Goal: Transaction & Acquisition: Book appointment/travel/reservation

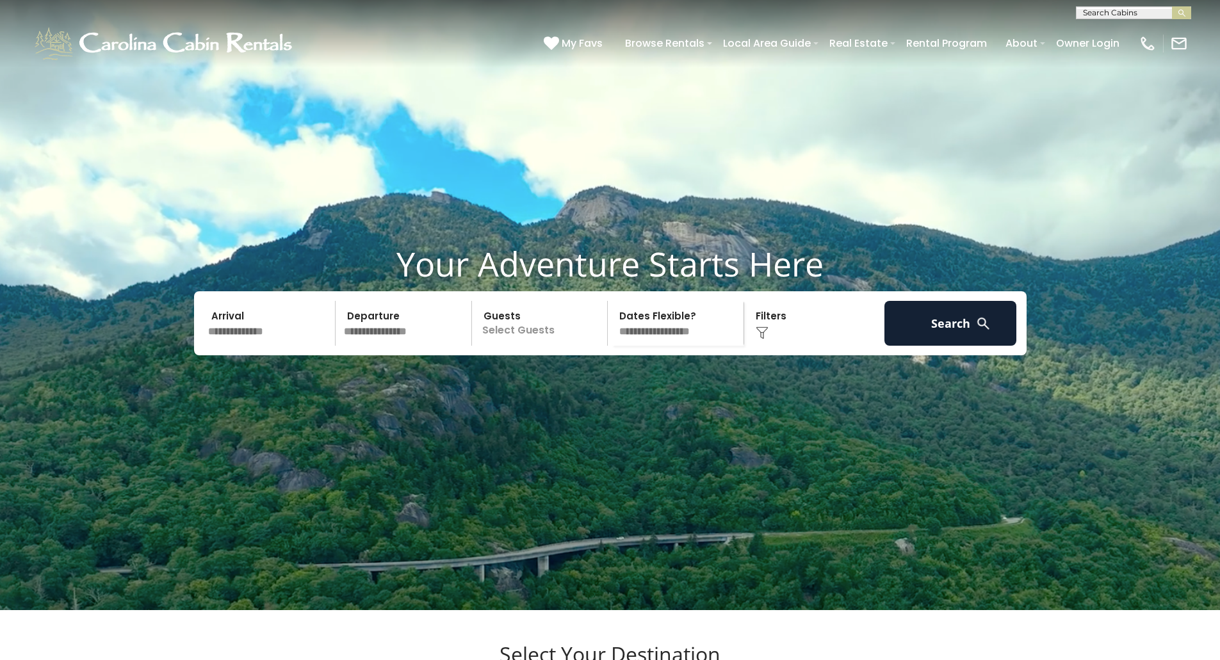
click at [239, 346] on input "text" at bounding box center [270, 323] width 133 height 45
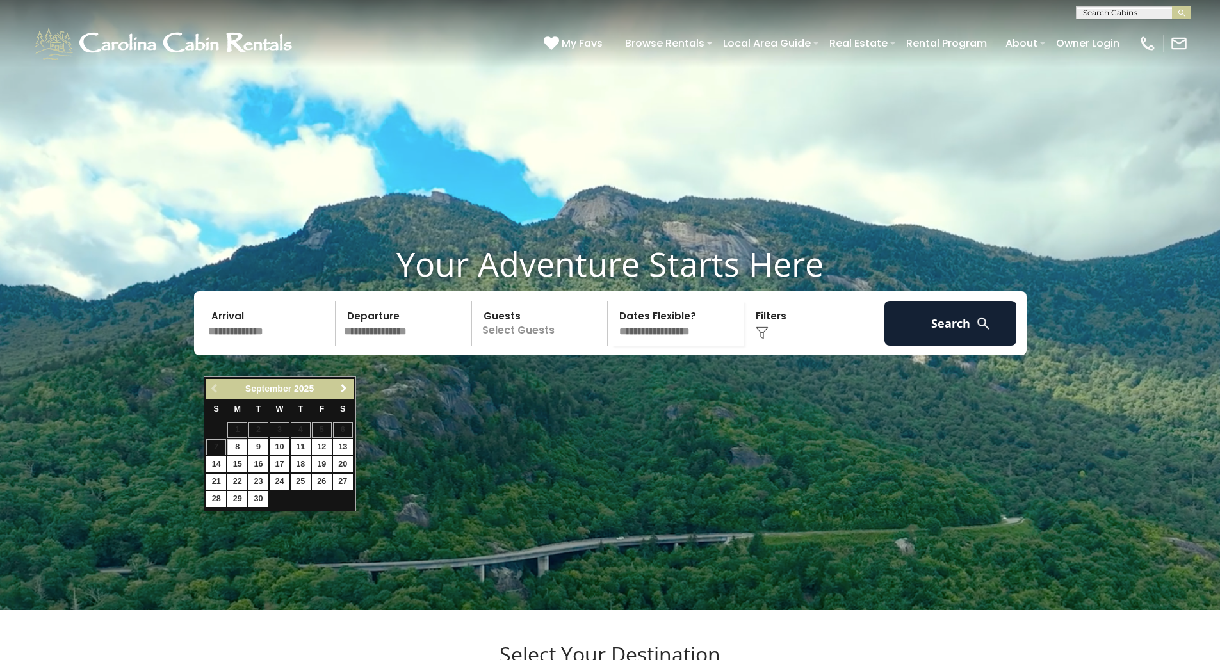
click at [343, 386] on span "Next" at bounding box center [344, 389] width 10 height 10
click at [325, 446] on link "12" at bounding box center [322, 447] width 20 height 16
type input "********"
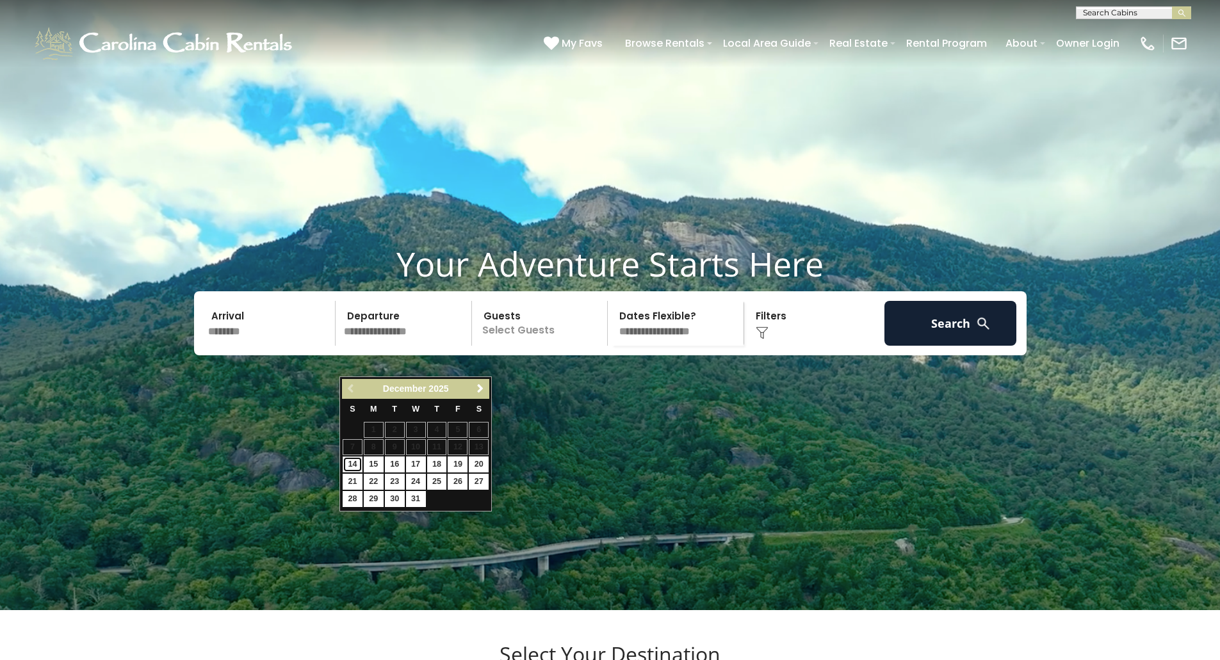
click at [353, 467] on link "14" at bounding box center [353, 465] width 20 height 16
type input "********"
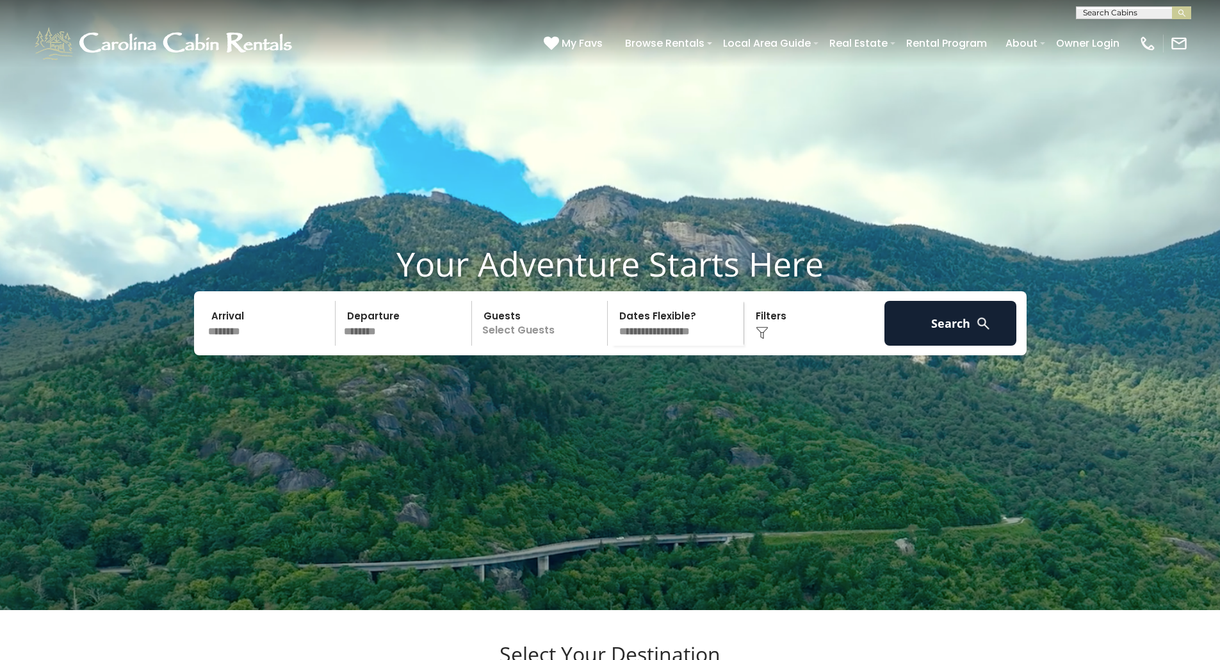
click at [506, 346] on p "Select Guests" at bounding box center [542, 323] width 132 height 45
click at [600, 384] on div "+" at bounding box center [603, 376] width 15 height 15
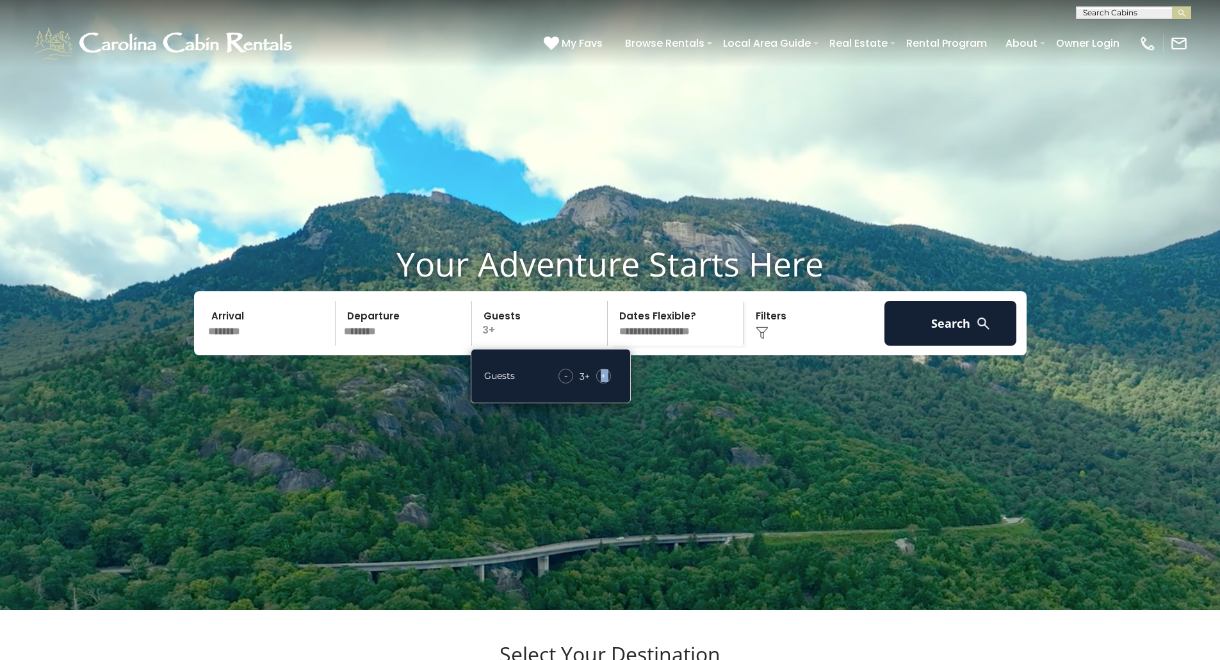
click at [600, 384] on div "+" at bounding box center [603, 376] width 15 height 15
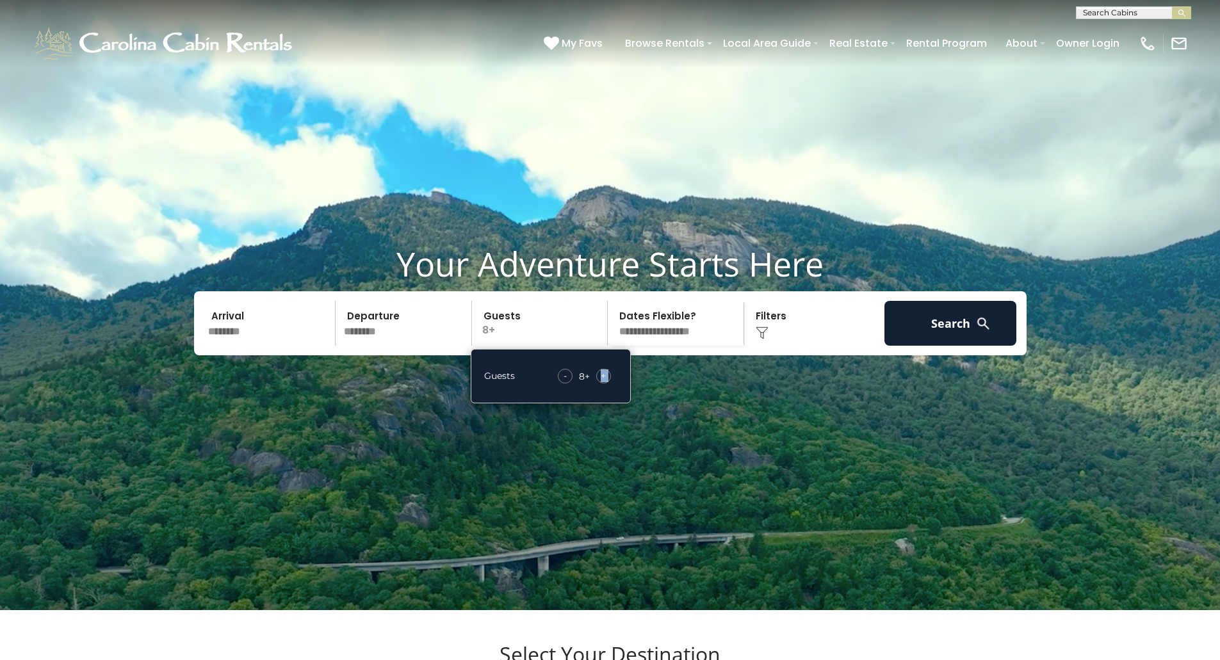
click at [600, 384] on div "+" at bounding box center [603, 376] width 15 height 15
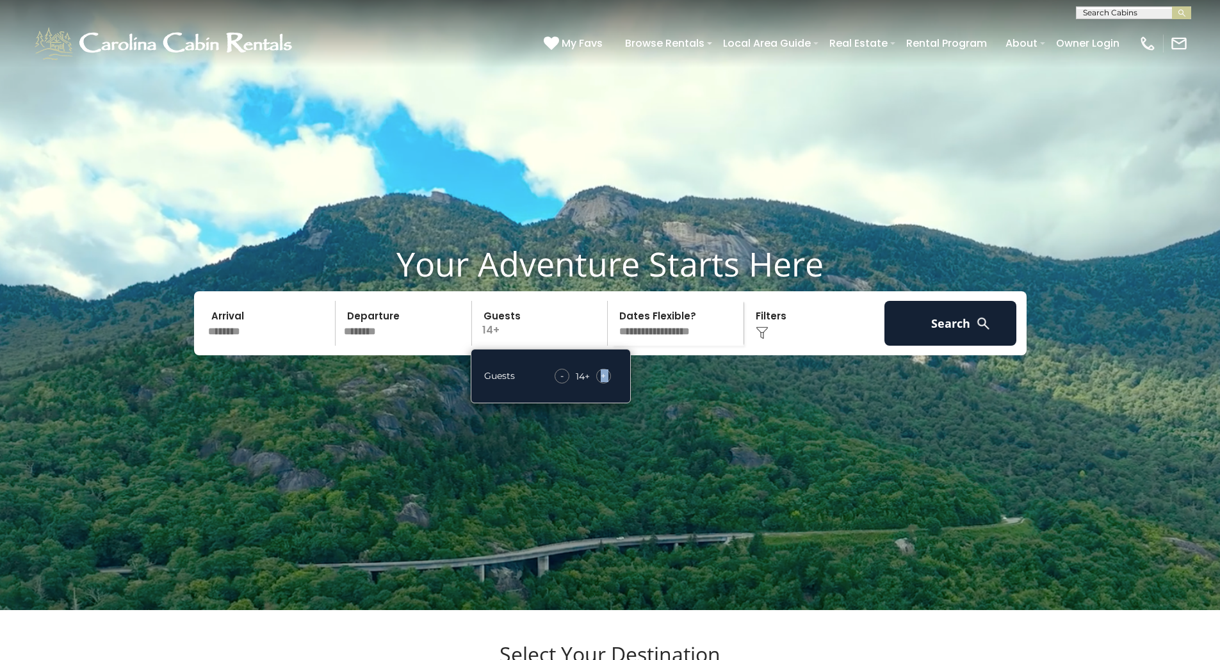
click at [632, 346] on select "**********" at bounding box center [678, 323] width 132 height 45
click at [785, 346] on div "Click to Choose" at bounding box center [814, 323] width 133 height 45
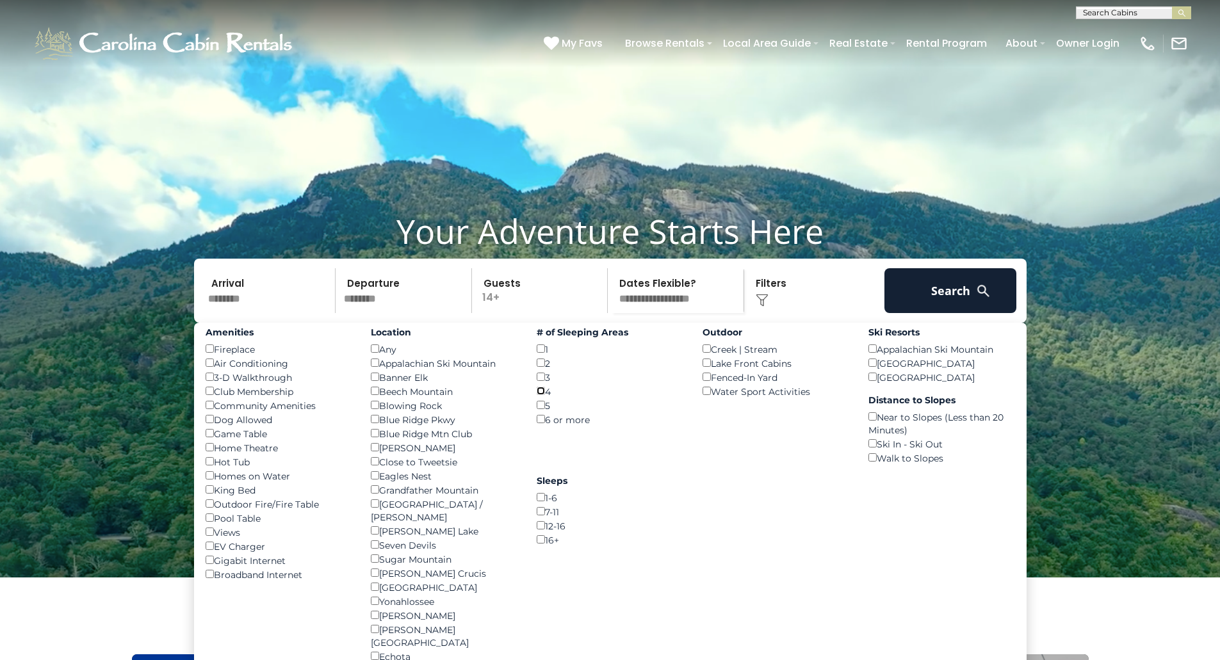
scroll to position [64, 0]
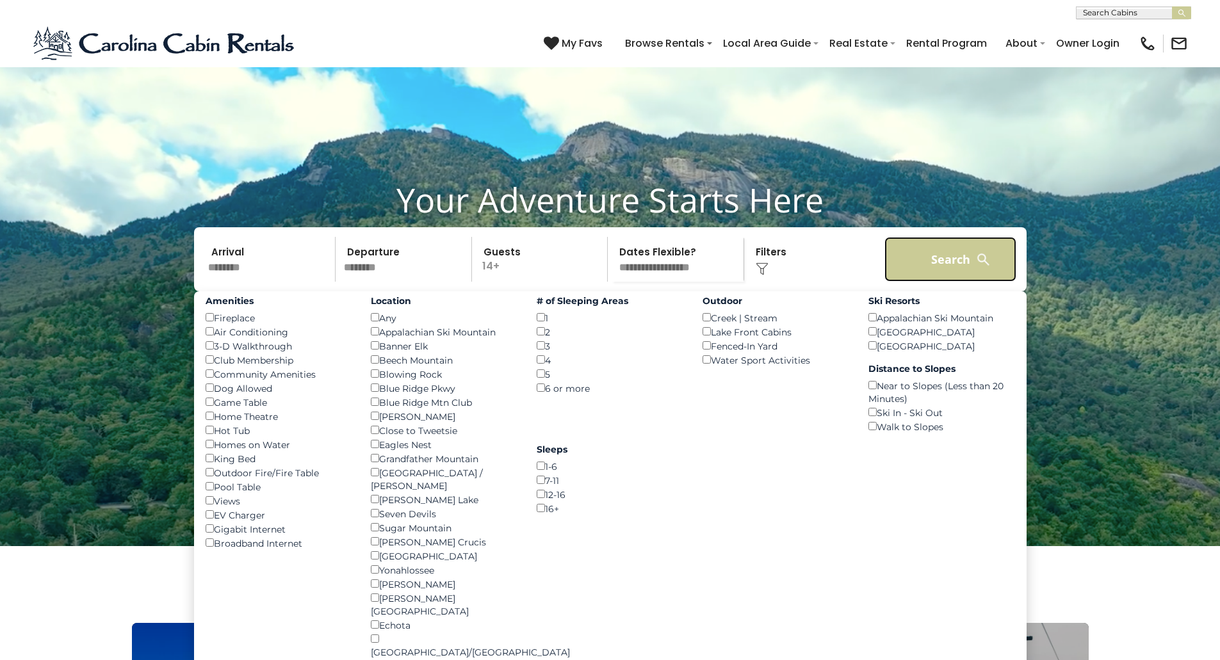
click at [920, 282] on button "Search" at bounding box center [951, 259] width 133 height 45
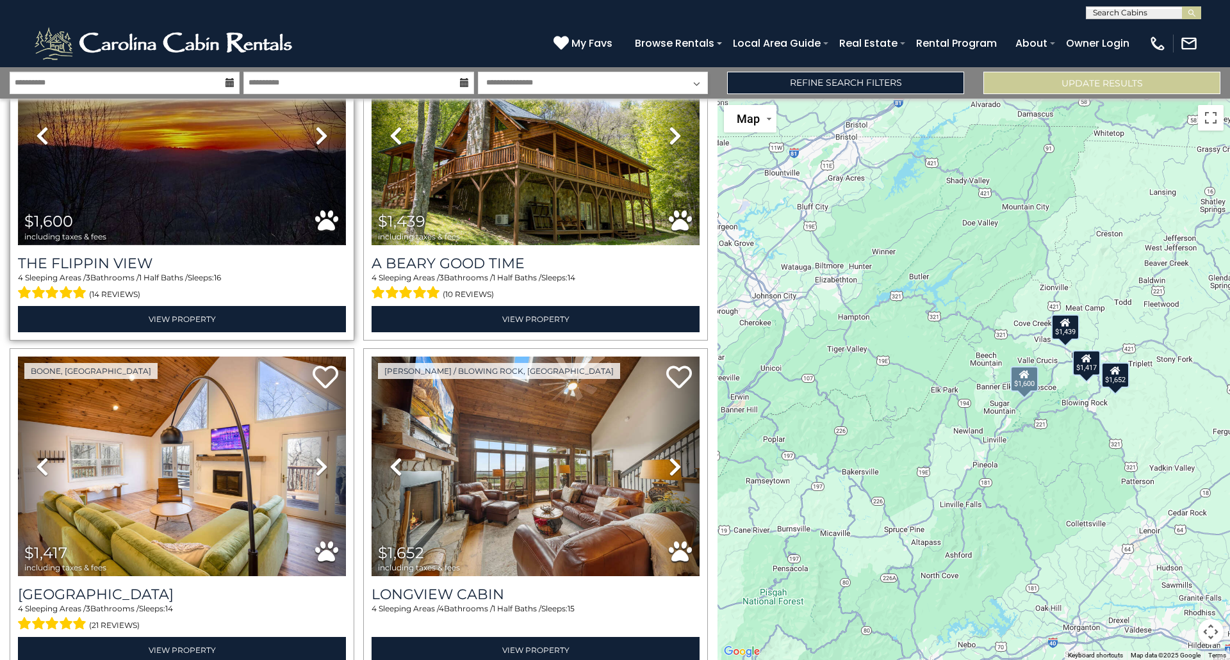
scroll to position [120, 0]
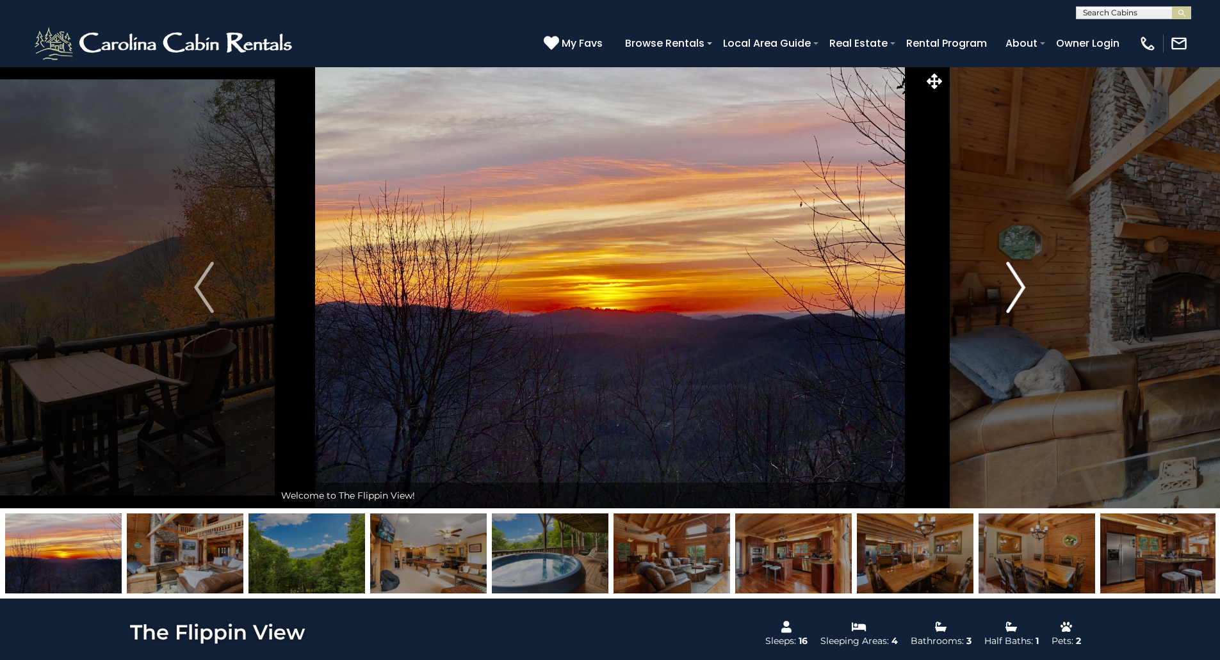
click at [1014, 279] on img "Next" at bounding box center [1015, 287] width 19 height 51
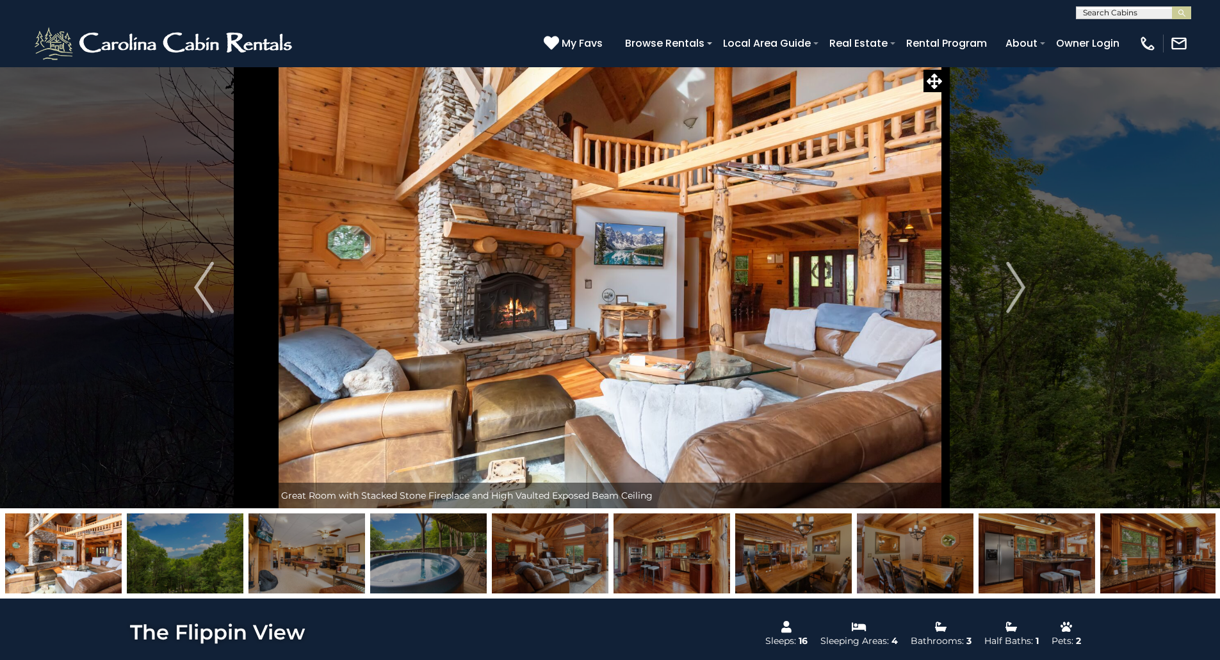
drag, startPoint x: 1220, startPoint y: 94, endPoint x: 1229, endPoint y: 165, distance: 71.7
click at [1013, 283] on img "Next" at bounding box center [1015, 287] width 19 height 51
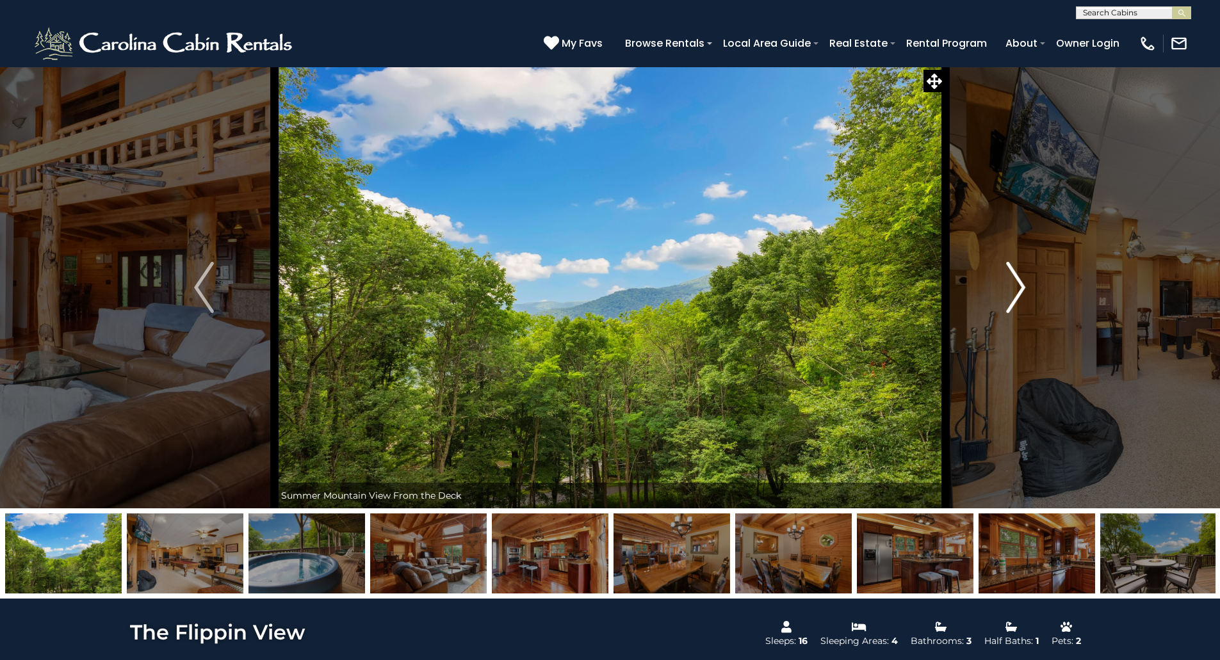
click at [1013, 283] on img "Next" at bounding box center [1015, 287] width 19 height 51
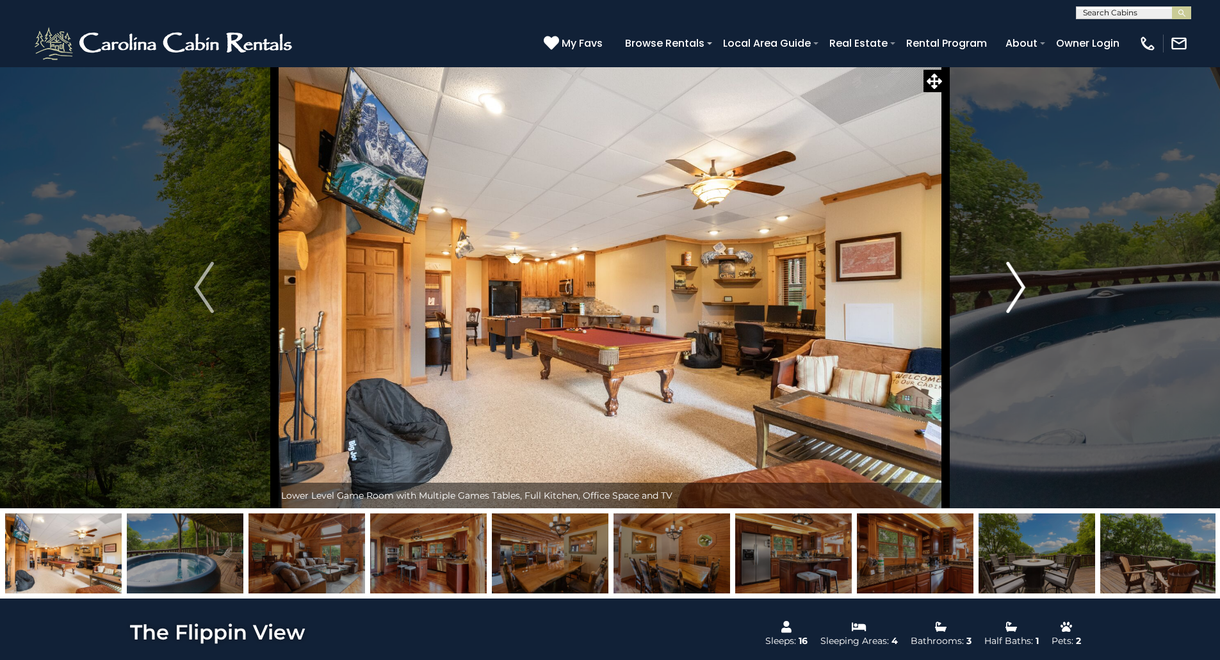
click at [1013, 283] on img "Next" at bounding box center [1015, 287] width 19 height 51
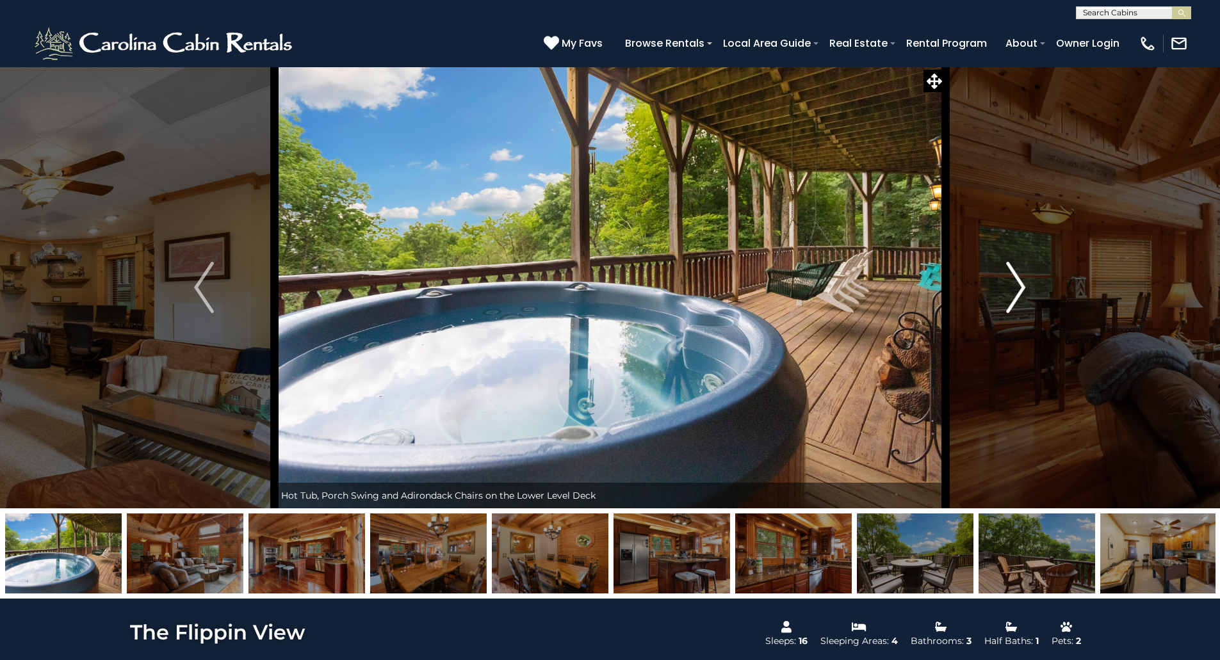
click at [1013, 283] on img "Next" at bounding box center [1015, 287] width 19 height 51
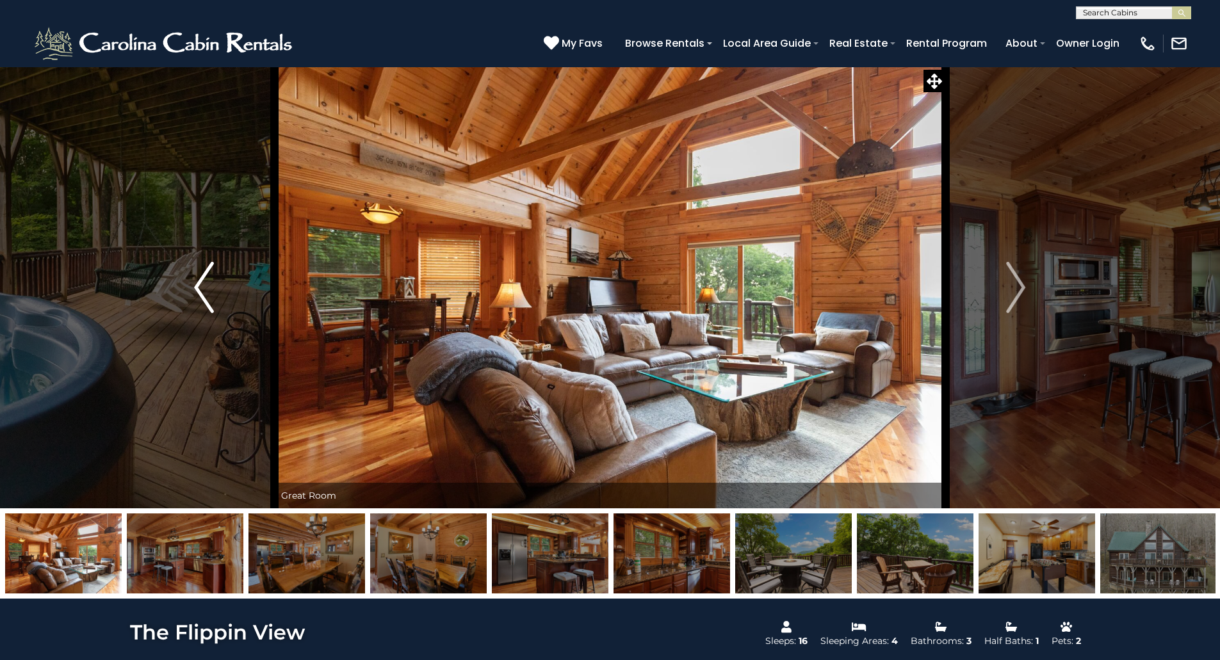
click at [240, 288] on button "Previous" at bounding box center [203, 288] width 141 height 442
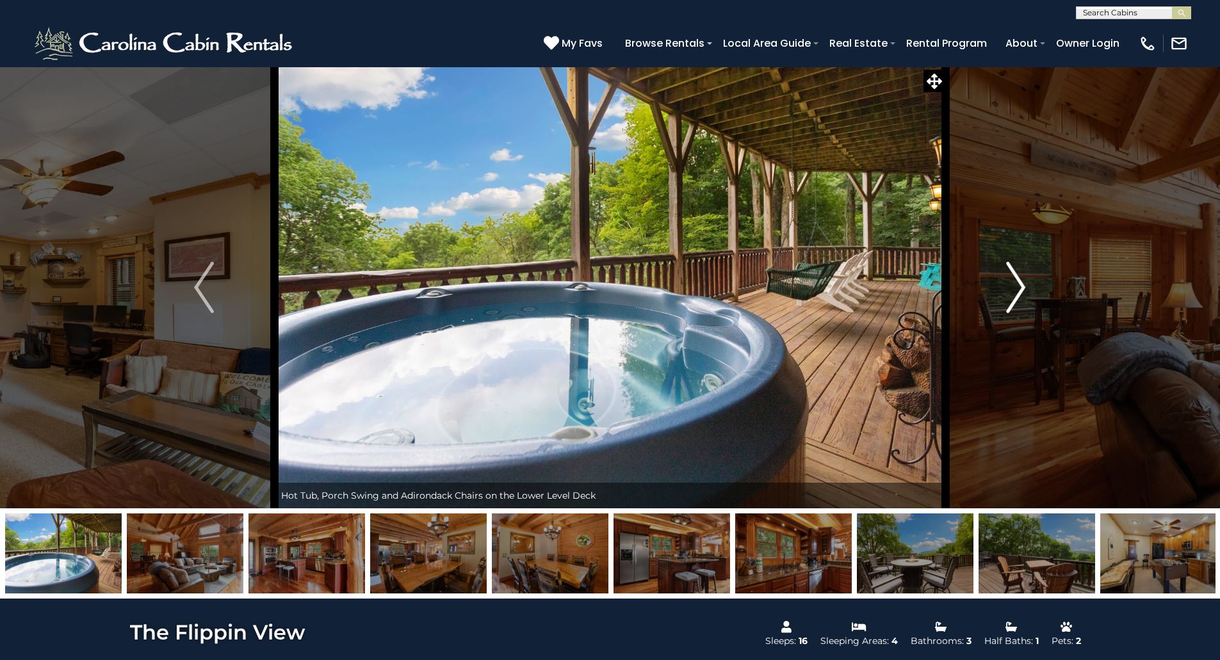
click at [1002, 277] on button "Next" at bounding box center [1015, 288] width 141 height 442
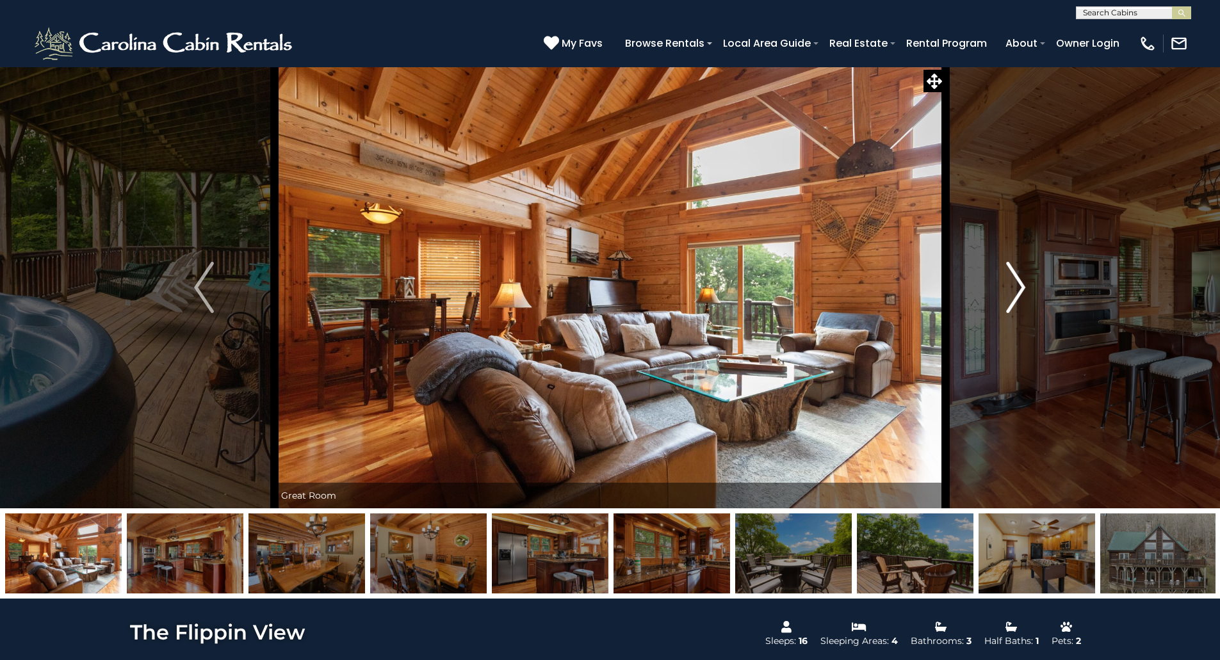
click at [1002, 277] on button "Next" at bounding box center [1015, 288] width 141 height 442
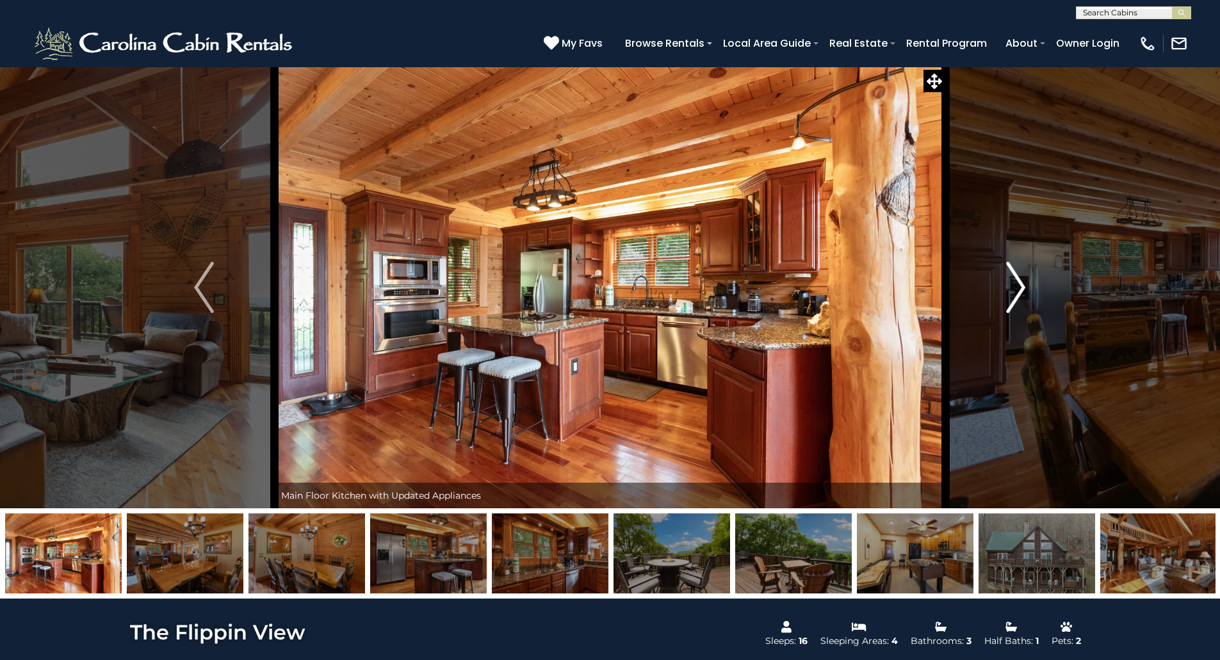
click at [1002, 277] on button "Next" at bounding box center [1015, 288] width 141 height 442
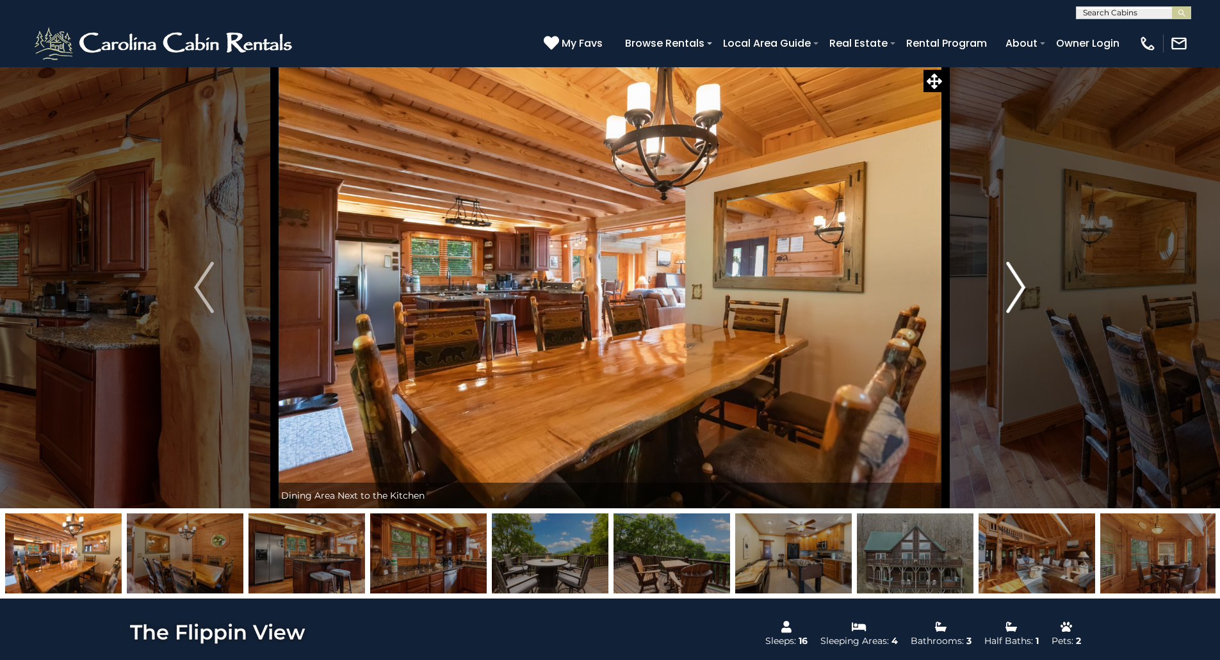
click at [1002, 277] on button "Next" at bounding box center [1015, 288] width 141 height 442
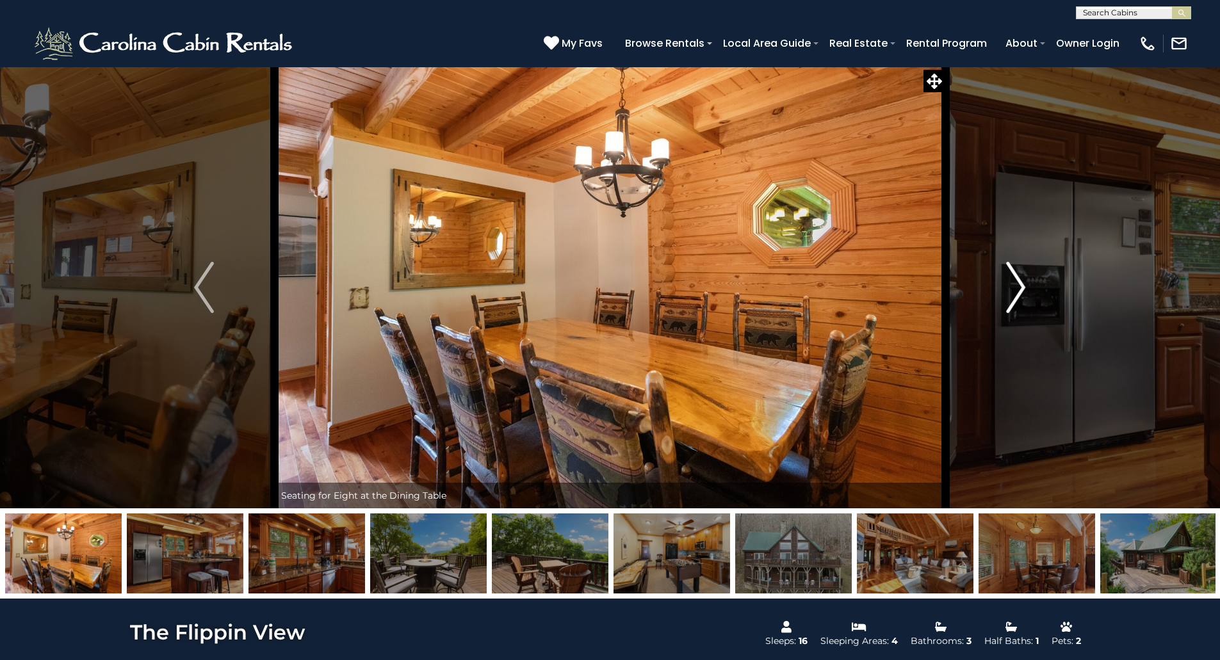
click at [1002, 277] on button "Next" at bounding box center [1015, 288] width 141 height 442
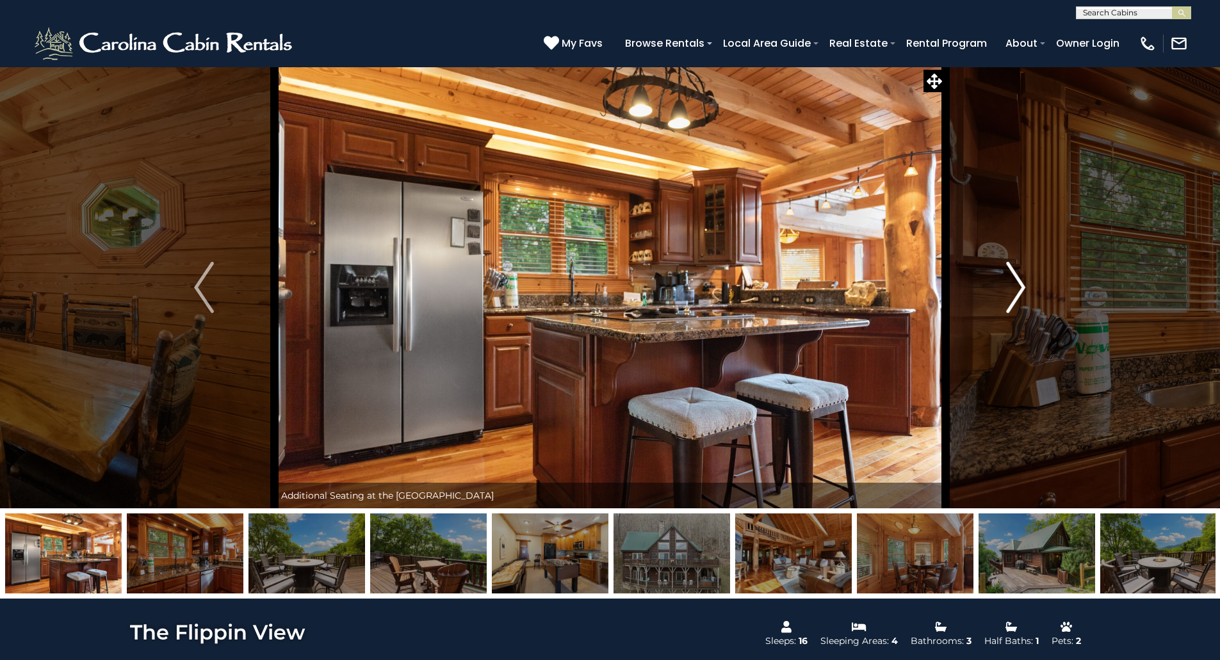
click at [1002, 277] on button "Next" at bounding box center [1015, 288] width 141 height 442
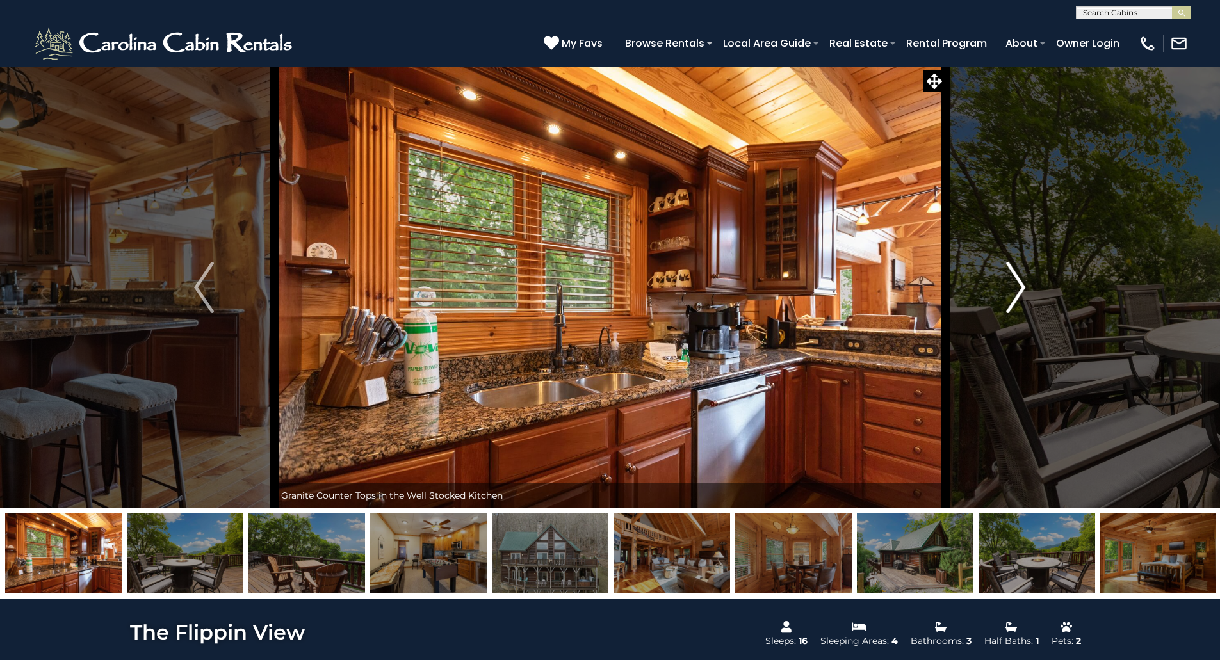
click at [1002, 277] on button "Next" at bounding box center [1015, 288] width 141 height 442
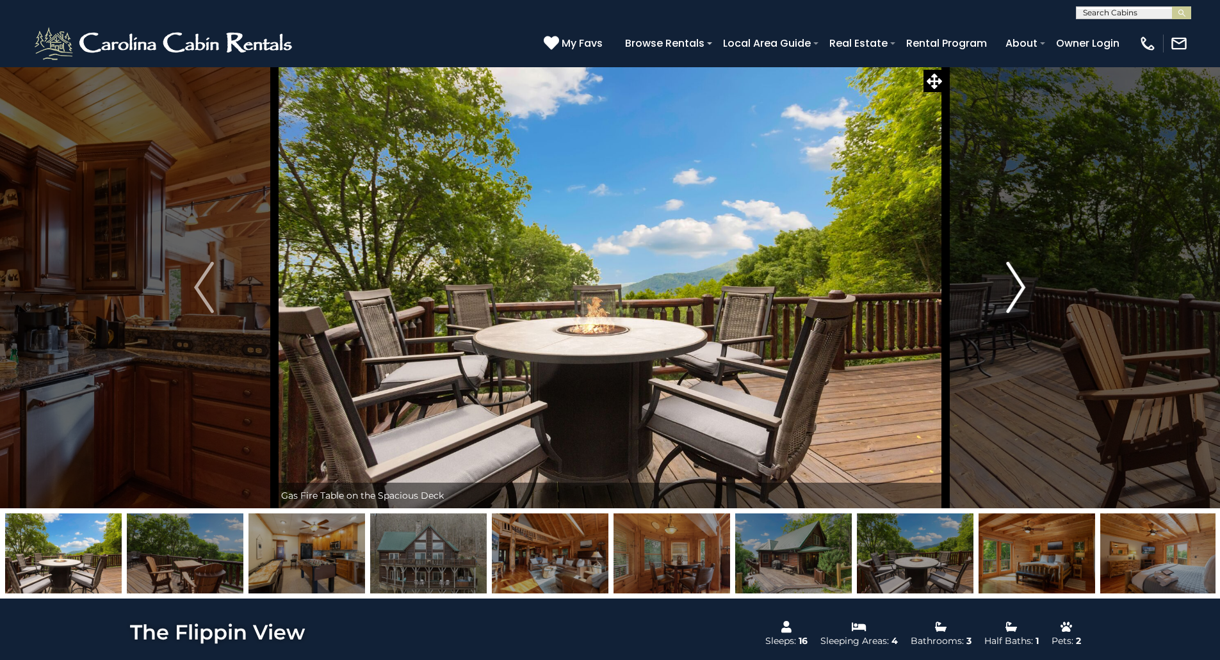
click at [1002, 277] on button "Next" at bounding box center [1015, 288] width 141 height 442
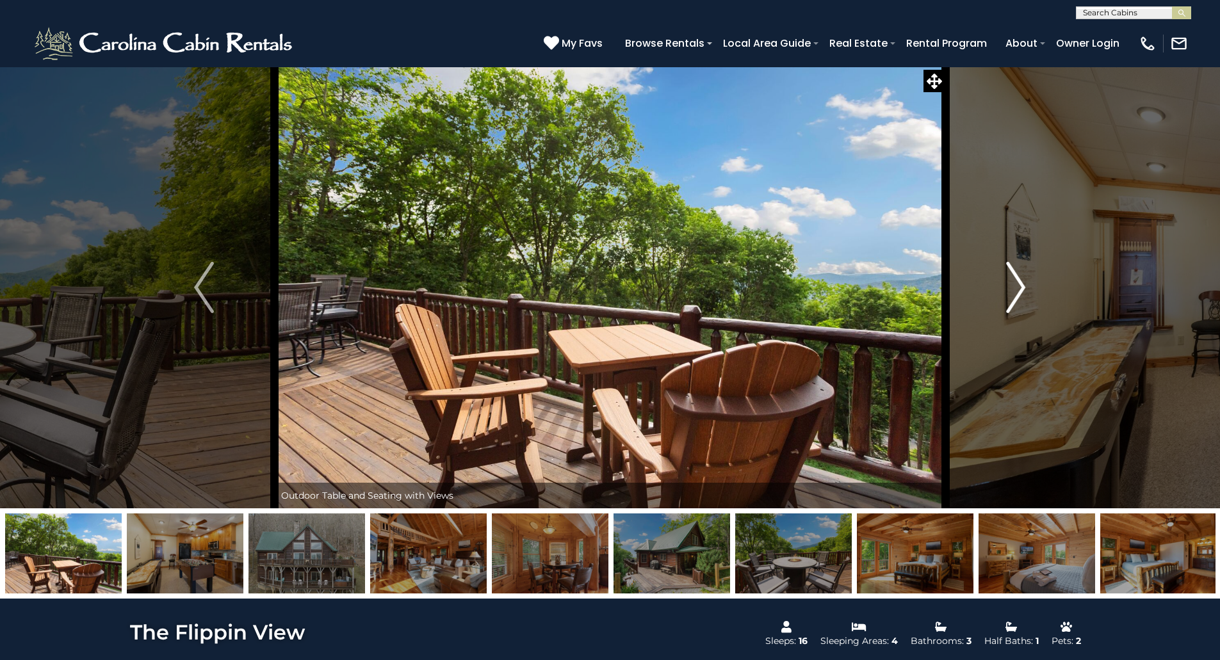
click at [1002, 277] on button "Next" at bounding box center [1015, 288] width 141 height 442
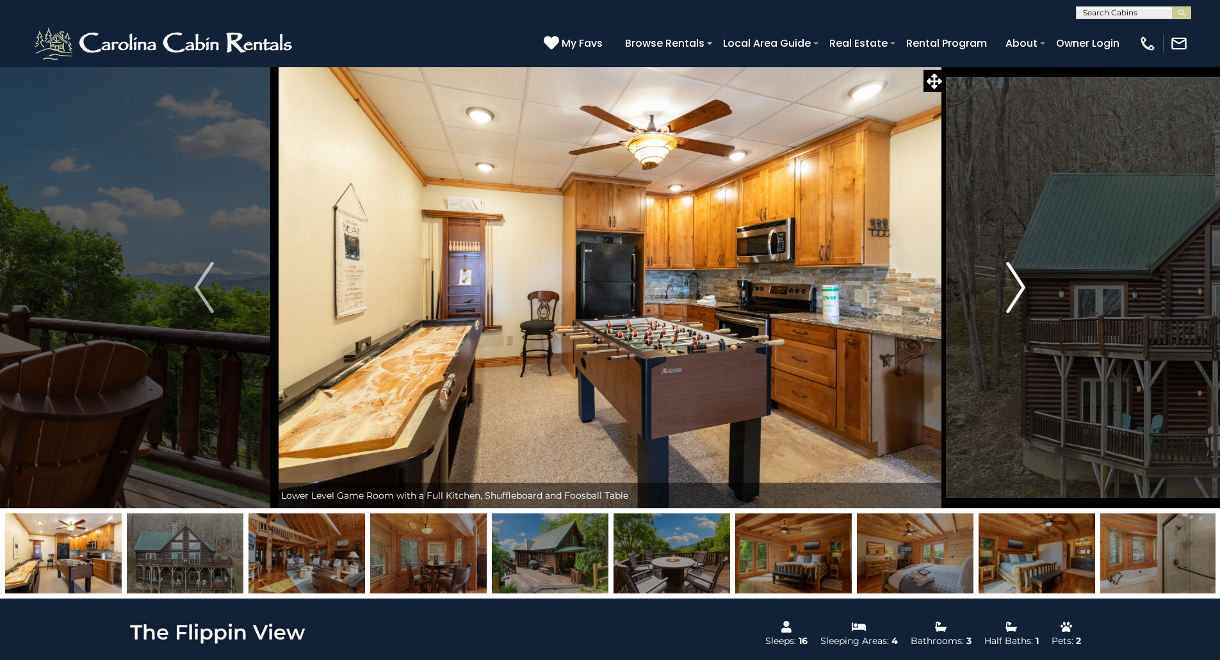
click at [1002, 277] on button "Next" at bounding box center [1015, 288] width 141 height 442
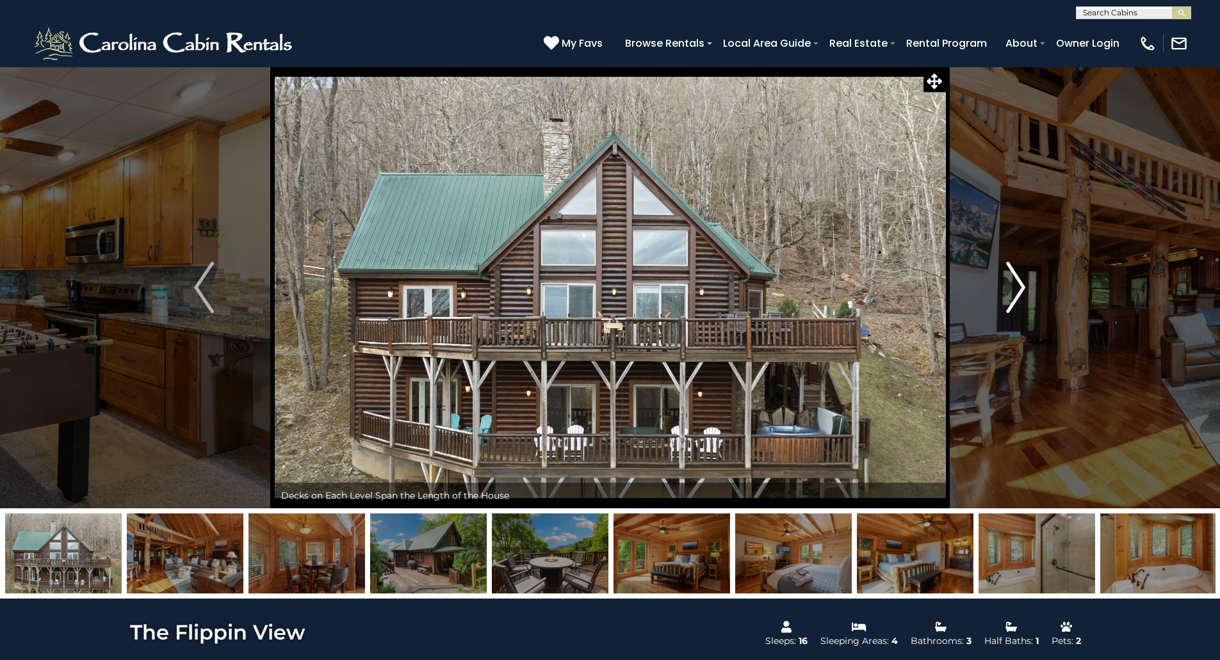
click at [1002, 277] on button "Next" at bounding box center [1015, 288] width 141 height 442
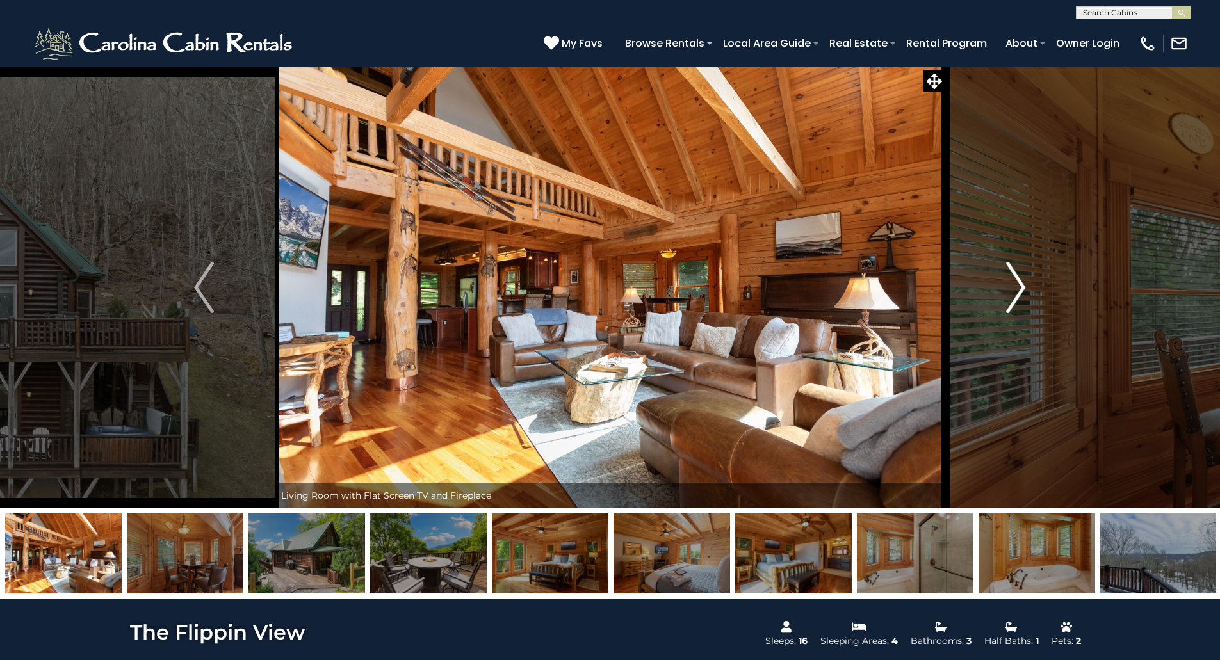
click at [1002, 277] on button "Next" at bounding box center [1015, 288] width 141 height 442
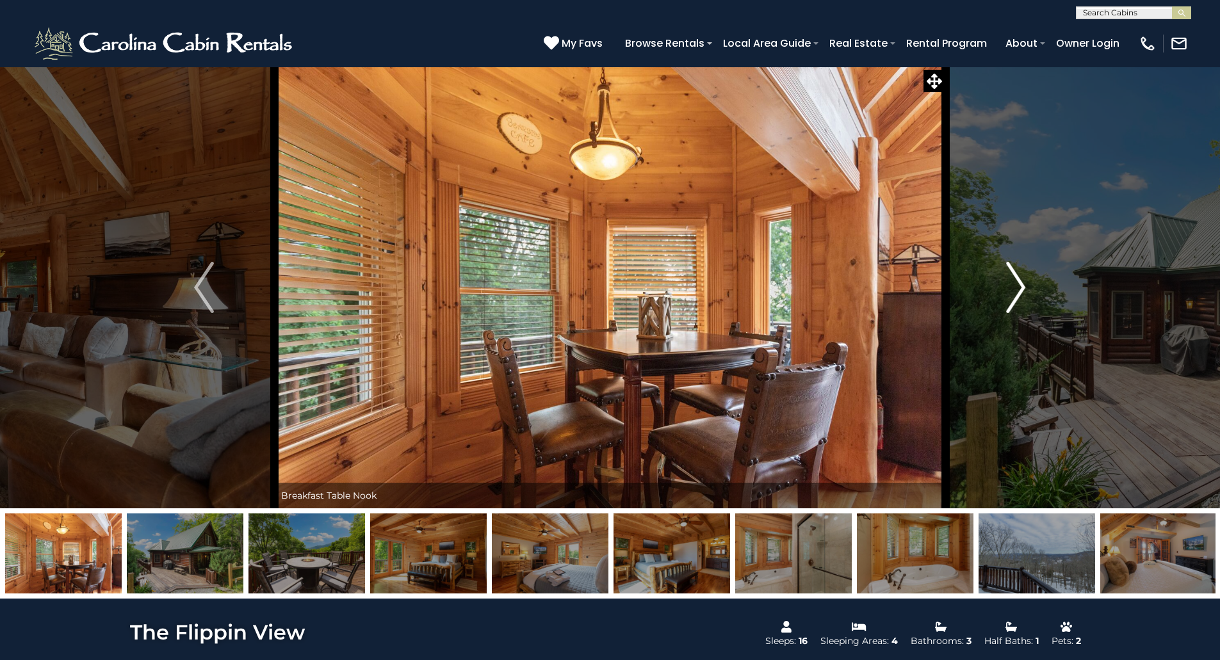
click at [1002, 277] on button "Next" at bounding box center [1015, 288] width 141 height 442
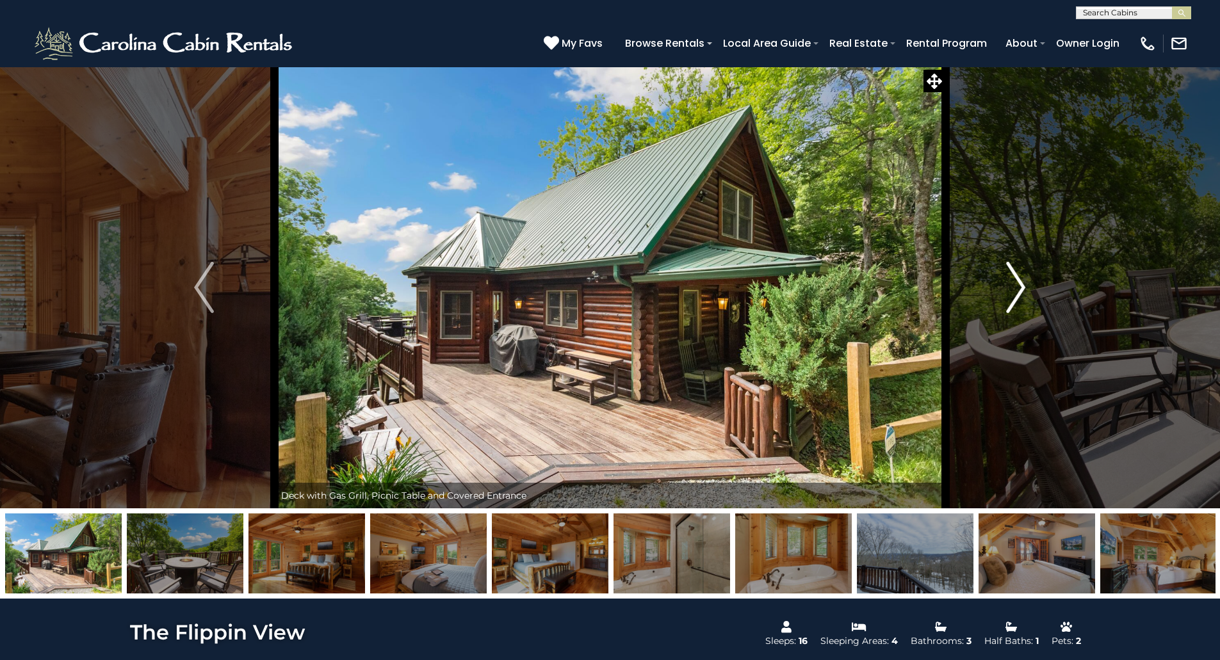
click at [1002, 277] on button "Next" at bounding box center [1015, 288] width 141 height 442
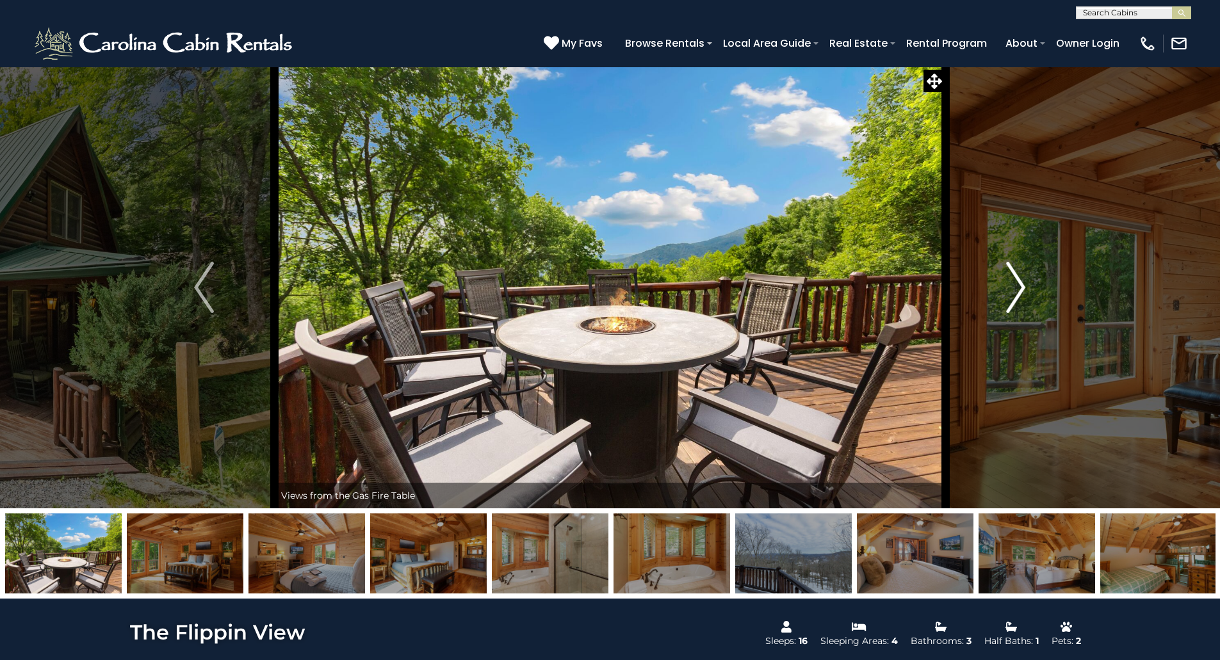
click at [1002, 277] on button "Next" at bounding box center [1015, 288] width 141 height 442
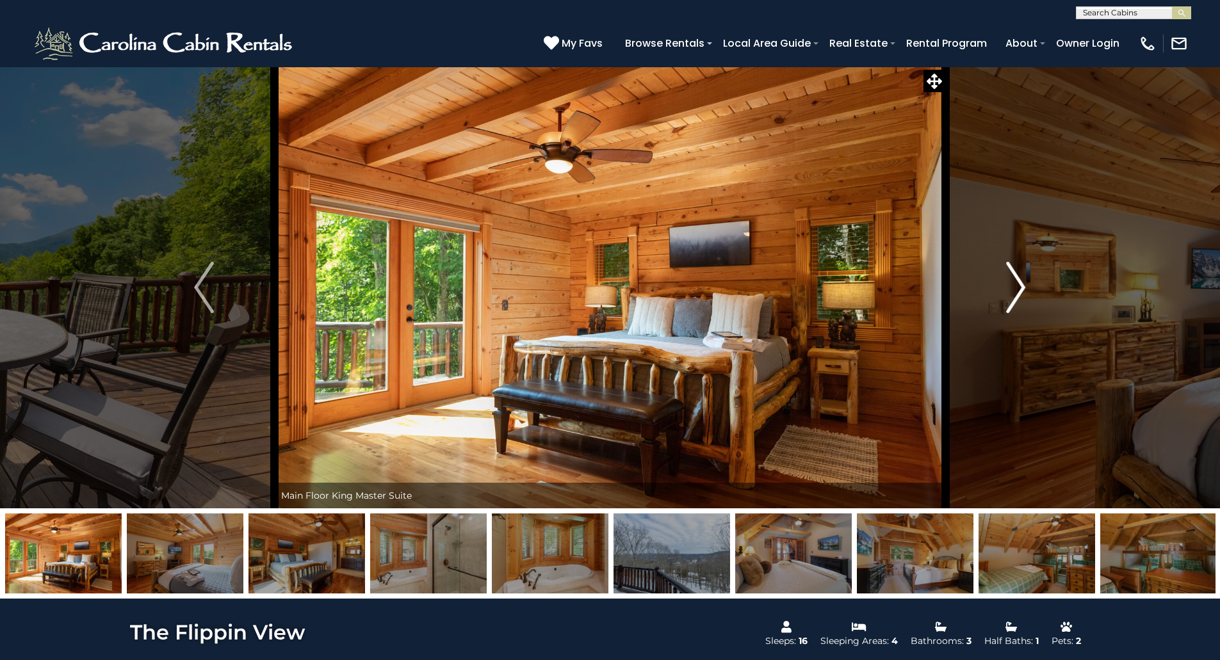
click at [1002, 277] on button "Next" at bounding box center [1015, 288] width 141 height 442
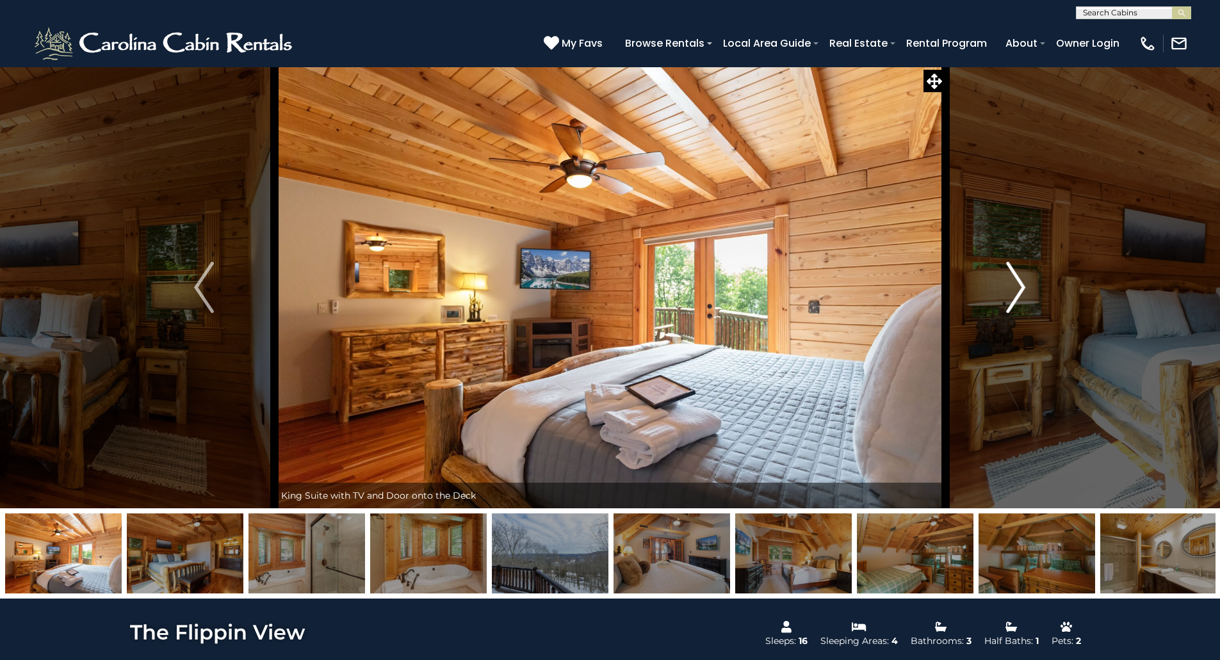
click at [1002, 277] on button "Next" at bounding box center [1015, 288] width 141 height 442
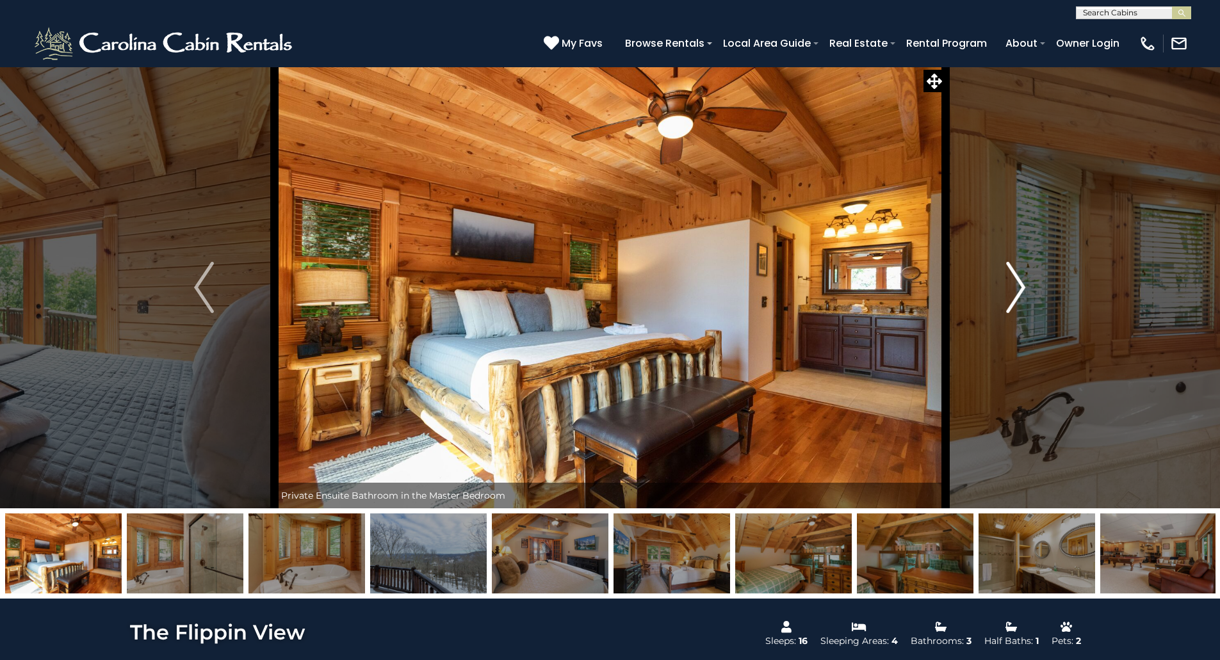
click at [1002, 277] on button "Next" at bounding box center [1015, 288] width 141 height 442
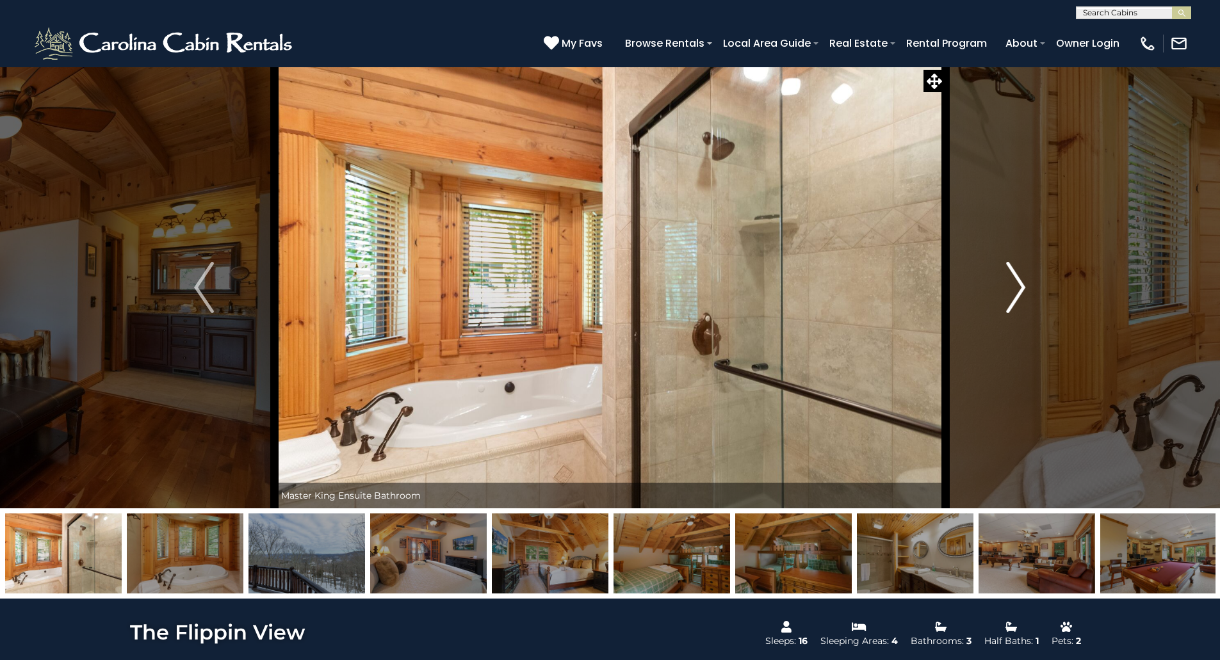
click at [1002, 277] on button "Next" at bounding box center [1015, 288] width 141 height 442
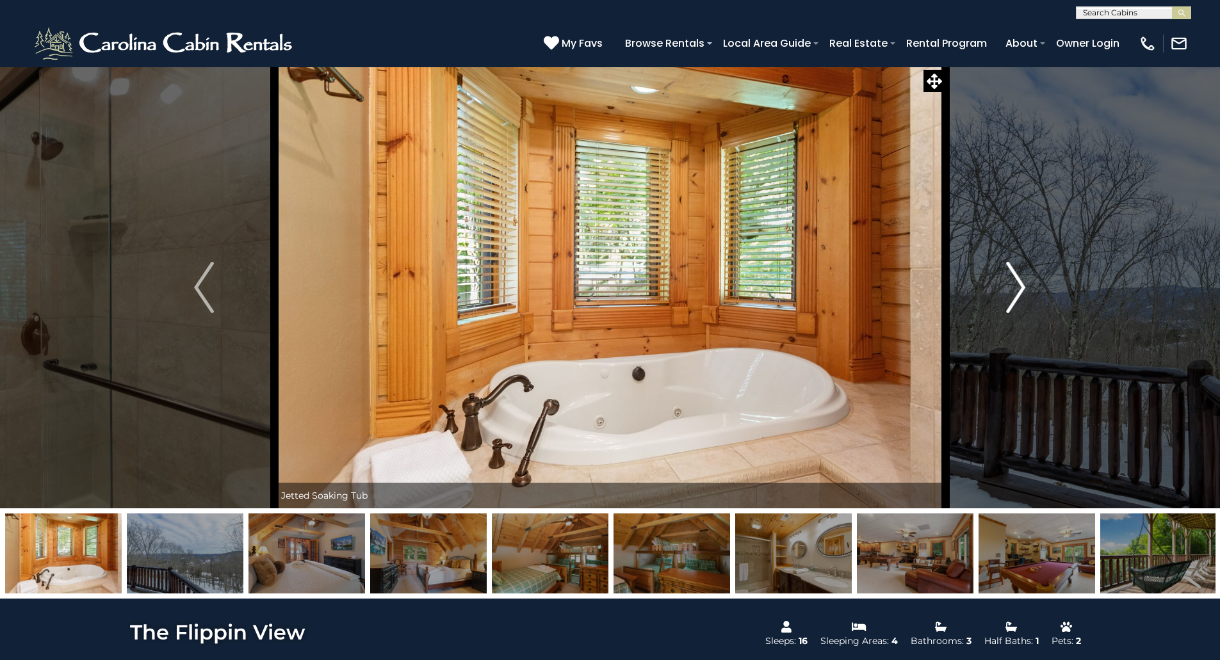
click at [1002, 277] on button "Next" at bounding box center [1015, 288] width 141 height 442
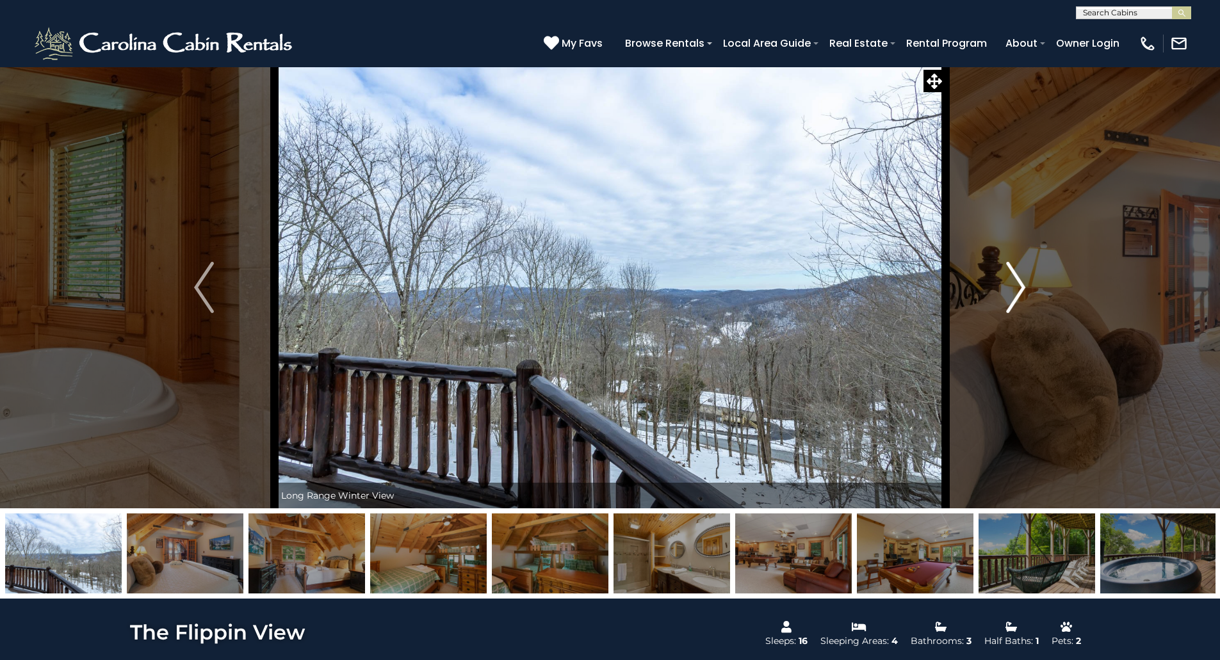
click at [1002, 277] on button "Next" at bounding box center [1015, 288] width 141 height 442
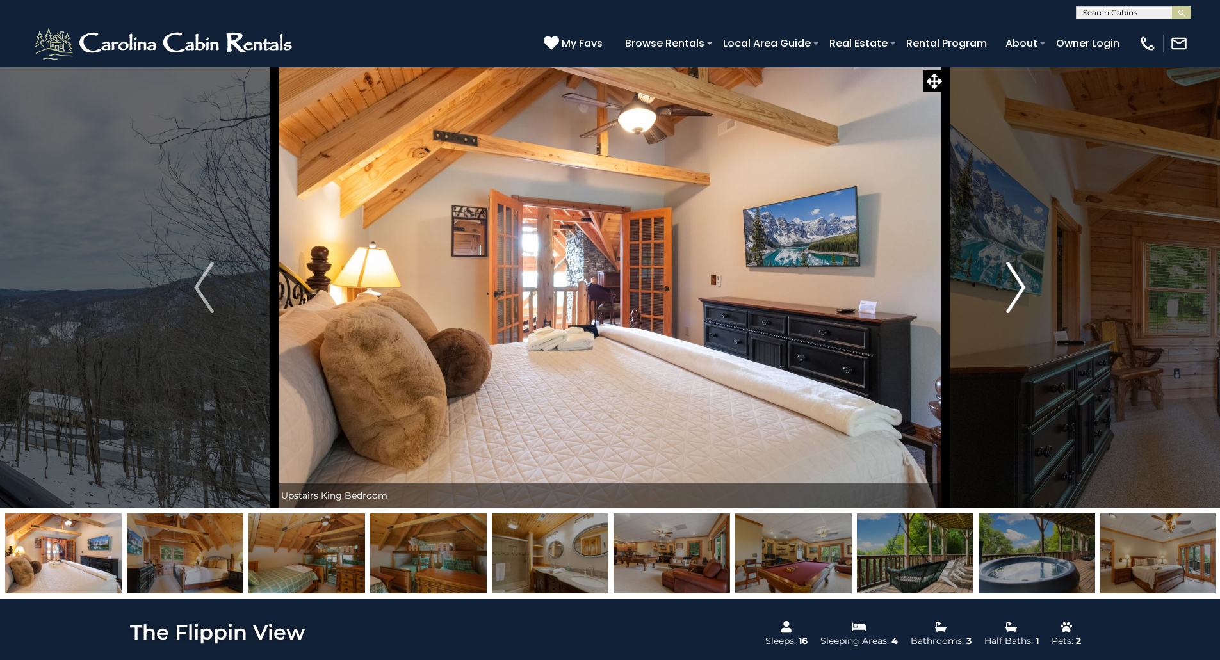
click at [1002, 277] on button "Next" at bounding box center [1015, 288] width 141 height 442
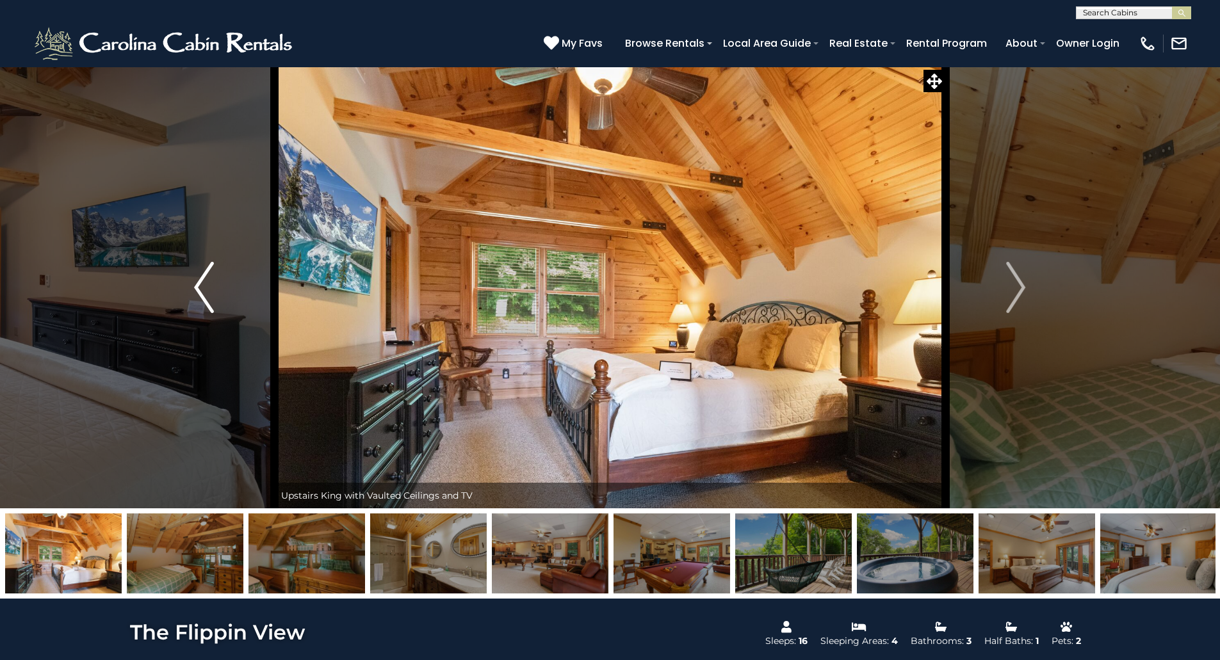
click at [199, 295] on img "Previous" at bounding box center [203, 287] width 19 height 51
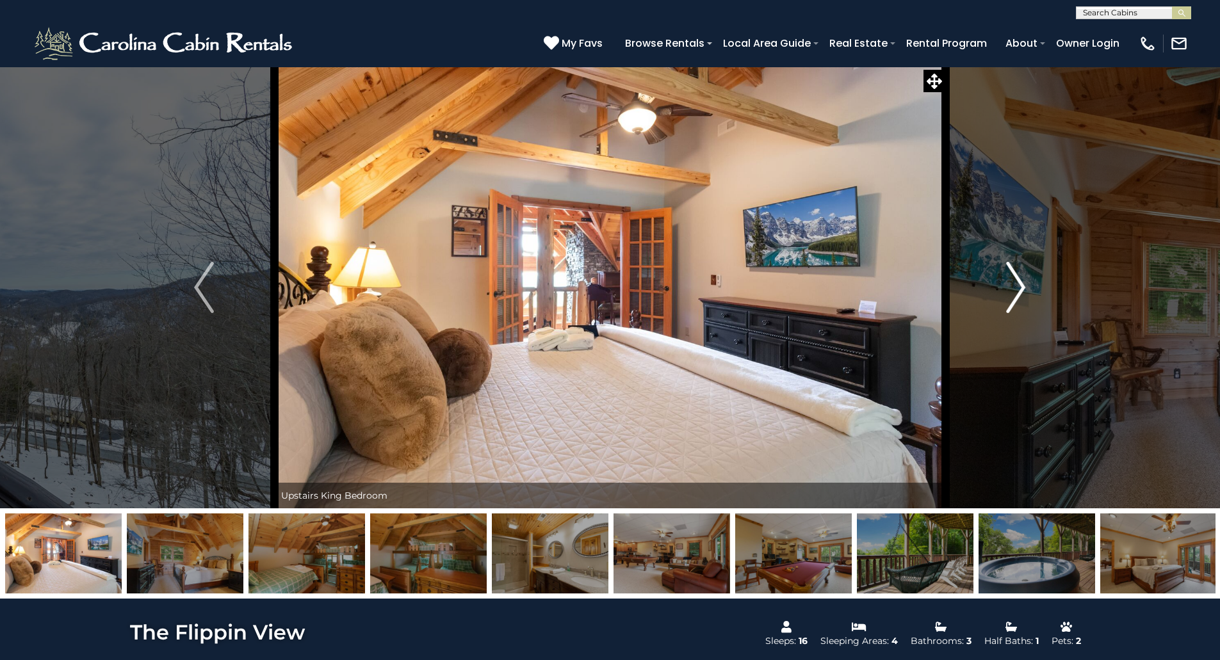
click at [1020, 287] on img "Next" at bounding box center [1015, 287] width 19 height 51
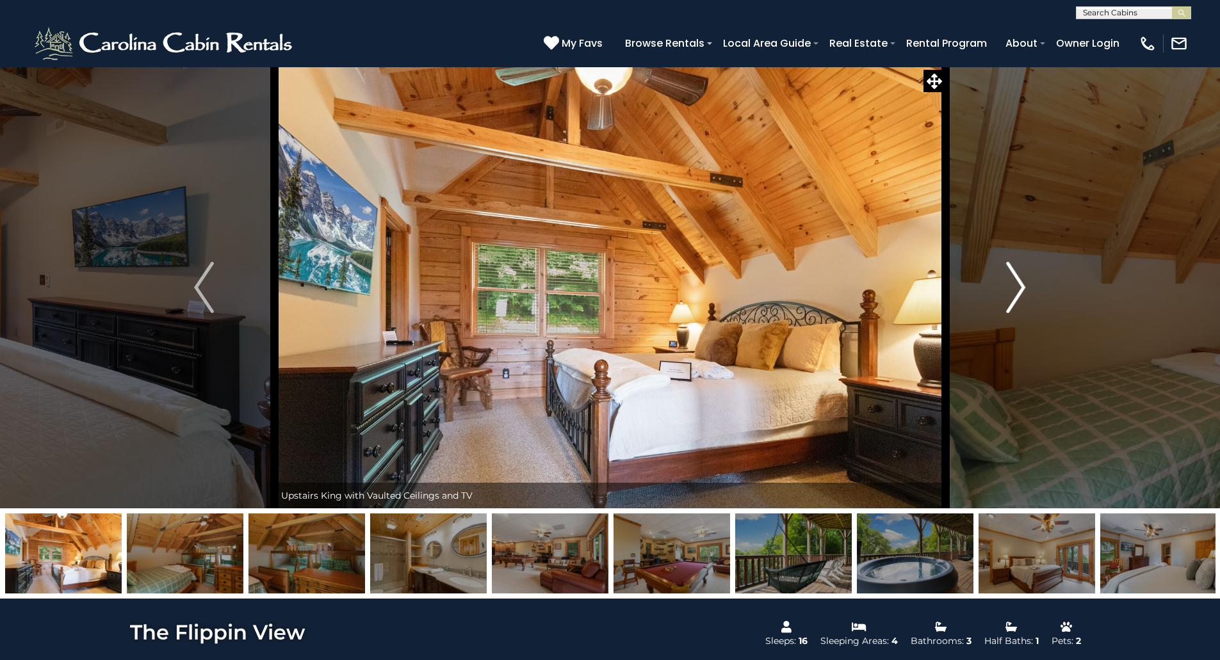
click at [1020, 287] on img "Next" at bounding box center [1015, 287] width 19 height 51
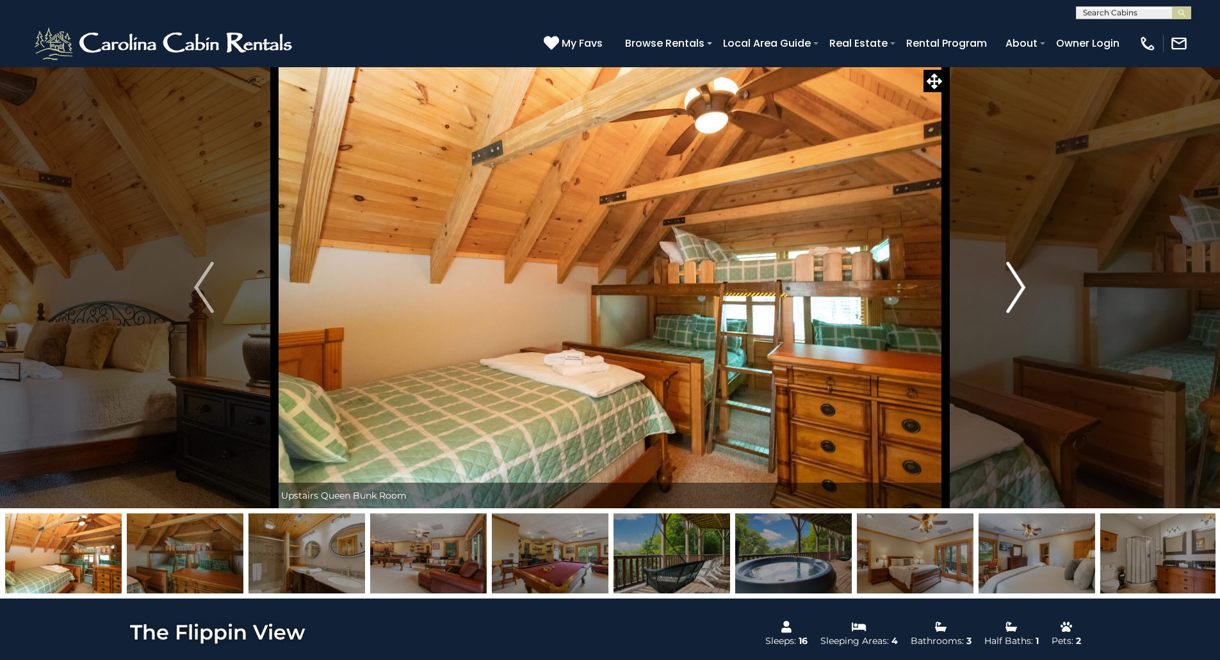
click at [1020, 287] on img "Next" at bounding box center [1015, 287] width 19 height 51
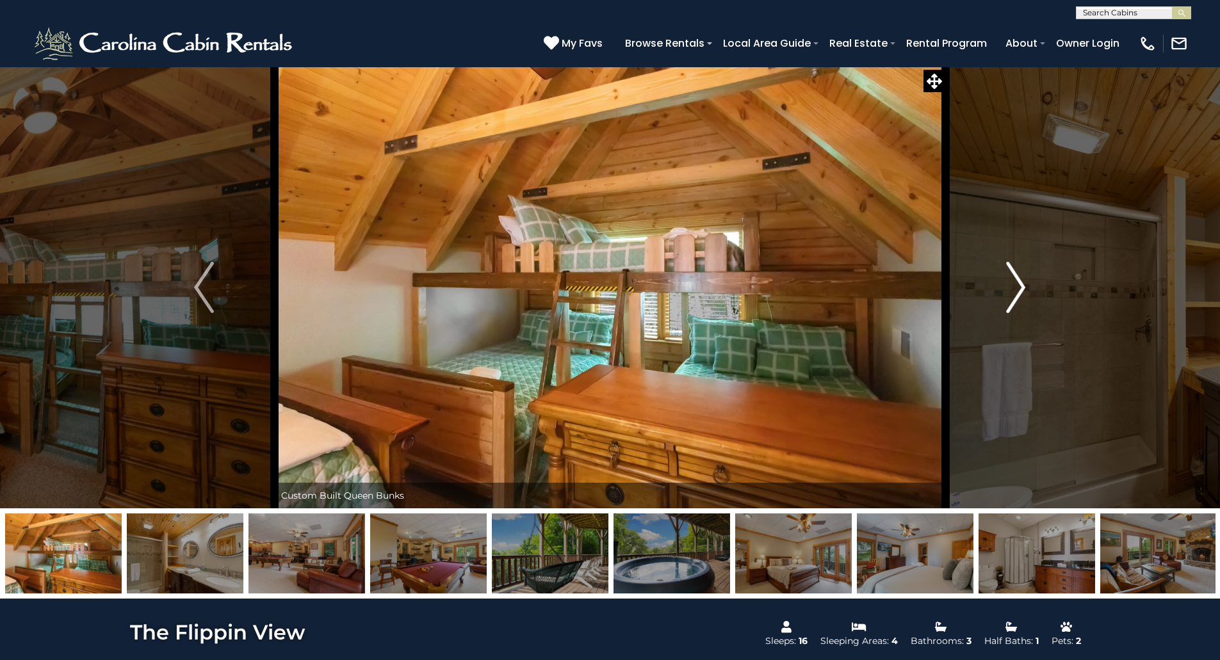
click at [1020, 287] on img "Next" at bounding box center [1015, 287] width 19 height 51
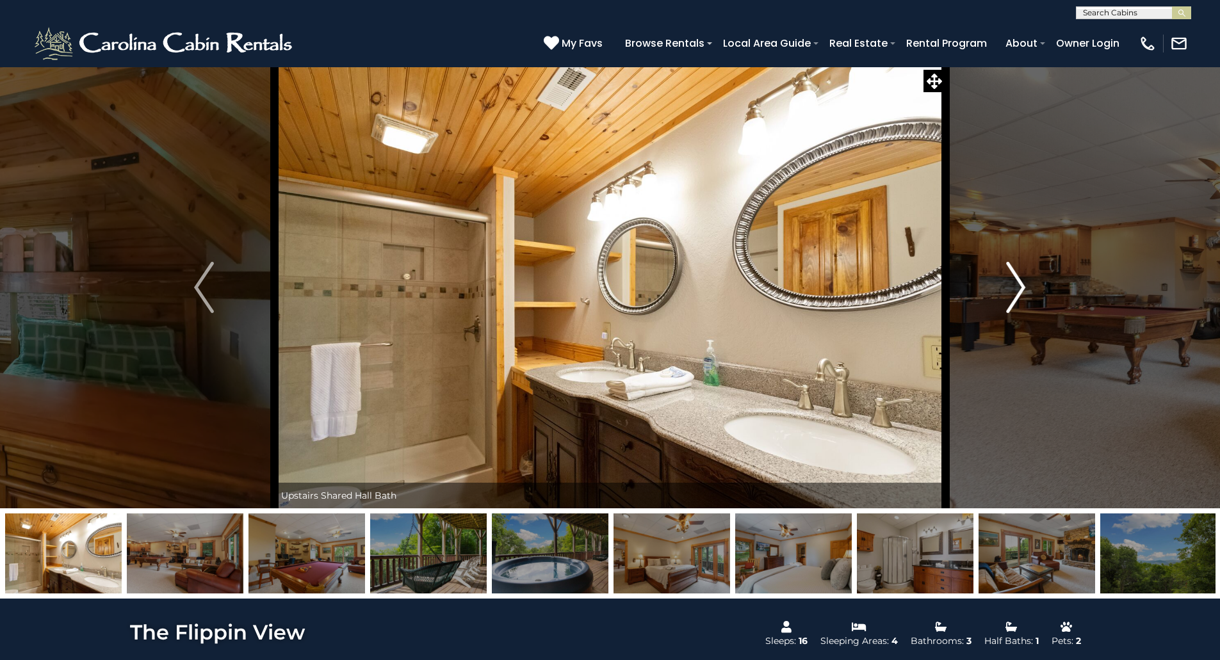
click at [1020, 287] on img "Next" at bounding box center [1015, 287] width 19 height 51
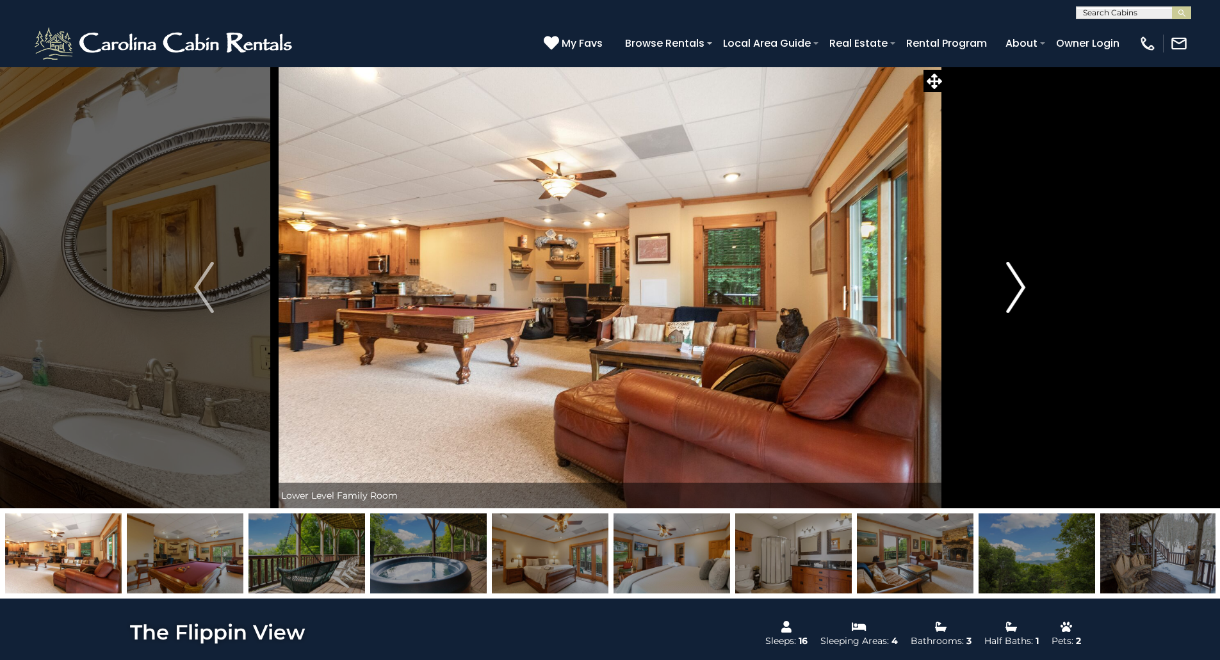
click at [1020, 287] on img "Next" at bounding box center [1015, 287] width 19 height 51
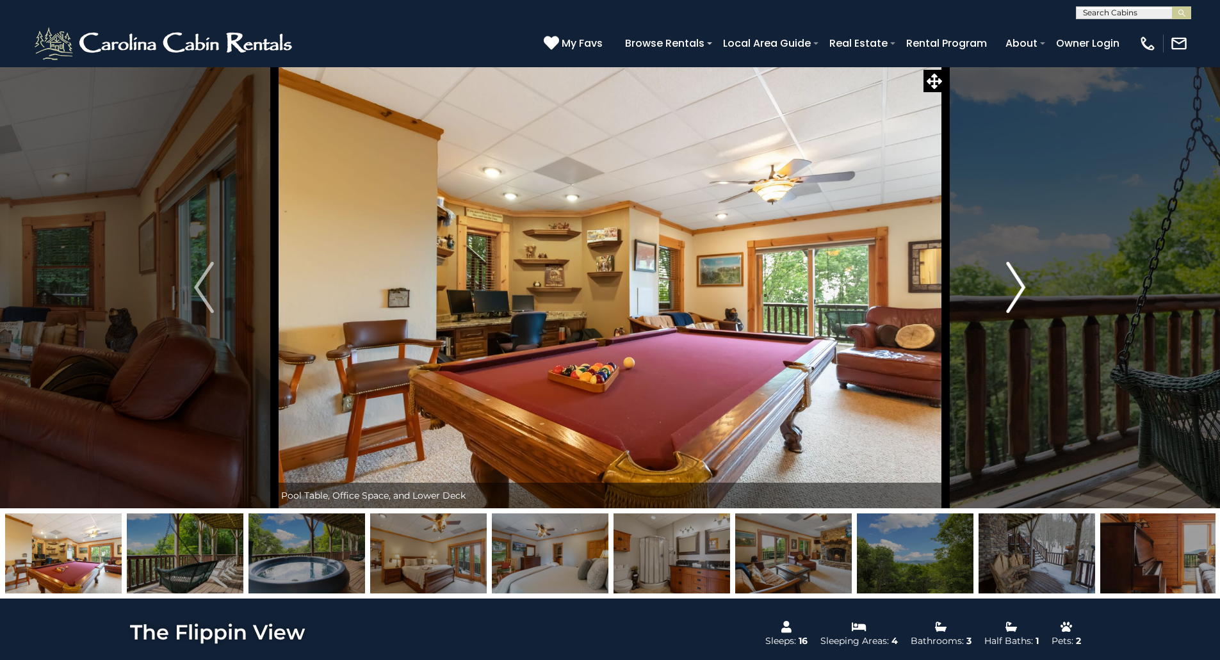
click at [1020, 287] on img "Next" at bounding box center [1015, 287] width 19 height 51
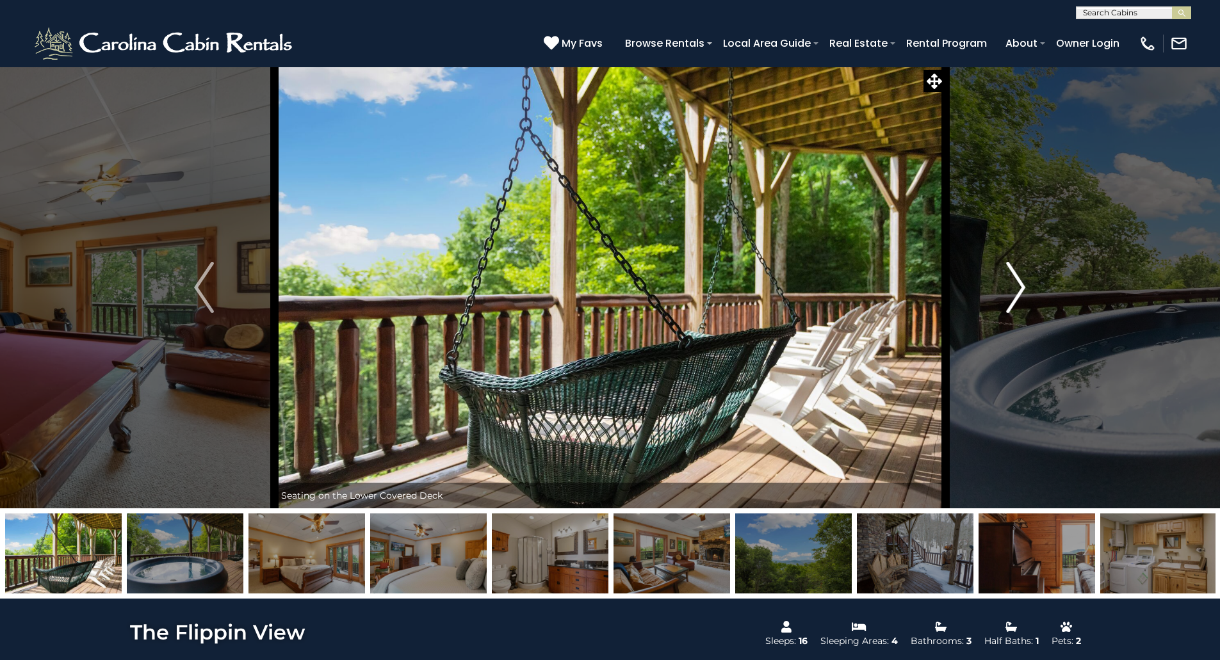
click at [1020, 287] on img "Next" at bounding box center [1015, 287] width 19 height 51
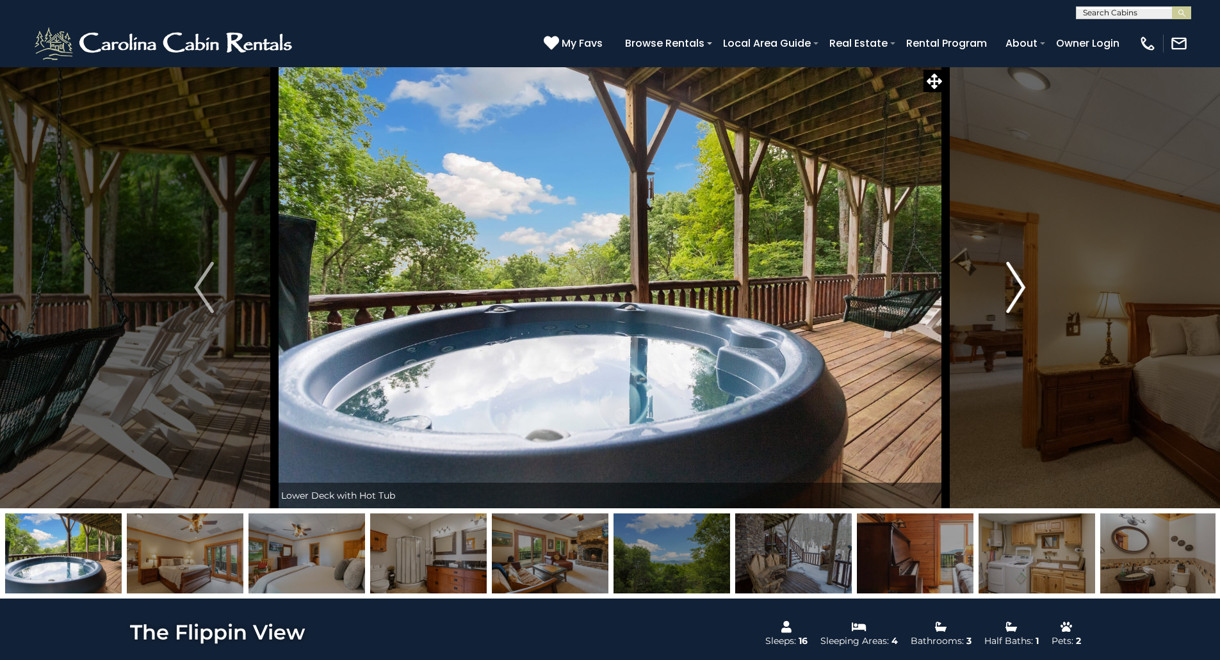
click at [1020, 287] on img "Next" at bounding box center [1015, 287] width 19 height 51
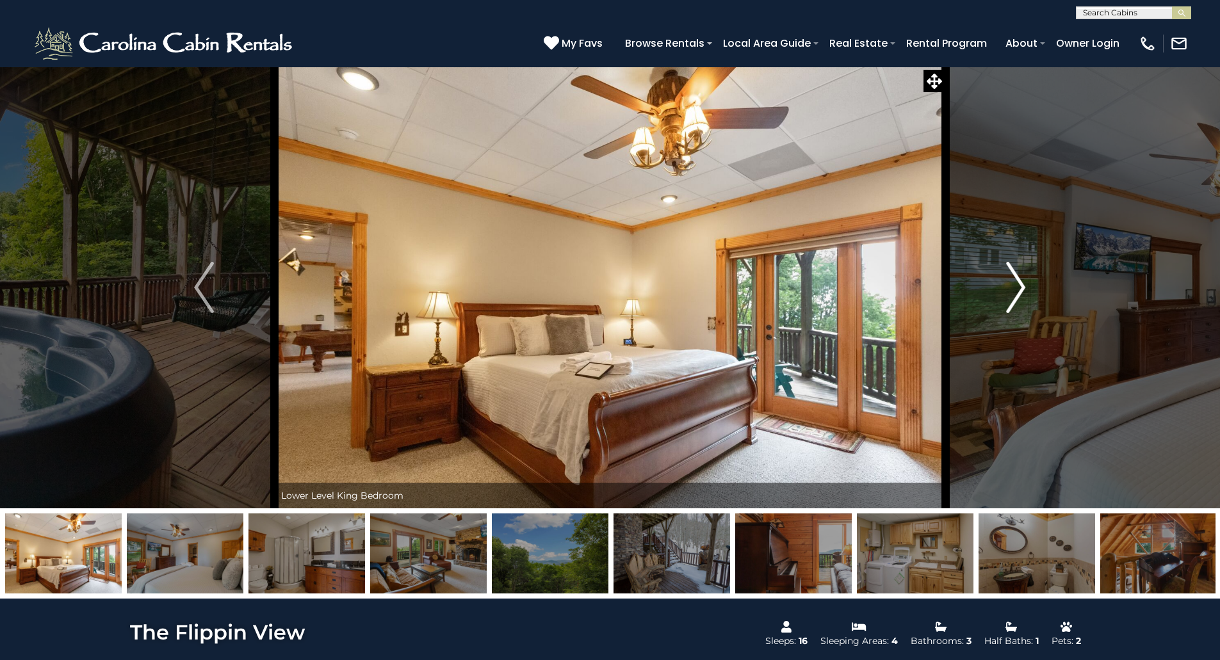
click at [1020, 287] on img "Next" at bounding box center [1015, 287] width 19 height 51
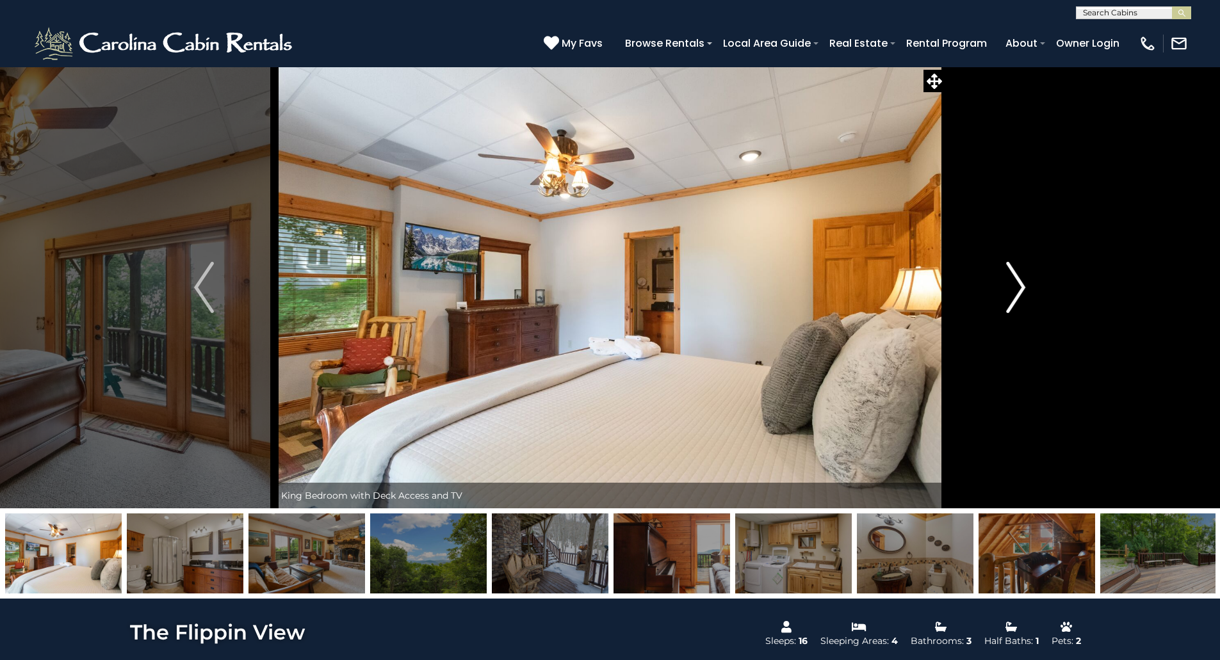
click at [1020, 287] on img "Next" at bounding box center [1015, 287] width 19 height 51
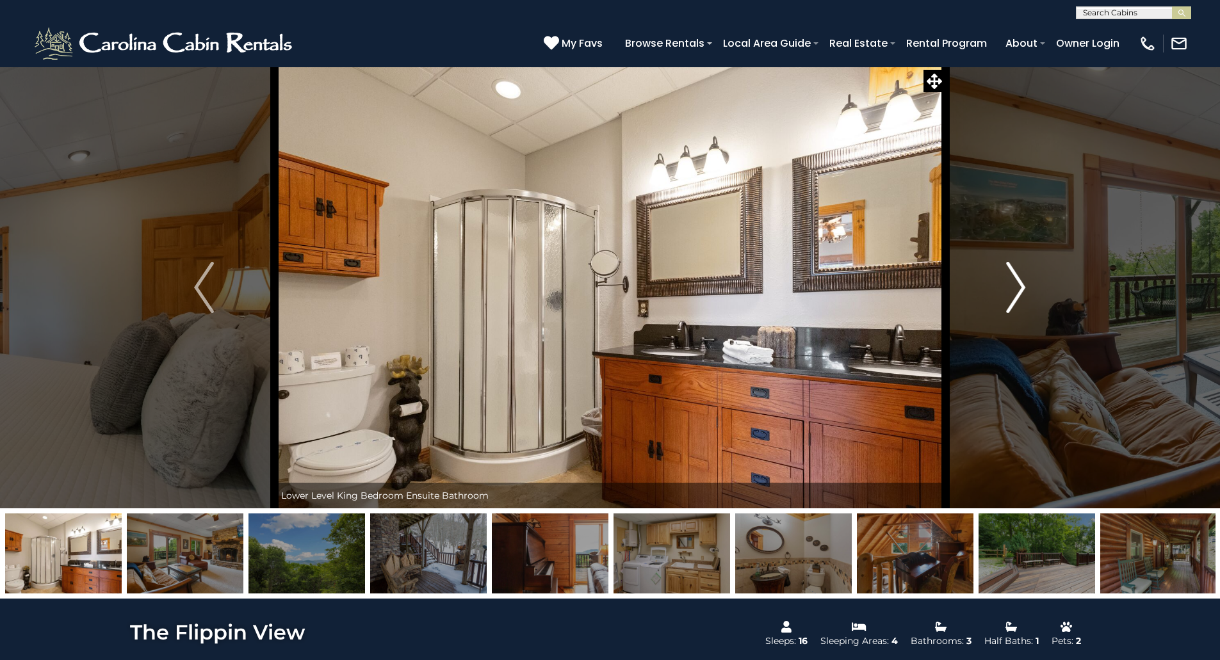
click at [1020, 287] on img "Next" at bounding box center [1015, 287] width 19 height 51
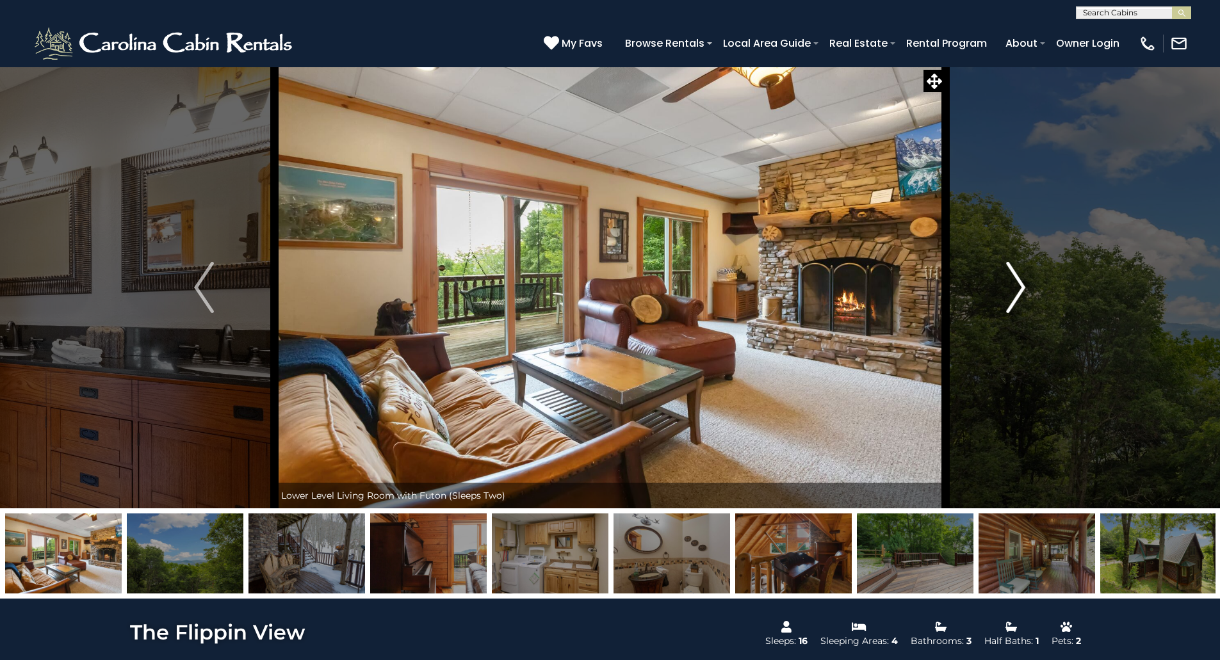
click at [1020, 287] on img "Next" at bounding box center [1015, 287] width 19 height 51
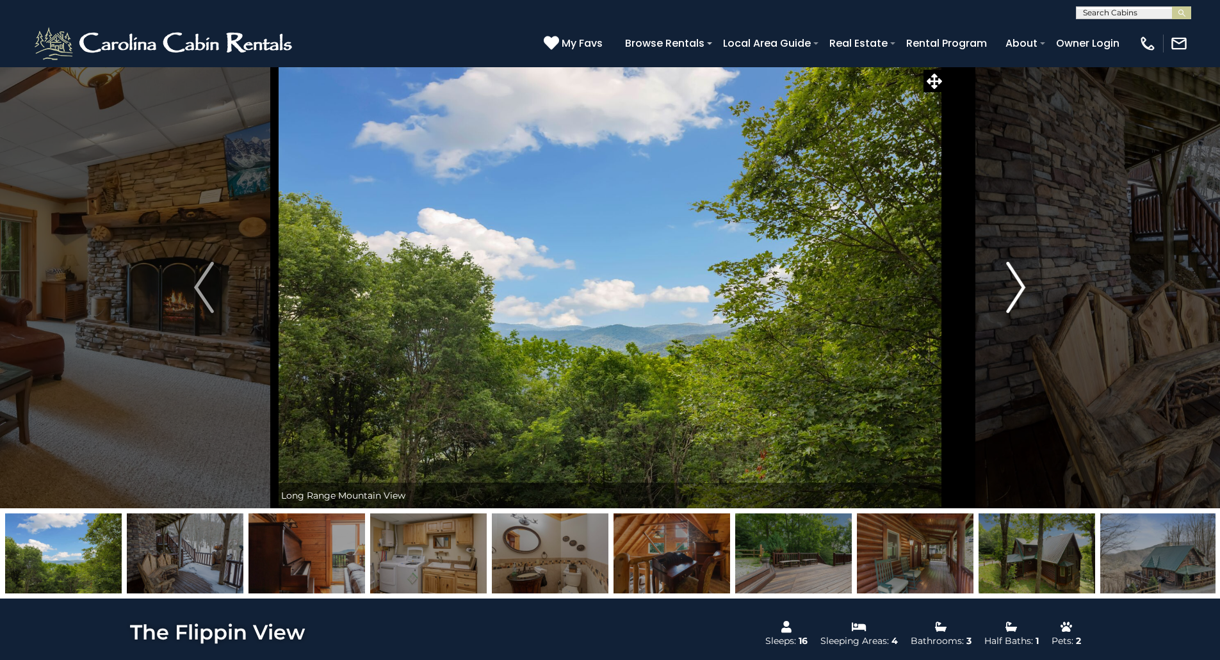
click at [1020, 287] on img "Next" at bounding box center [1015, 287] width 19 height 51
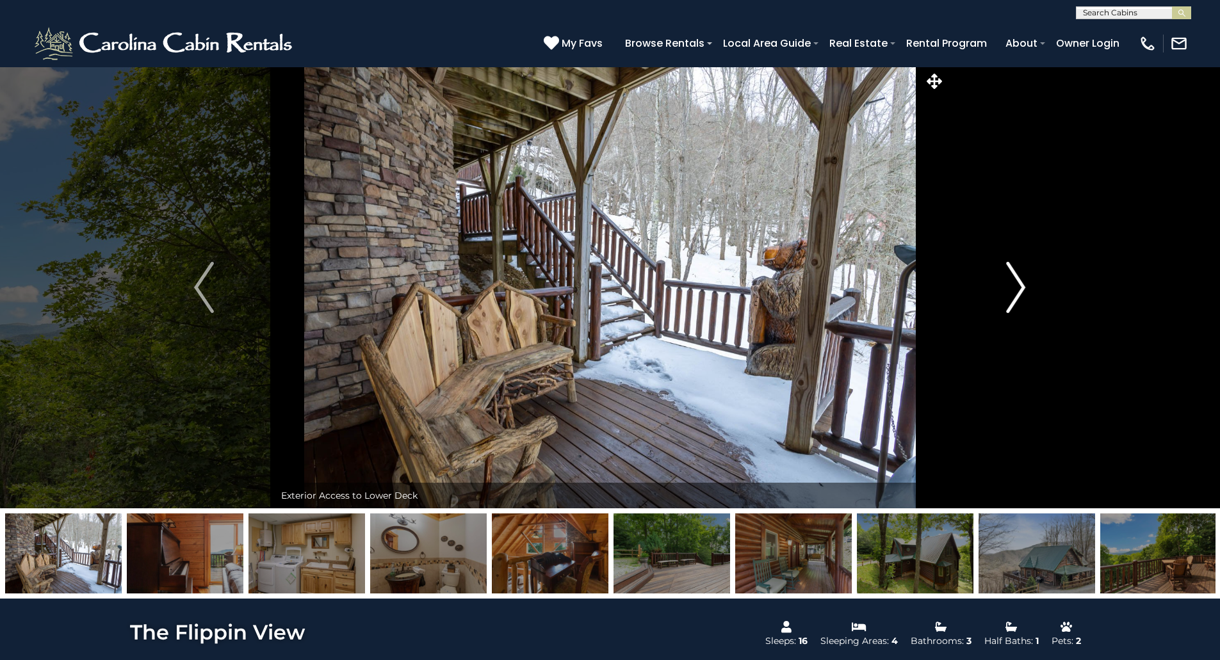
click at [1020, 287] on img "Next" at bounding box center [1015, 287] width 19 height 51
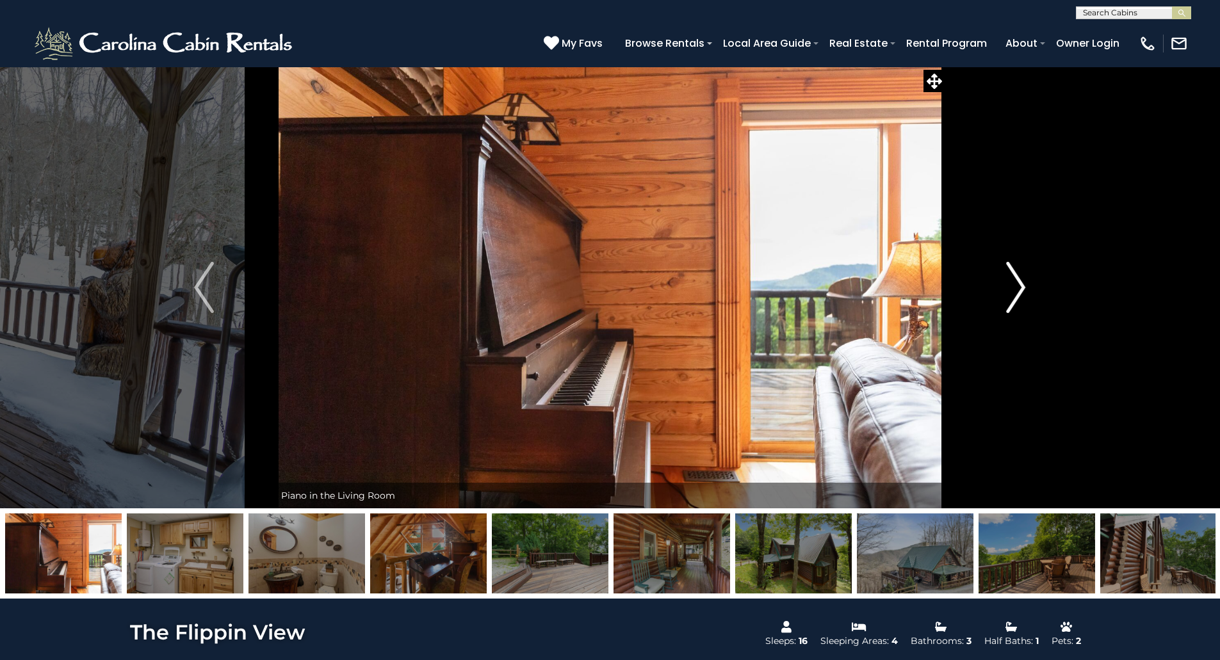
click at [1020, 287] on img "Next" at bounding box center [1015, 287] width 19 height 51
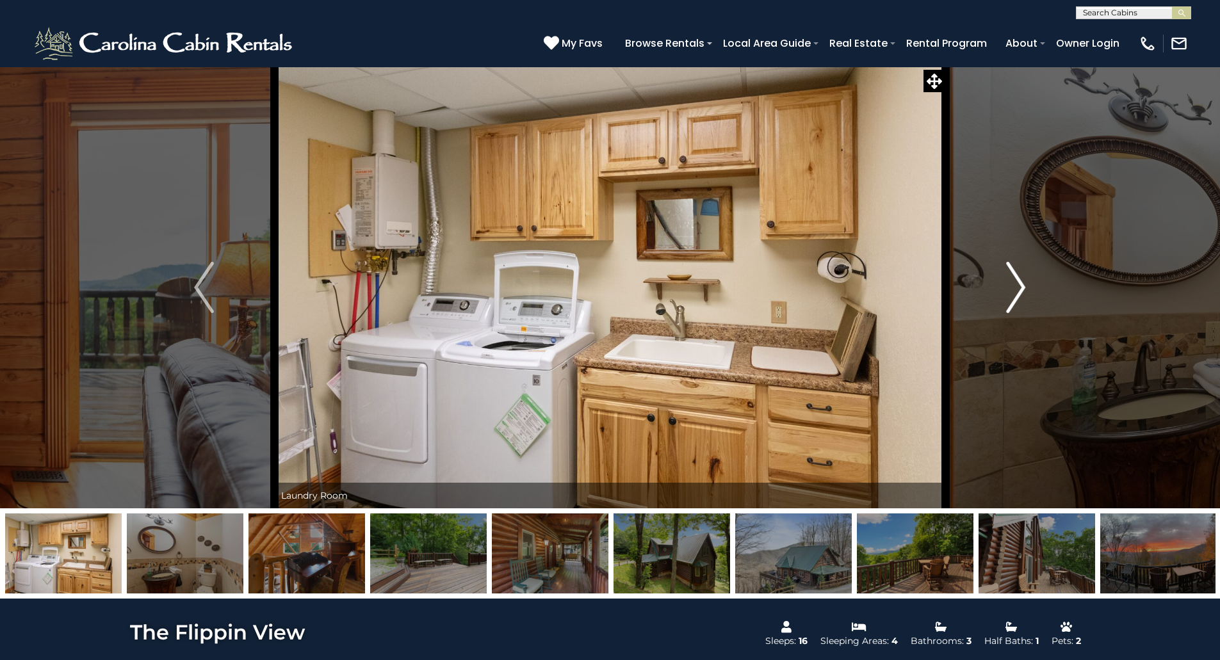
click at [1020, 287] on img "Next" at bounding box center [1015, 287] width 19 height 51
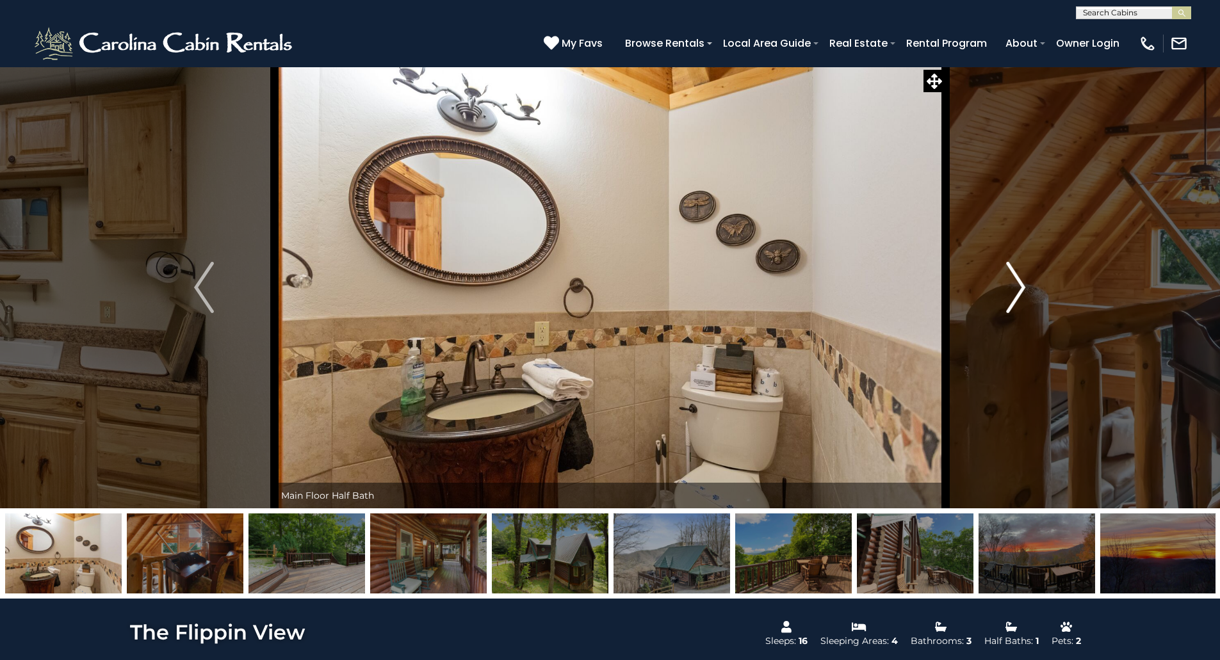
click at [1020, 287] on img "Next" at bounding box center [1015, 287] width 19 height 51
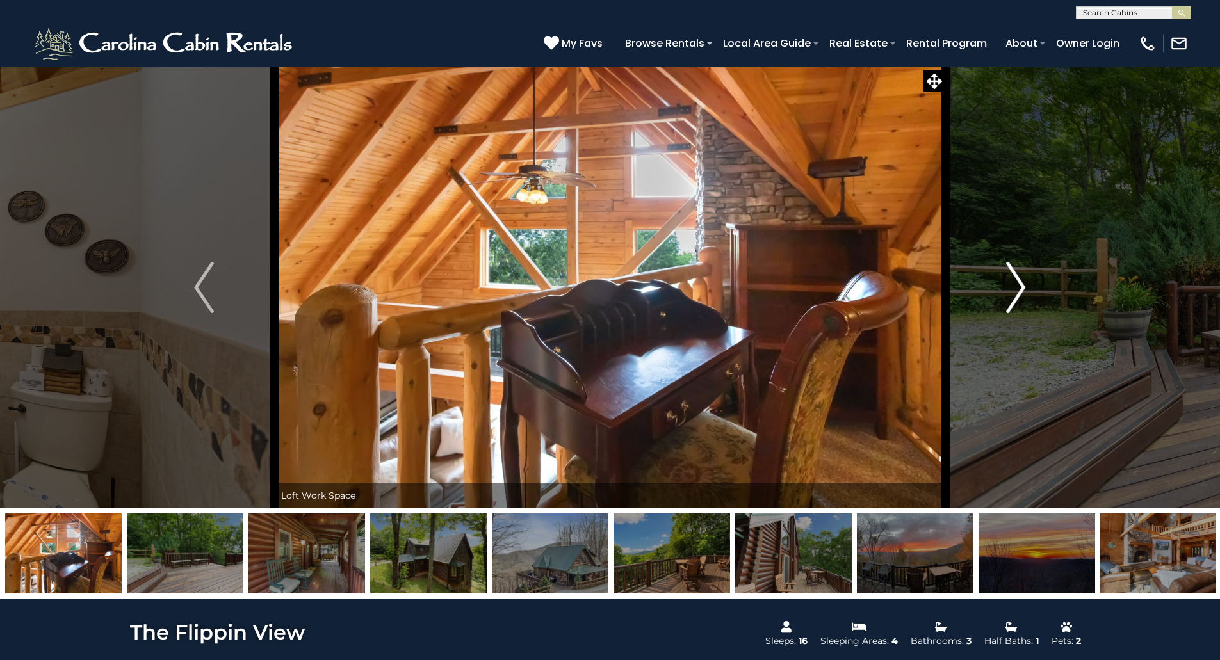
click at [1020, 287] on img "Next" at bounding box center [1015, 287] width 19 height 51
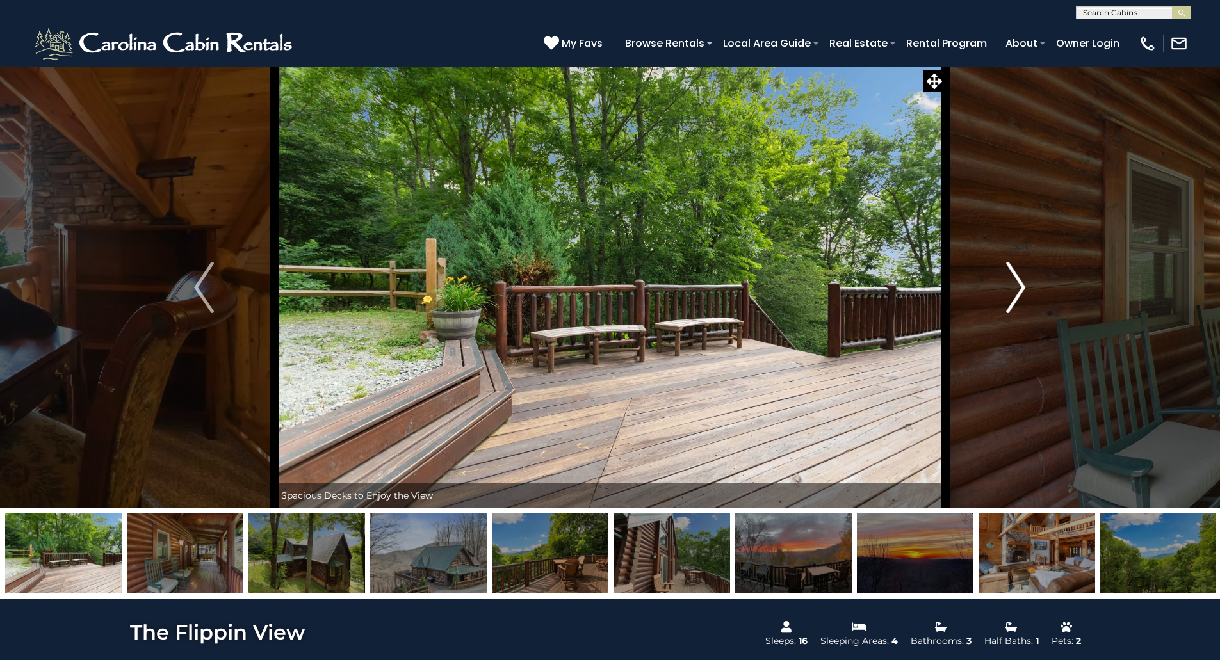
click at [1020, 287] on img "Next" at bounding box center [1015, 287] width 19 height 51
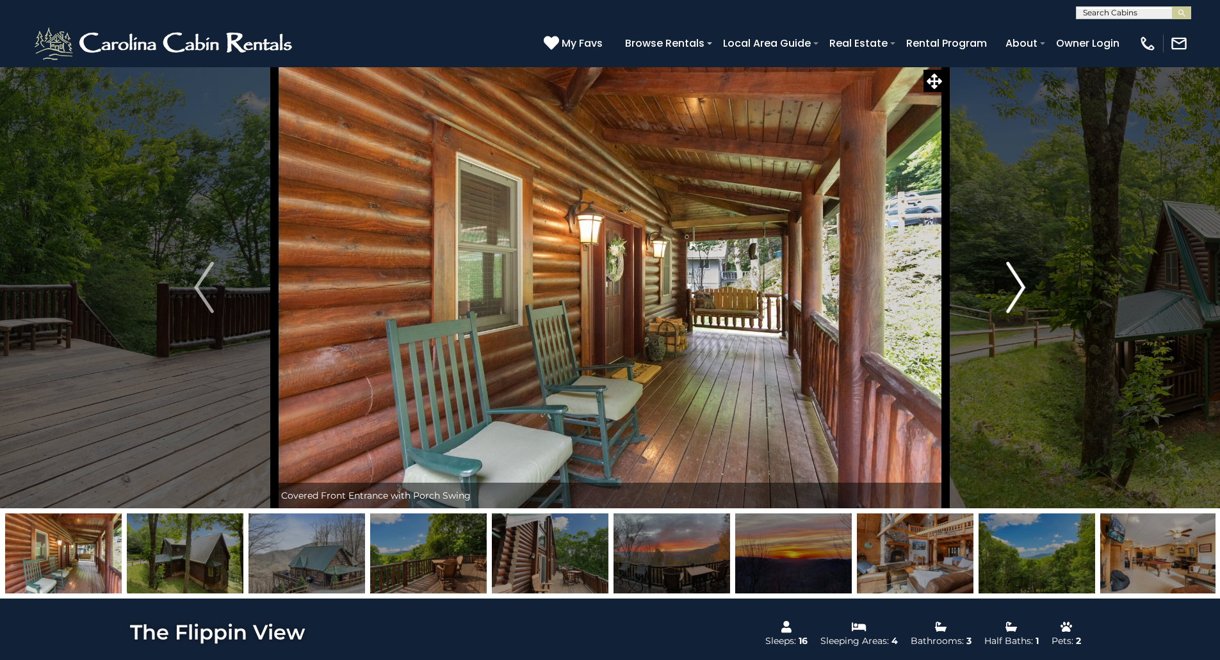
click at [1020, 287] on img "Next" at bounding box center [1015, 287] width 19 height 51
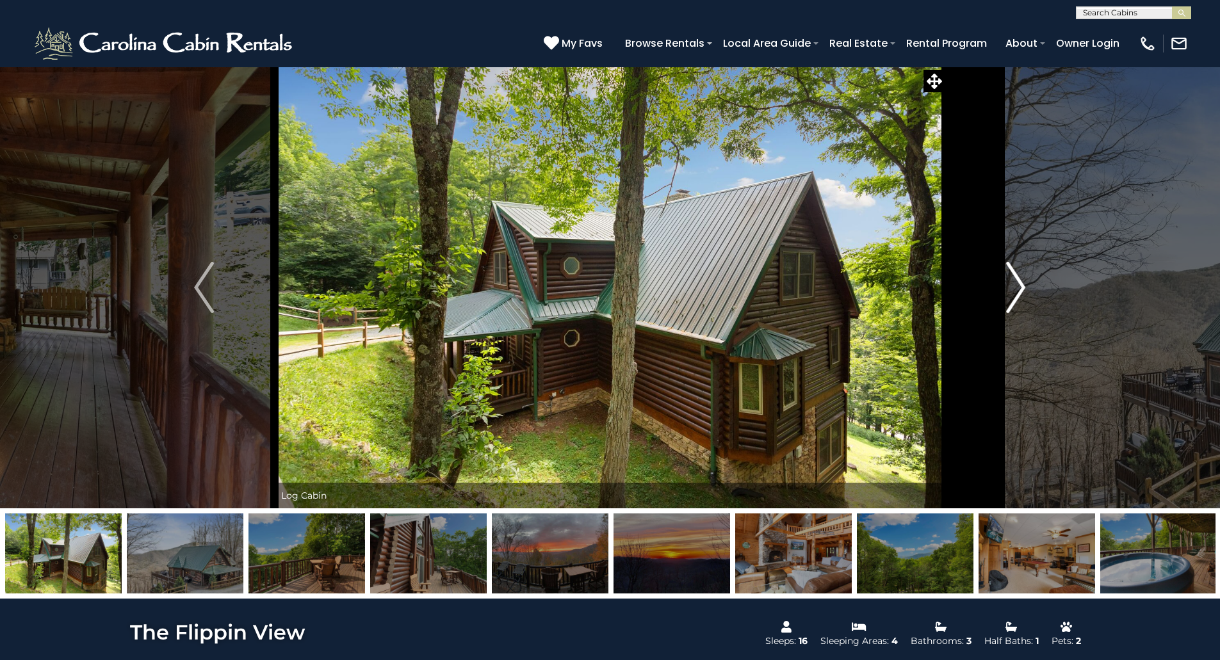
click at [1020, 287] on img "Next" at bounding box center [1015, 287] width 19 height 51
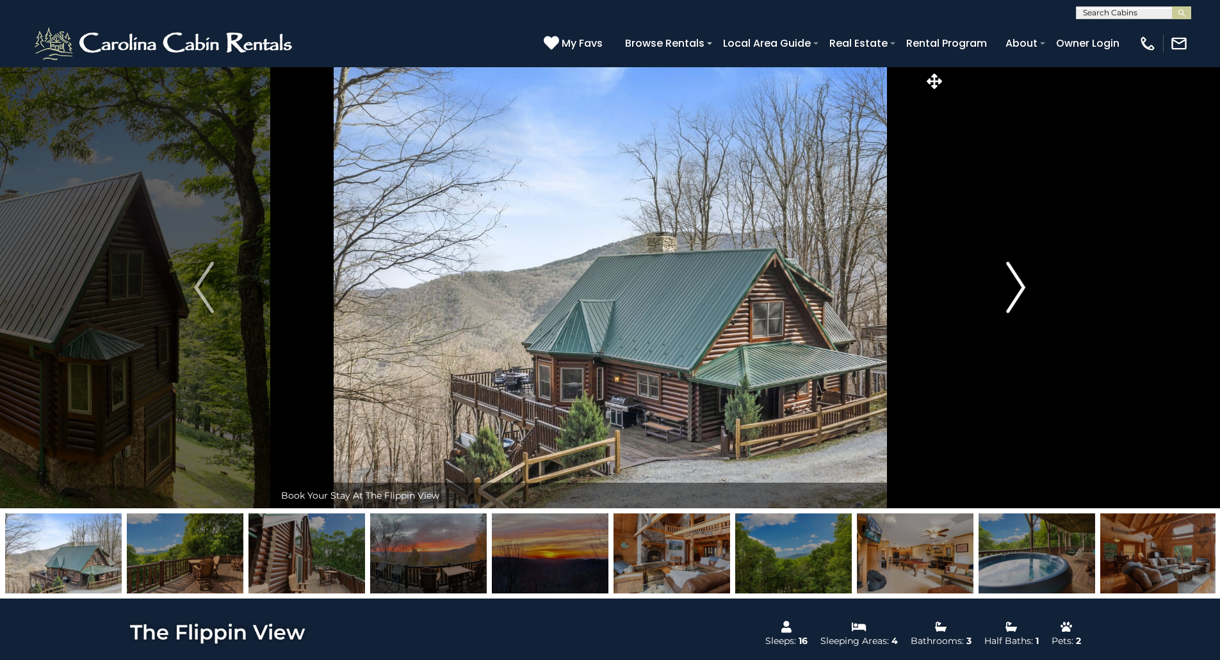
click at [1020, 287] on img "Next" at bounding box center [1015, 287] width 19 height 51
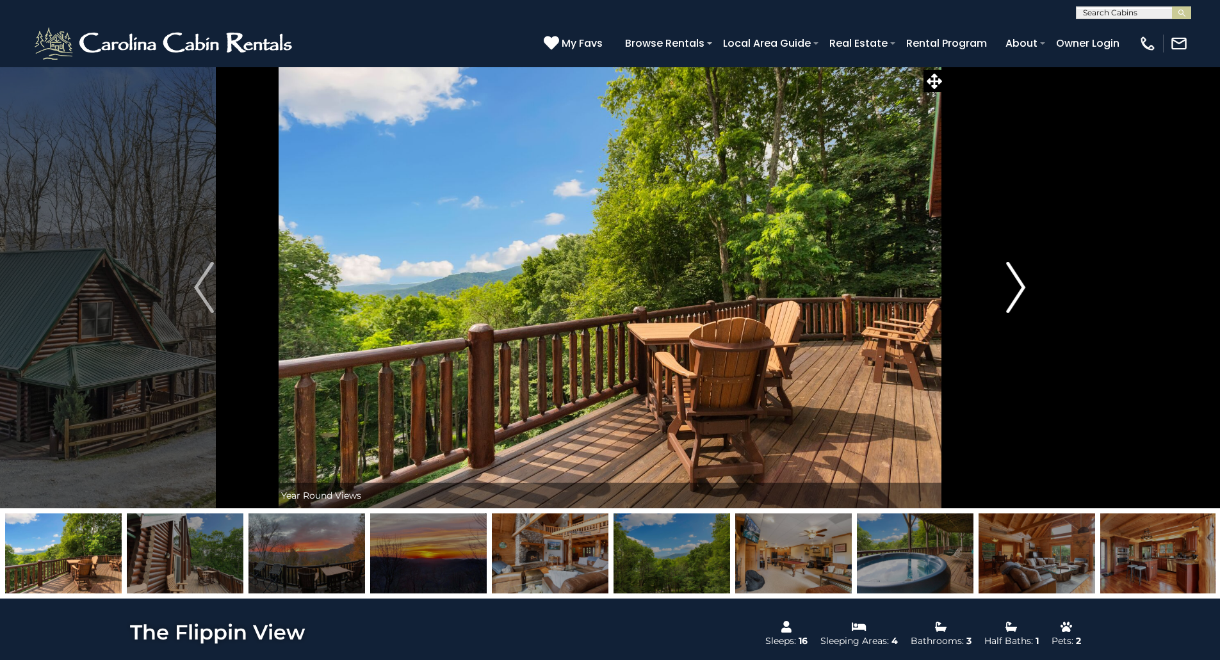
click at [1020, 287] on img "Next" at bounding box center [1015, 287] width 19 height 51
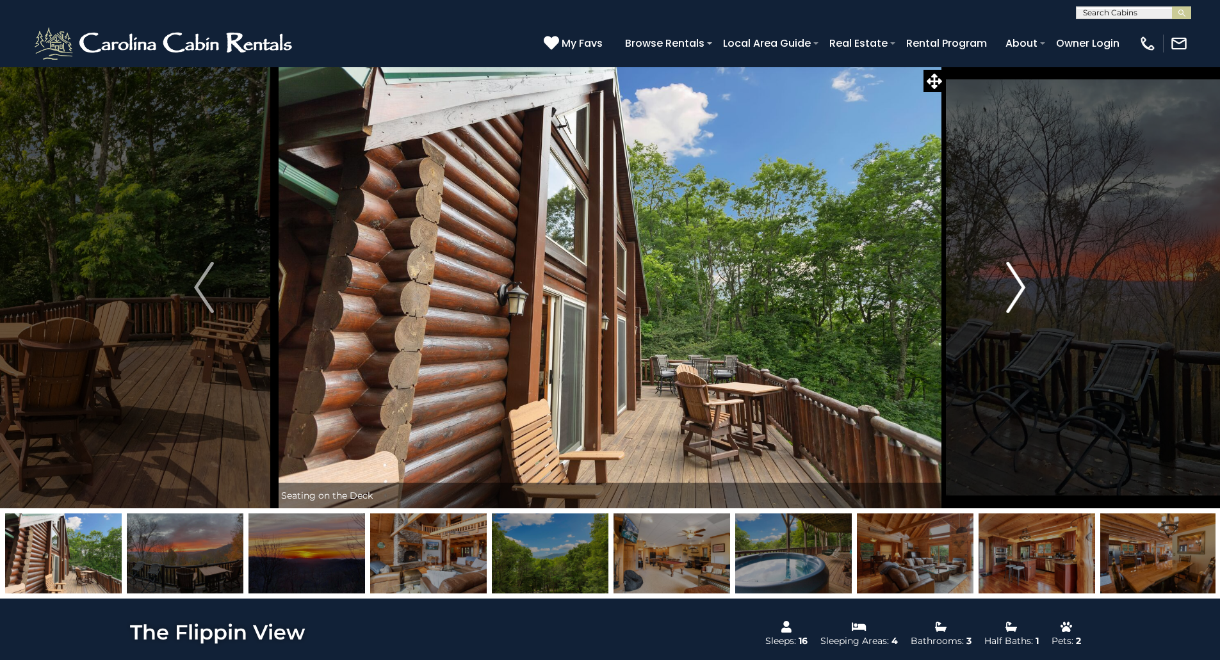
click at [1020, 287] on img "Next" at bounding box center [1015, 287] width 19 height 51
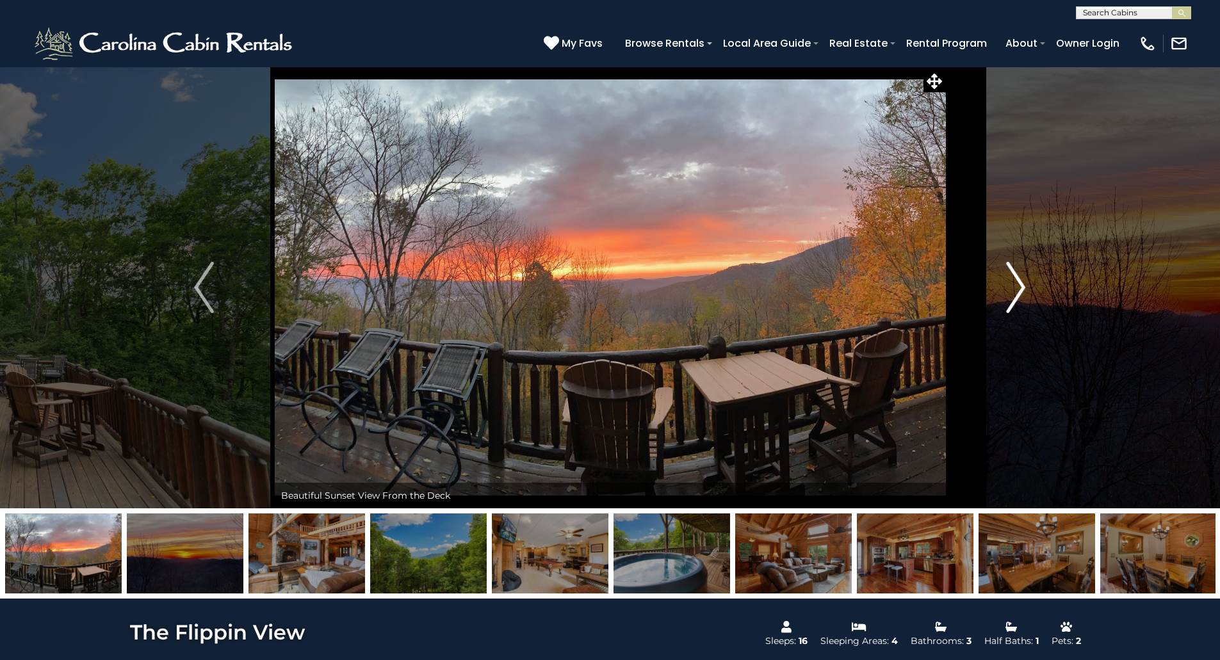
click at [1020, 287] on img "Next" at bounding box center [1015, 287] width 19 height 51
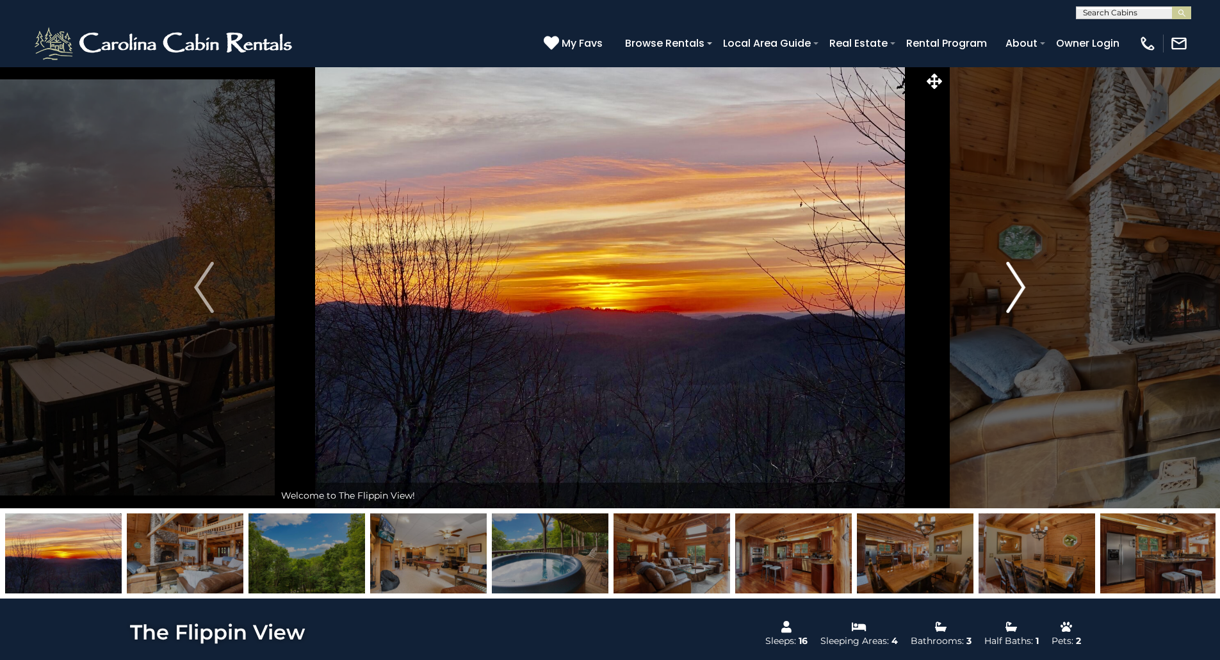
click at [1020, 287] on img "Next" at bounding box center [1015, 287] width 19 height 51
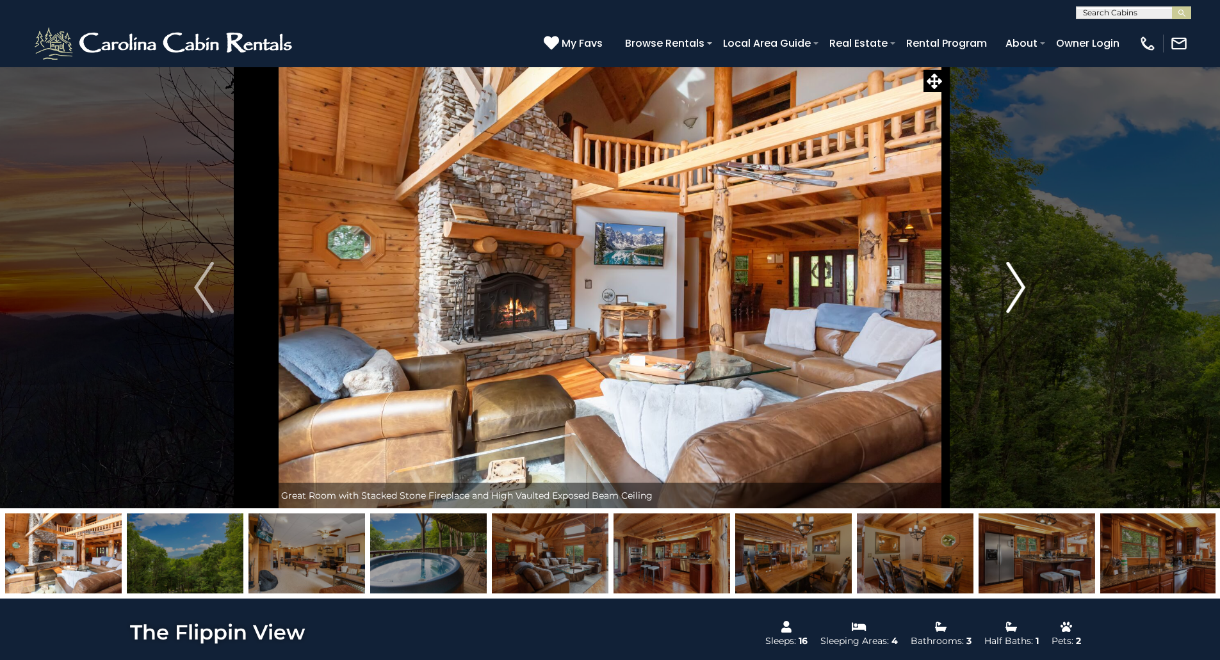
click at [1020, 287] on img "Next" at bounding box center [1015, 287] width 19 height 51
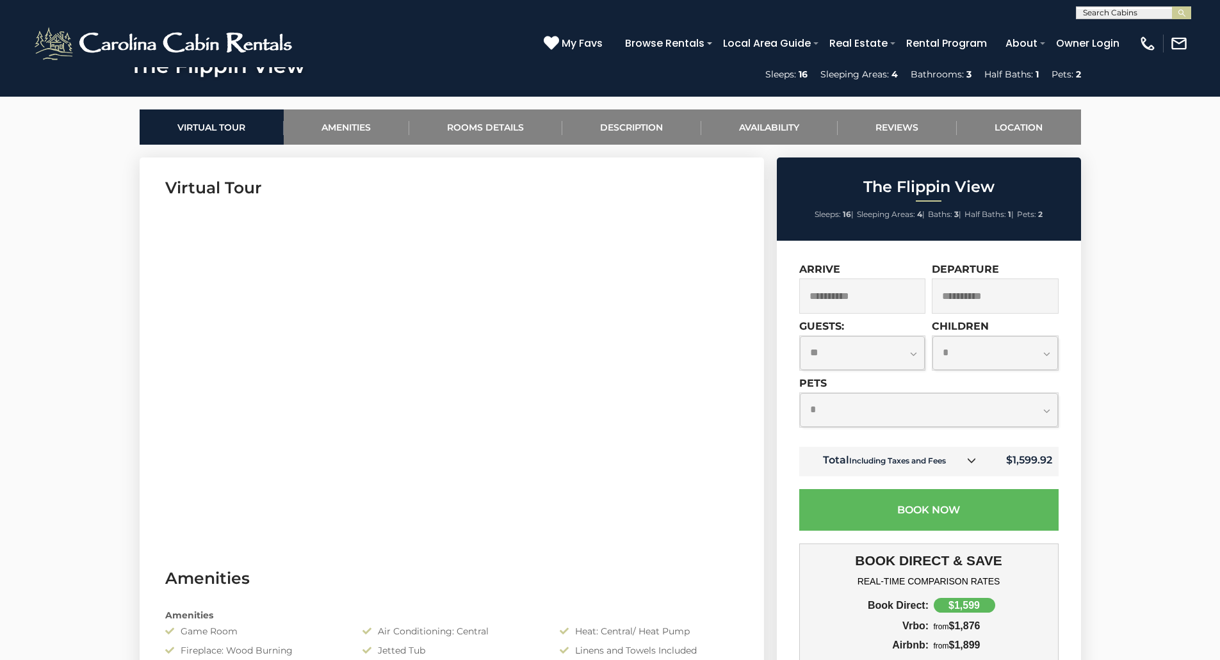
scroll to position [674, 0]
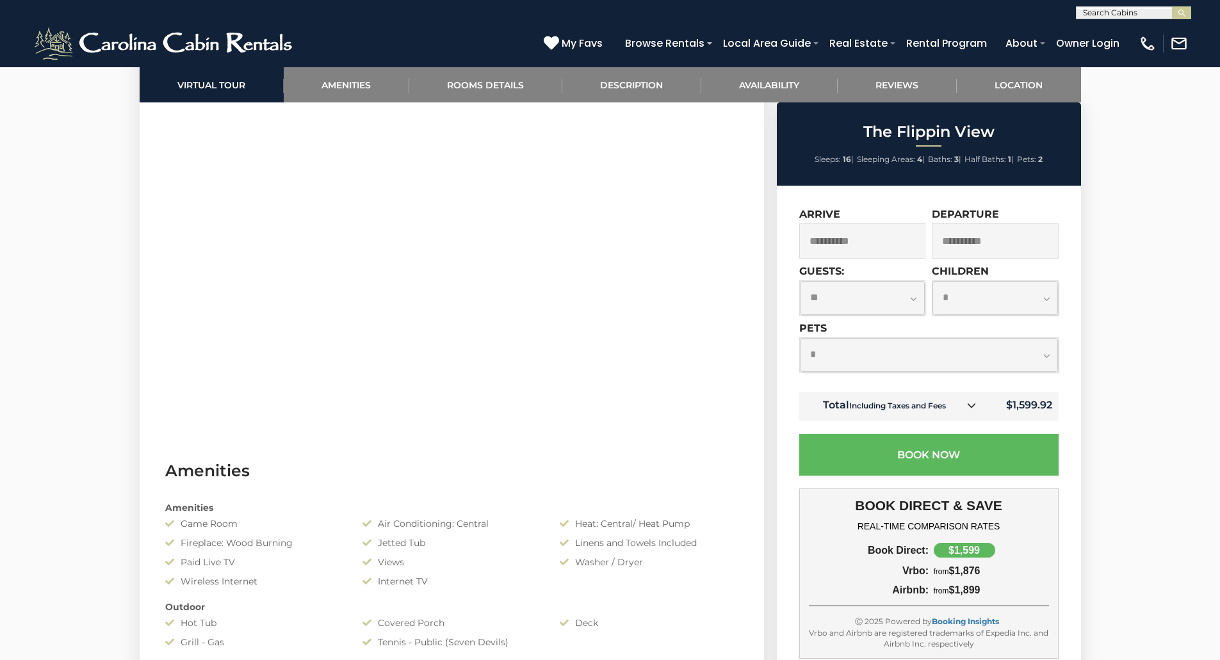
click at [886, 247] on input "**********" at bounding box center [862, 241] width 127 height 35
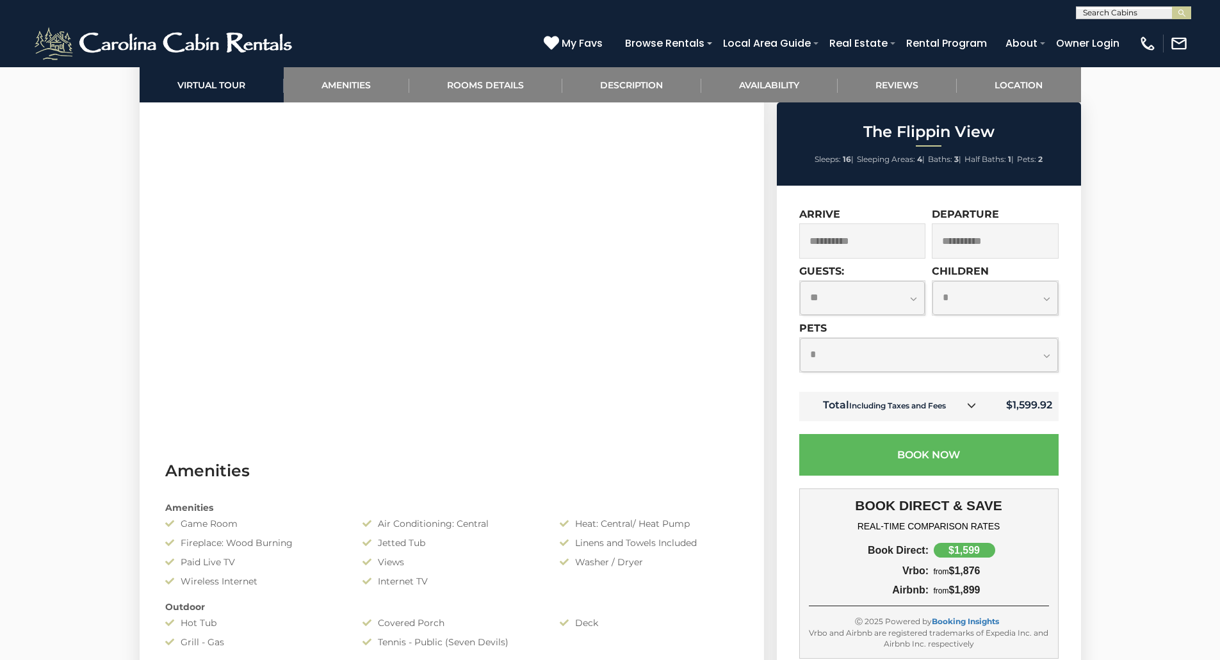
click at [1015, 354] on select "**********" at bounding box center [929, 355] width 258 height 34
click at [800, 338] on select "**********" at bounding box center [929, 355] width 258 height 34
drag, startPoint x: 1028, startPoint y: 349, endPoint x: 1033, endPoint y: 370, distance: 21.6
click at [1028, 349] on select "**********" at bounding box center [929, 355] width 258 height 34
click at [800, 338] on select "**********" at bounding box center [929, 355] width 258 height 34
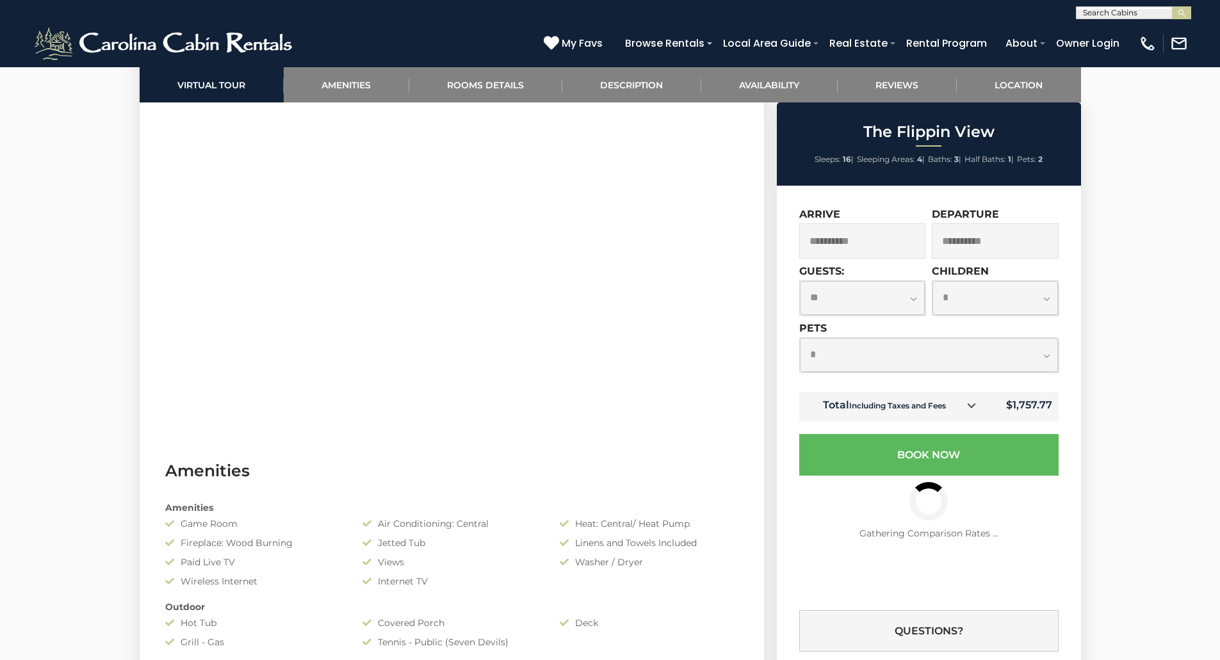
click at [1041, 359] on select "**********" at bounding box center [929, 355] width 258 height 34
select select "*"
click at [800, 338] on select "**********" at bounding box center [929, 355] width 258 height 34
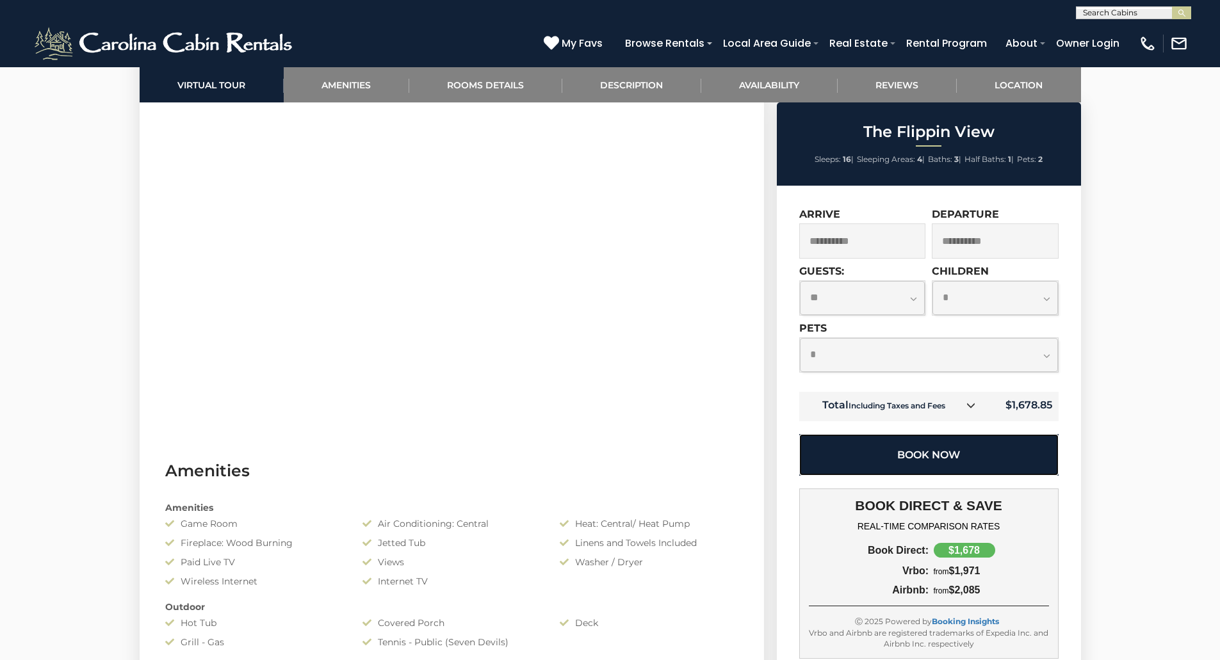
click at [881, 445] on button "Book Now" at bounding box center [928, 455] width 259 height 42
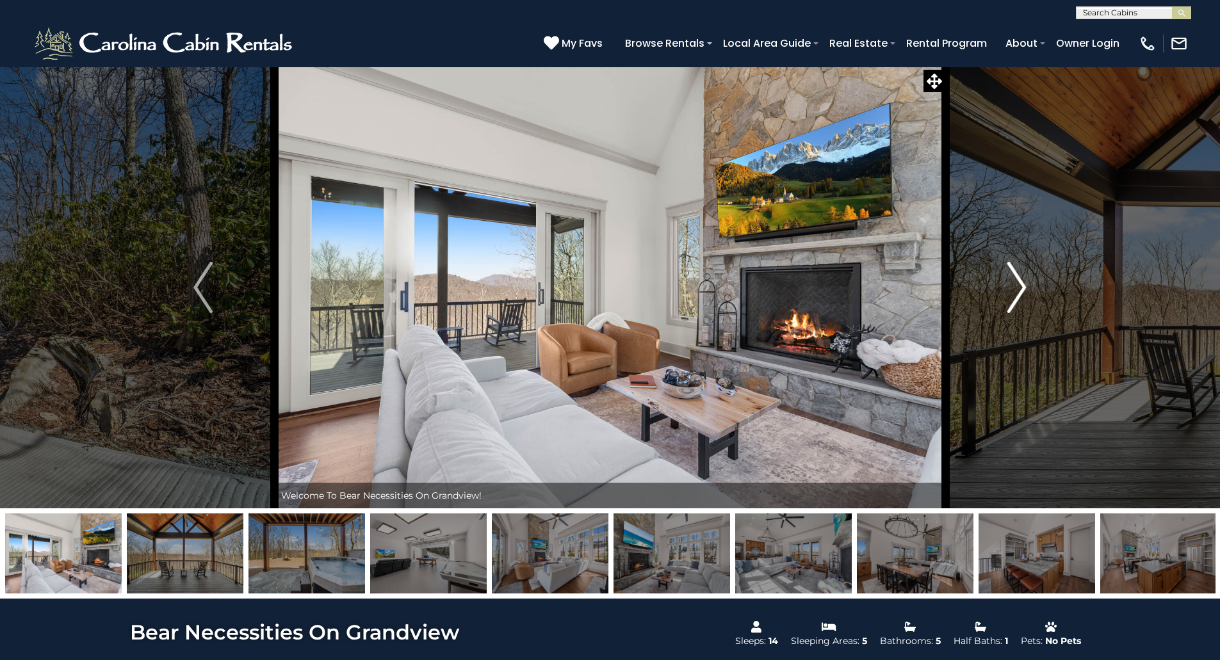
click at [1020, 285] on img "Next" at bounding box center [1017, 287] width 19 height 51
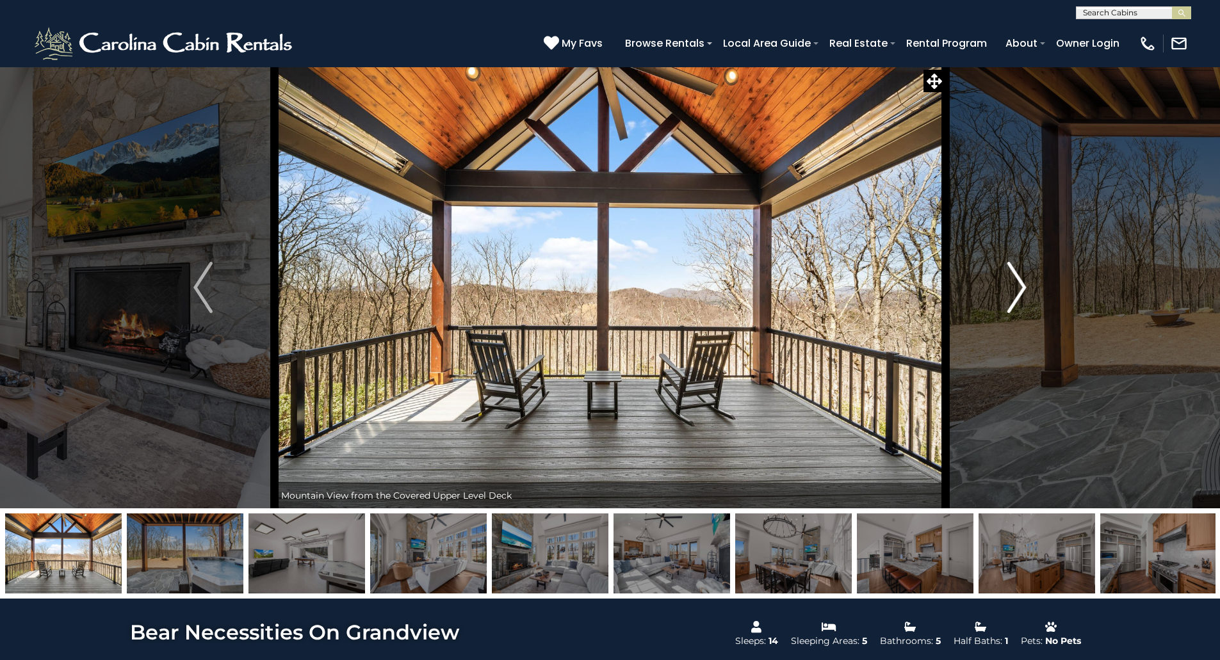
click at [1020, 285] on img "Next" at bounding box center [1017, 287] width 19 height 51
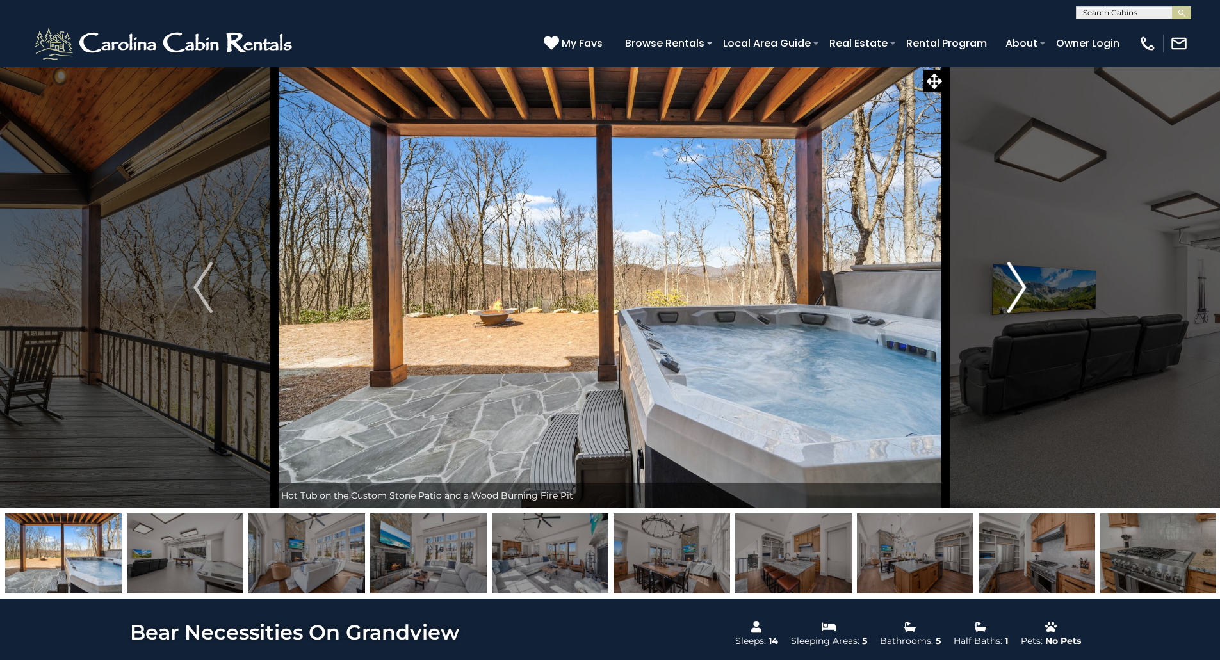
click at [1020, 285] on img "Next" at bounding box center [1017, 287] width 19 height 51
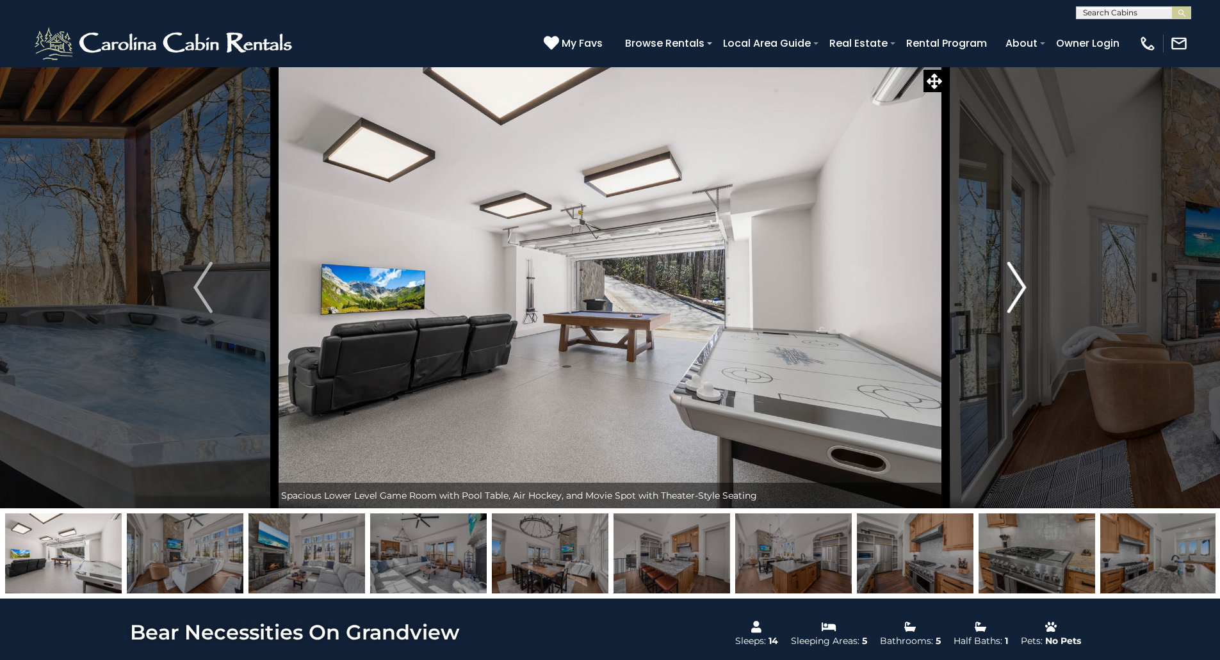
click at [1020, 285] on img "Next" at bounding box center [1017, 287] width 19 height 51
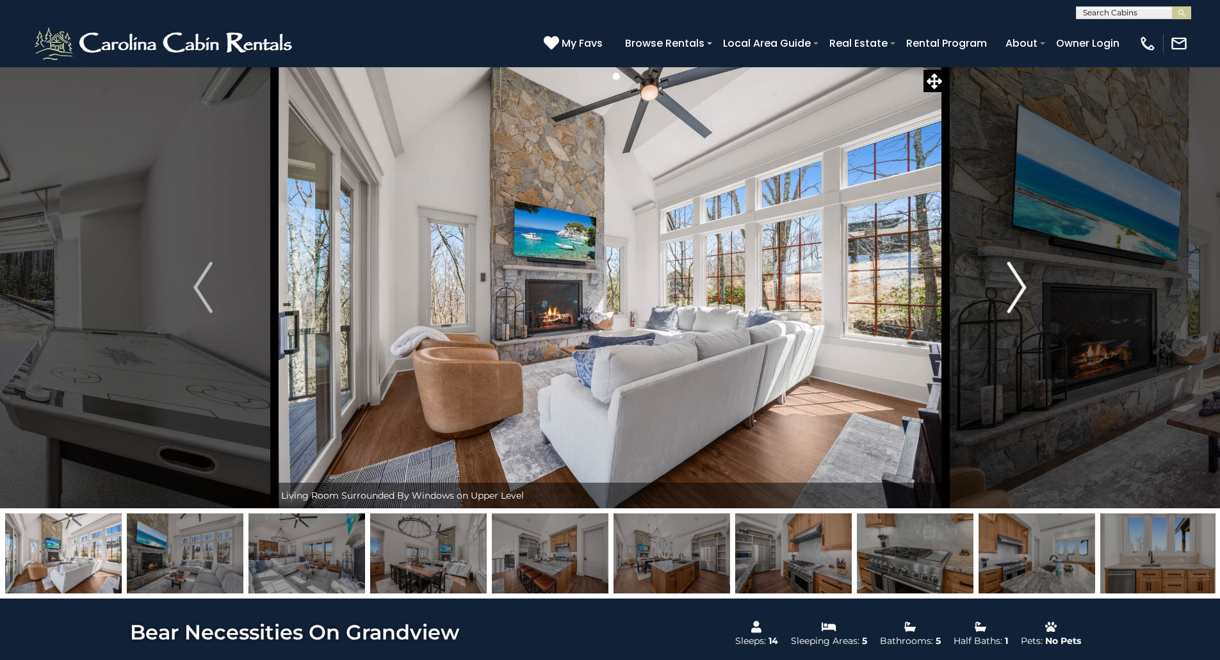
click at [1020, 285] on img "Next" at bounding box center [1017, 287] width 19 height 51
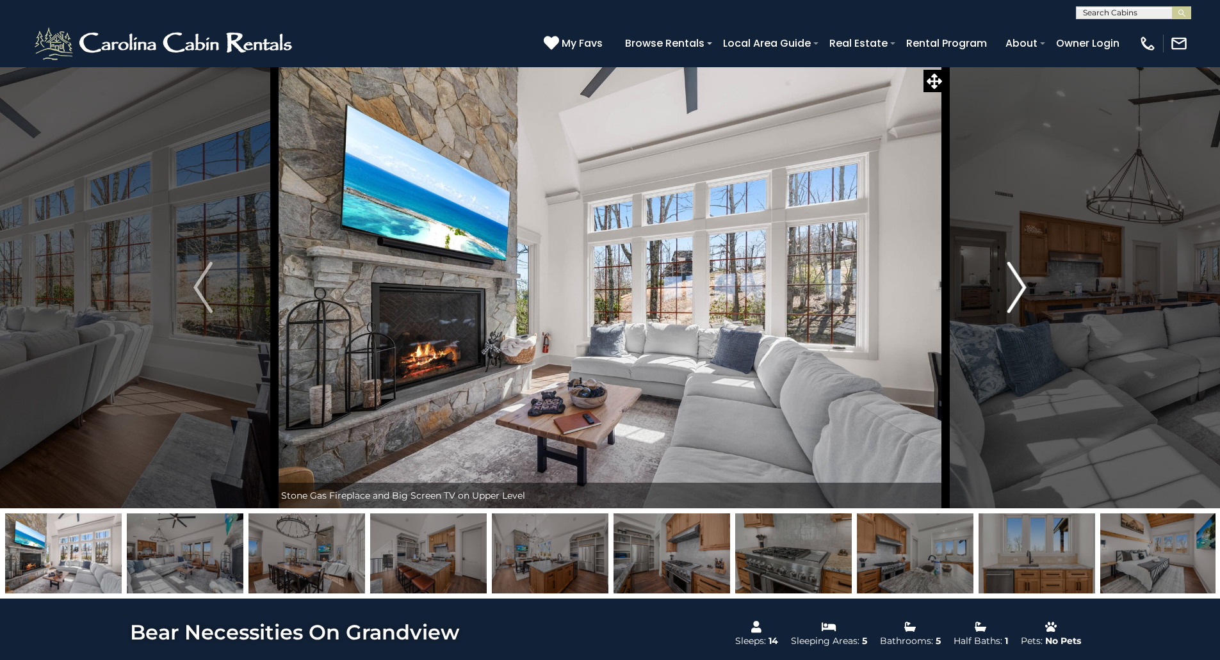
click at [1020, 285] on img "Next" at bounding box center [1017, 287] width 19 height 51
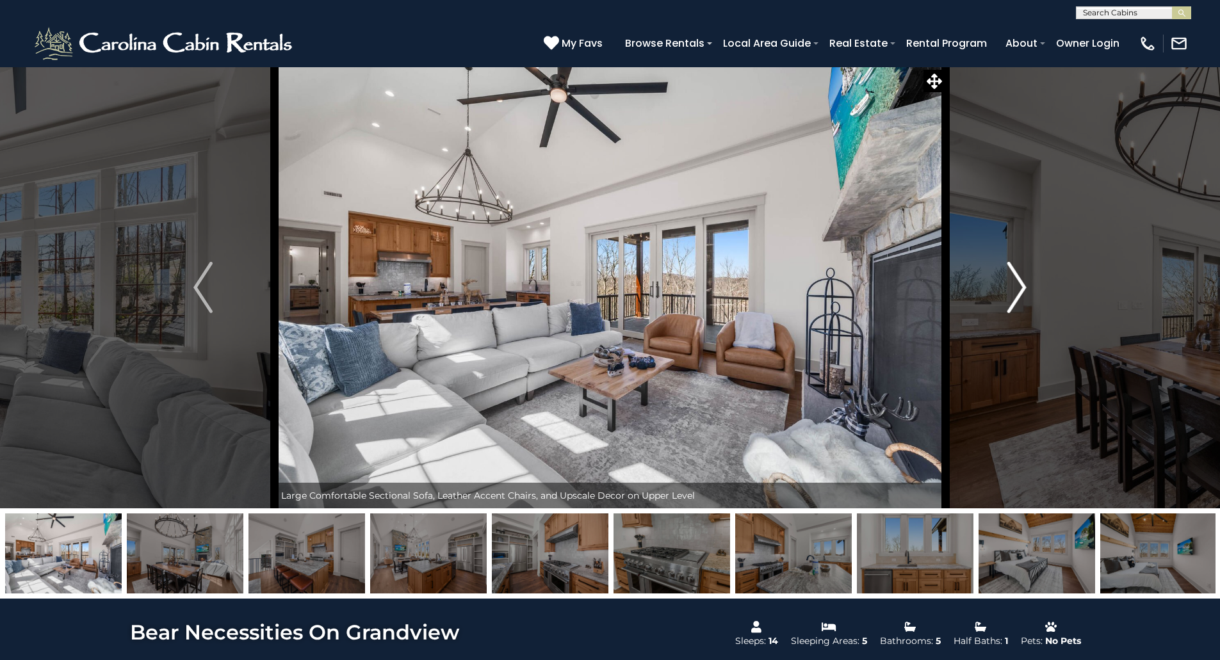
click at [1020, 285] on img "Next" at bounding box center [1017, 287] width 19 height 51
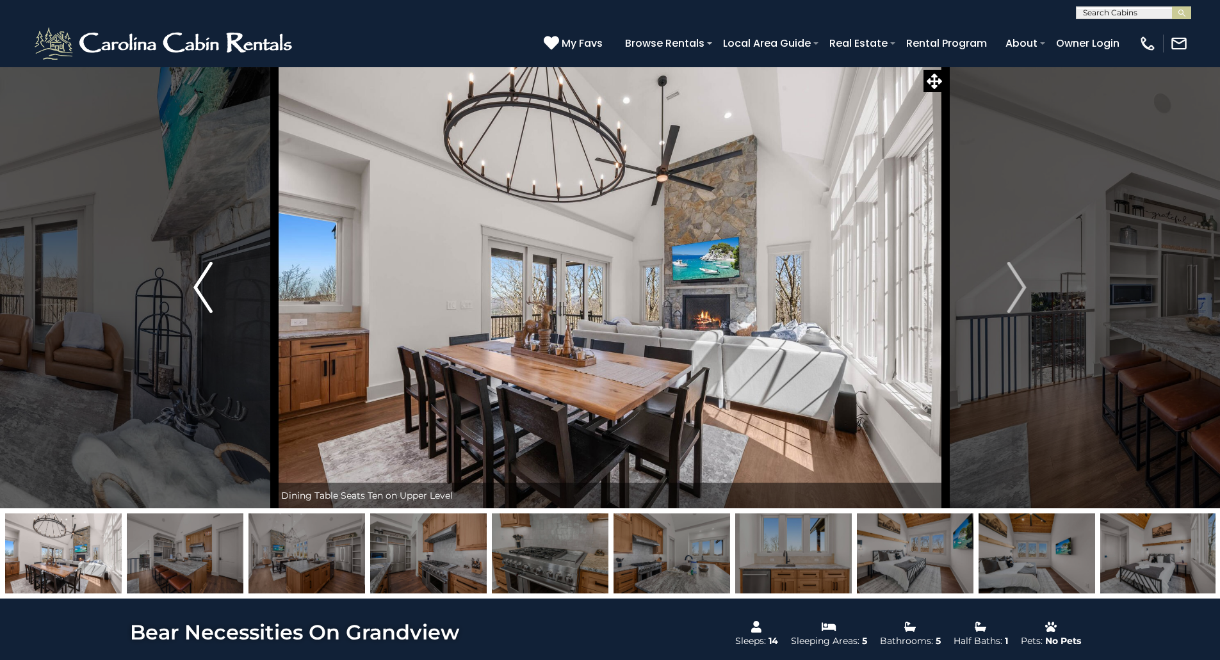
click at [215, 270] on button "Previous" at bounding box center [203, 288] width 143 height 442
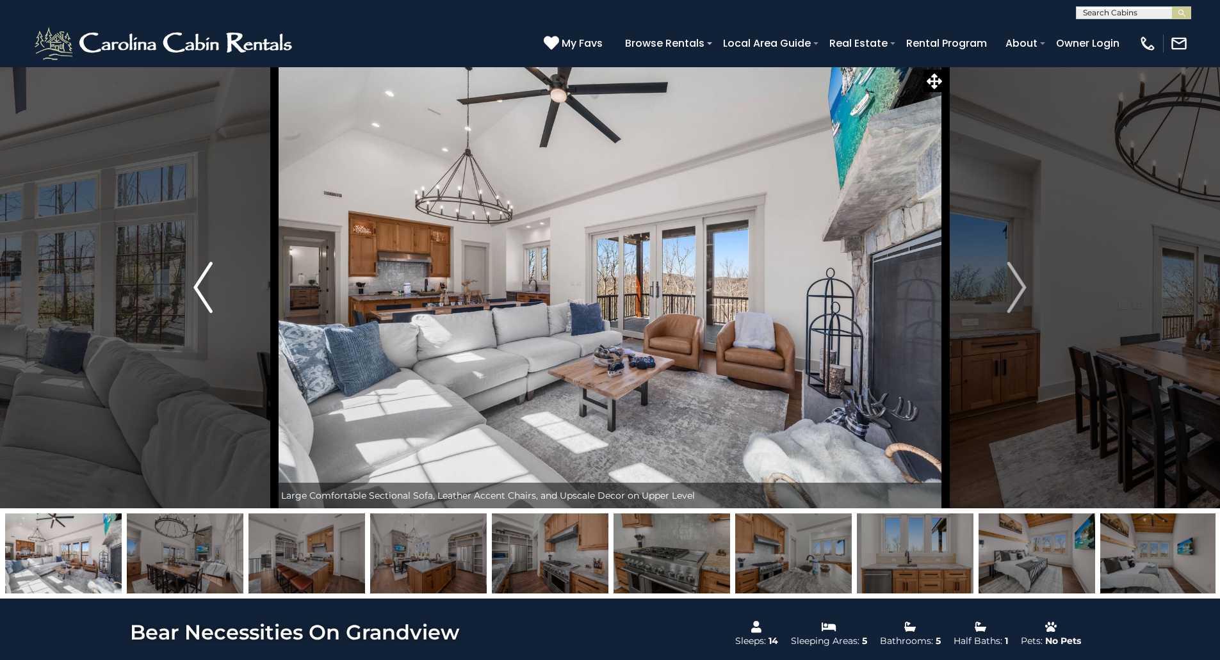
click at [214, 270] on button "Previous" at bounding box center [203, 288] width 143 height 442
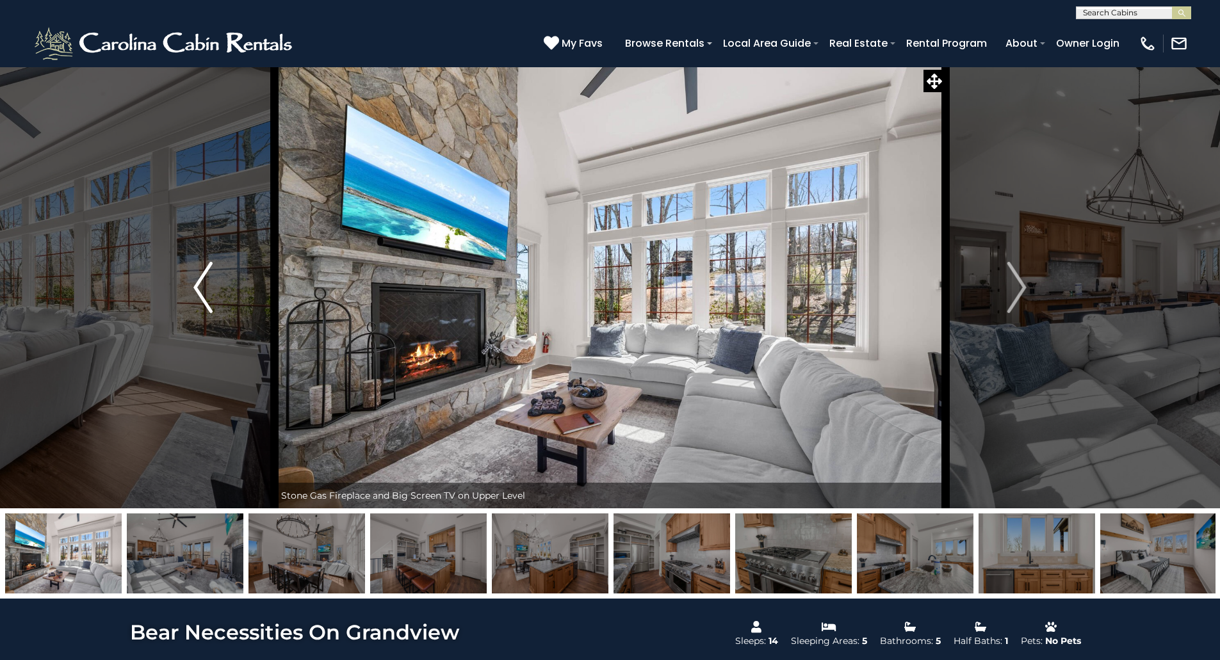
click at [214, 270] on button "Previous" at bounding box center [203, 288] width 143 height 442
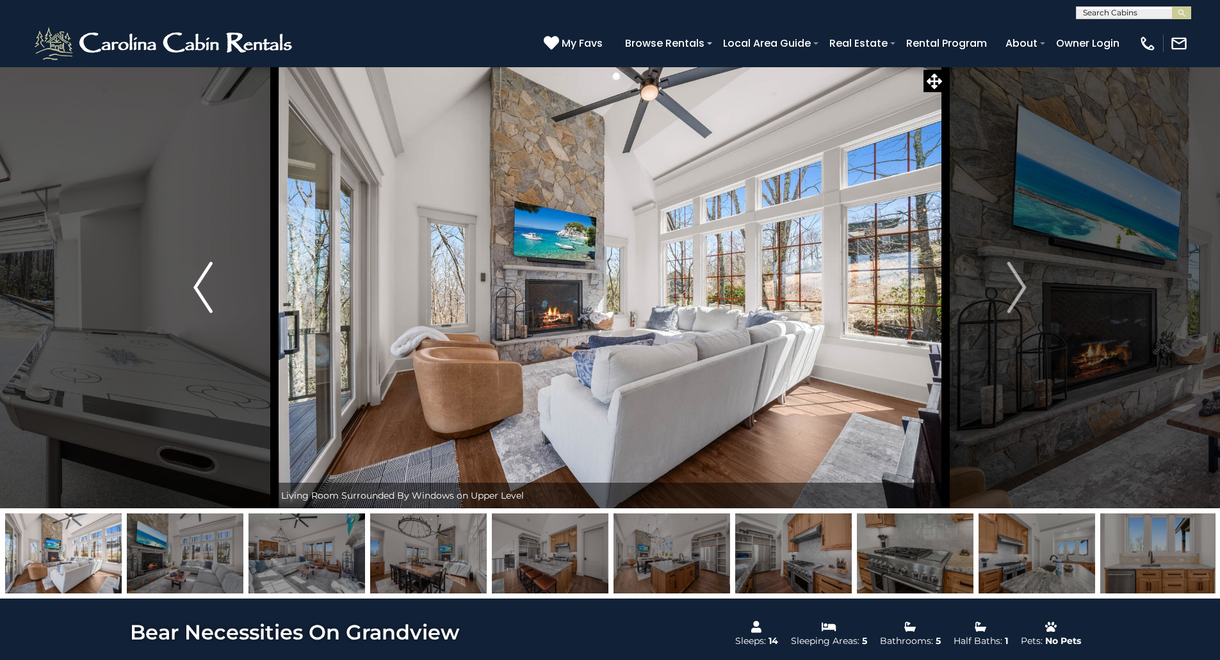
click at [214, 270] on button "Previous" at bounding box center [203, 288] width 143 height 442
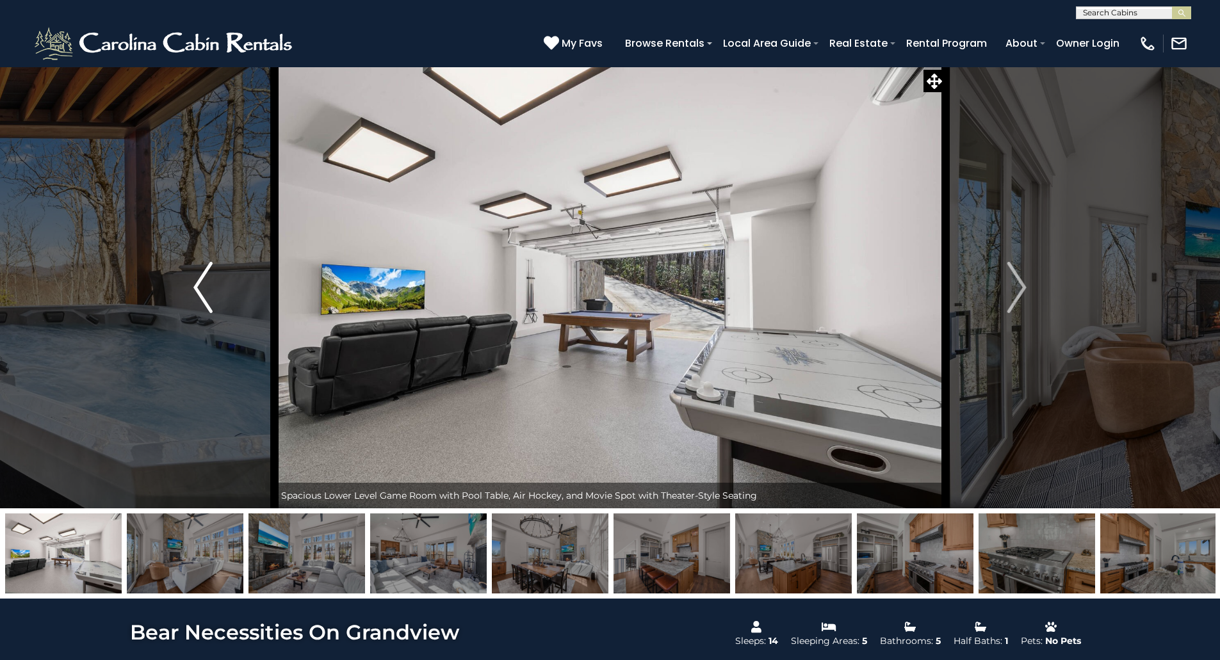
click at [214, 270] on button "Previous" at bounding box center [203, 288] width 143 height 442
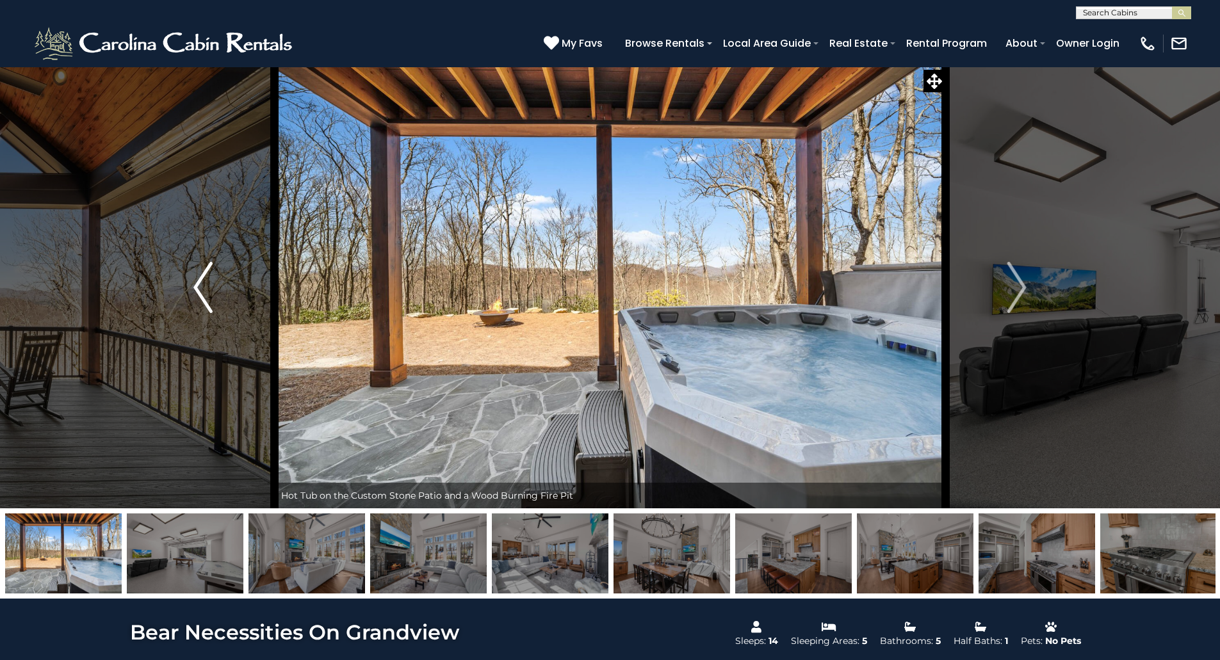
click at [214, 270] on button "Previous" at bounding box center [203, 288] width 143 height 442
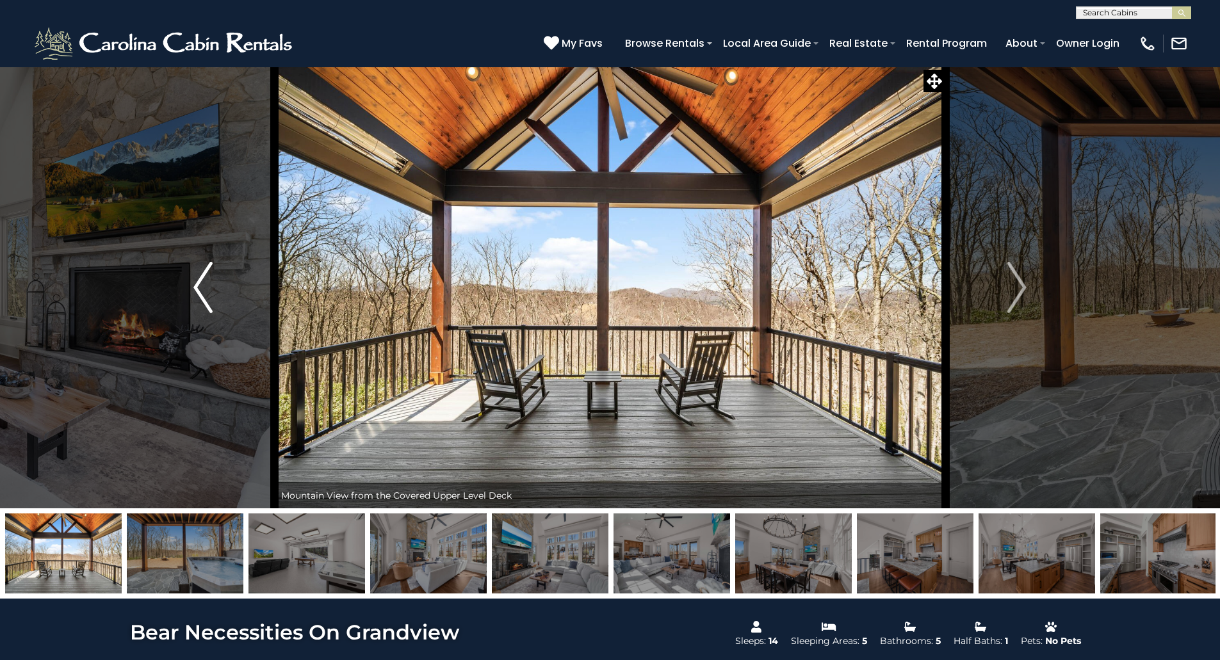
click at [211, 272] on img "Previous" at bounding box center [202, 287] width 19 height 51
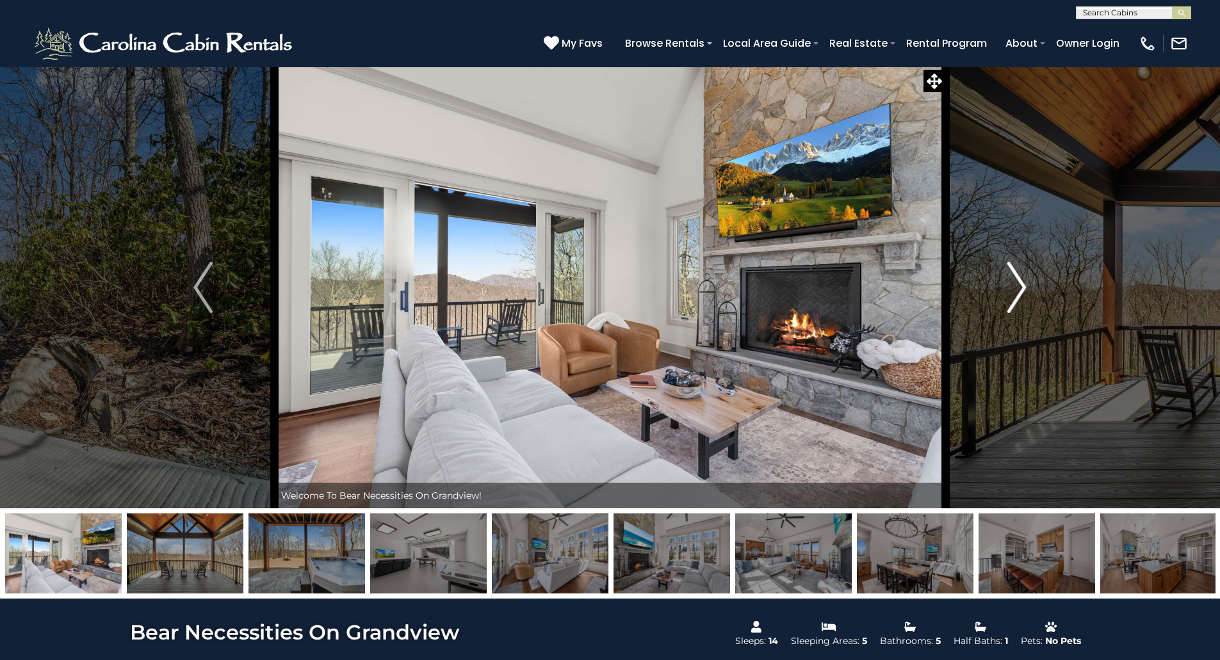
click at [1024, 297] on img "Next" at bounding box center [1017, 287] width 19 height 51
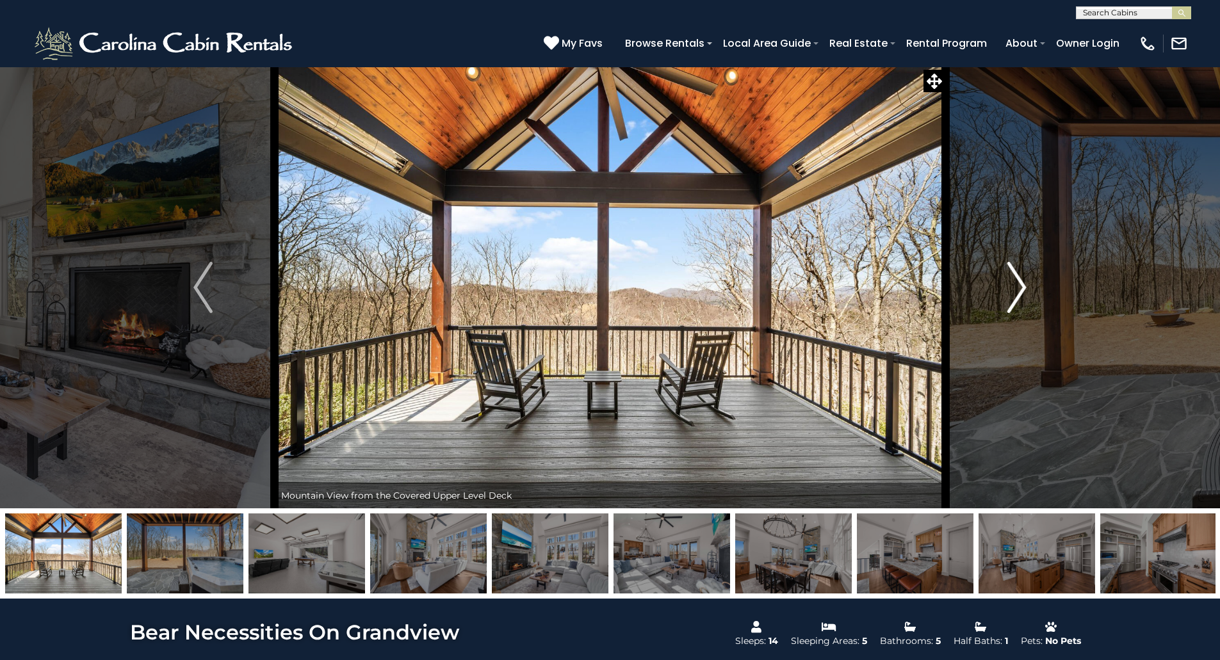
click at [1024, 297] on img "Next" at bounding box center [1017, 287] width 19 height 51
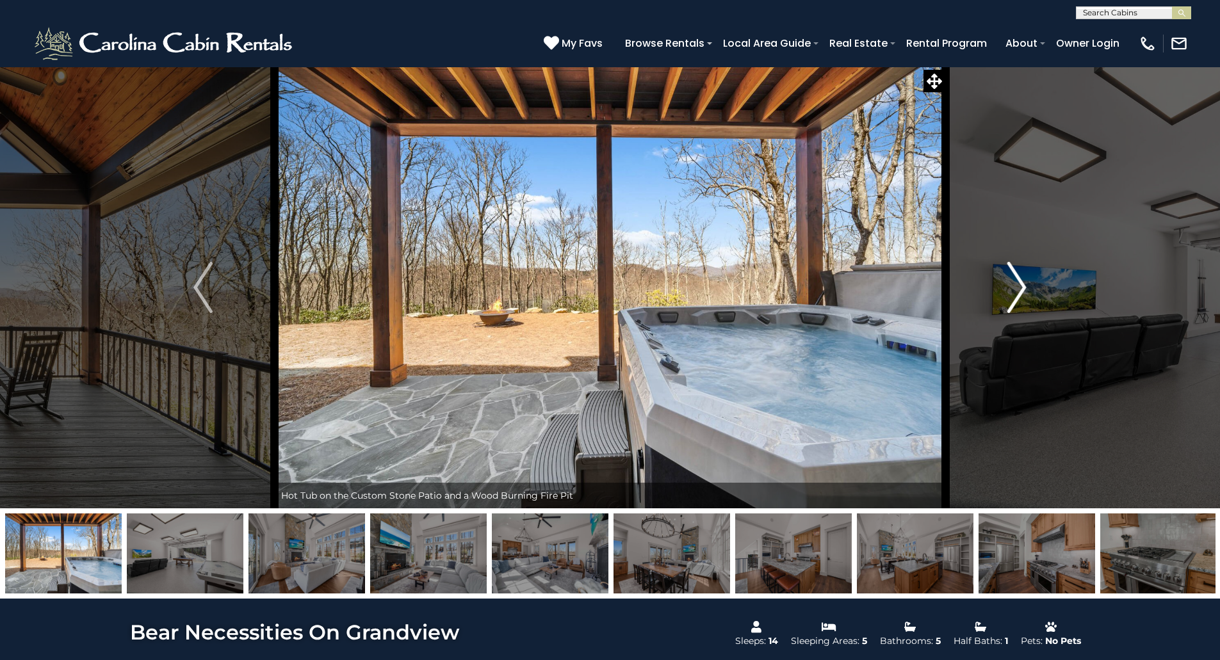
click at [1024, 297] on img "Next" at bounding box center [1017, 287] width 19 height 51
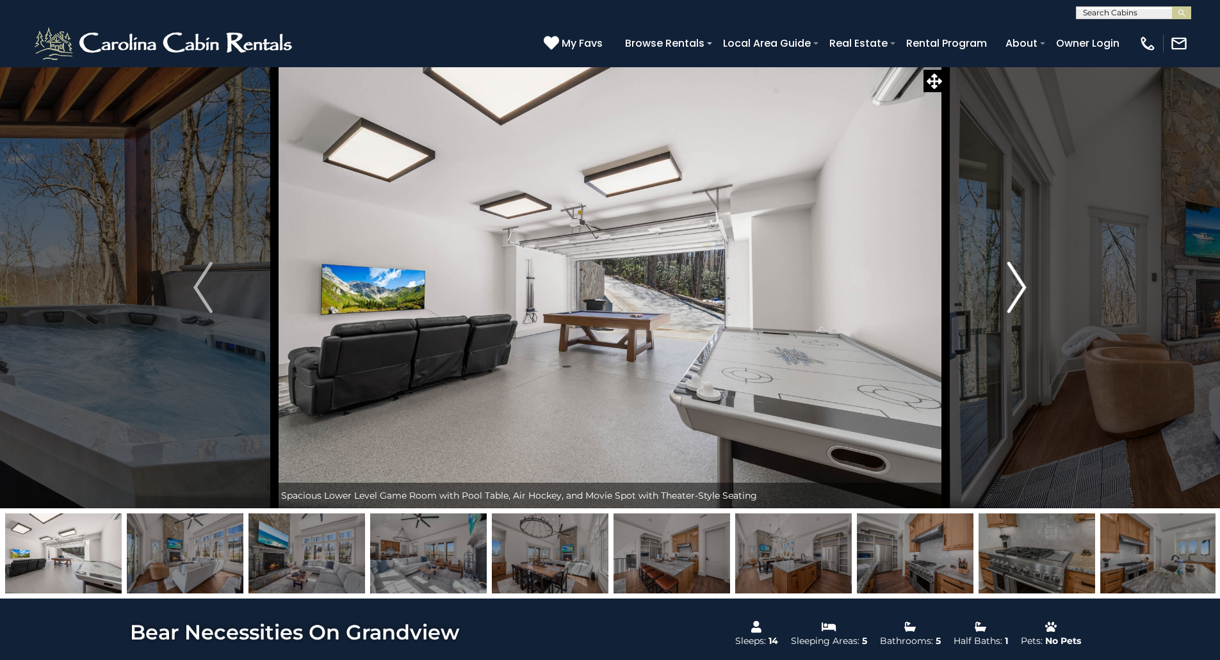
click at [1024, 297] on img "Next" at bounding box center [1017, 287] width 19 height 51
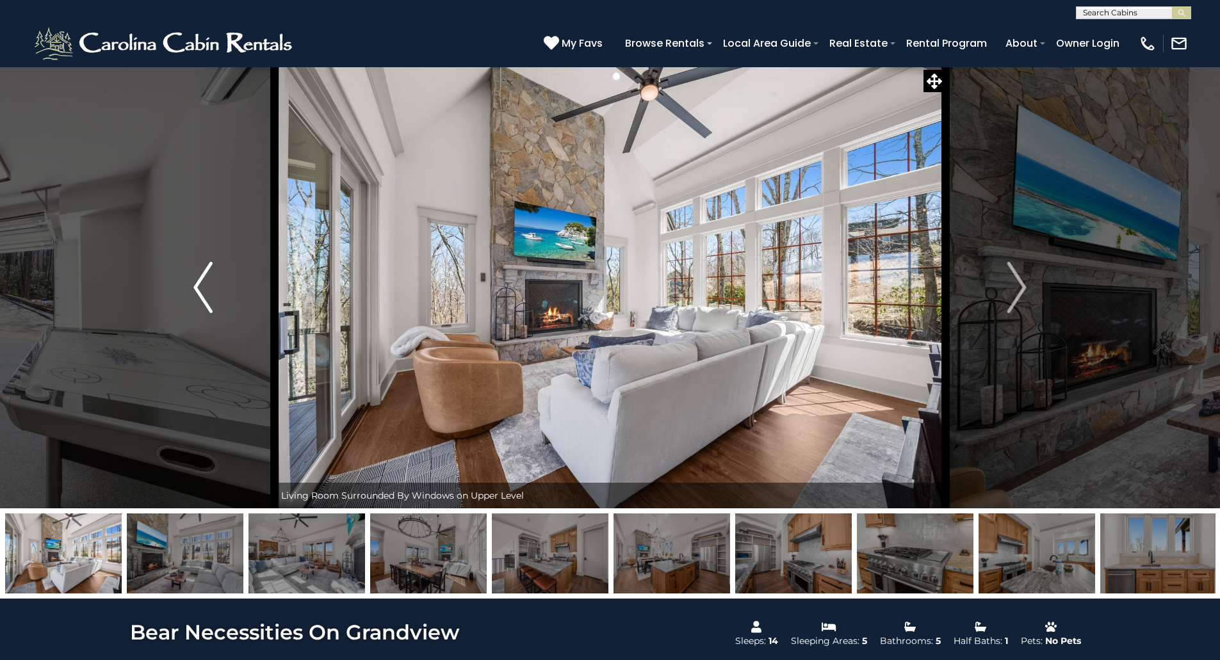
click at [202, 279] on img "Previous" at bounding box center [202, 287] width 19 height 51
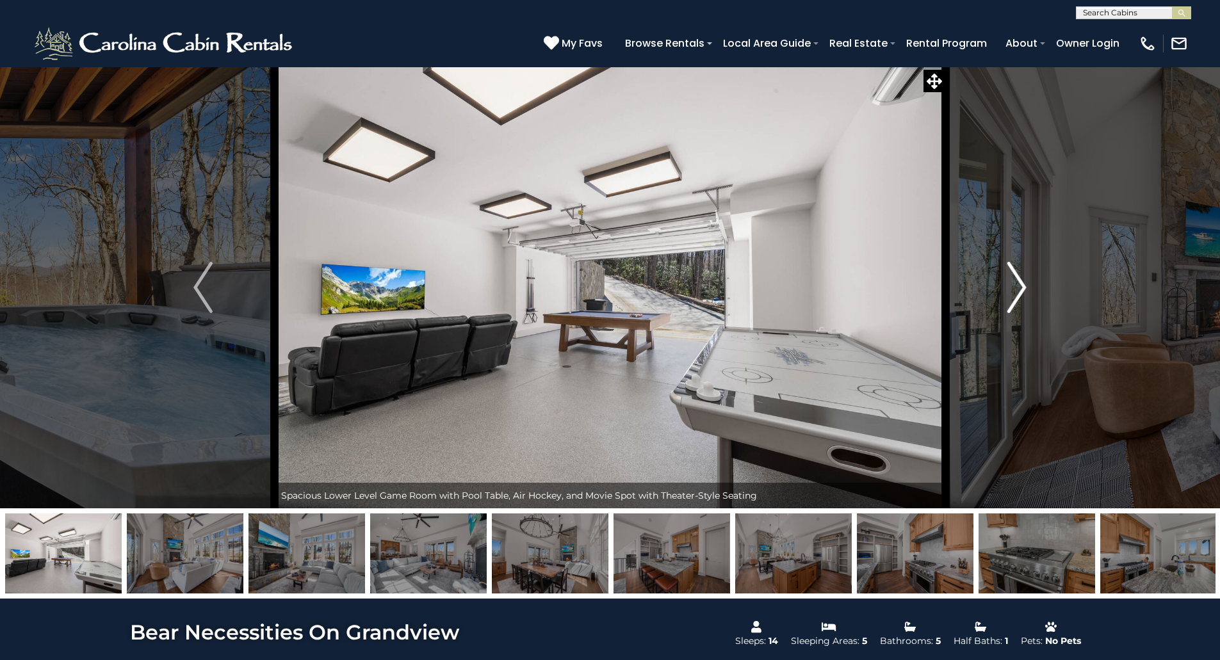
click at [1000, 298] on button "Next" at bounding box center [1016, 288] width 143 height 442
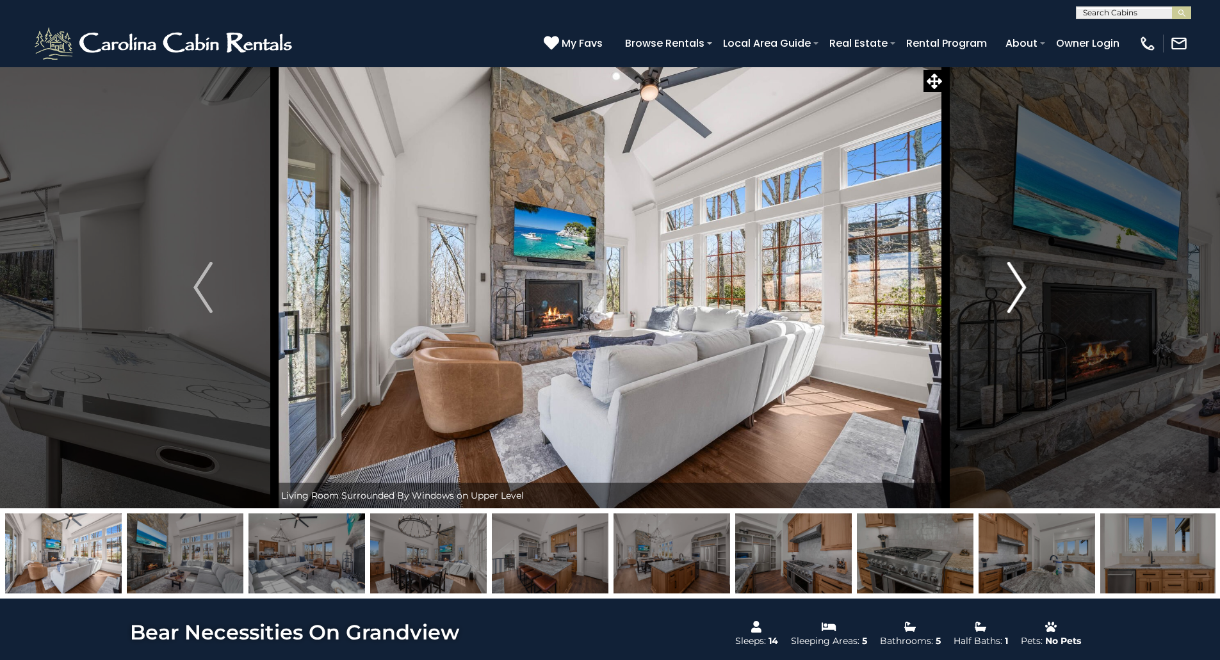
click at [1000, 298] on button "Next" at bounding box center [1016, 288] width 143 height 442
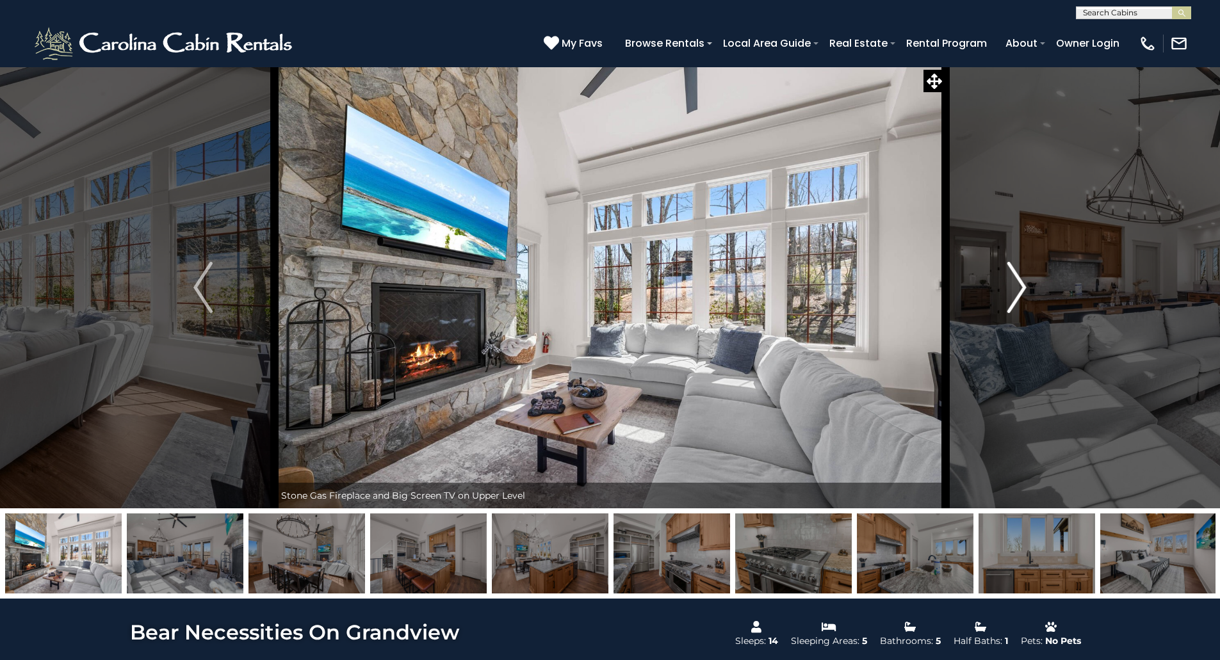
click at [1000, 298] on button "Next" at bounding box center [1016, 288] width 143 height 442
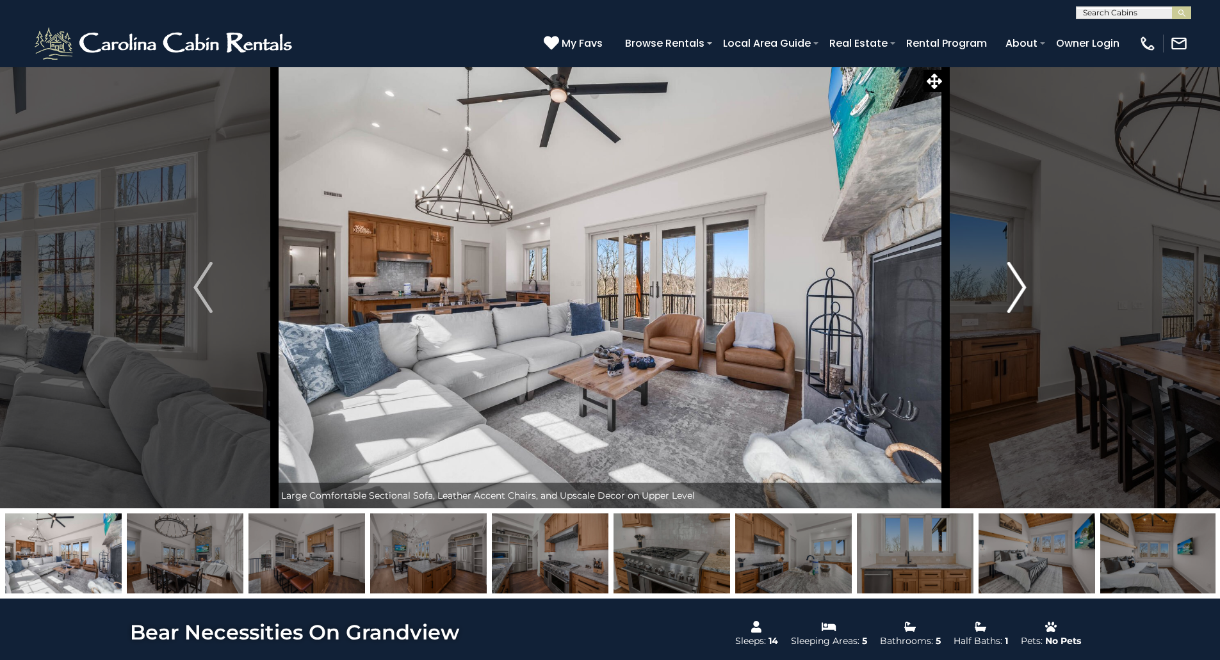
click at [1000, 298] on button "Next" at bounding box center [1016, 288] width 143 height 442
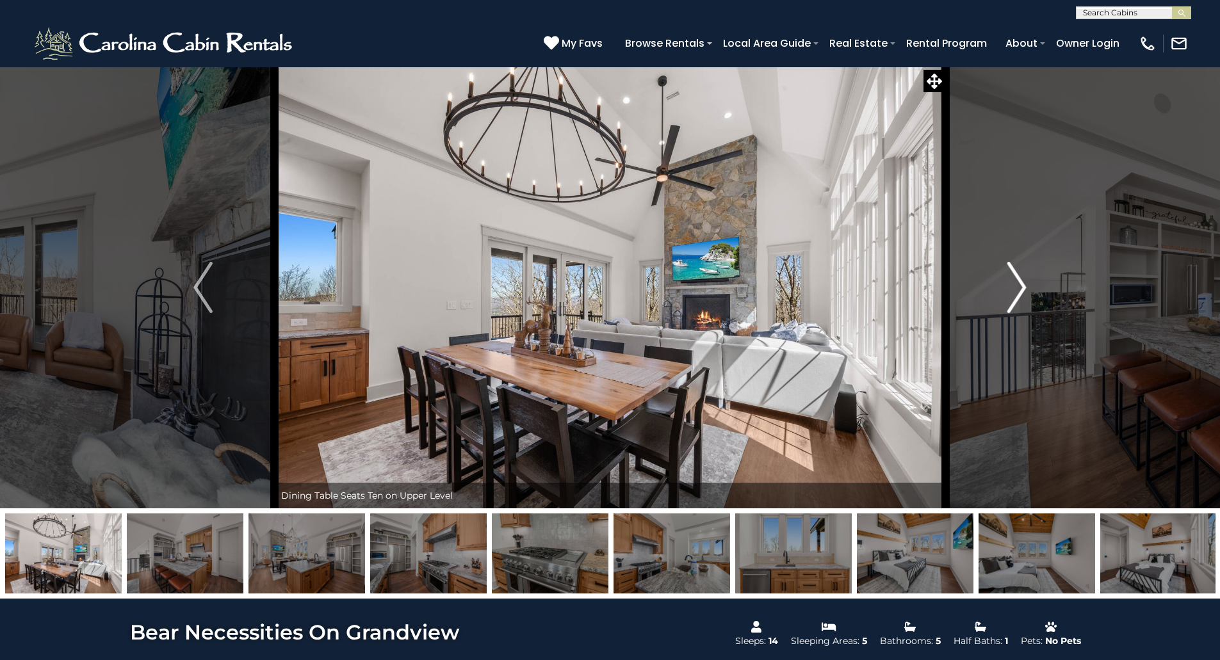
click at [1000, 298] on button "Next" at bounding box center [1016, 288] width 143 height 442
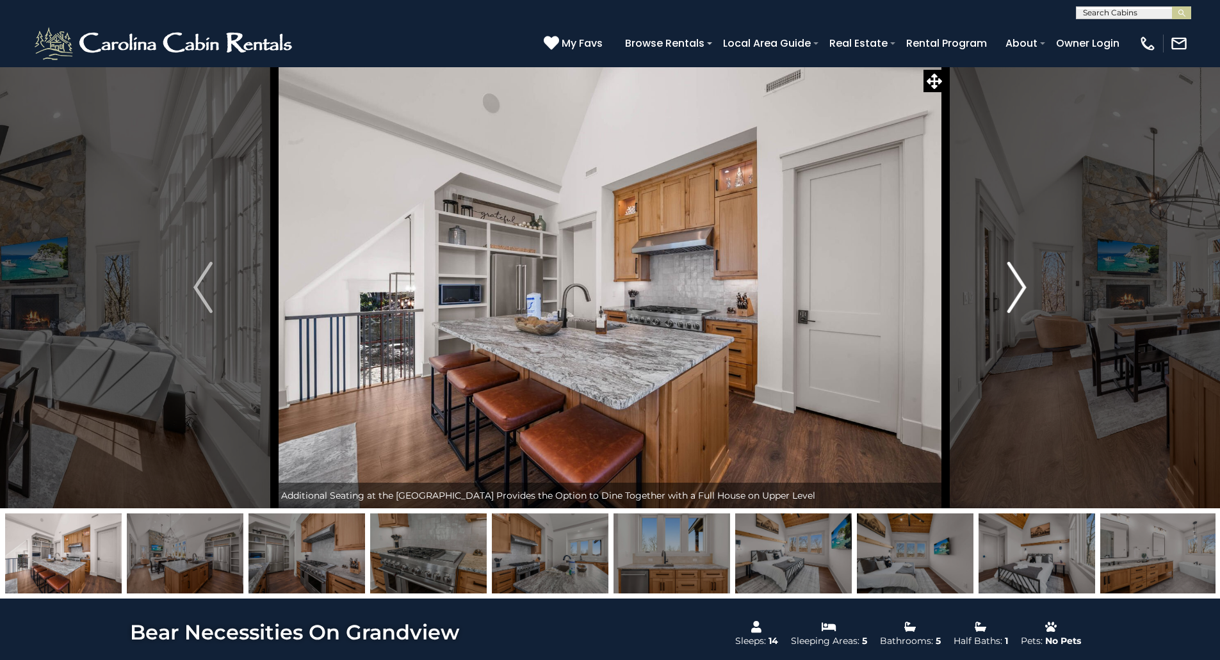
click at [1000, 298] on button "Next" at bounding box center [1016, 288] width 143 height 442
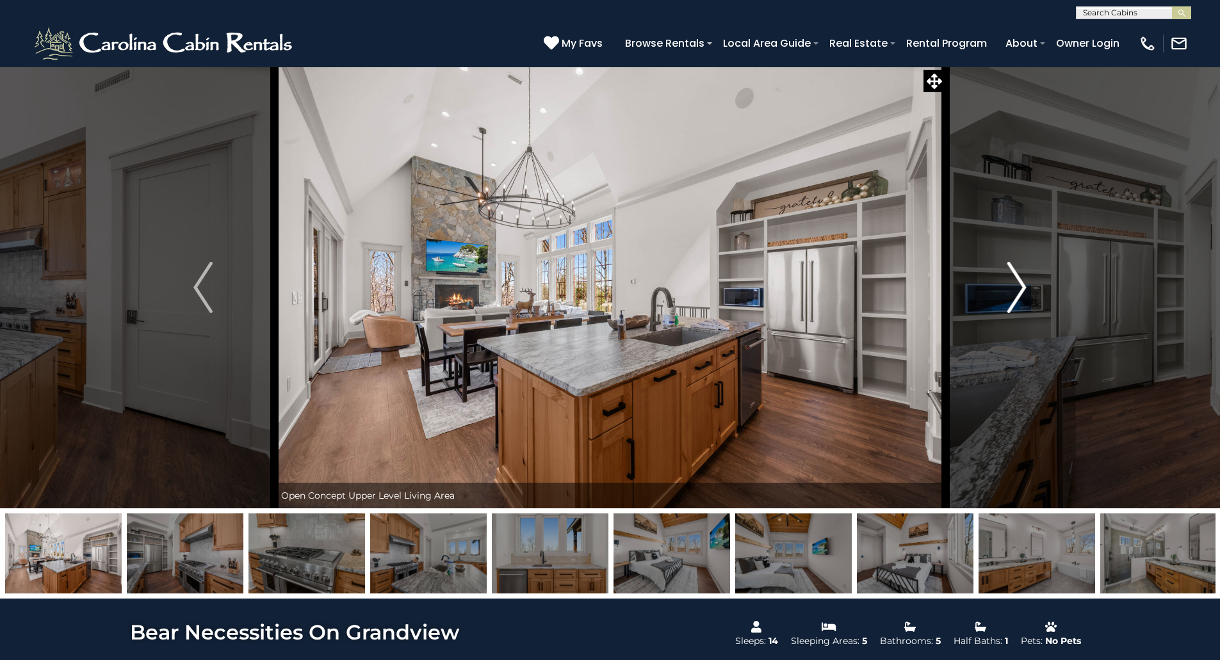
click at [1000, 298] on button "Next" at bounding box center [1016, 288] width 143 height 442
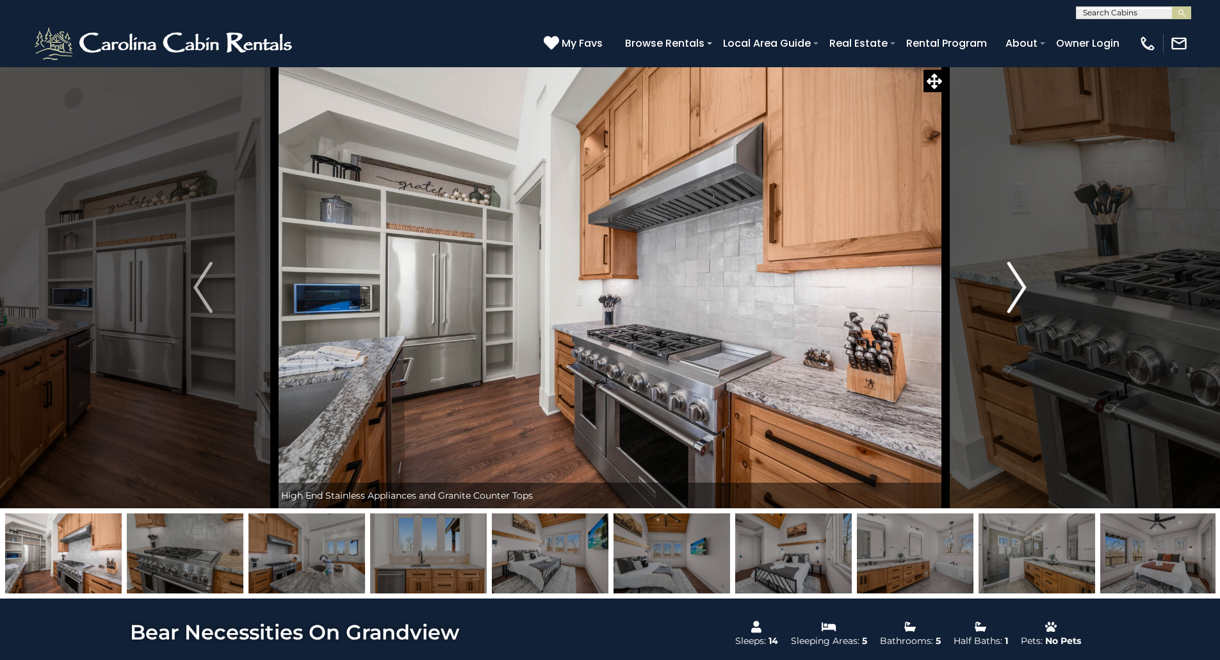
click at [1000, 298] on button "Next" at bounding box center [1016, 288] width 143 height 442
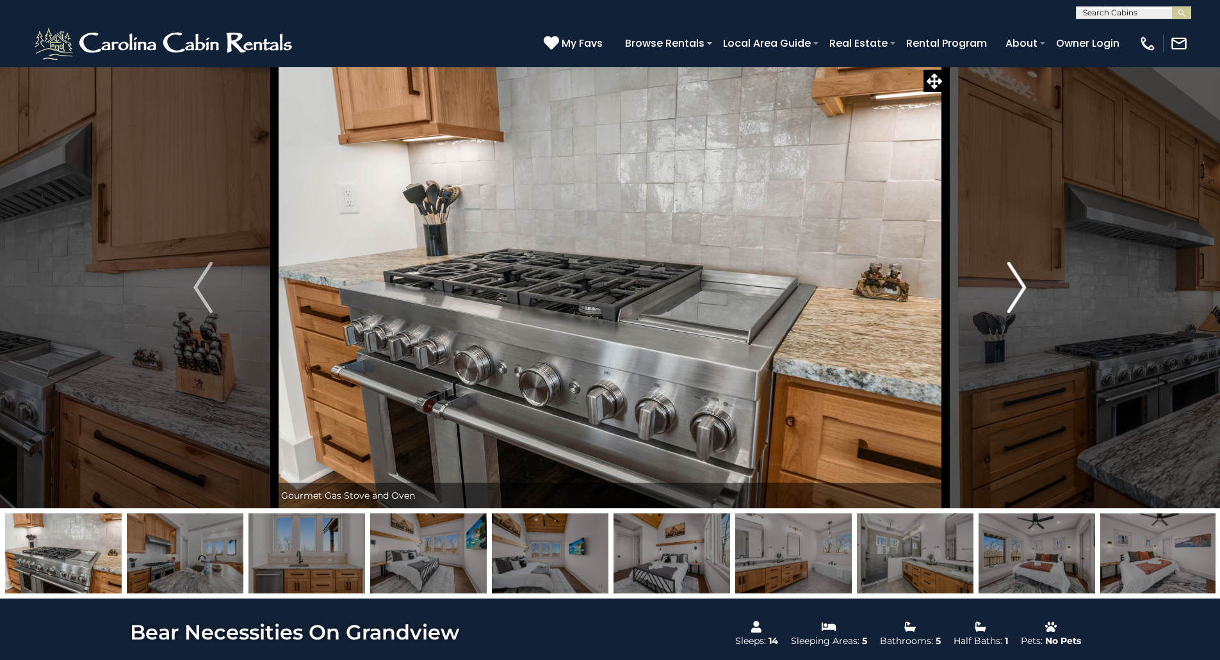
click at [1000, 298] on button "Next" at bounding box center [1016, 288] width 143 height 442
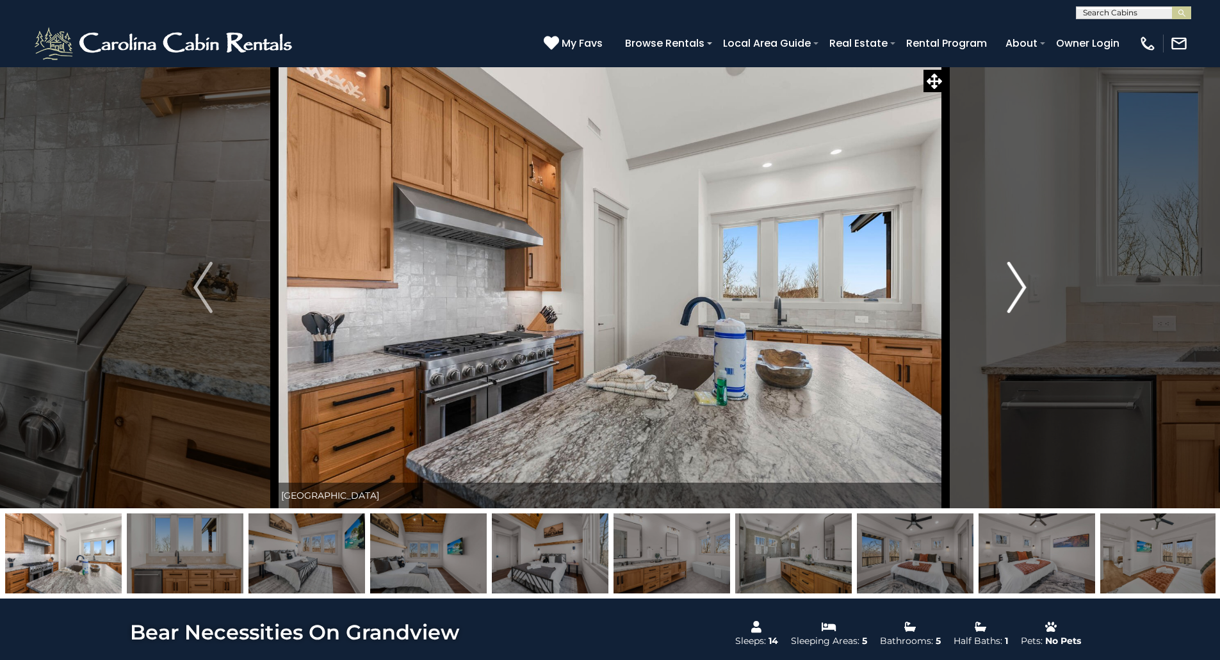
click at [1000, 298] on button "Next" at bounding box center [1016, 288] width 143 height 442
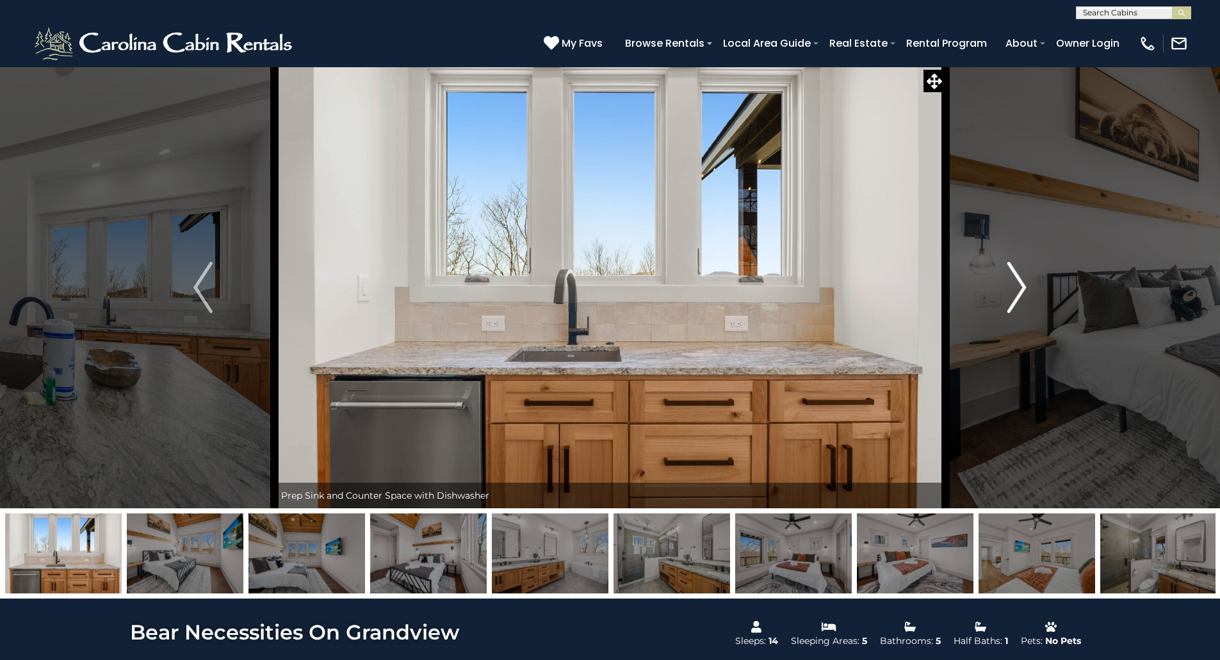
click at [1000, 298] on button "Next" at bounding box center [1016, 288] width 143 height 442
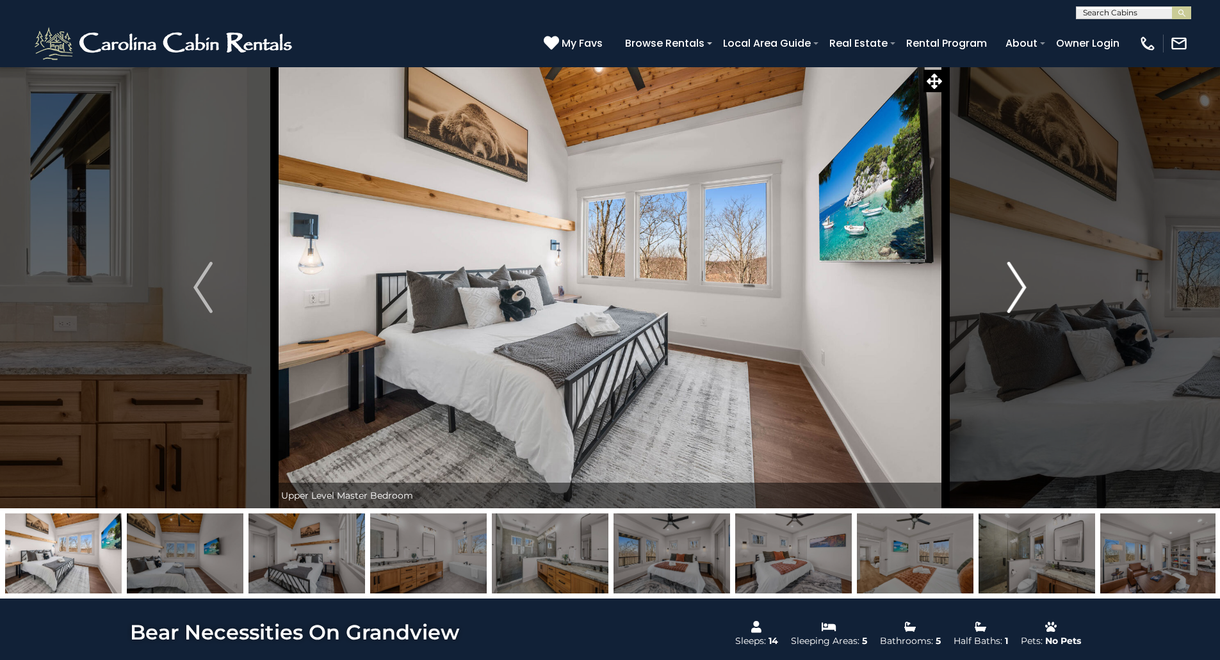
click at [1000, 298] on button "Next" at bounding box center [1016, 288] width 143 height 442
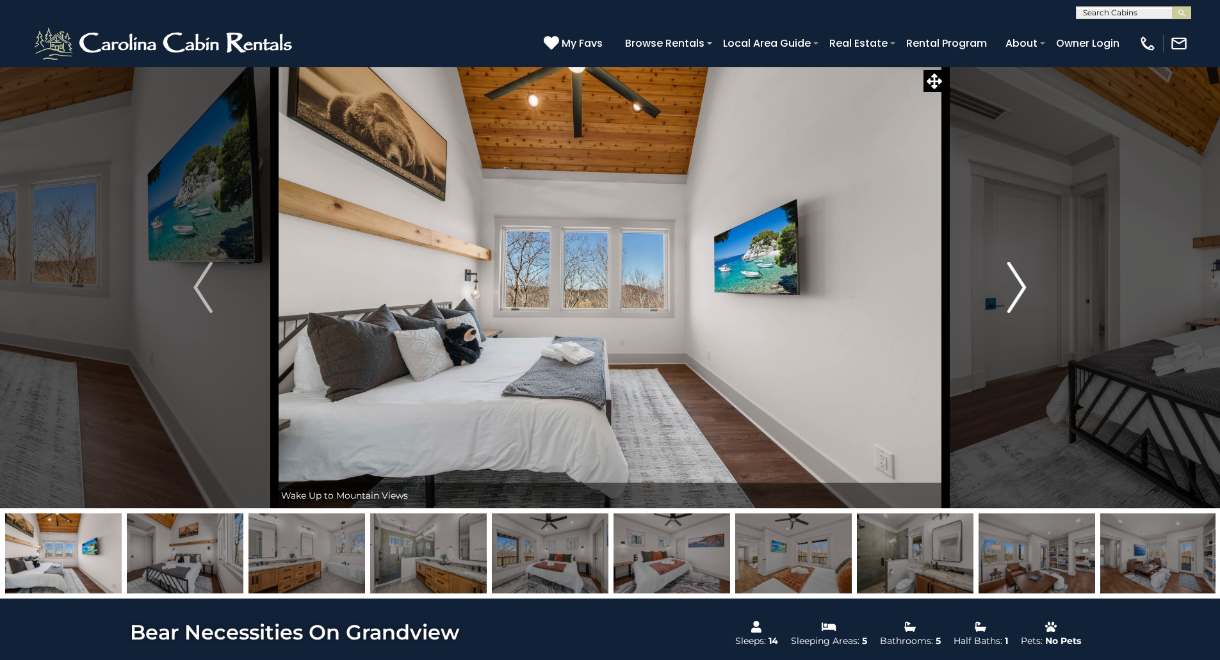
click at [1000, 298] on button "Next" at bounding box center [1016, 288] width 143 height 442
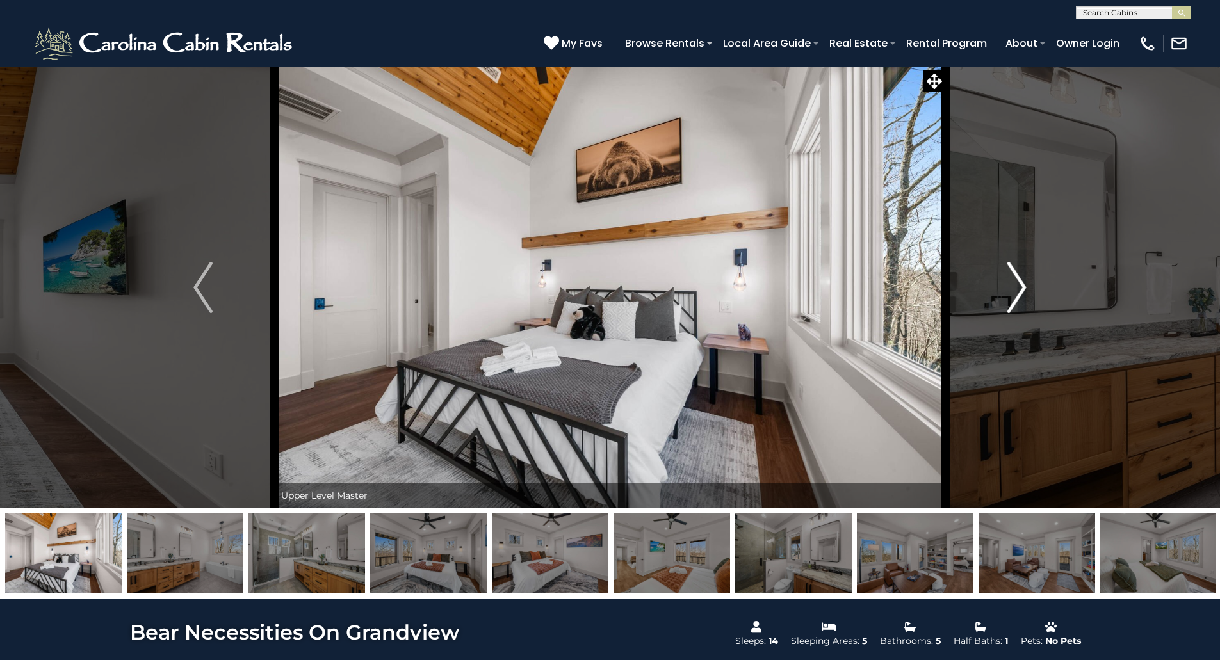
click at [1000, 298] on button "Next" at bounding box center [1016, 288] width 143 height 442
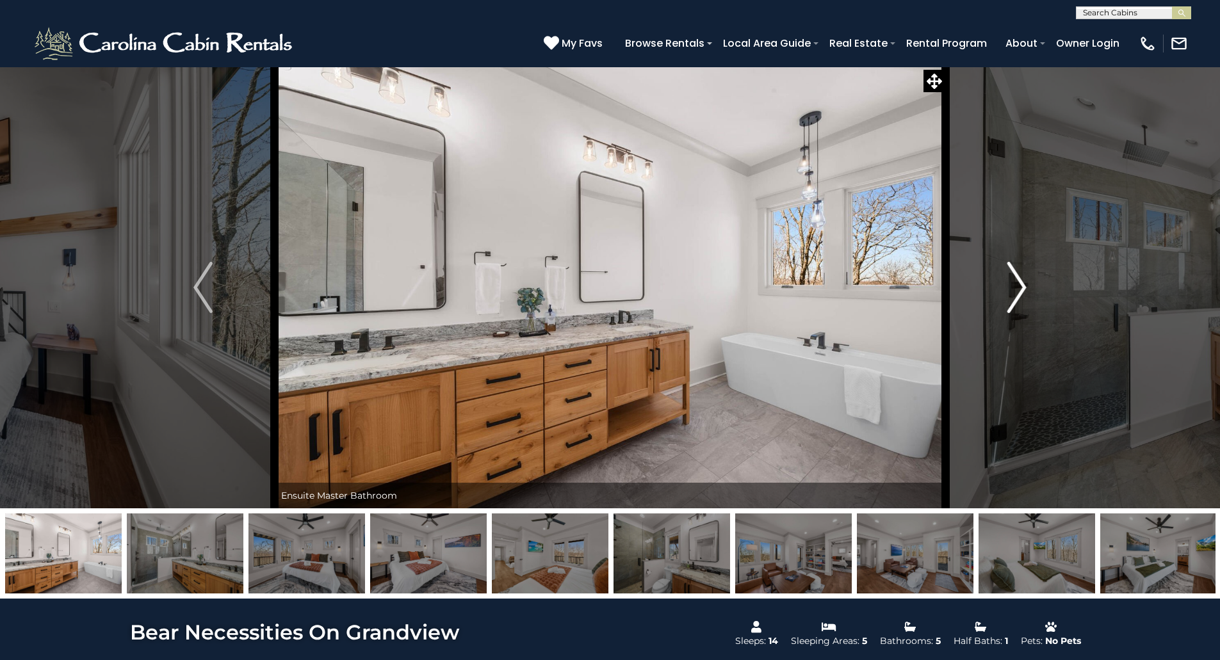
click at [1000, 298] on button "Next" at bounding box center [1016, 288] width 143 height 442
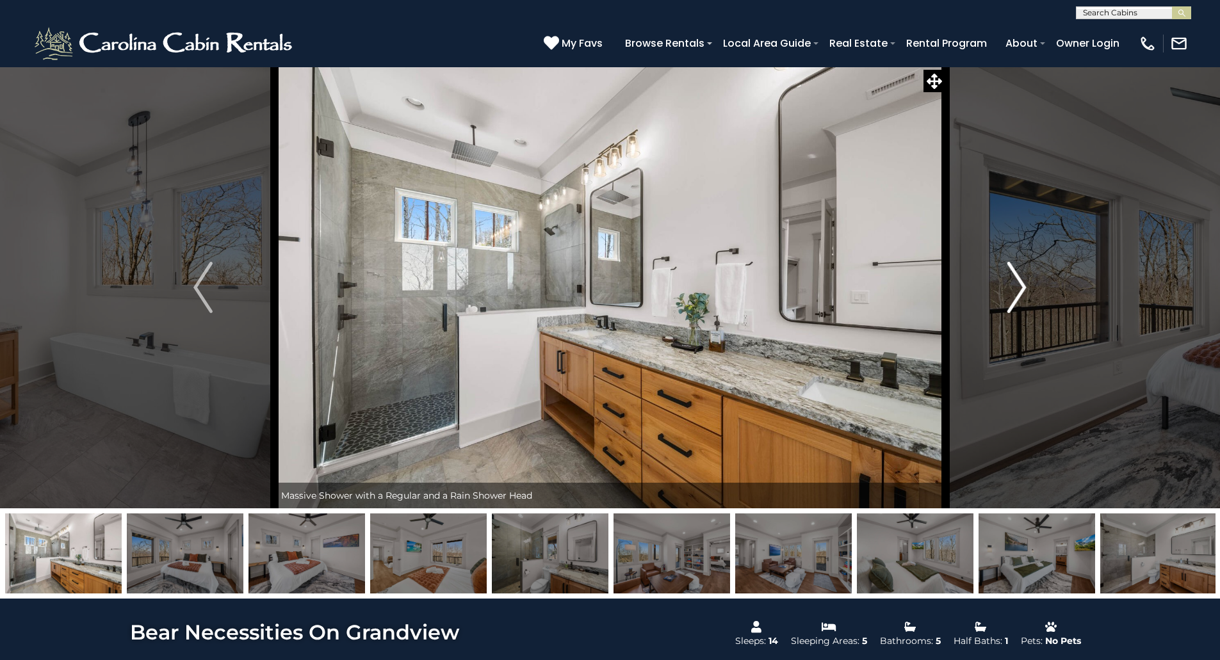
click at [1000, 298] on button "Next" at bounding box center [1016, 288] width 143 height 442
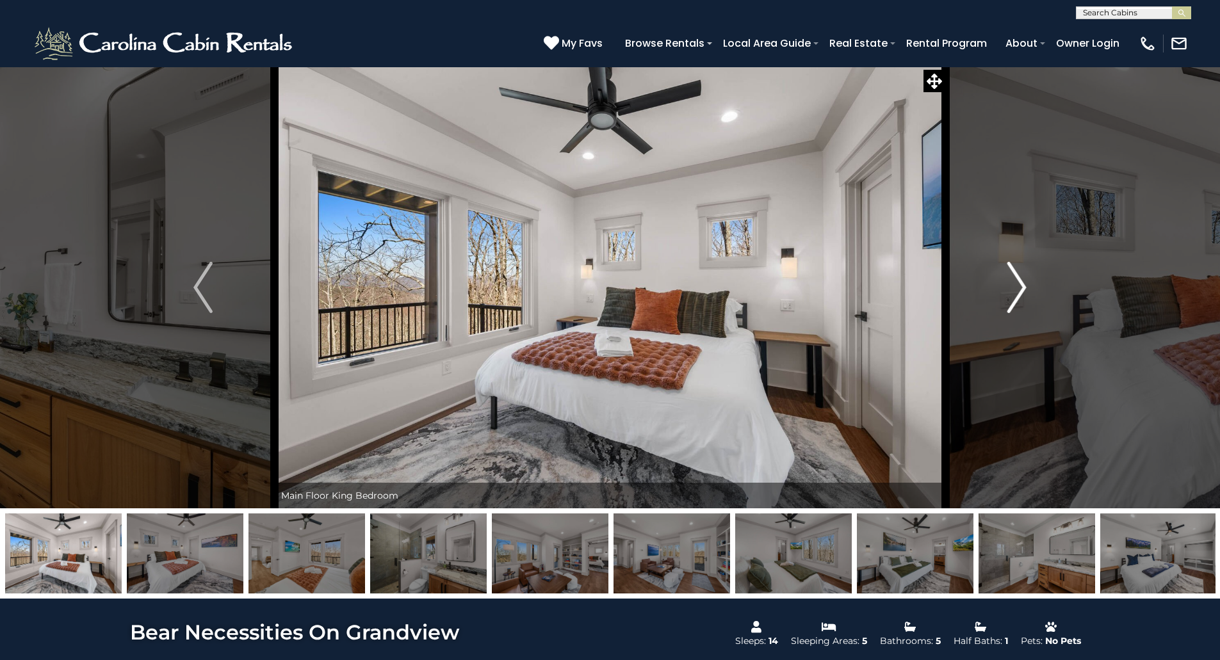
click at [1000, 298] on button "Next" at bounding box center [1016, 288] width 143 height 442
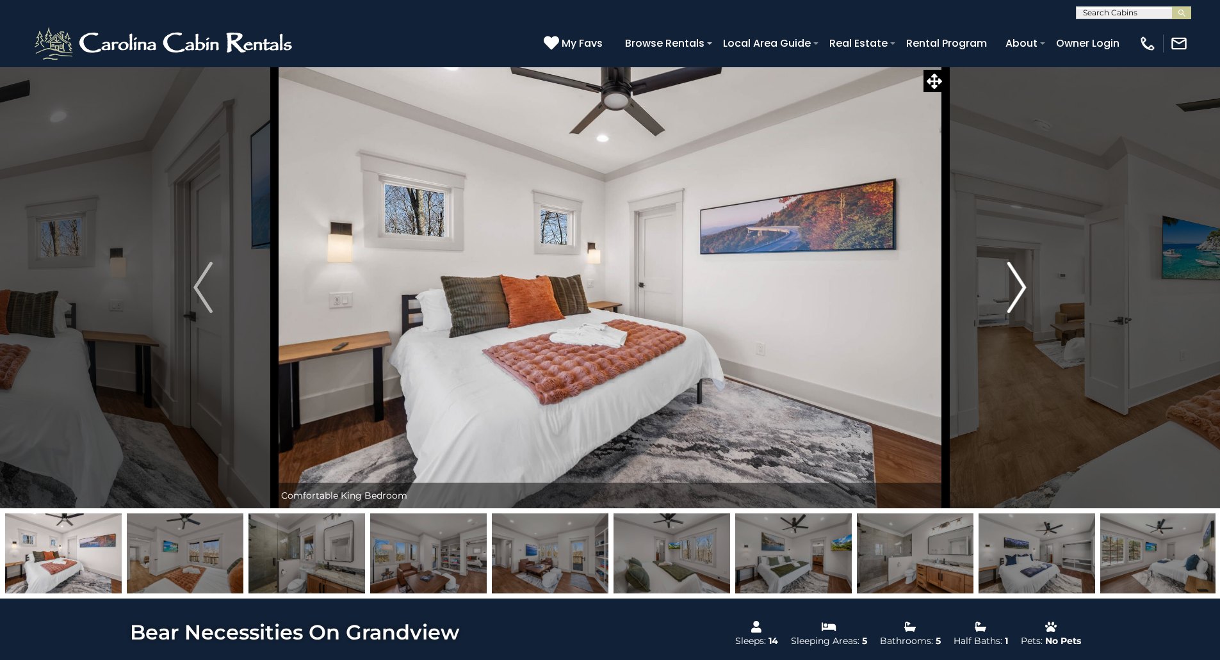
click at [1000, 298] on button "Next" at bounding box center [1016, 288] width 143 height 442
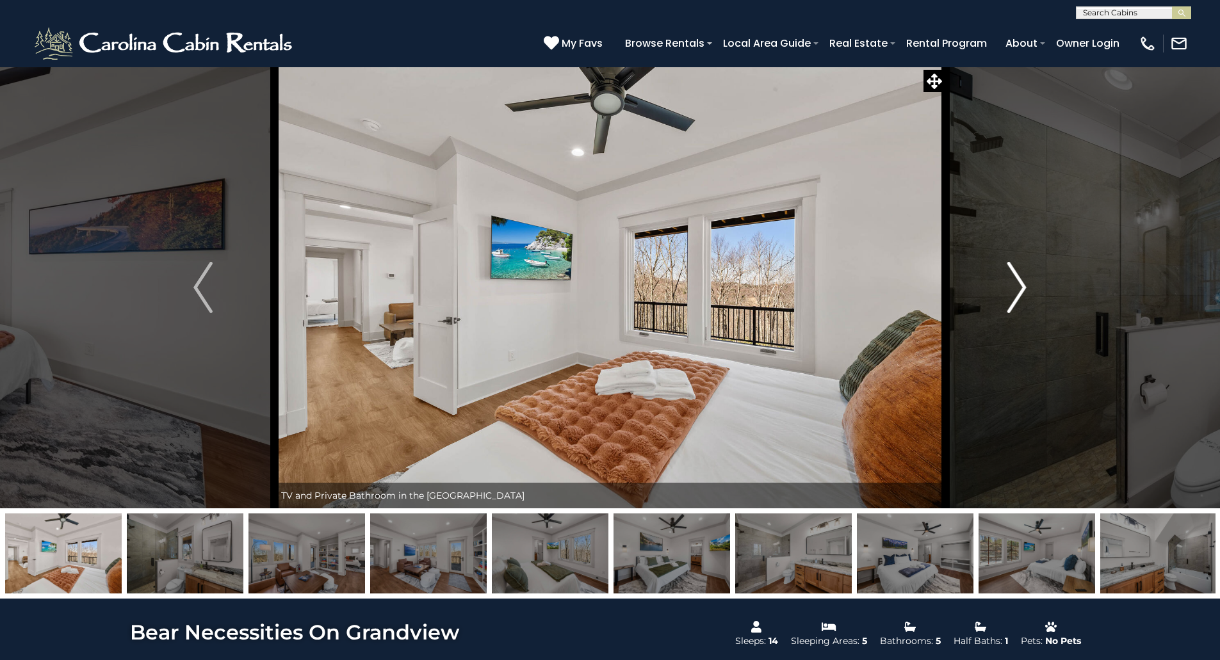
click at [1000, 298] on button "Next" at bounding box center [1016, 288] width 143 height 442
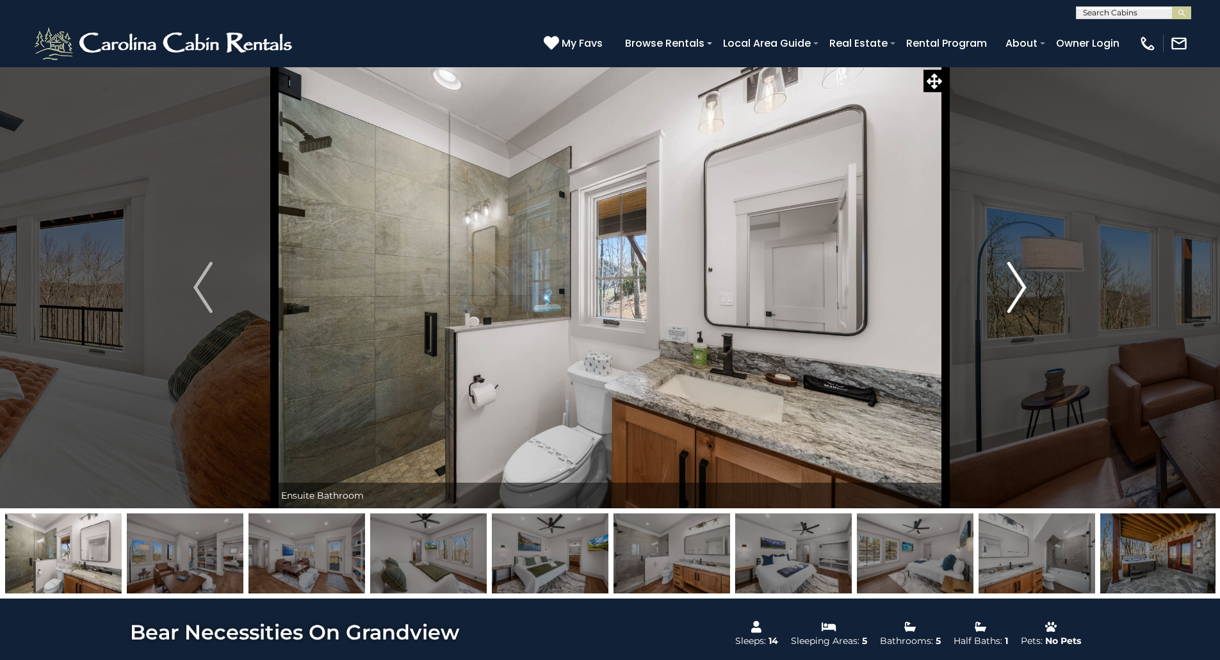
click at [1000, 298] on button "Next" at bounding box center [1016, 288] width 143 height 442
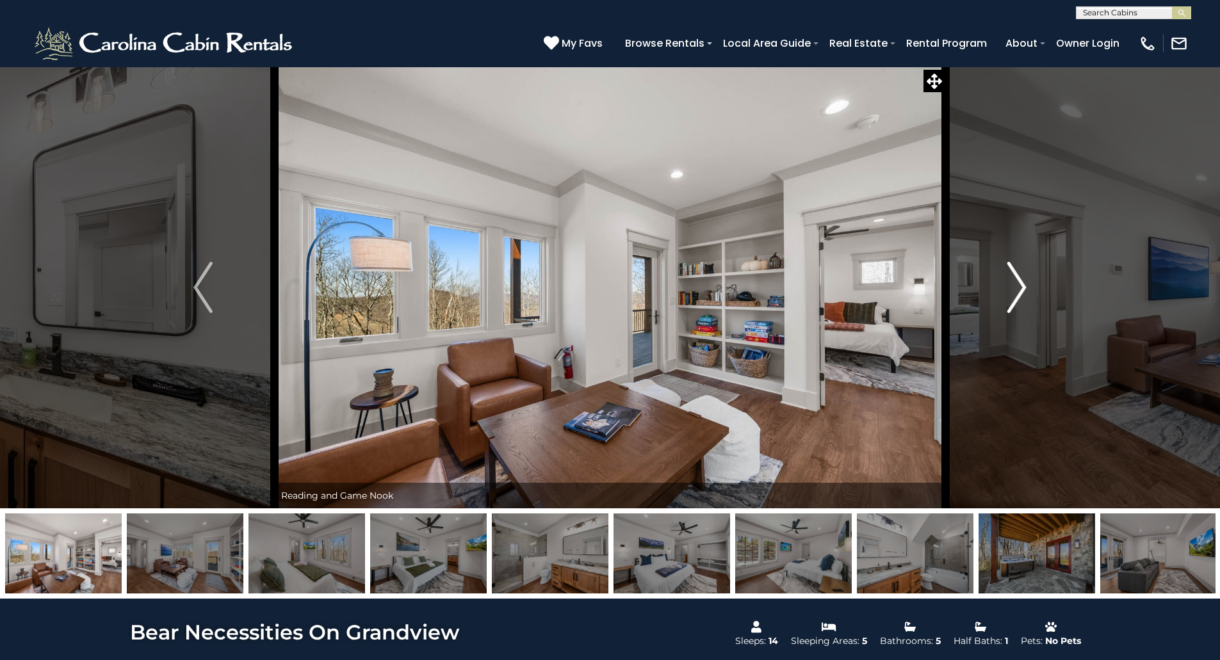
click at [1000, 298] on button "Next" at bounding box center [1016, 288] width 143 height 442
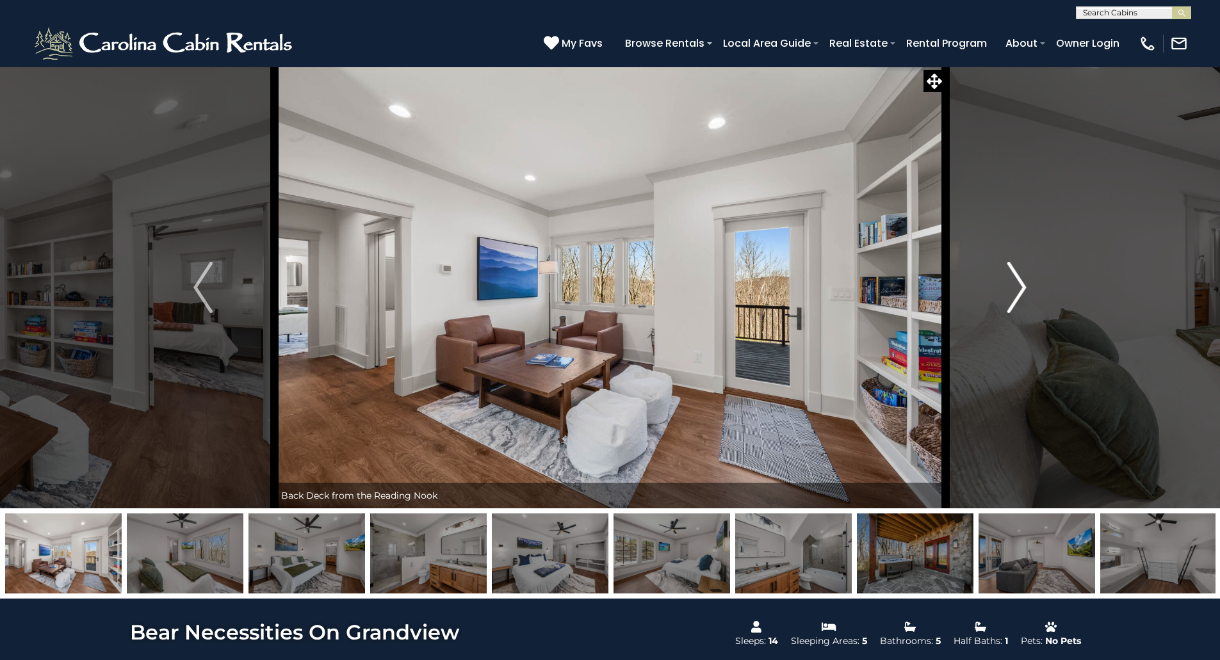
click at [1000, 298] on button "Next" at bounding box center [1016, 288] width 143 height 442
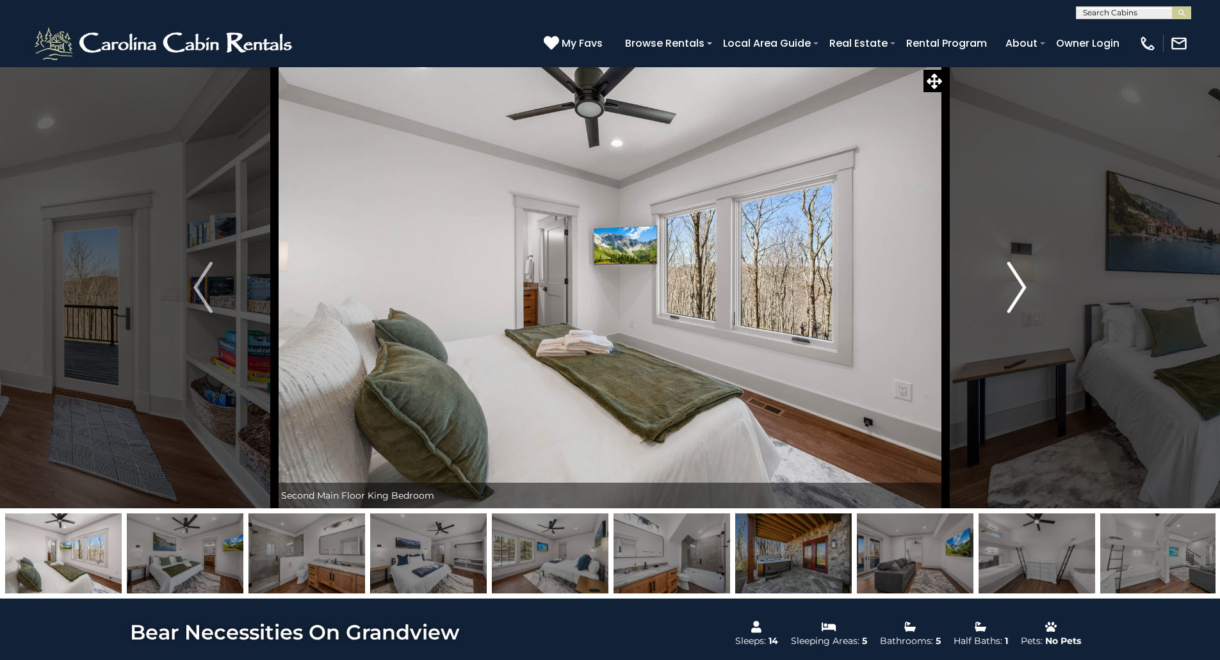
click at [1000, 298] on button "Next" at bounding box center [1016, 288] width 143 height 442
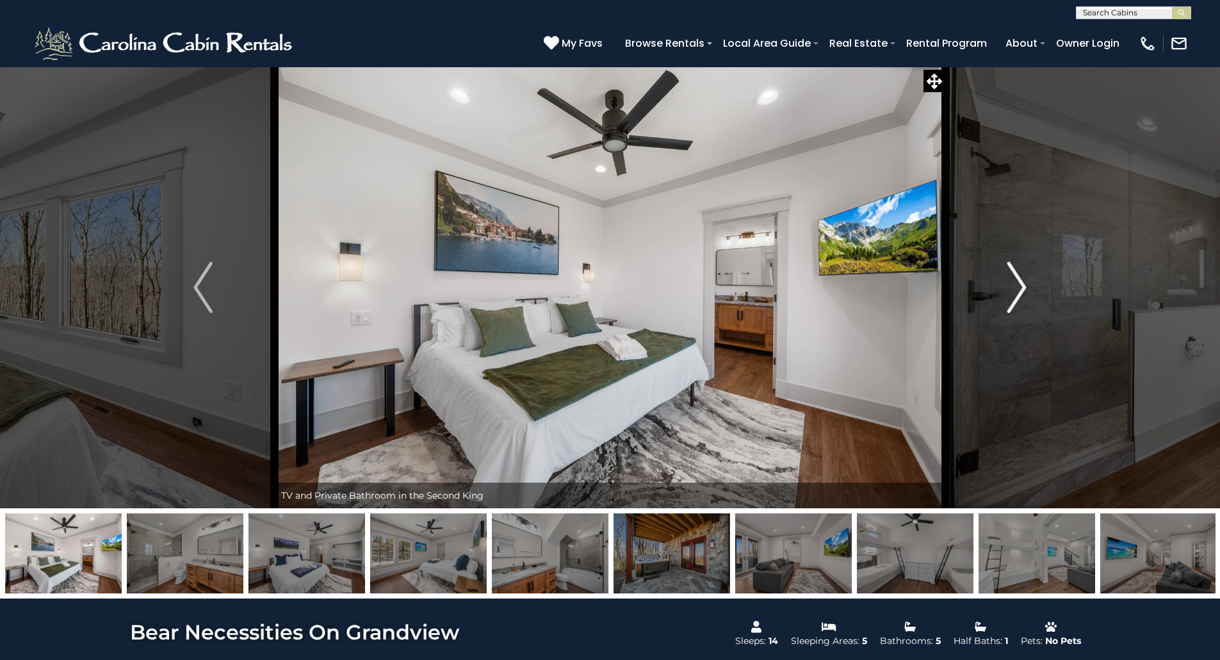
click at [1000, 298] on button "Next" at bounding box center [1016, 288] width 143 height 442
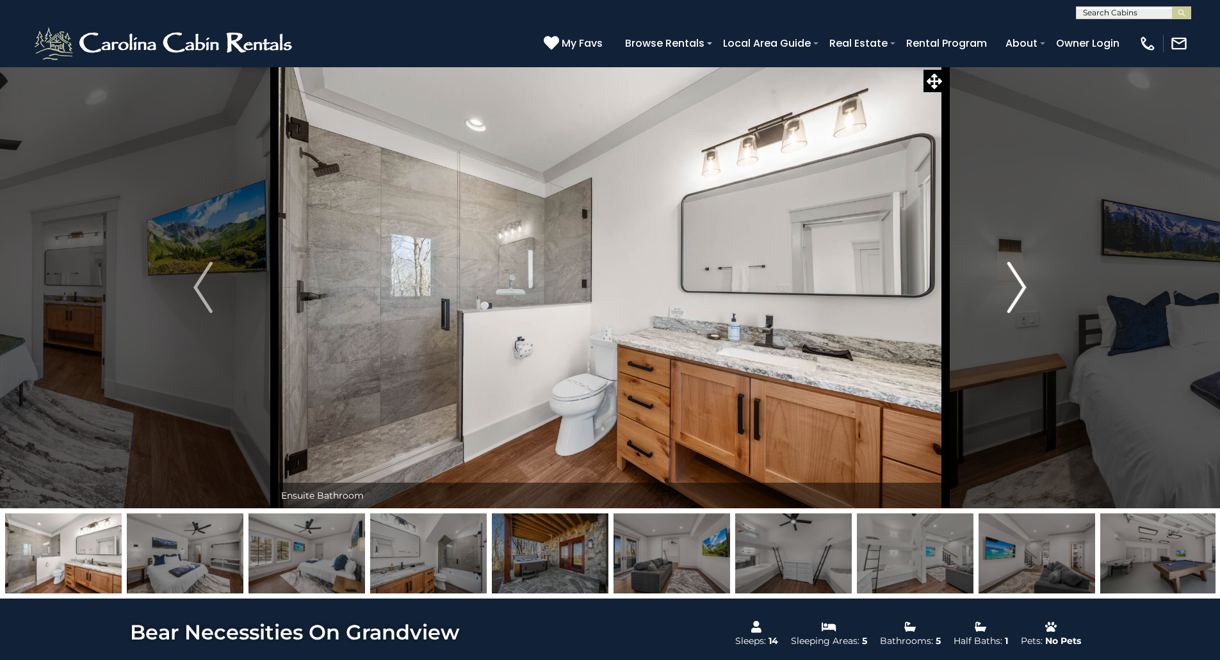
click at [1000, 298] on button "Next" at bounding box center [1016, 288] width 143 height 442
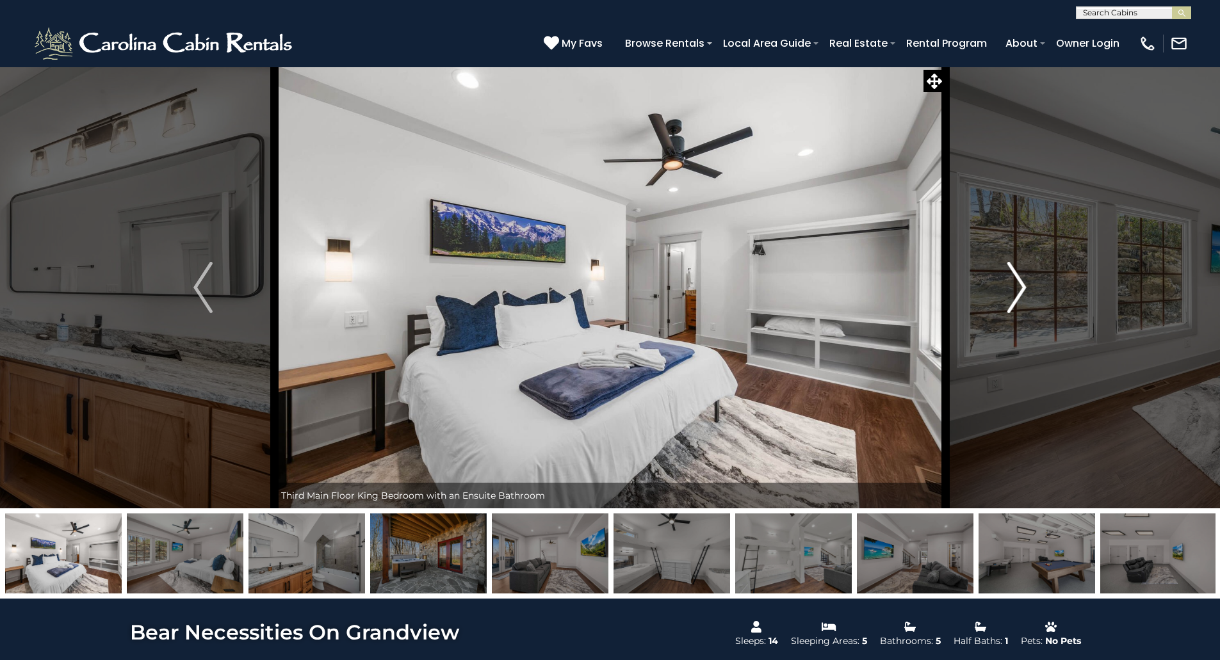
click at [1000, 298] on button "Next" at bounding box center [1016, 288] width 143 height 442
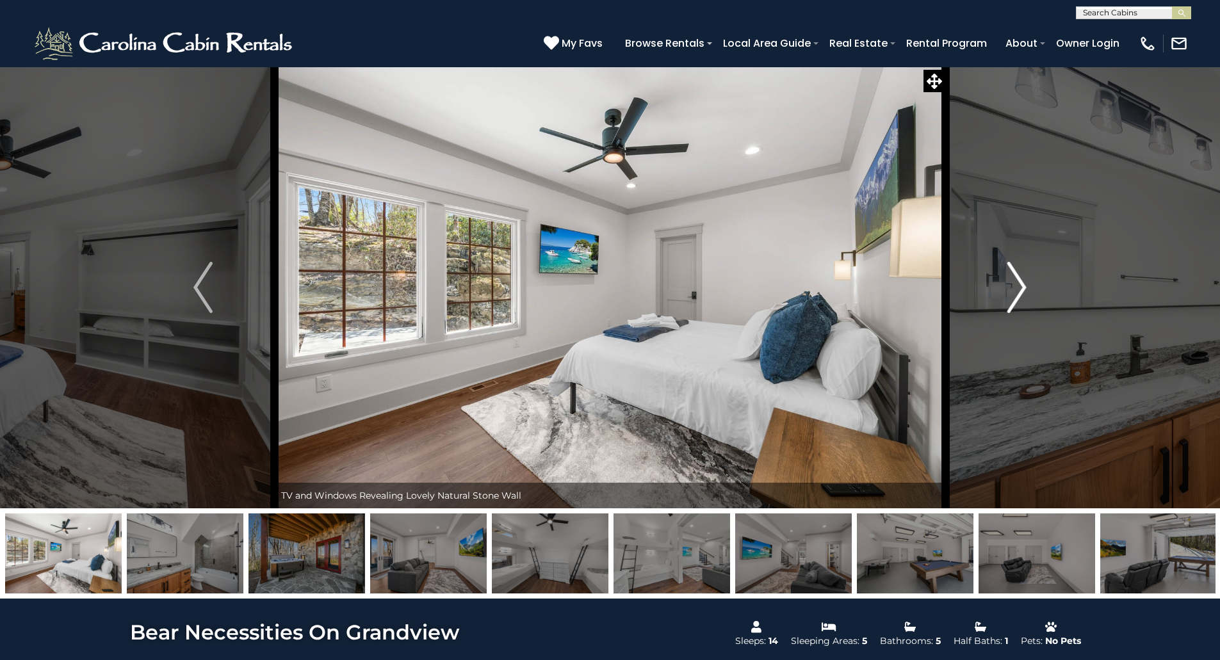
click at [1000, 298] on button "Next" at bounding box center [1016, 288] width 143 height 442
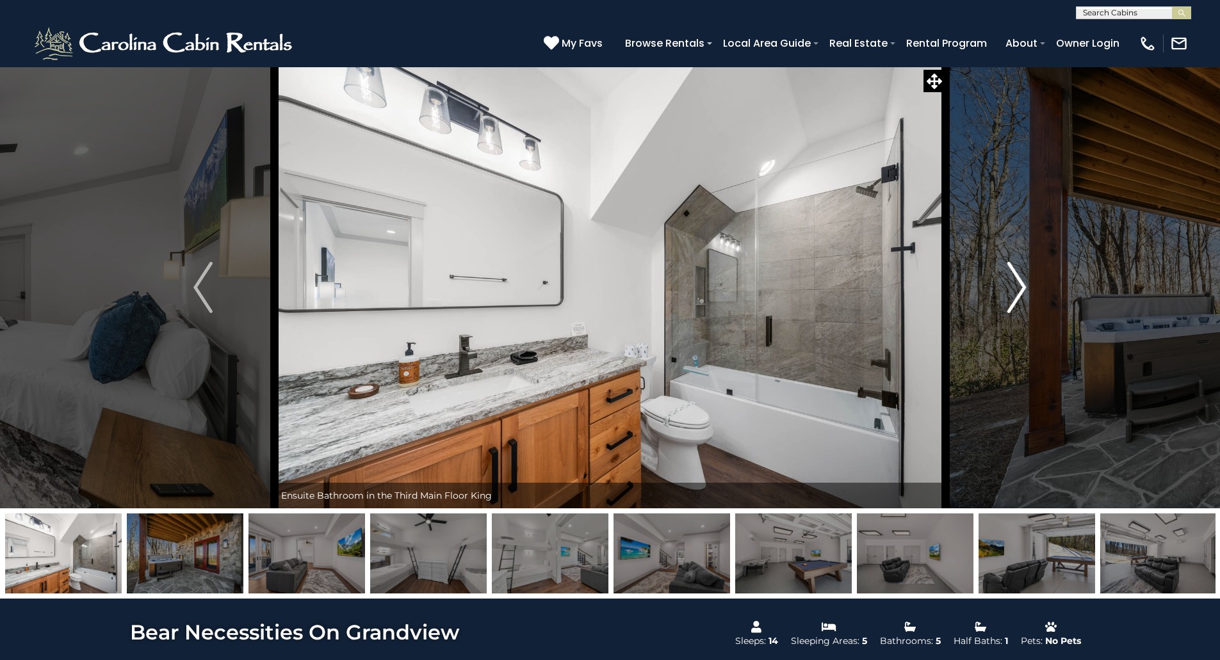
click at [1000, 298] on button "Next" at bounding box center [1016, 288] width 143 height 442
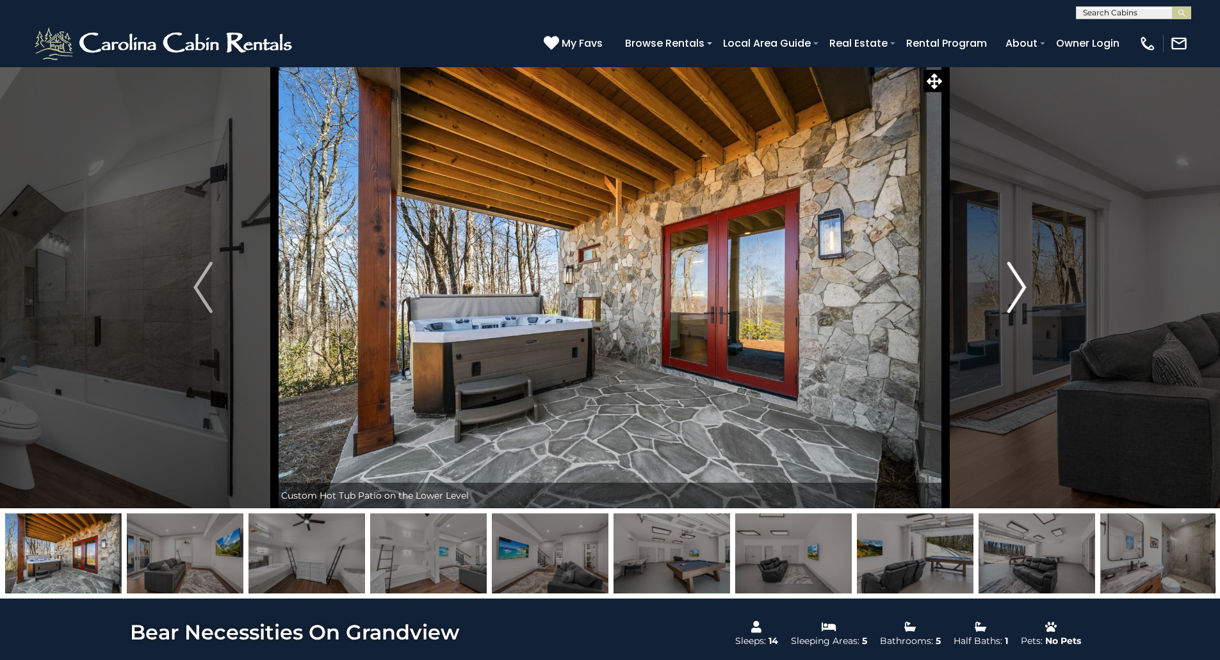
click at [1000, 298] on button "Next" at bounding box center [1016, 288] width 143 height 442
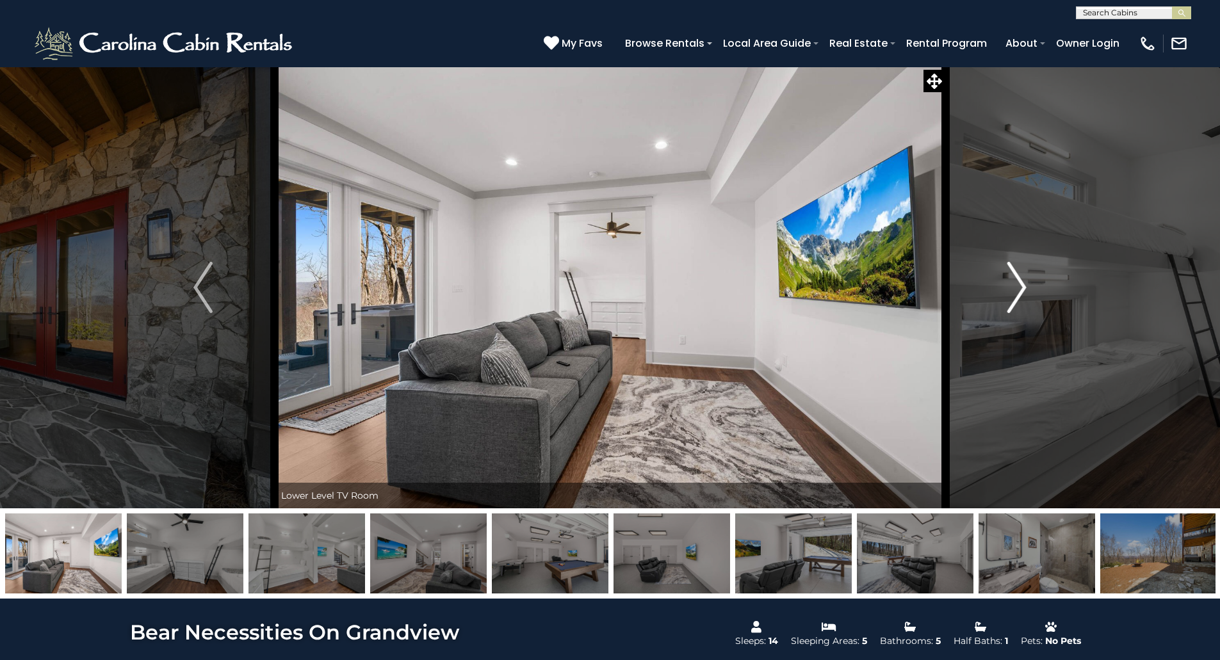
click at [1000, 298] on button "Next" at bounding box center [1016, 288] width 143 height 442
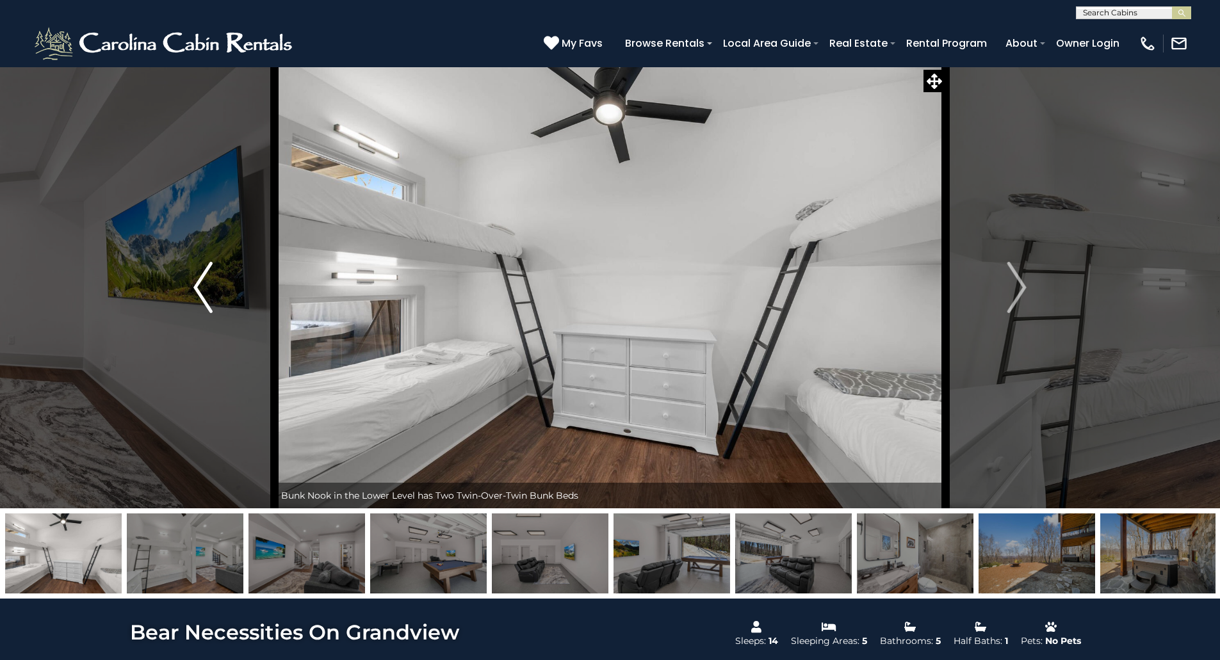
click at [210, 285] on img "Previous" at bounding box center [202, 287] width 19 height 51
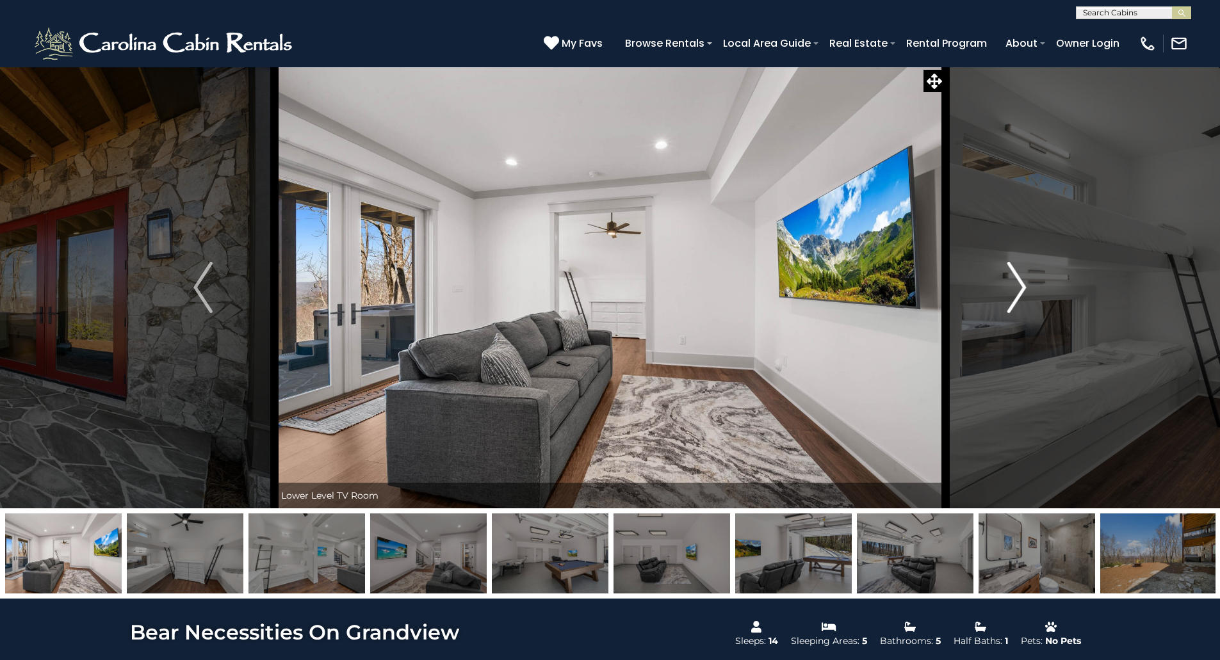
click at [1040, 295] on button "Next" at bounding box center [1016, 288] width 143 height 442
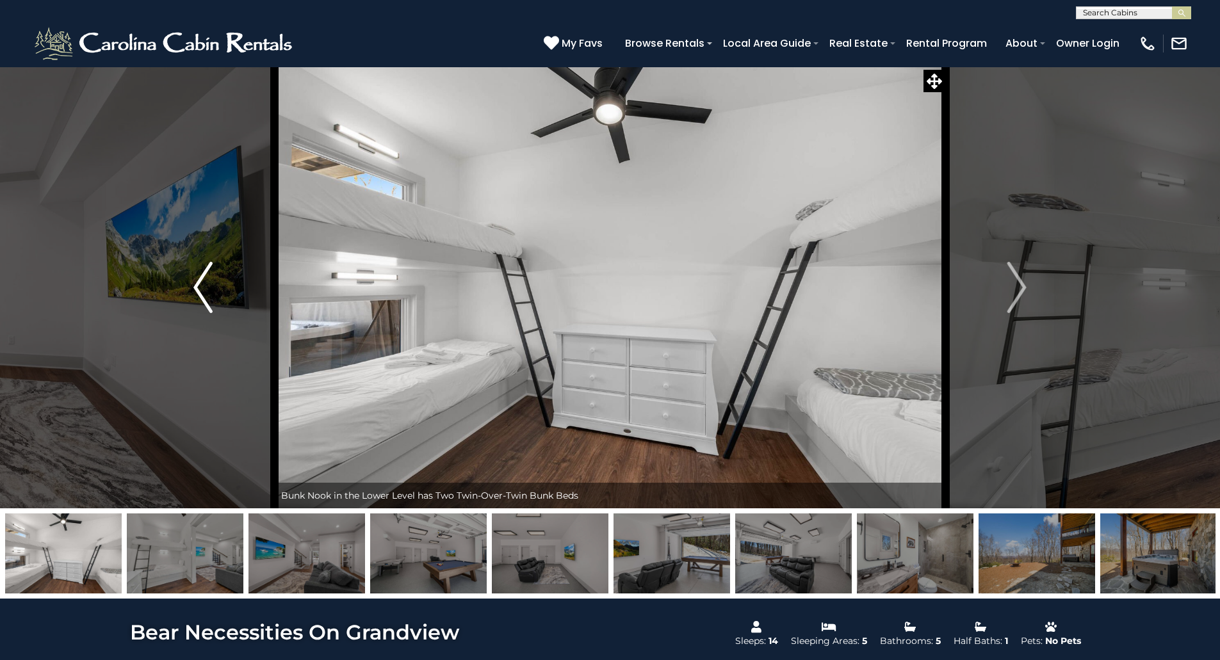
click at [212, 301] on img "Previous" at bounding box center [202, 287] width 19 height 51
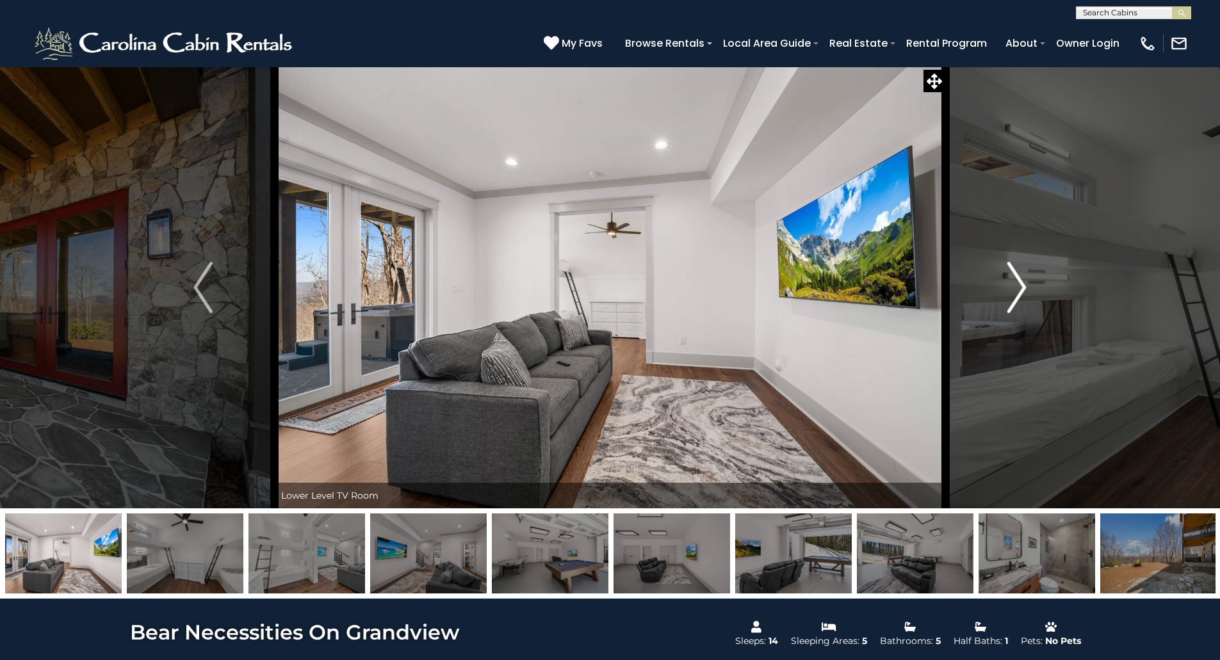
click at [1006, 298] on button "Next" at bounding box center [1016, 288] width 143 height 442
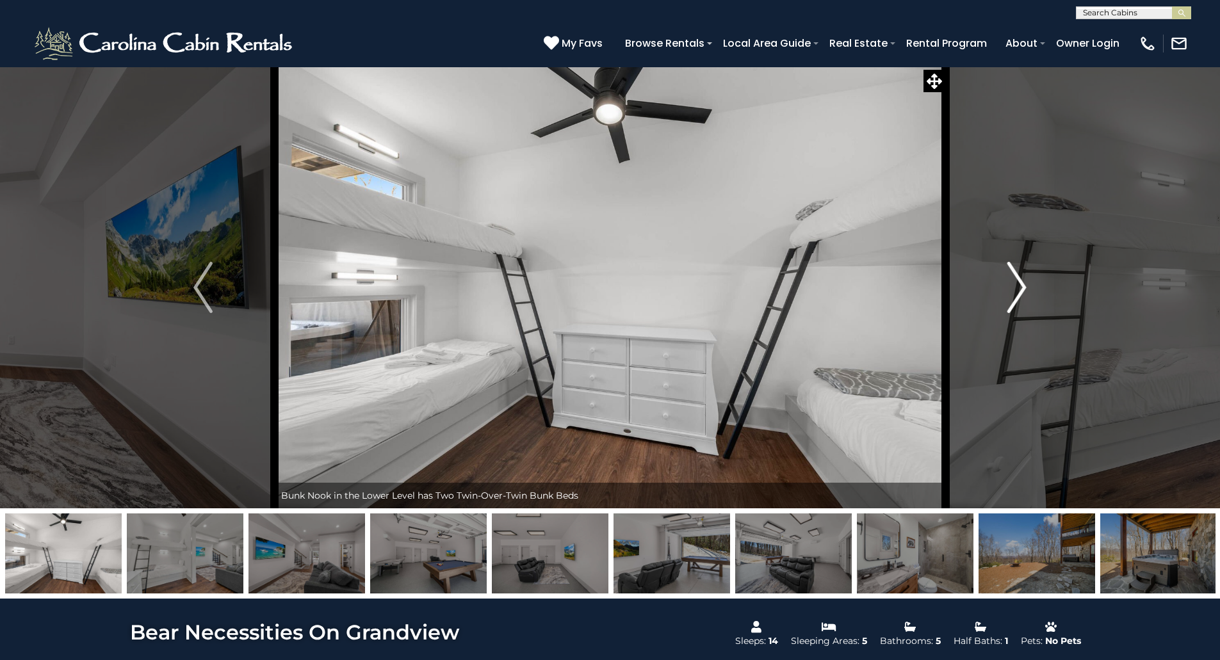
click at [1006, 298] on button "Next" at bounding box center [1016, 288] width 143 height 442
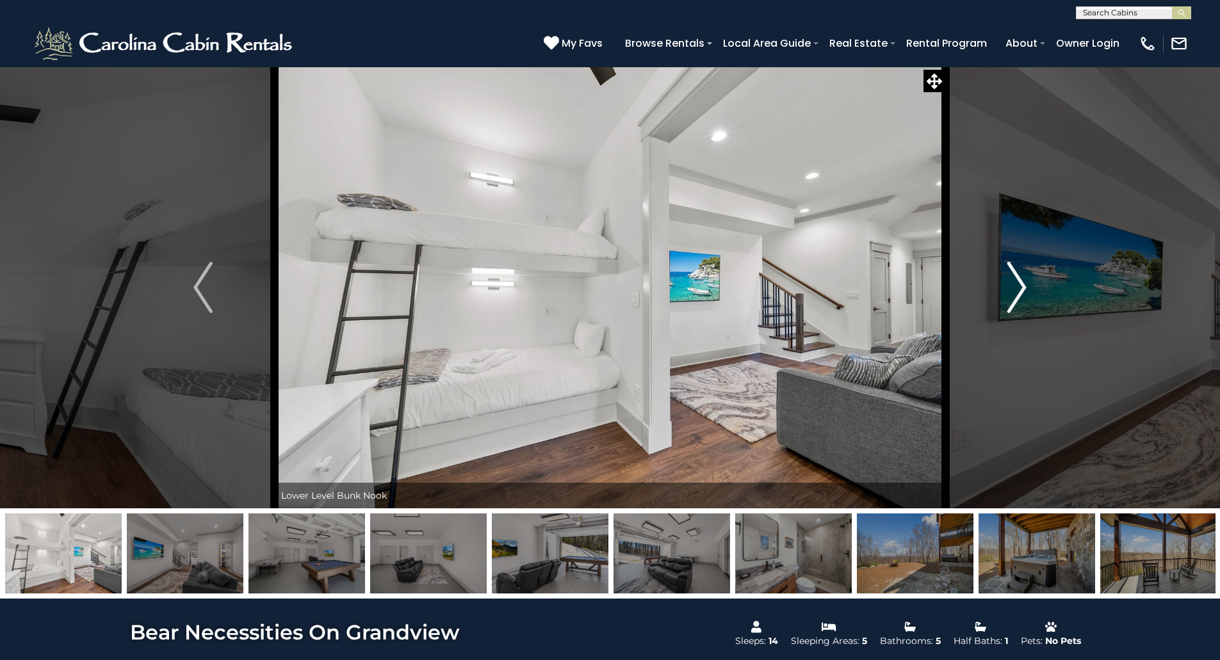
click at [1006, 298] on button "Next" at bounding box center [1016, 288] width 143 height 442
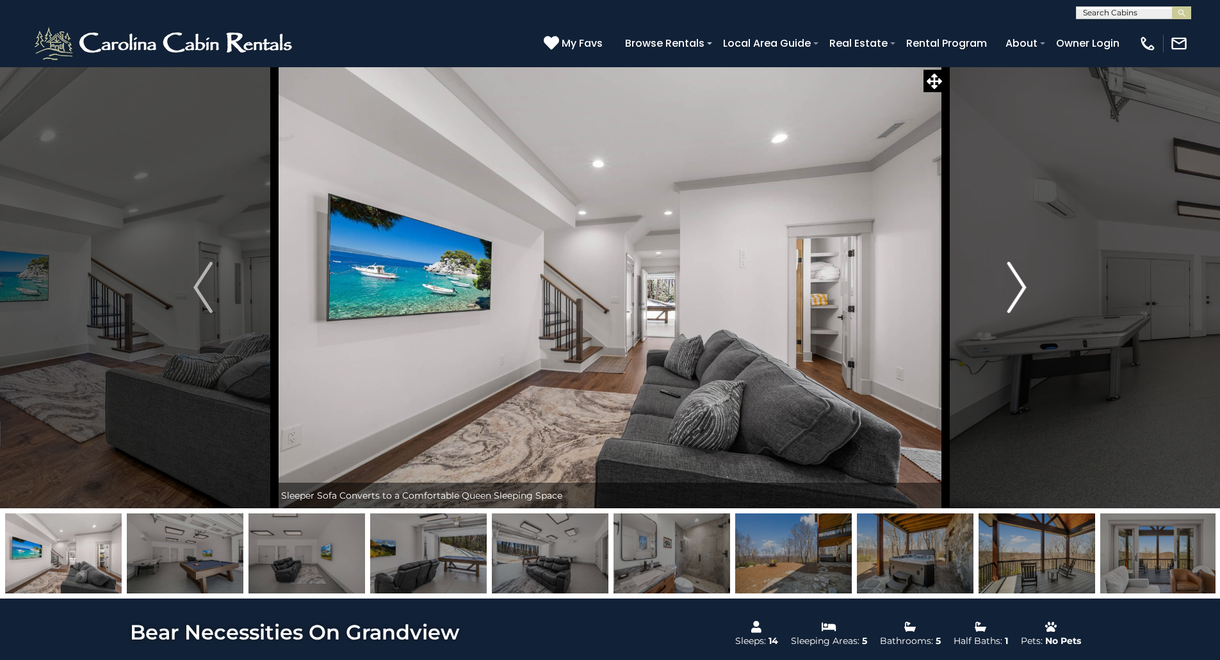
click at [1006, 298] on button "Next" at bounding box center [1016, 288] width 143 height 442
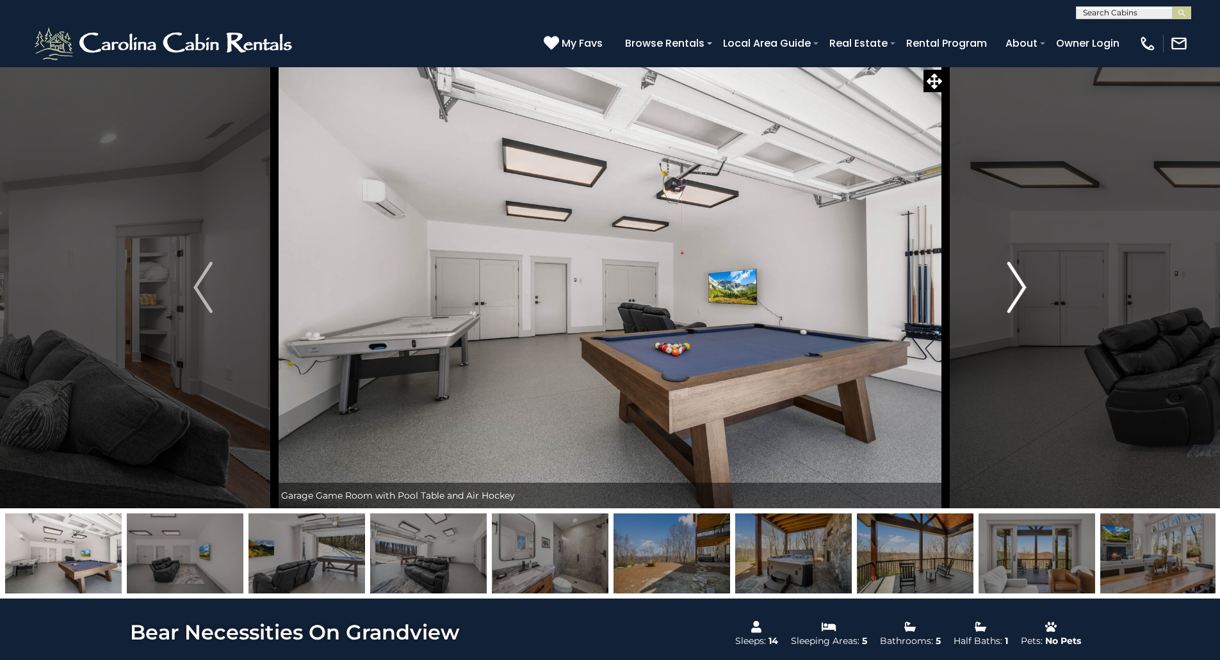
click at [1006, 298] on button "Next" at bounding box center [1016, 288] width 143 height 442
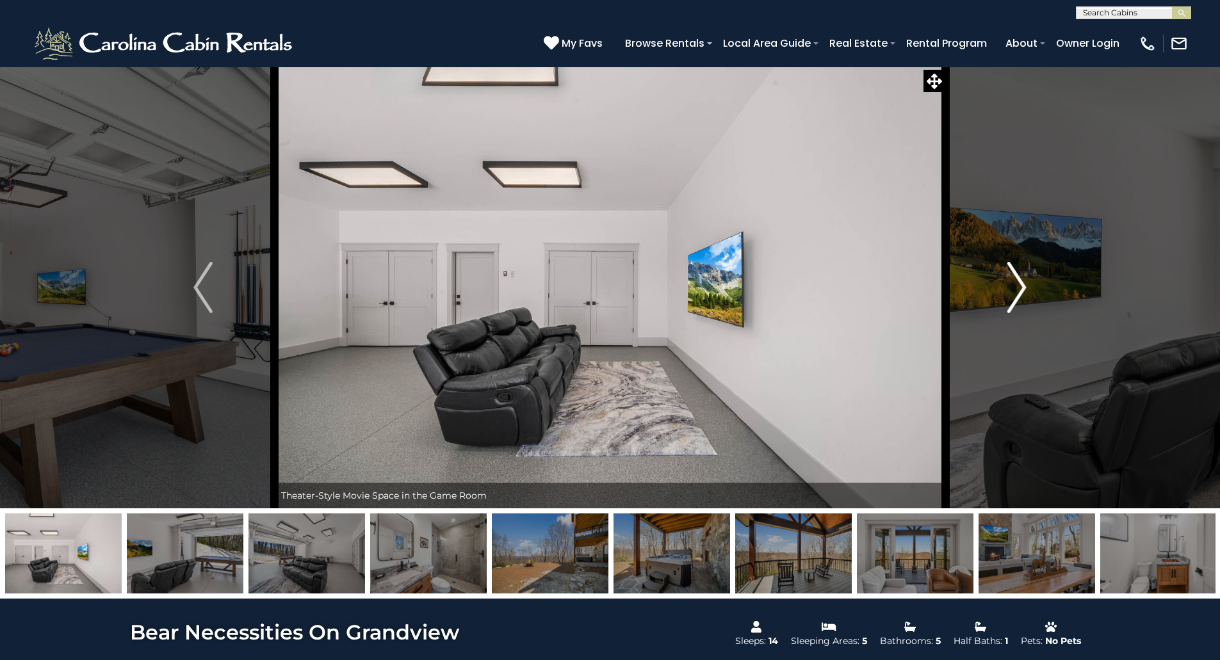
click at [1006, 298] on button "Next" at bounding box center [1016, 288] width 143 height 442
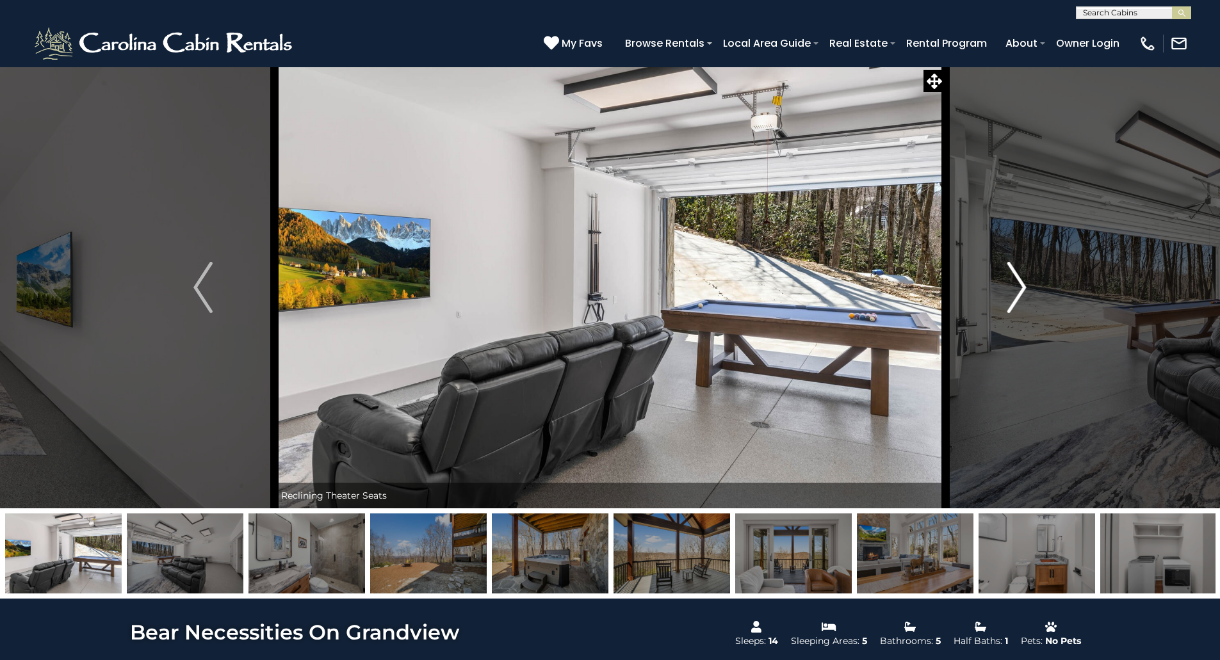
click at [1006, 298] on button "Next" at bounding box center [1016, 288] width 143 height 442
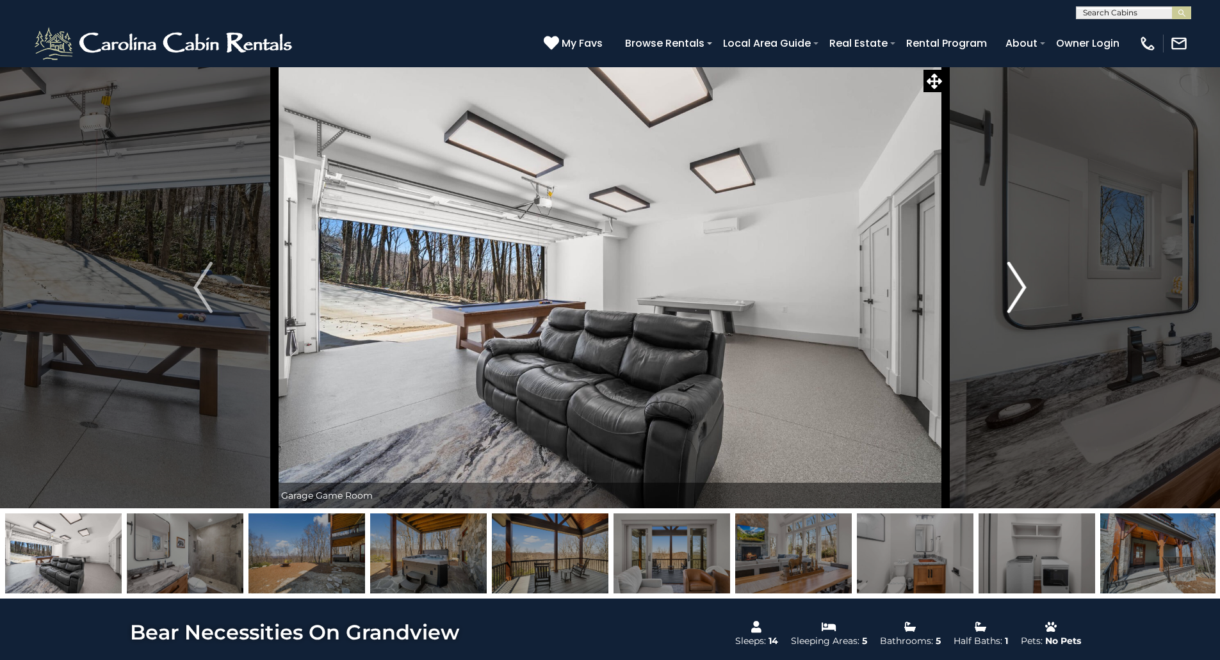
click at [1006, 298] on button "Next" at bounding box center [1016, 288] width 143 height 442
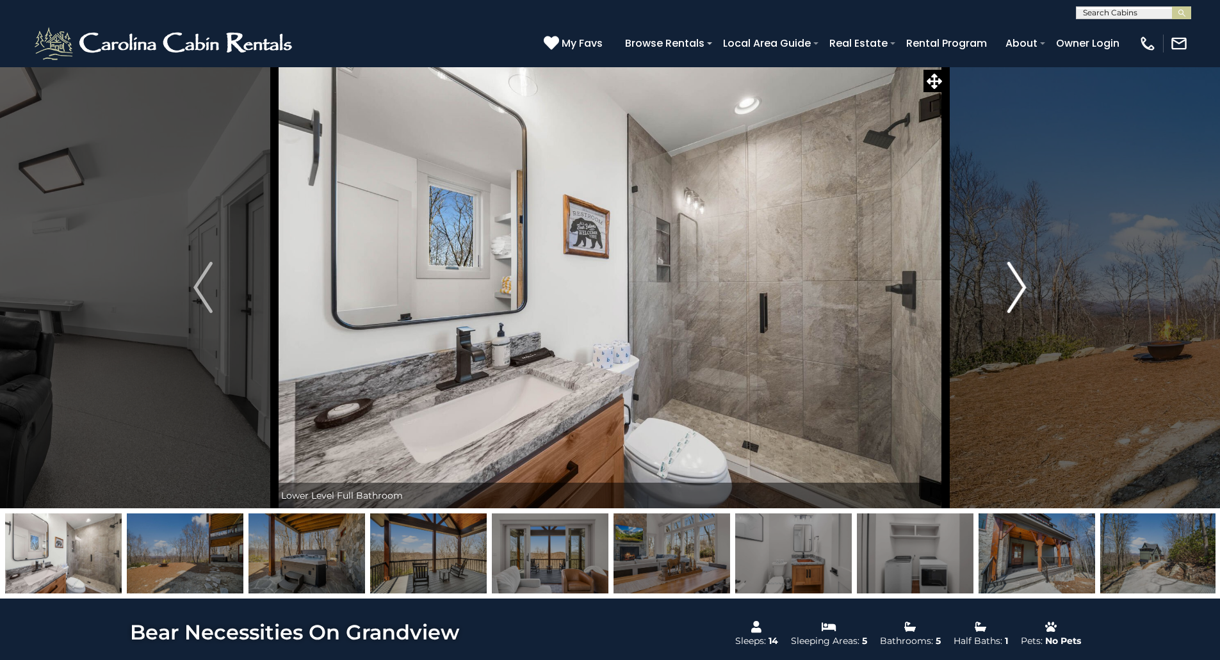
click at [1006, 298] on button "Next" at bounding box center [1016, 288] width 143 height 442
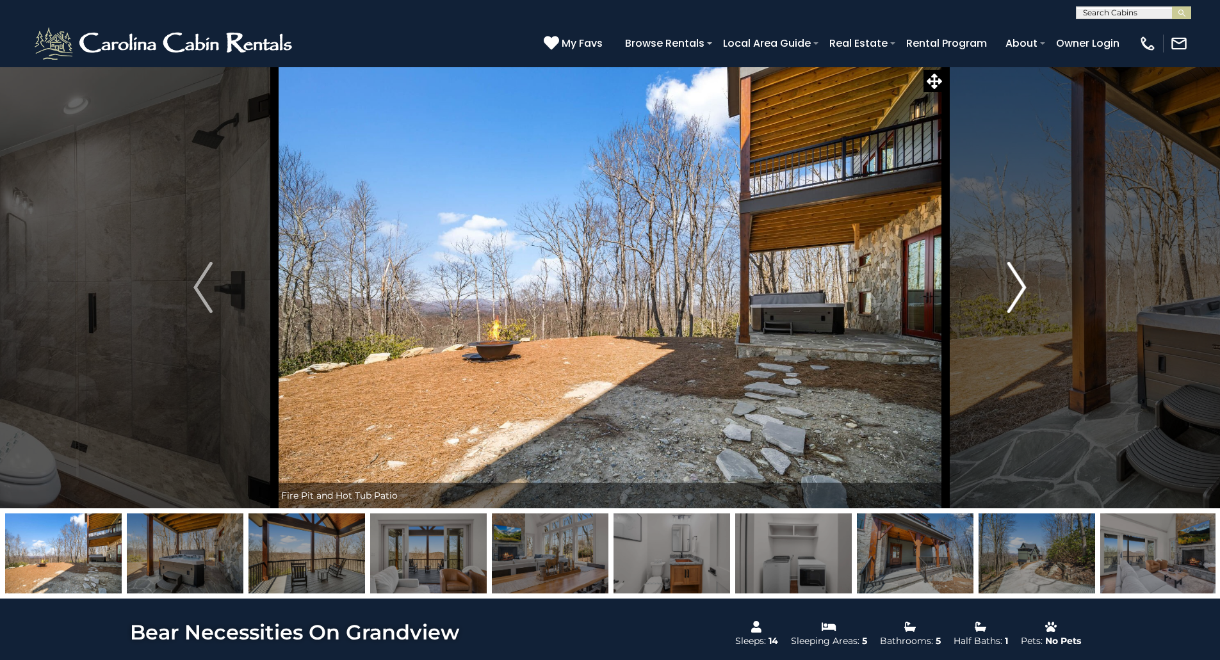
click at [1006, 298] on button "Next" at bounding box center [1016, 288] width 143 height 442
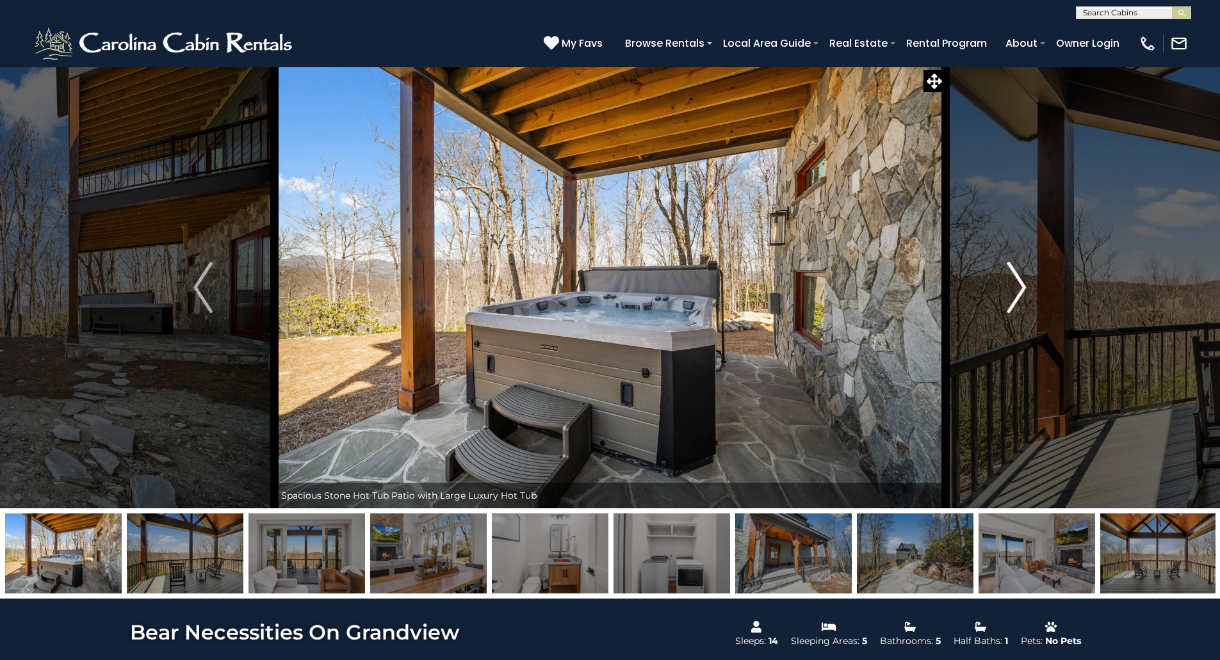
click at [1006, 298] on button "Next" at bounding box center [1016, 288] width 143 height 442
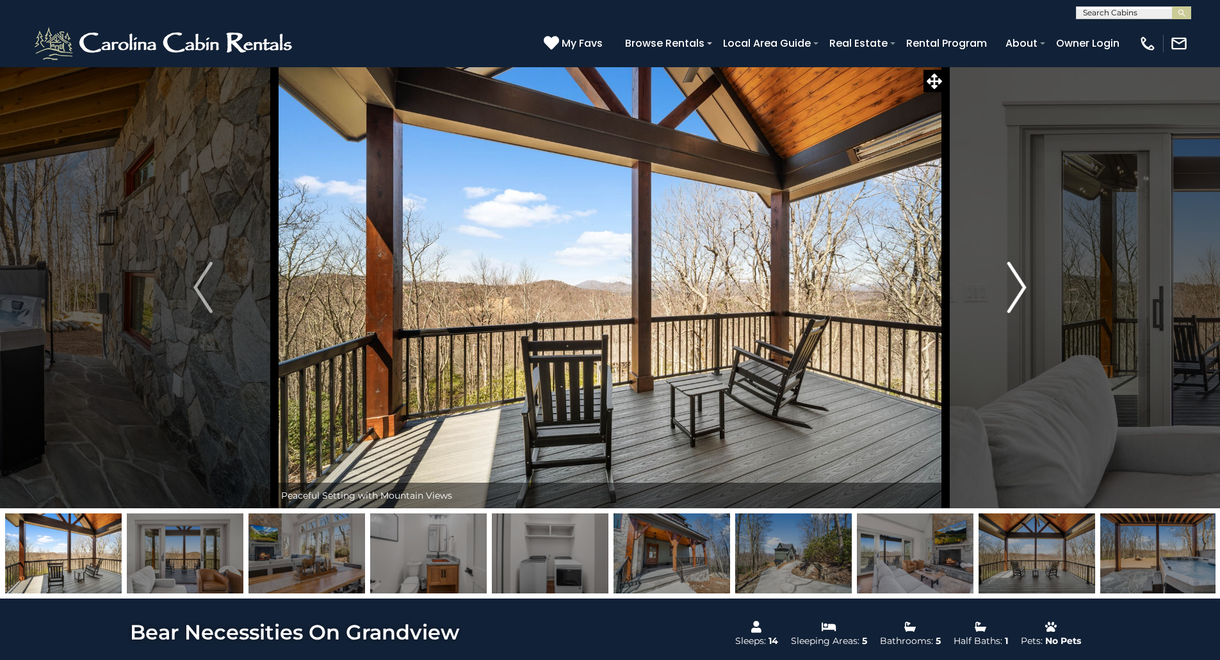
click at [1006, 298] on button "Next" at bounding box center [1016, 288] width 143 height 442
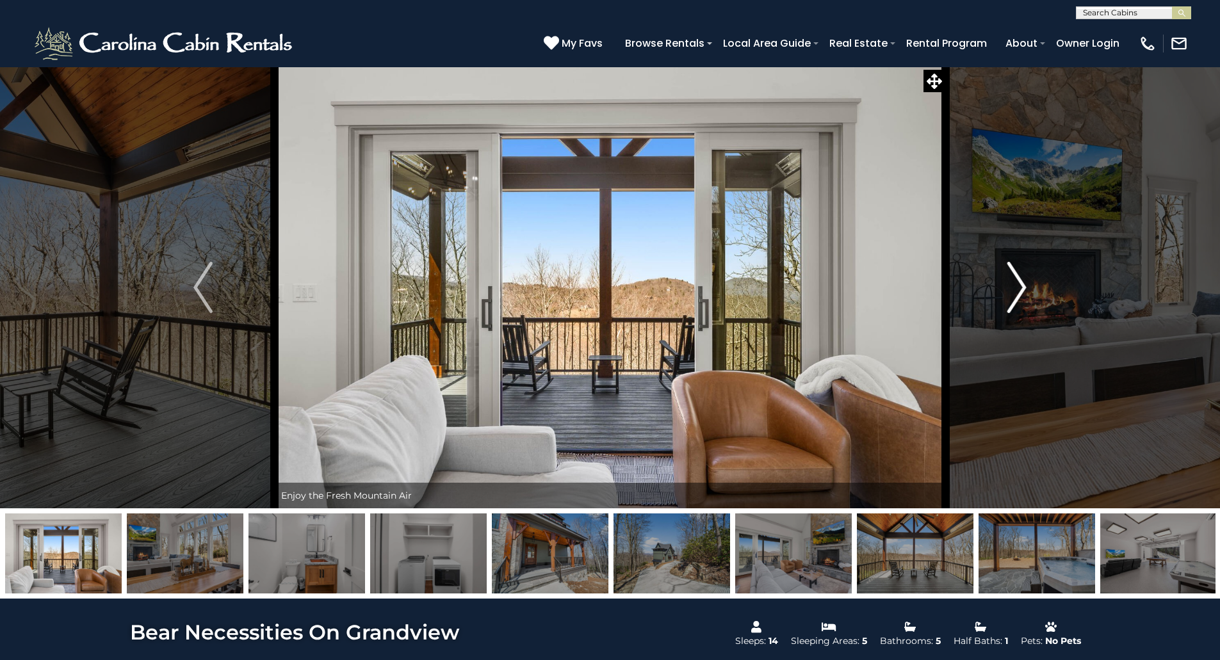
click at [1006, 298] on button "Next" at bounding box center [1016, 288] width 143 height 442
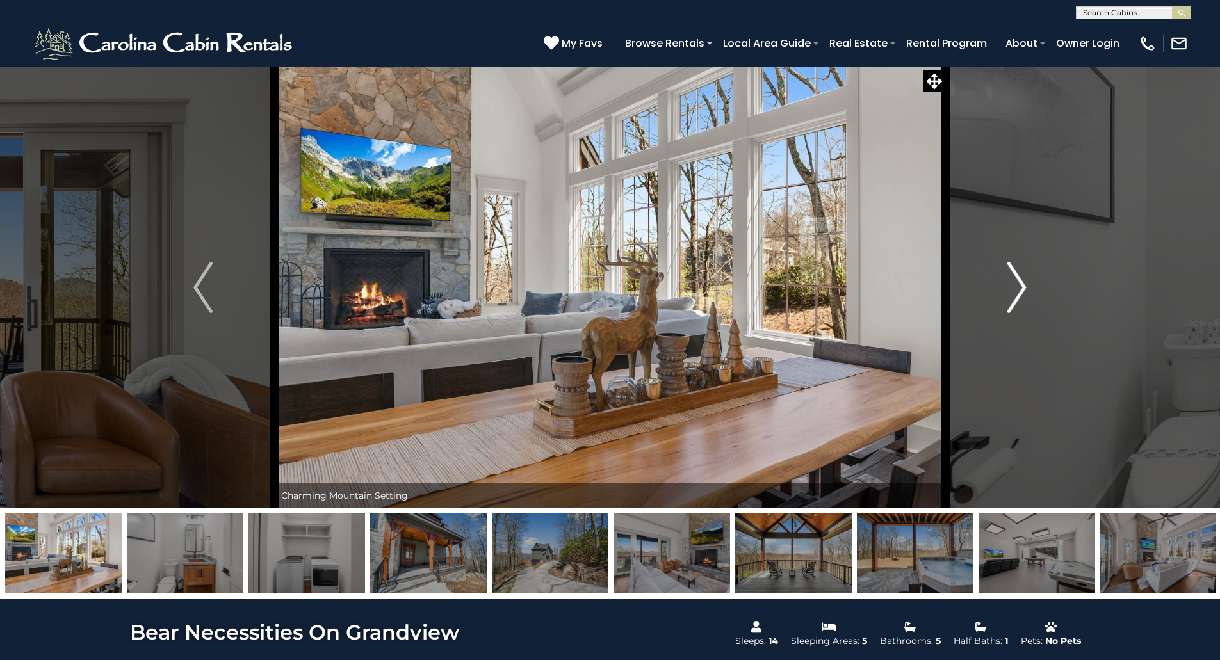
click at [1006, 298] on button "Next" at bounding box center [1016, 288] width 143 height 442
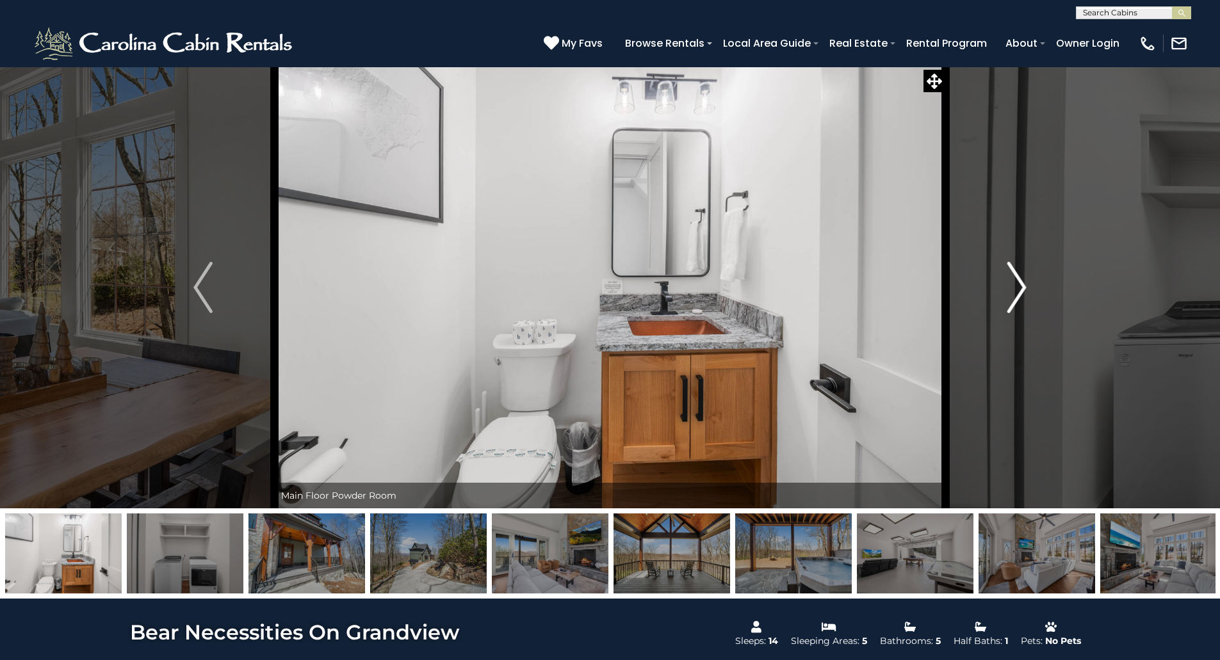
click at [1006, 298] on button "Next" at bounding box center [1016, 288] width 143 height 442
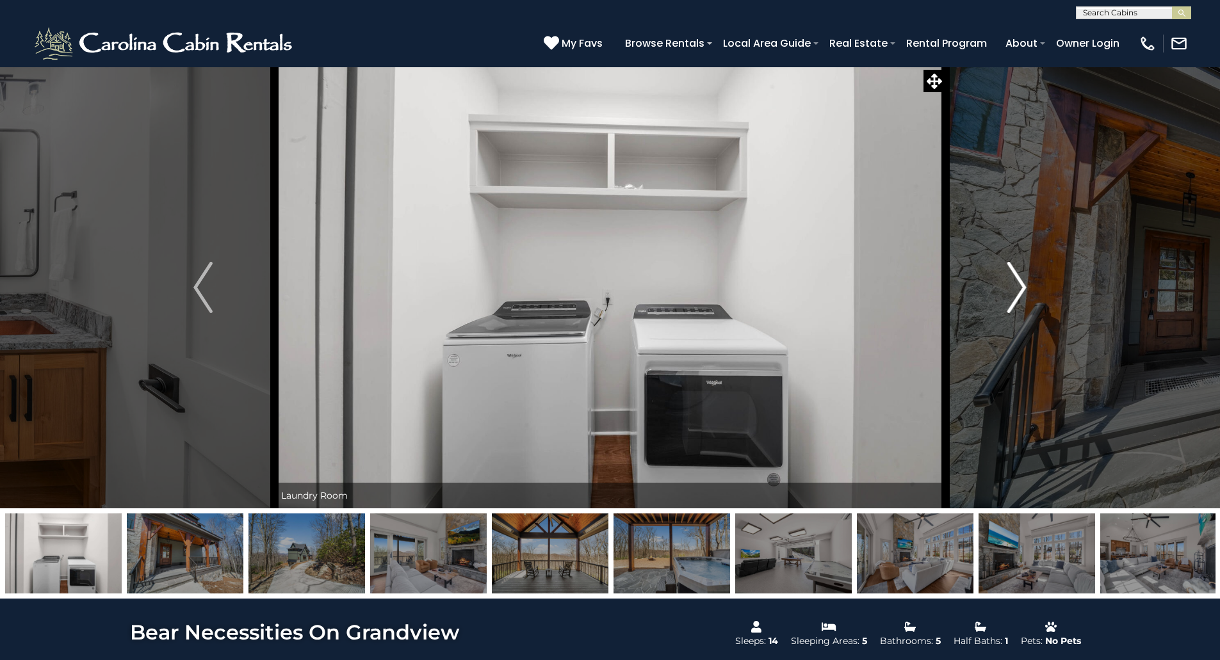
click at [1006, 298] on button "Next" at bounding box center [1016, 288] width 143 height 442
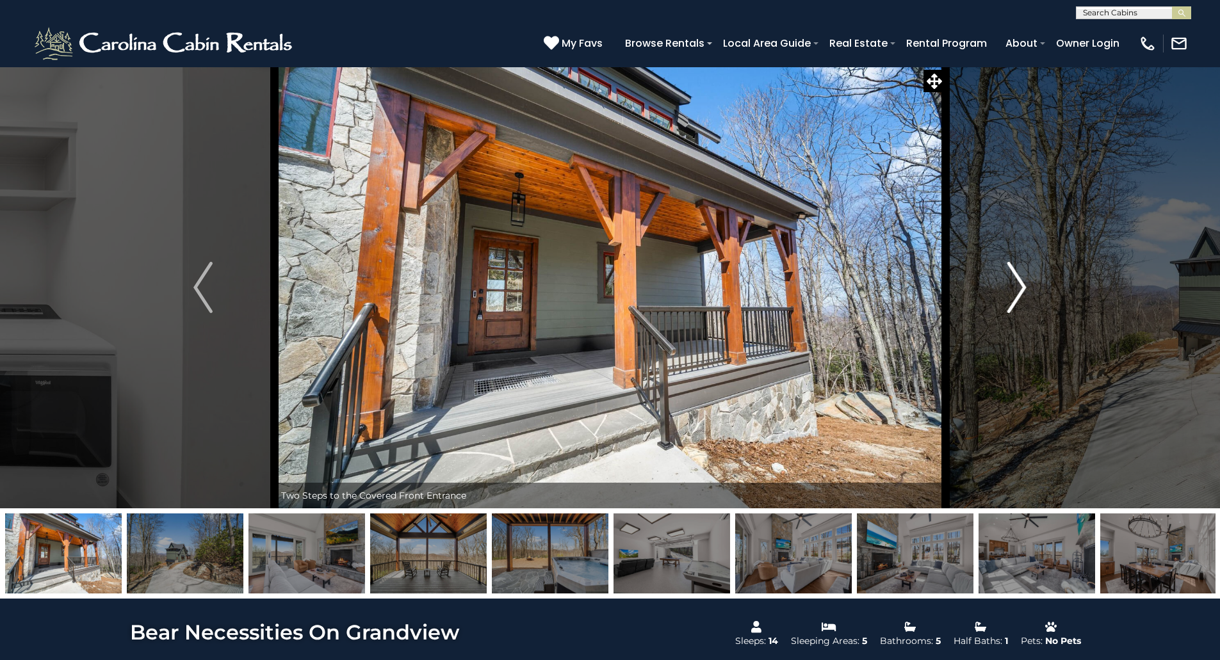
click at [1006, 298] on button "Next" at bounding box center [1016, 288] width 143 height 442
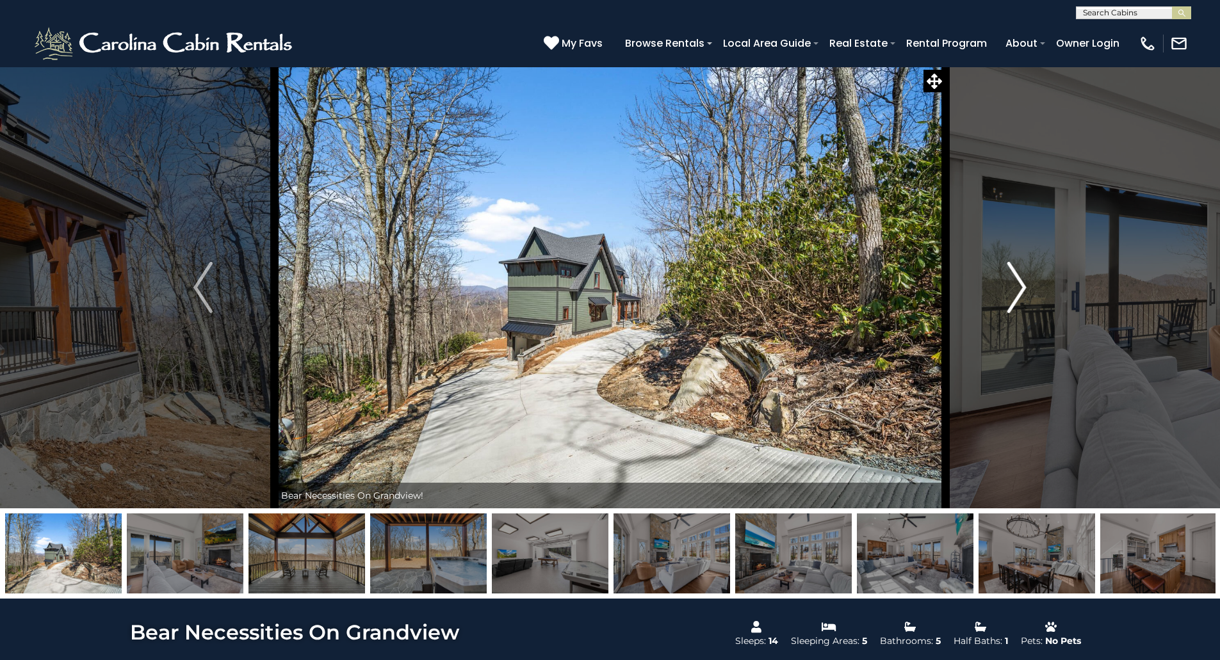
click at [1006, 298] on button "Next" at bounding box center [1016, 288] width 143 height 442
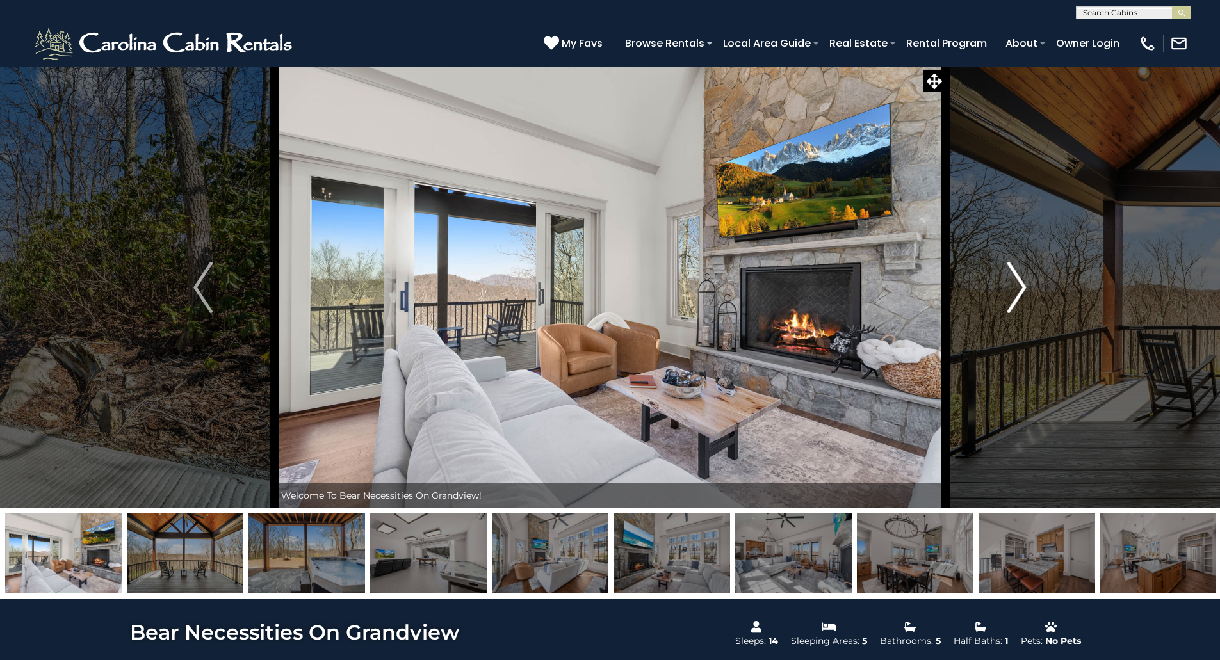
click at [1006, 298] on button "Next" at bounding box center [1016, 288] width 143 height 442
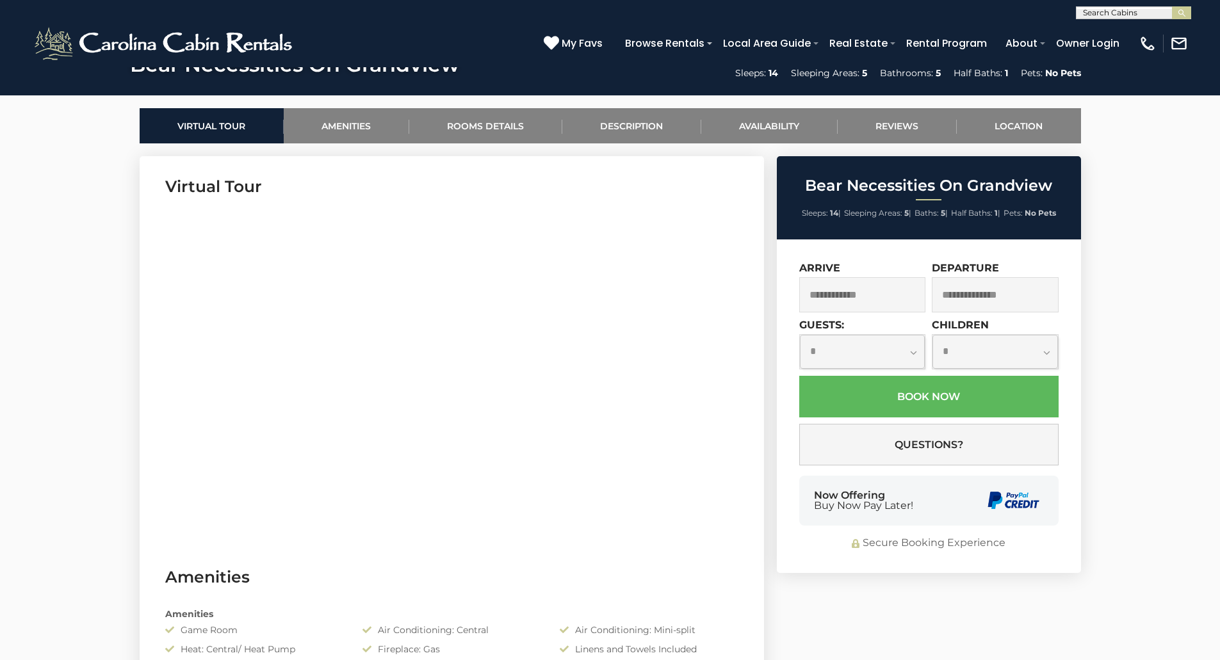
scroll to position [594, 0]
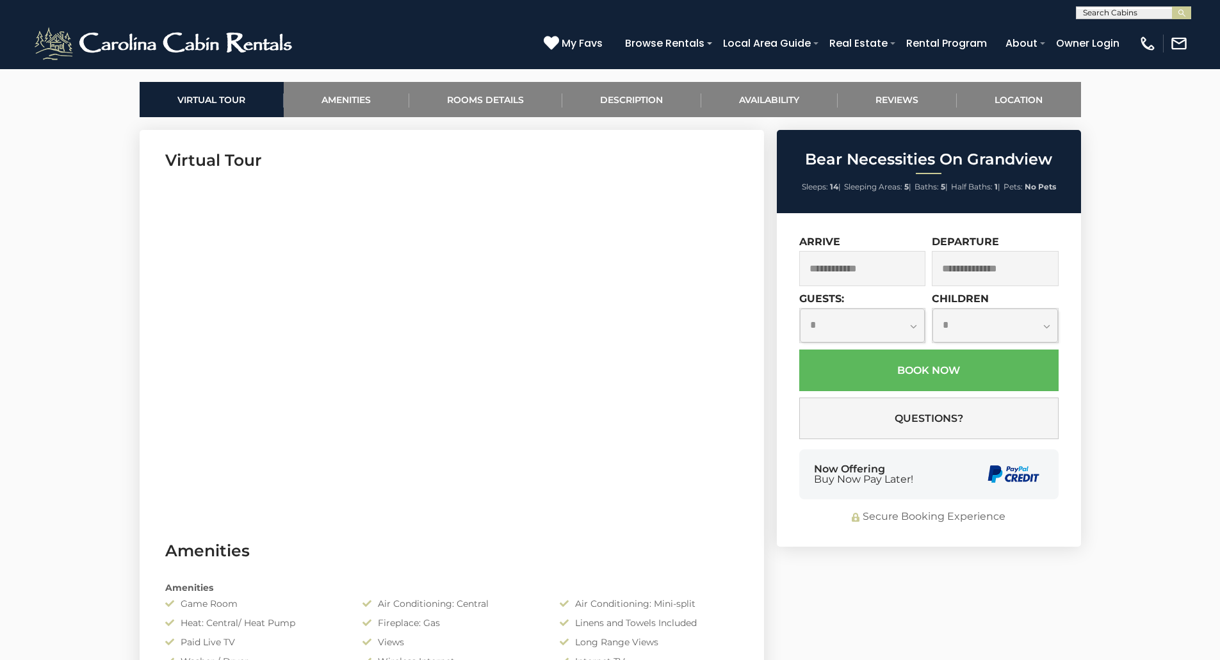
click at [897, 273] on input "text" at bounding box center [862, 268] width 127 height 35
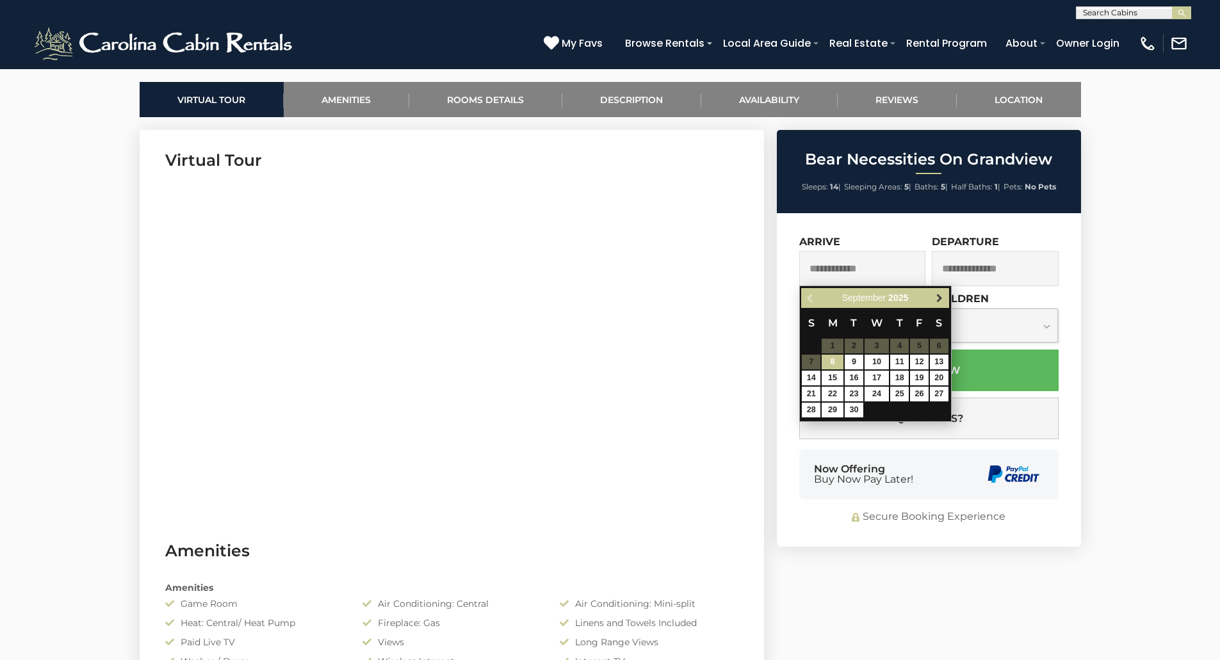
click at [946, 297] on link "Next" at bounding box center [940, 298] width 16 height 16
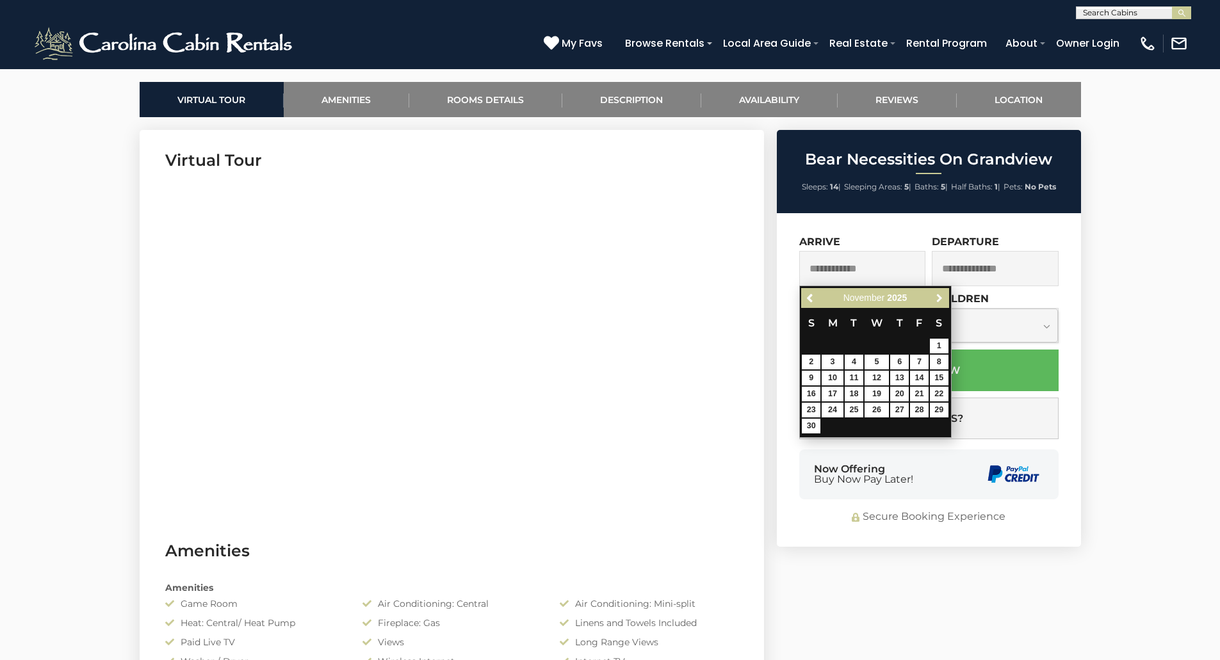
click at [946, 297] on link "Next" at bounding box center [940, 298] width 16 height 16
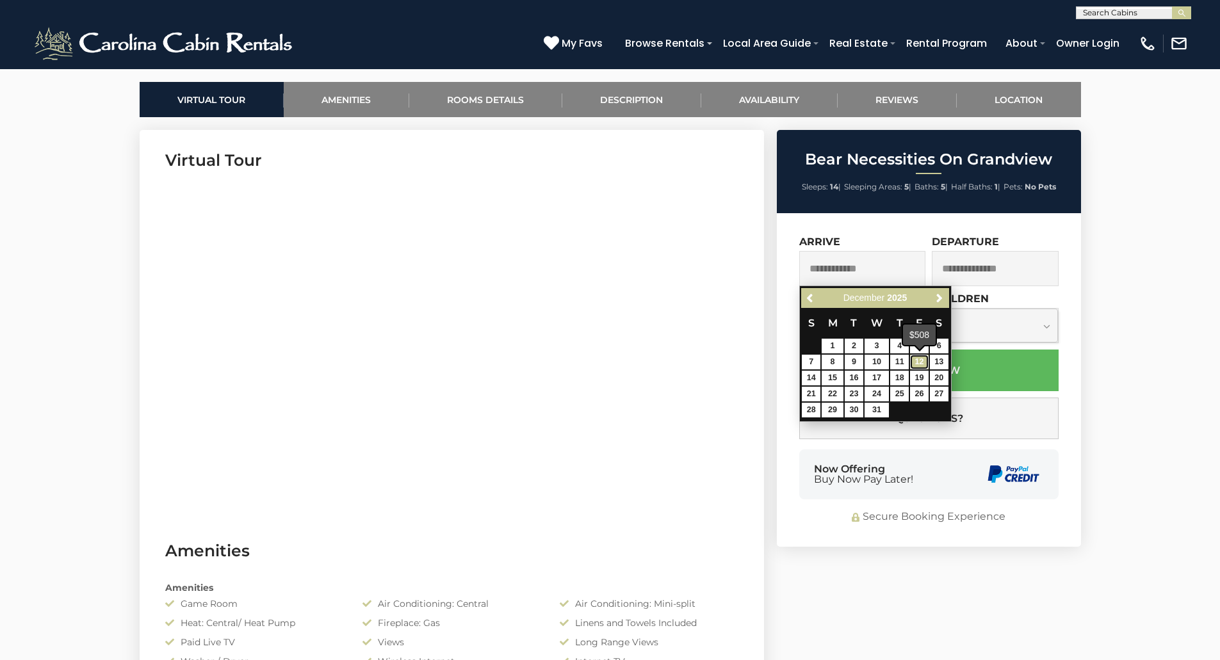
click at [924, 362] on link "12" at bounding box center [919, 362] width 19 height 15
type input "**********"
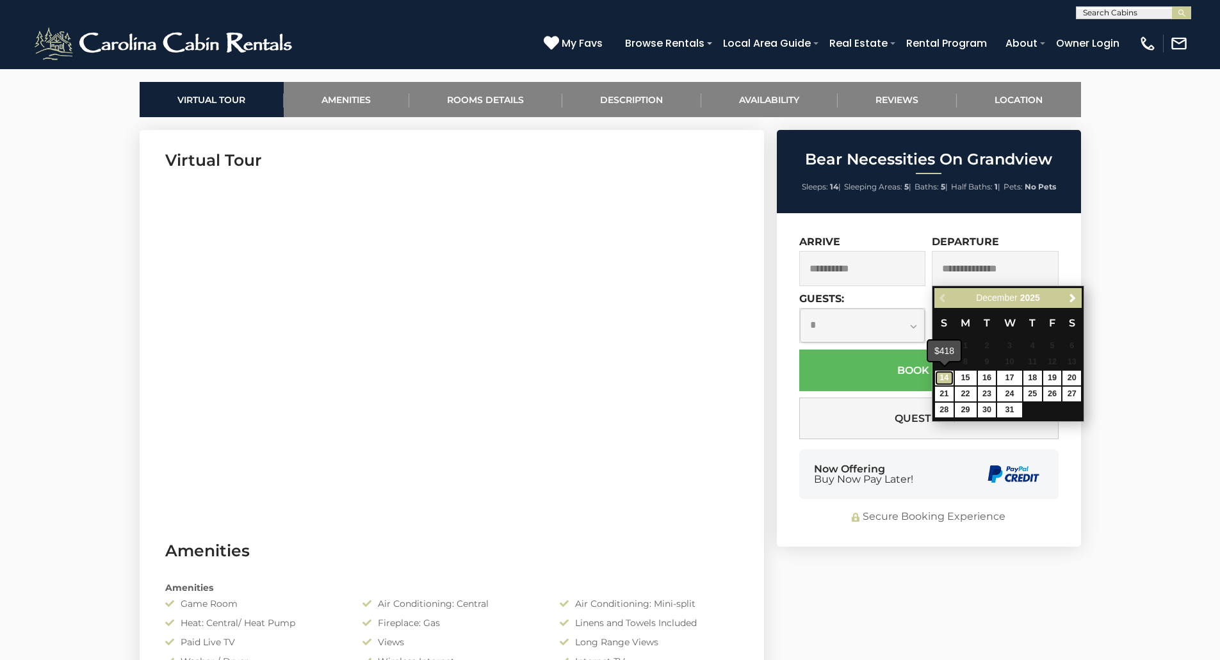
click at [945, 374] on link "14" at bounding box center [944, 378] width 19 height 15
type input "**********"
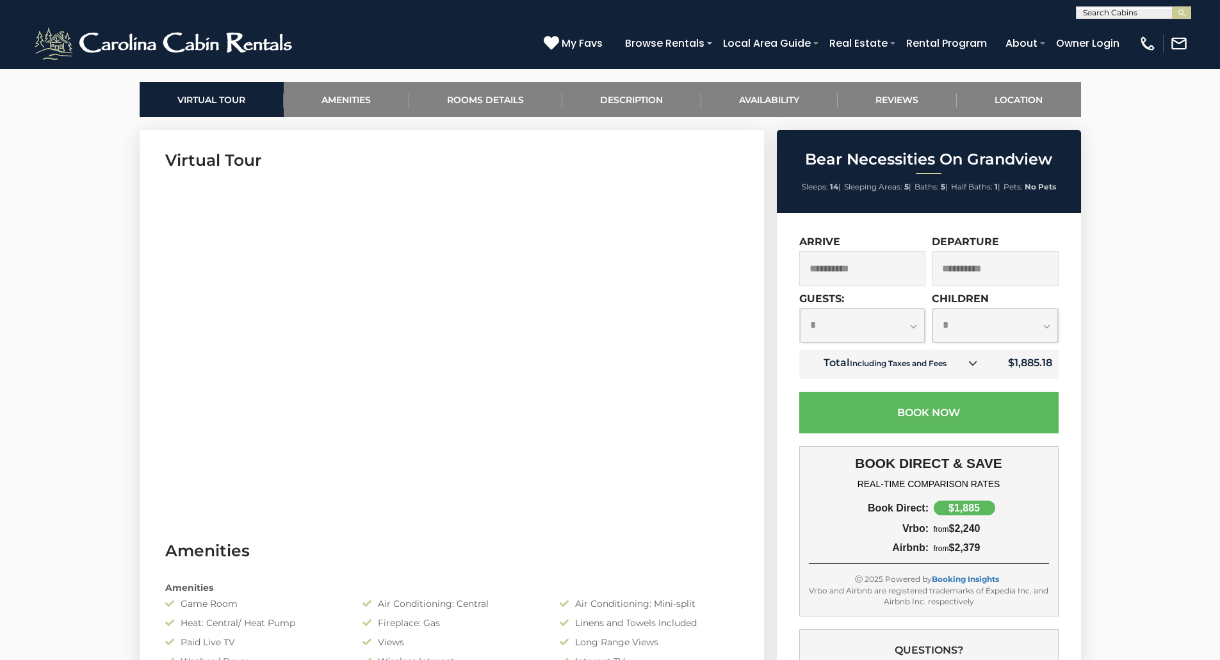
click at [800, 514] on div "BOOK DIRECT & SAVE REAL-TIME COMPARISON RATES Book Direct: $1,885 Vrbo: from $2…" at bounding box center [928, 531] width 259 height 170
click at [909, 330] on select "**********" at bounding box center [863, 326] width 126 height 34
select select "*"
click at [800, 309] on select "**********" at bounding box center [863, 326] width 126 height 34
click at [1013, 327] on select "**********" at bounding box center [996, 326] width 126 height 34
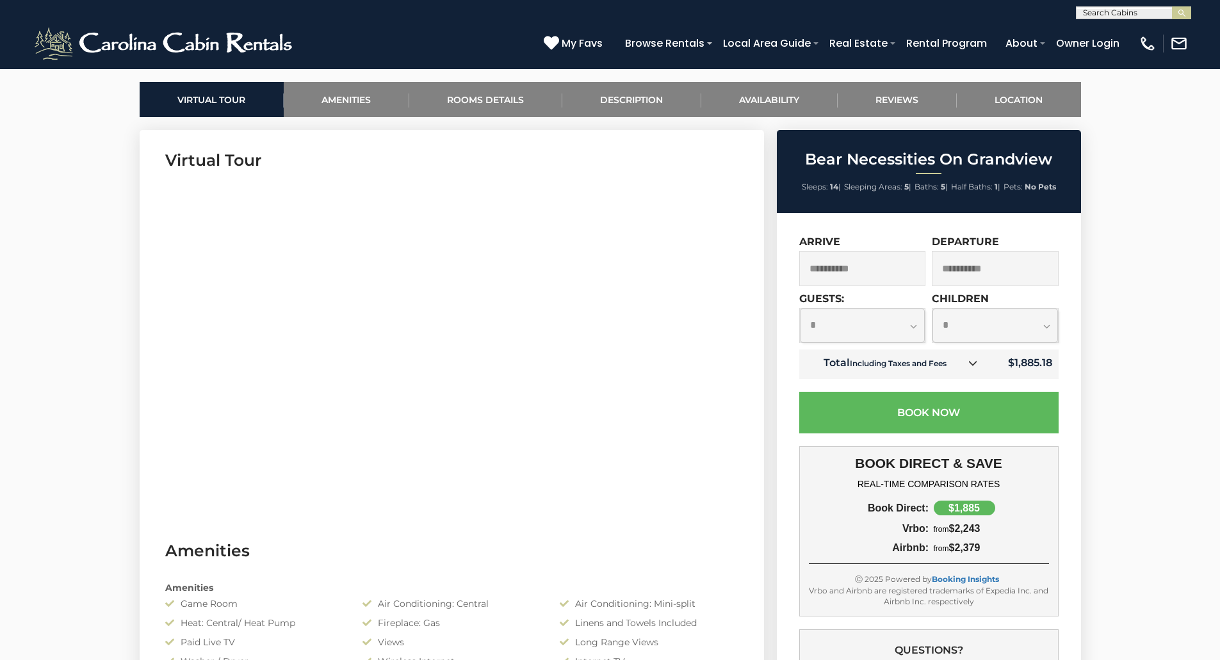
select select "*"
click at [933, 309] on select "**********" at bounding box center [996, 326] width 126 height 34
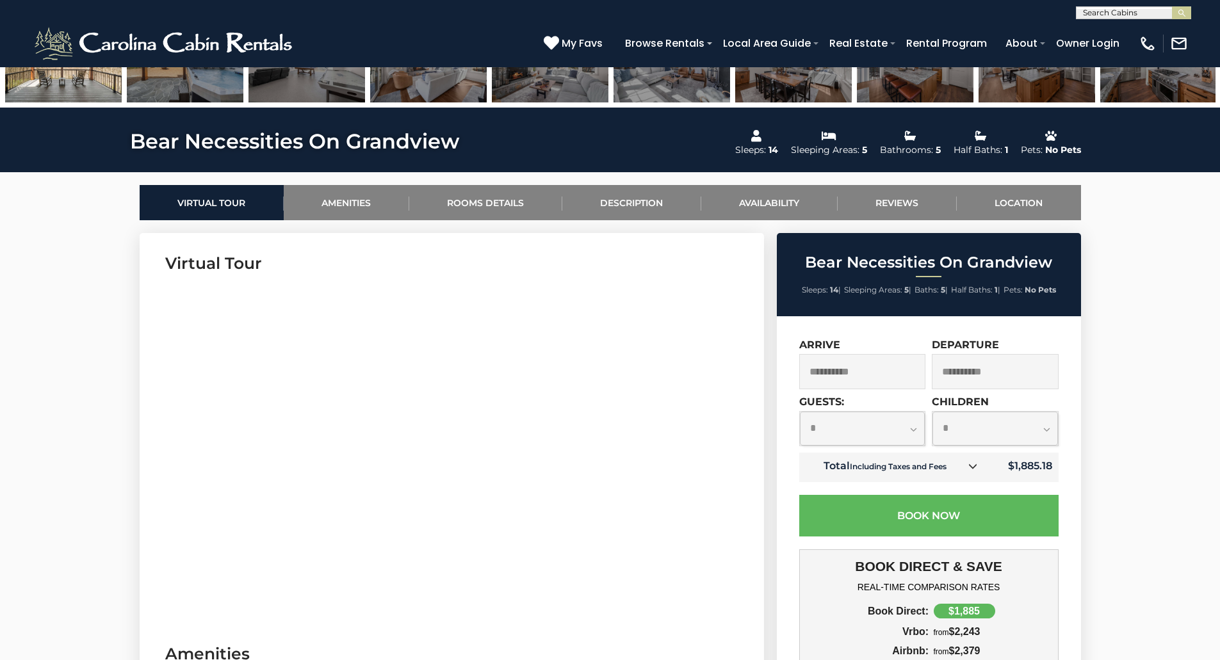
scroll to position [543, 0]
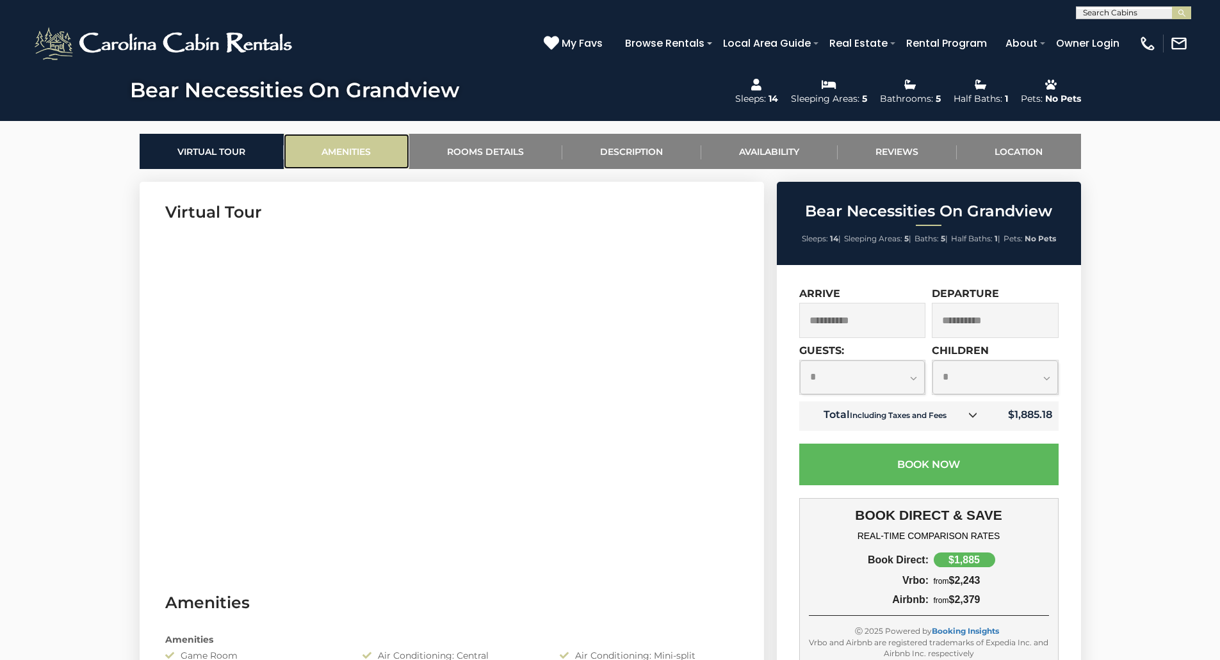
click at [378, 160] on link "Amenities" at bounding box center [347, 151] width 126 height 35
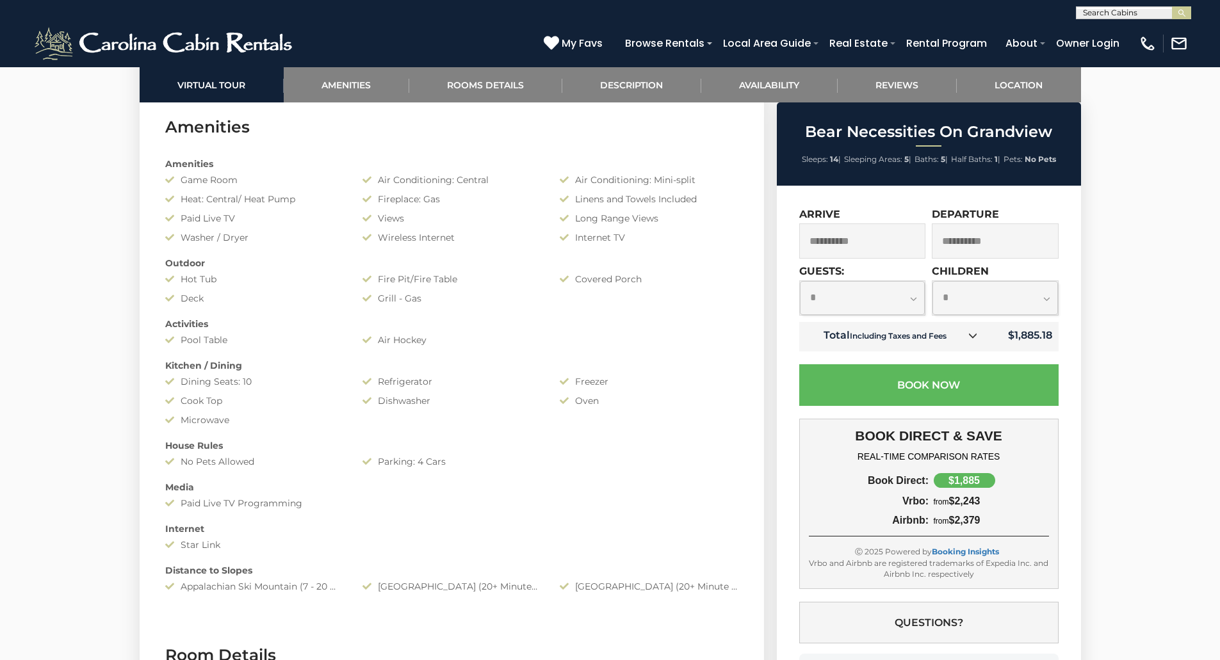
click at [489, 102] on section "Amenities Amenities Game Room Air Conditioning: Central Air Conditioning: Mini-…" at bounding box center [452, 361] width 625 height 528
click at [496, 85] on link "Rooms Details" at bounding box center [485, 84] width 153 height 35
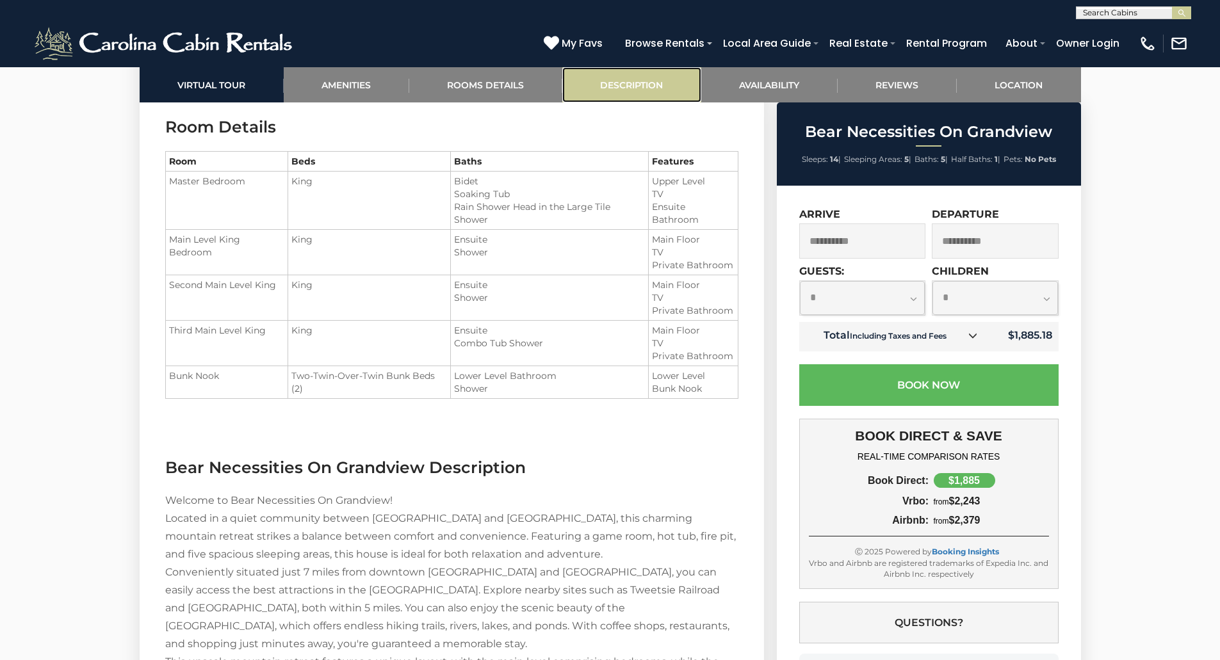
click at [622, 83] on link "Description" at bounding box center [631, 84] width 139 height 35
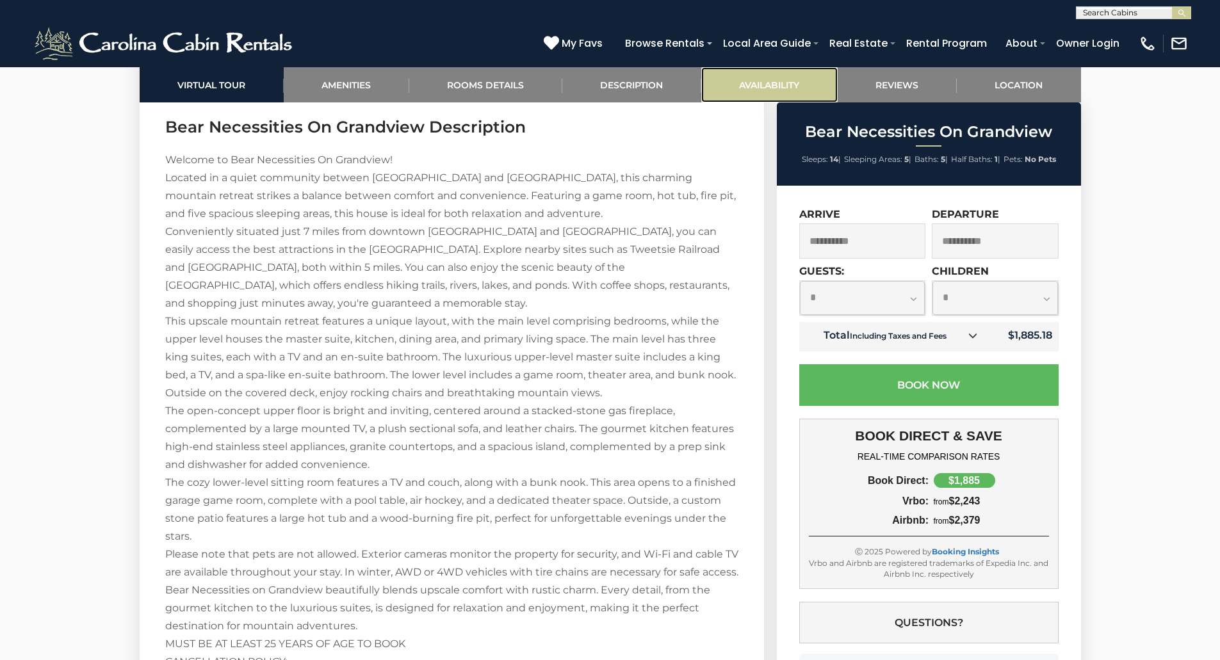
click at [734, 81] on link "Availability" at bounding box center [769, 84] width 136 height 35
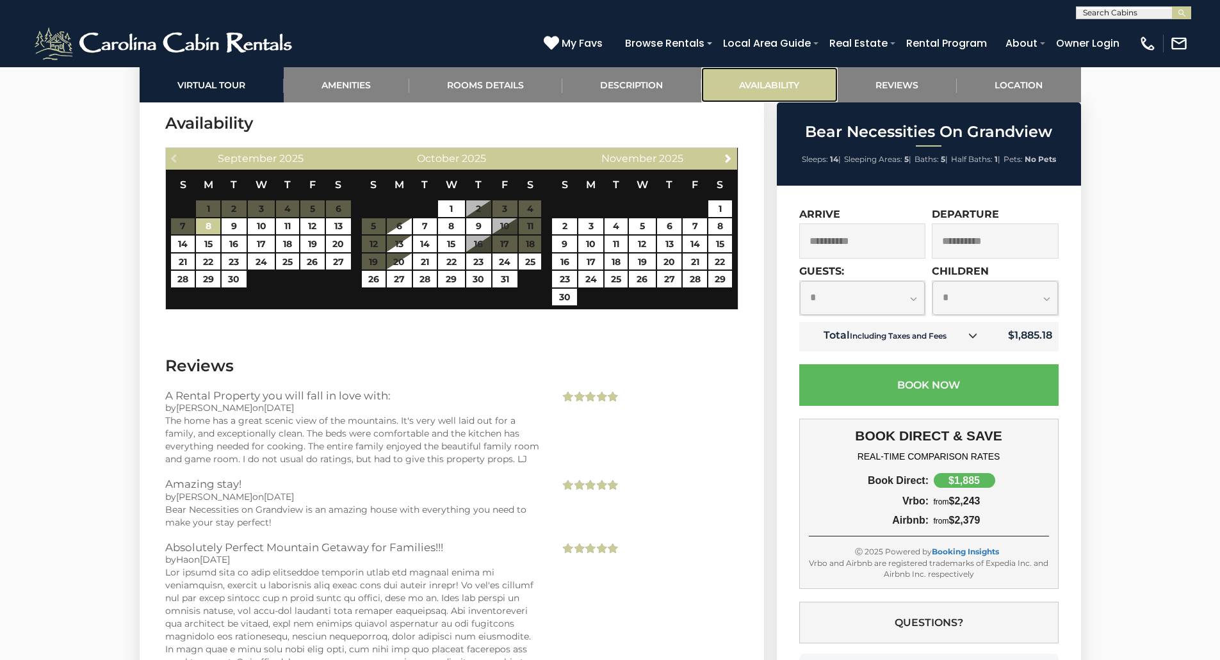
scroll to position [2595, 0]
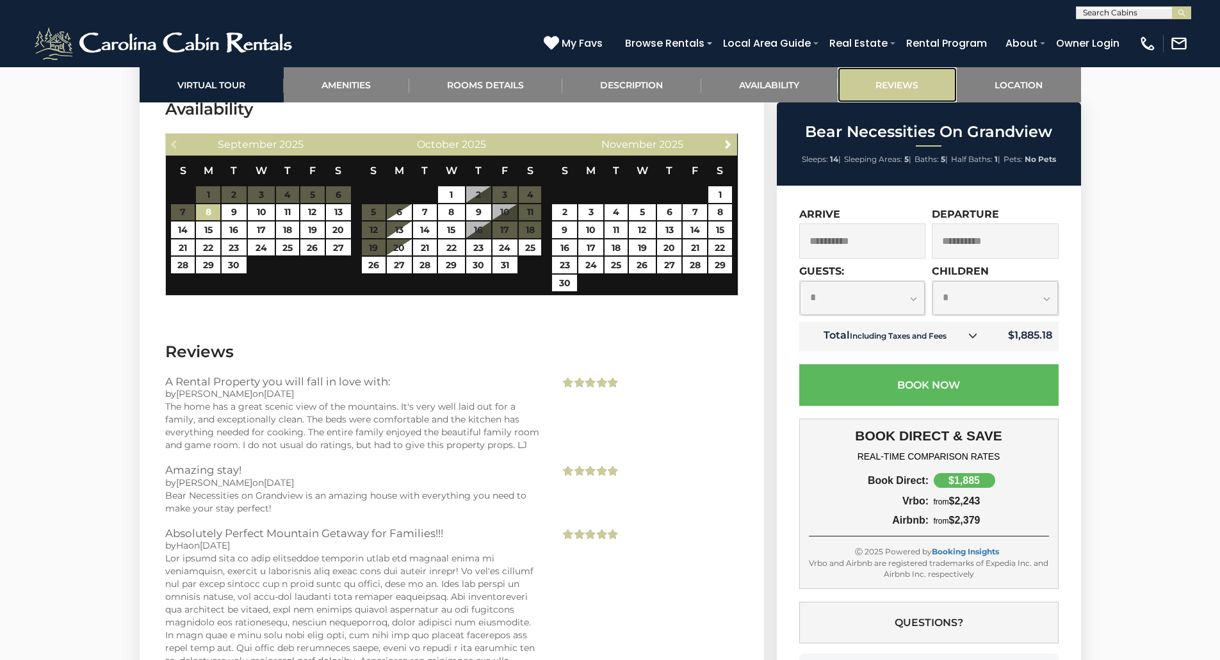
click at [866, 77] on link "Reviews" at bounding box center [897, 84] width 119 height 35
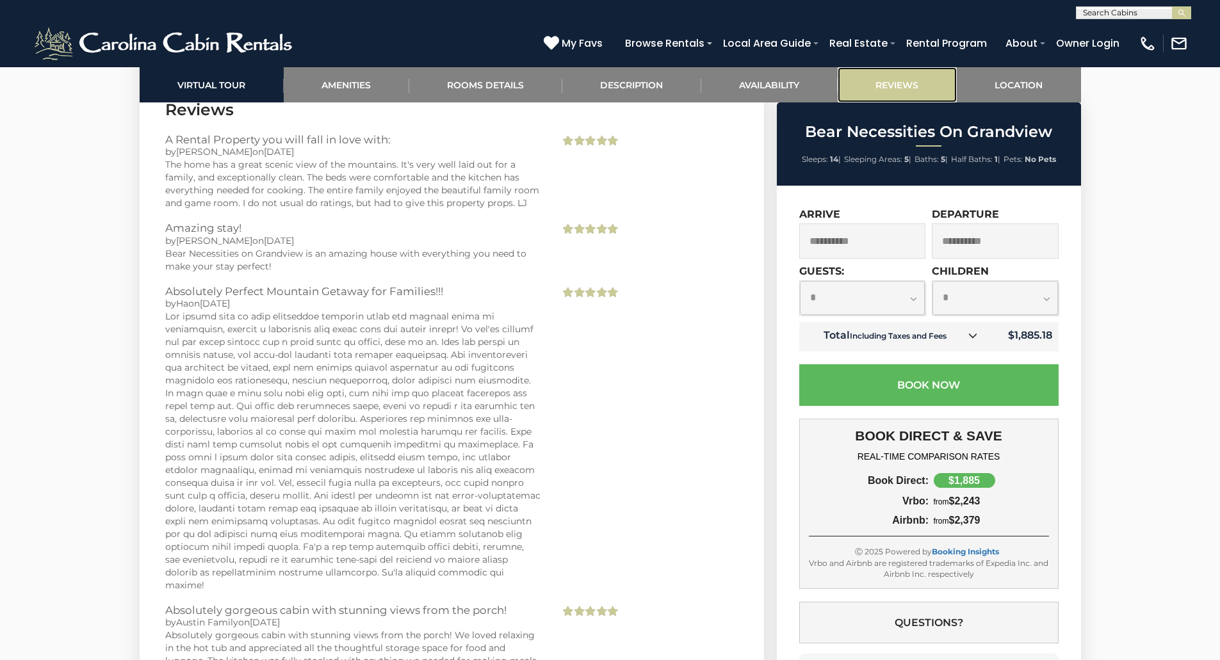
scroll to position [2838, 0]
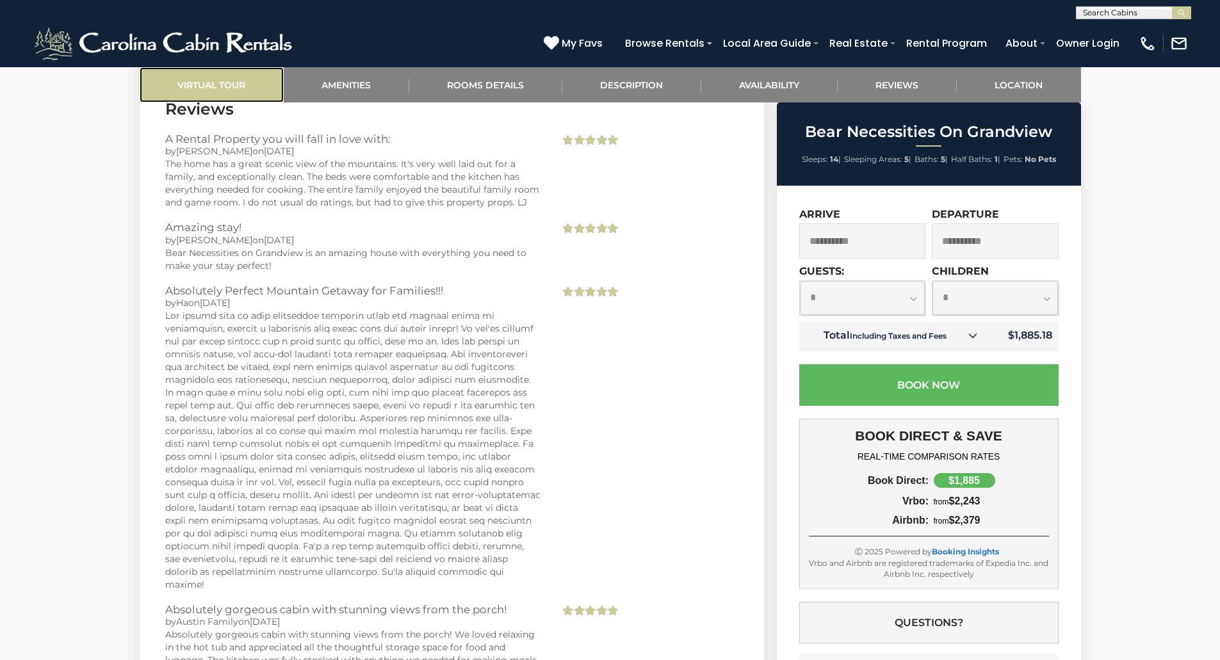
click at [252, 93] on link "Virtual Tour" at bounding box center [212, 84] width 144 height 35
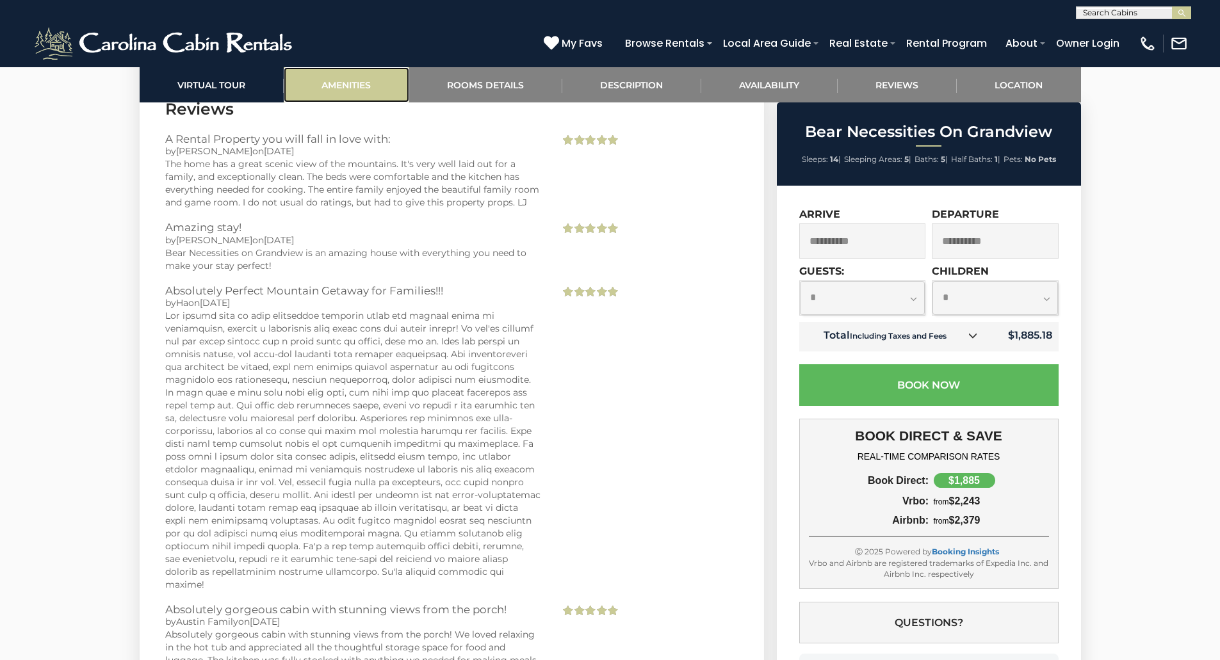
click at [399, 95] on link "Amenities" at bounding box center [347, 84] width 126 height 35
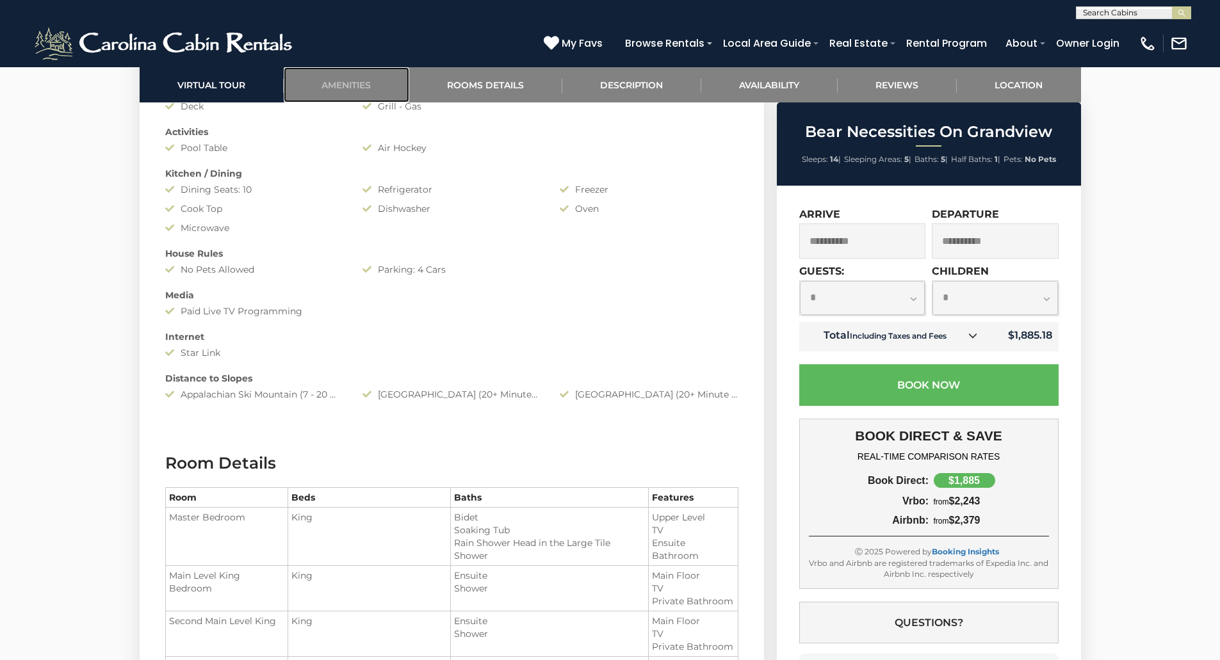
scroll to position [1211, 0]
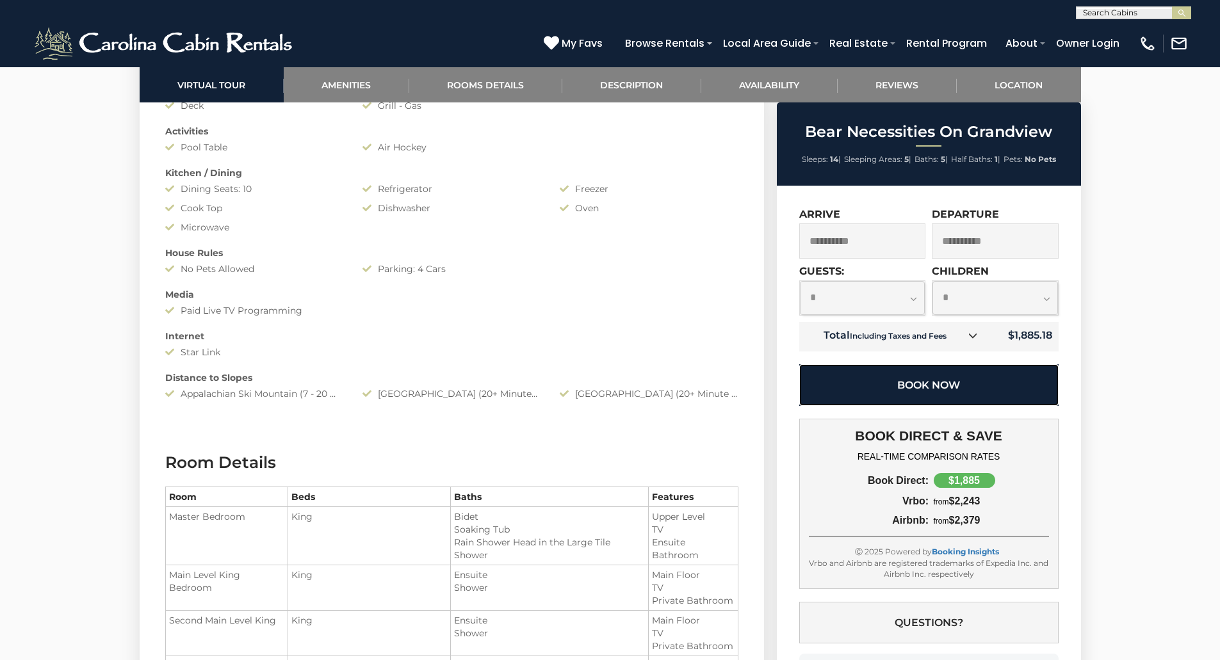
click at [996, 388] on button "Book Now" at bounding box center [928, 385] width 259 height 42
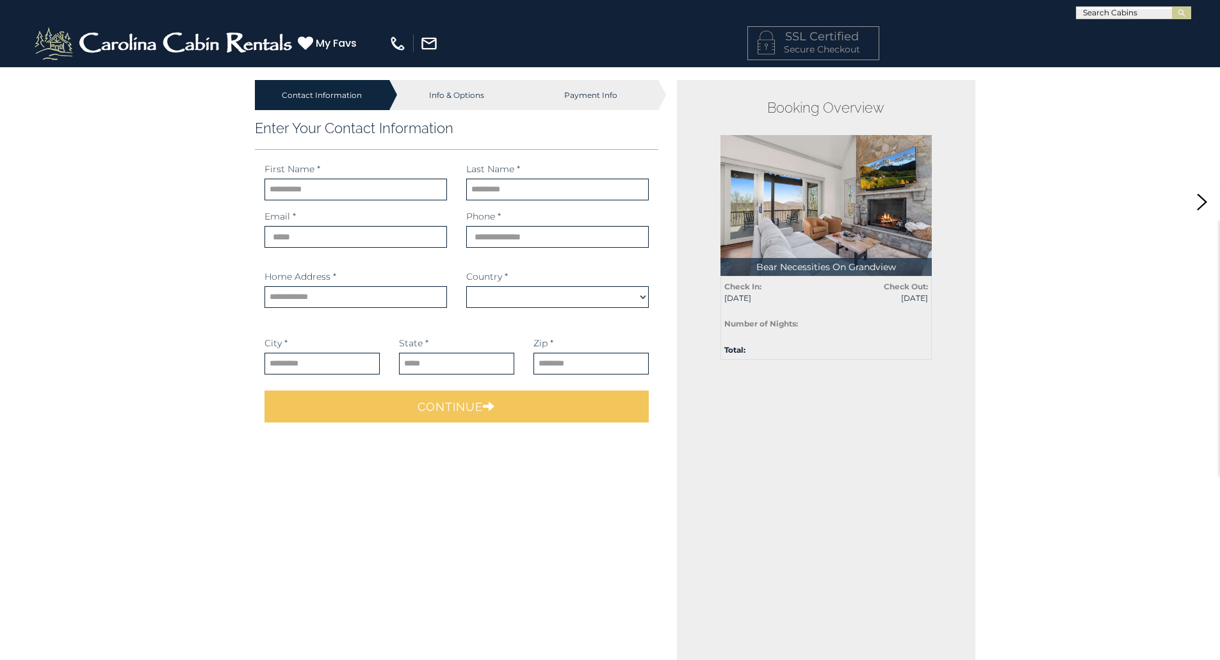
select select "*********"
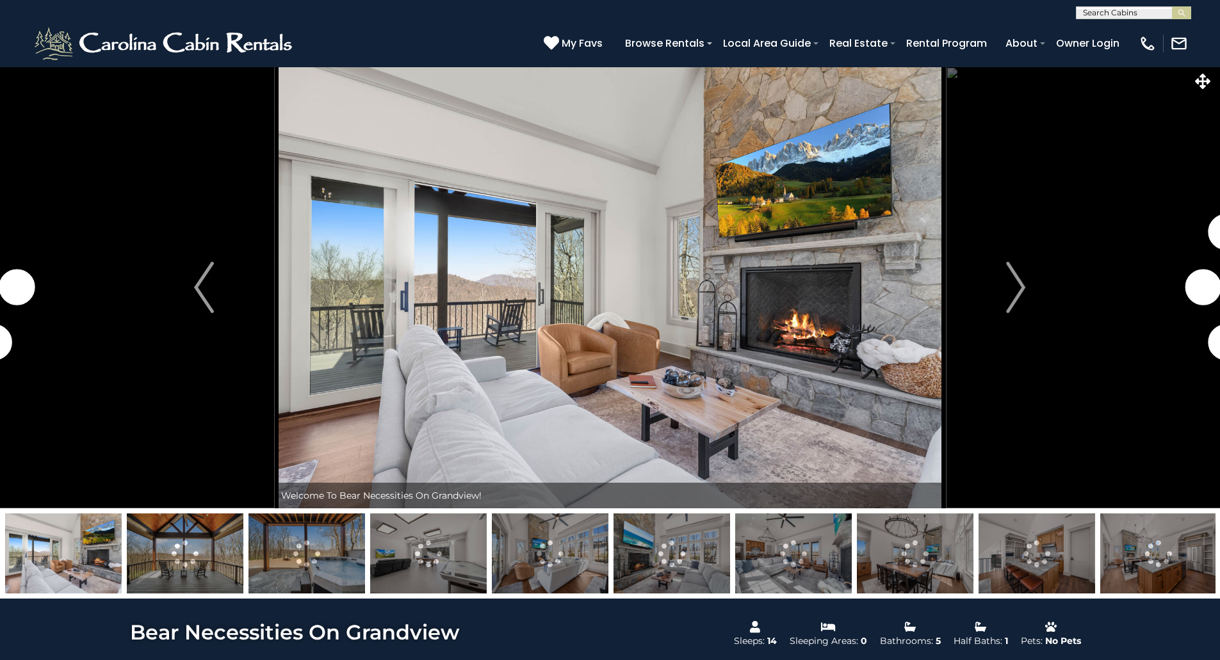
select select "*"
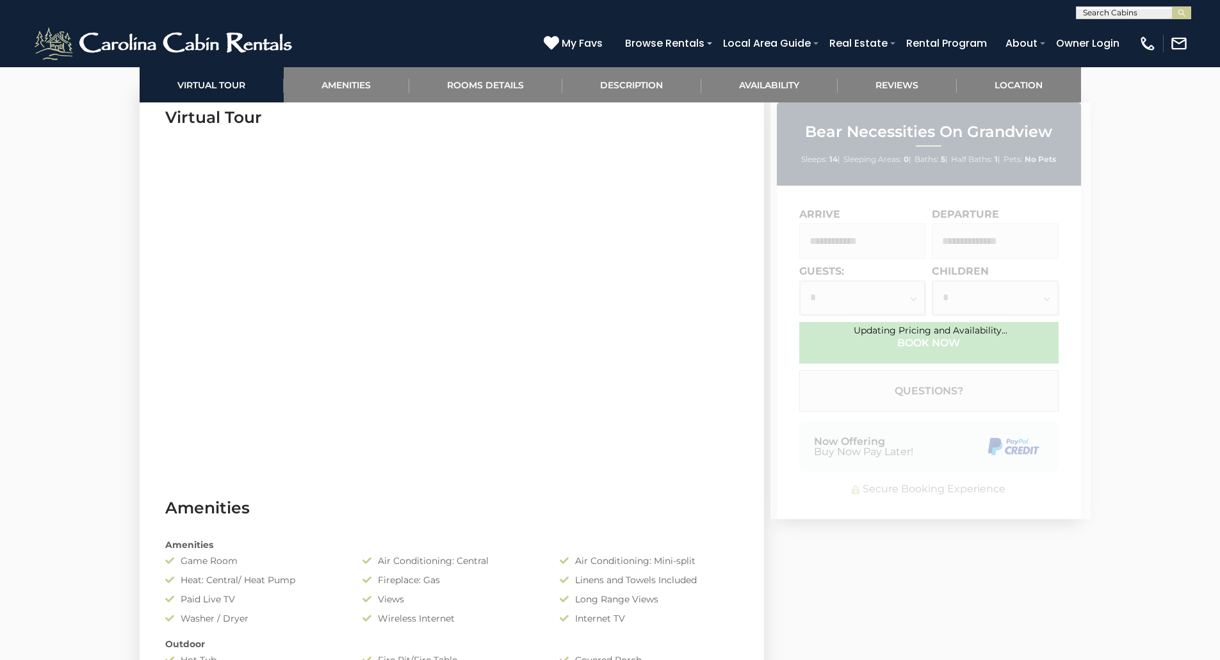
scroll to position [833, 0]
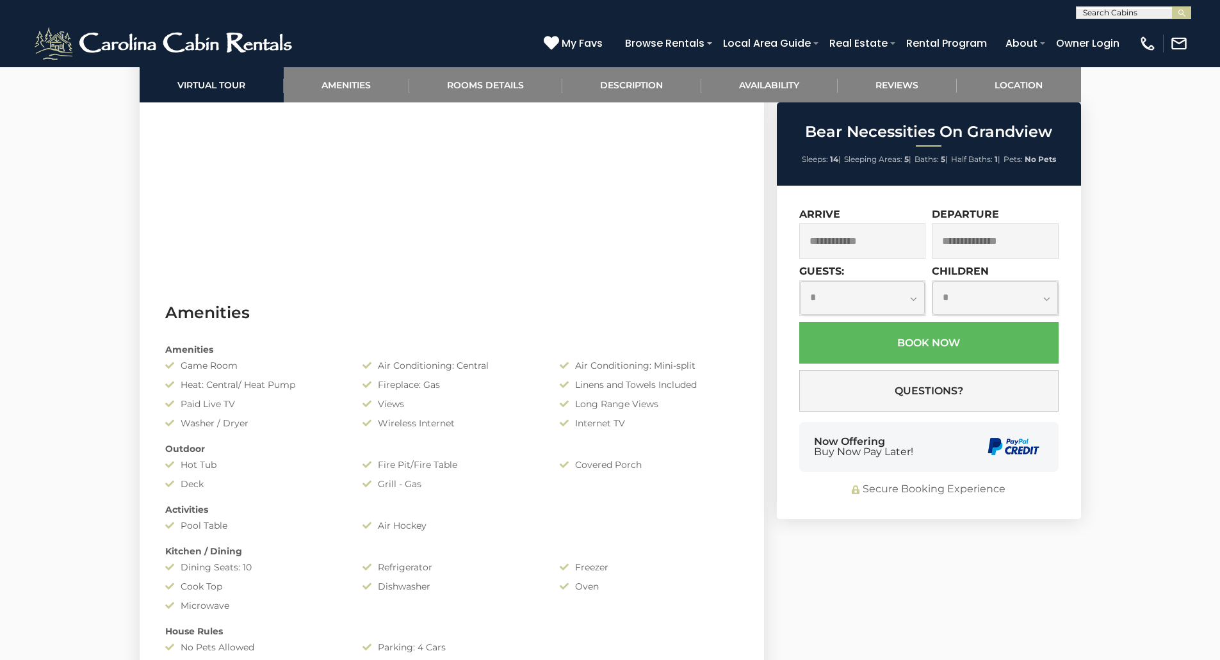
click at [869, 252] on input "text" at bounding box center [862, 241] width 127 height 35
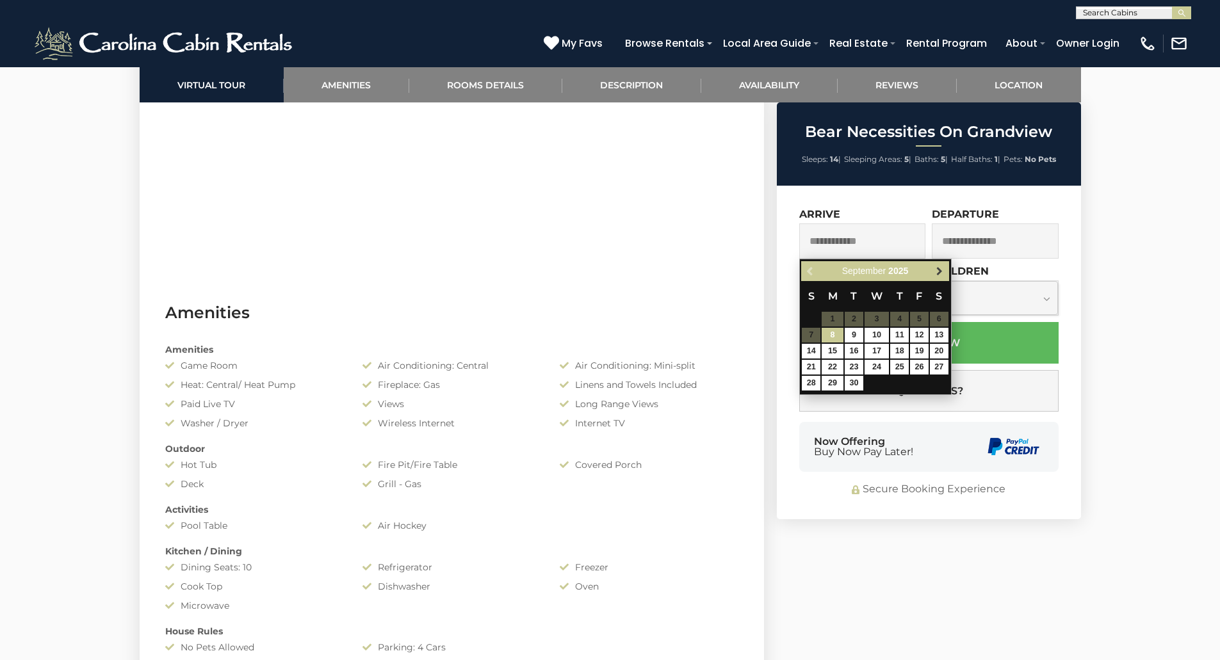
click at [936, 273] on span "Next" at bounding box center [940, 271] width 10 height 10
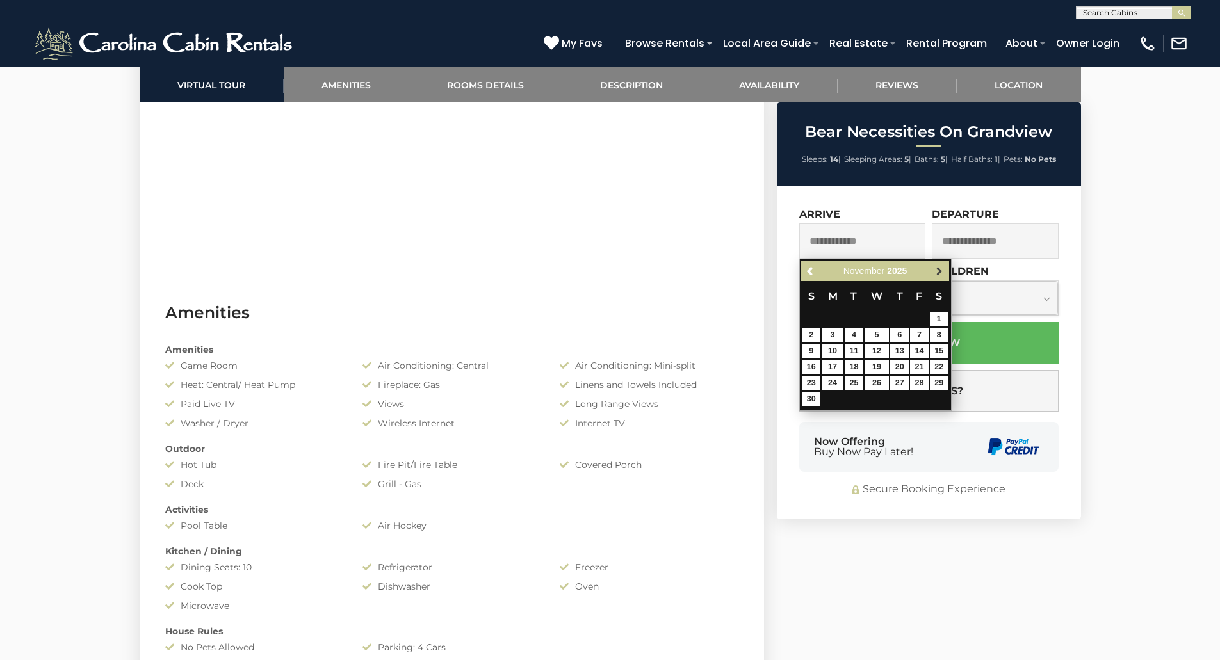
click at [941, 270] on span "Next" at bounding box center [940, 271] width 10 height 10
click at [923, 332] on link "12" at bounding box center [919, 335] width 19 height 15
type input "**********"
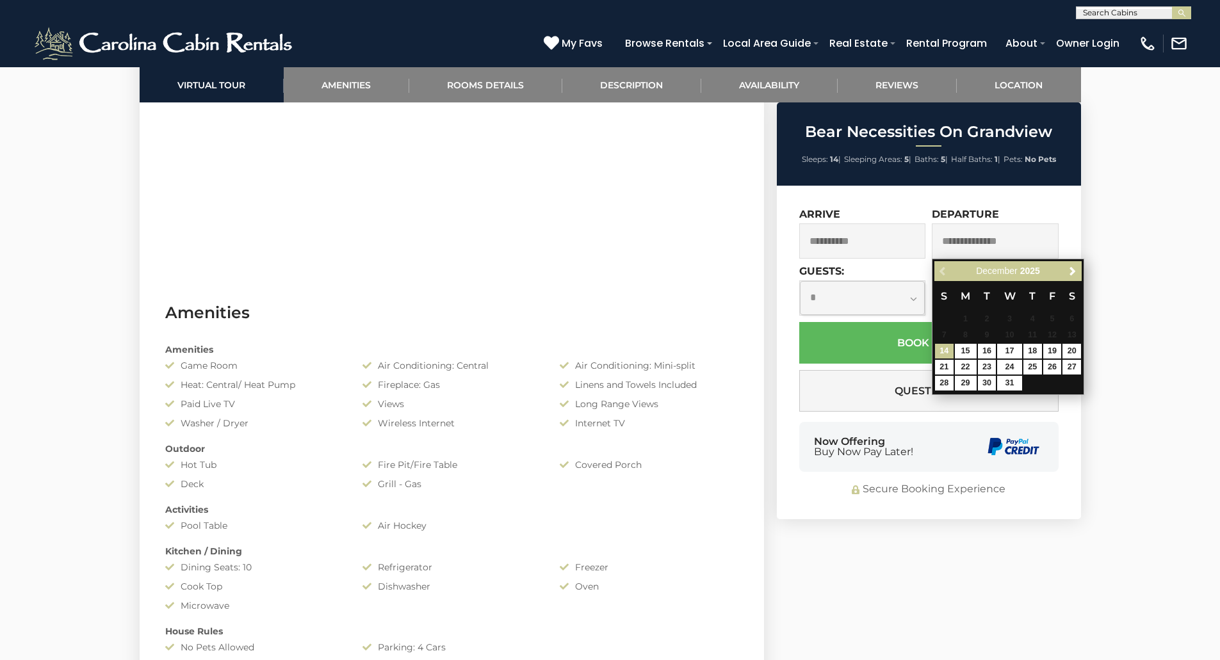
click at [977, 248] on input "text" at bounding box center [995, 241] width 127 height 35
click at [943, 347] on link "14" at bounding box center [944, 351] width 19 height 15
type input "**********"
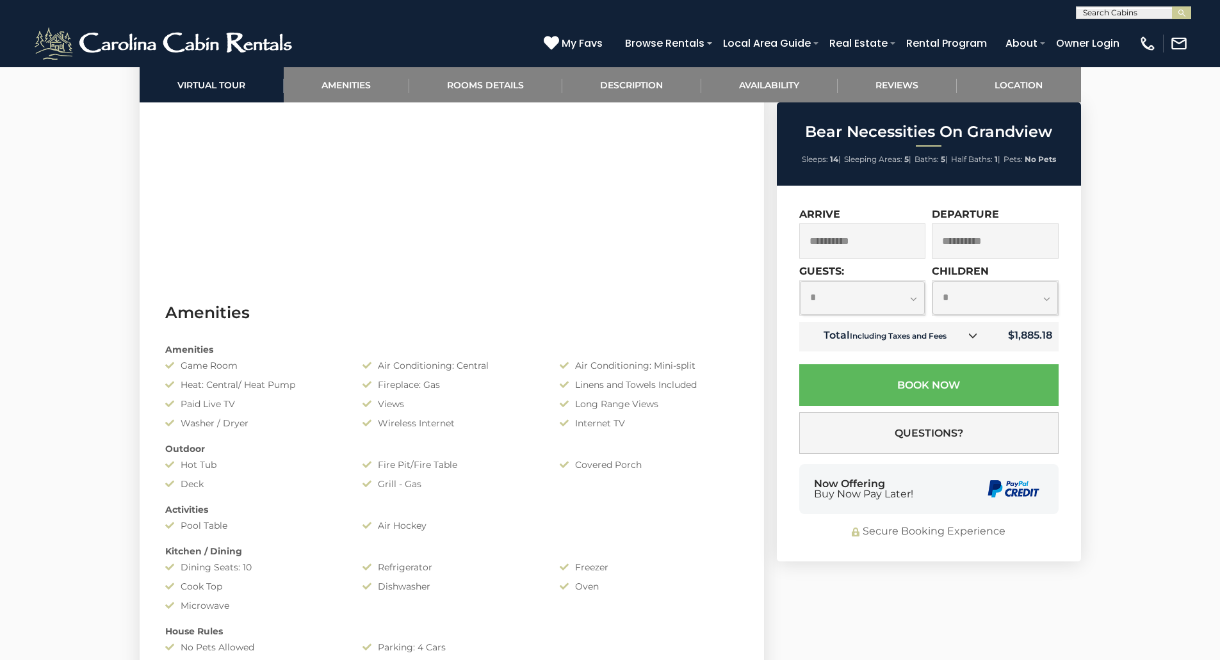
click at [972, 346] on td "Total Including Taxes and Fees" at bounding box center [893, 336] width 189 height 29
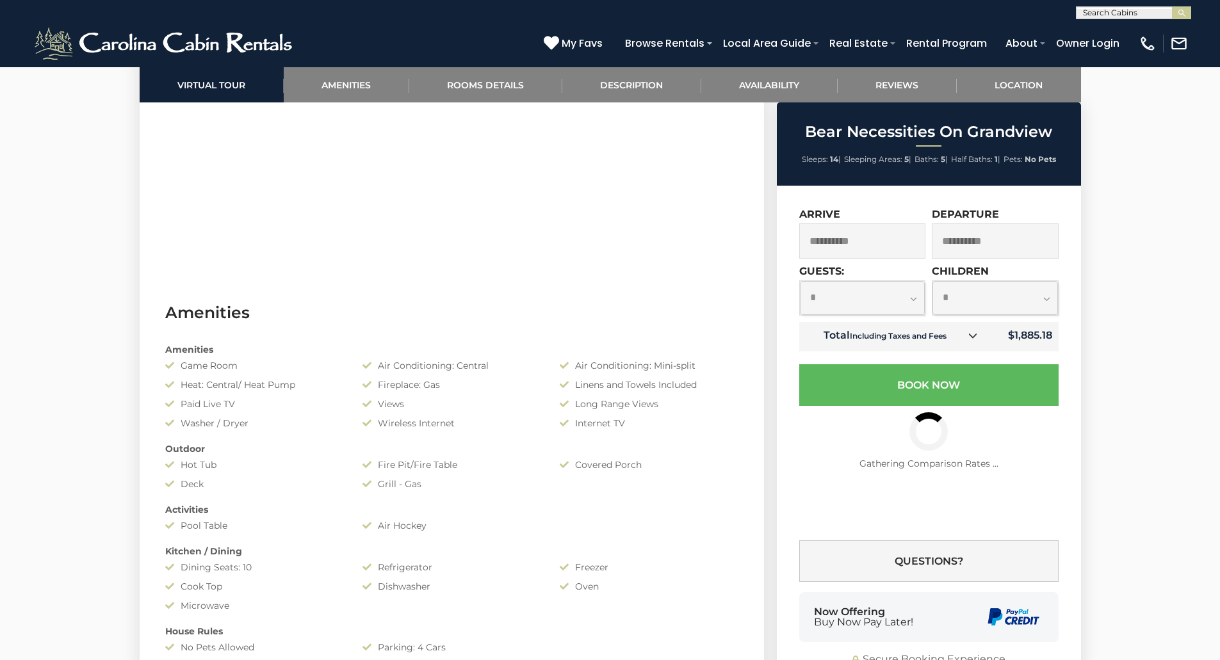
click at [973, 336] on icon at bounding box center [972, 335] width 9 height 9
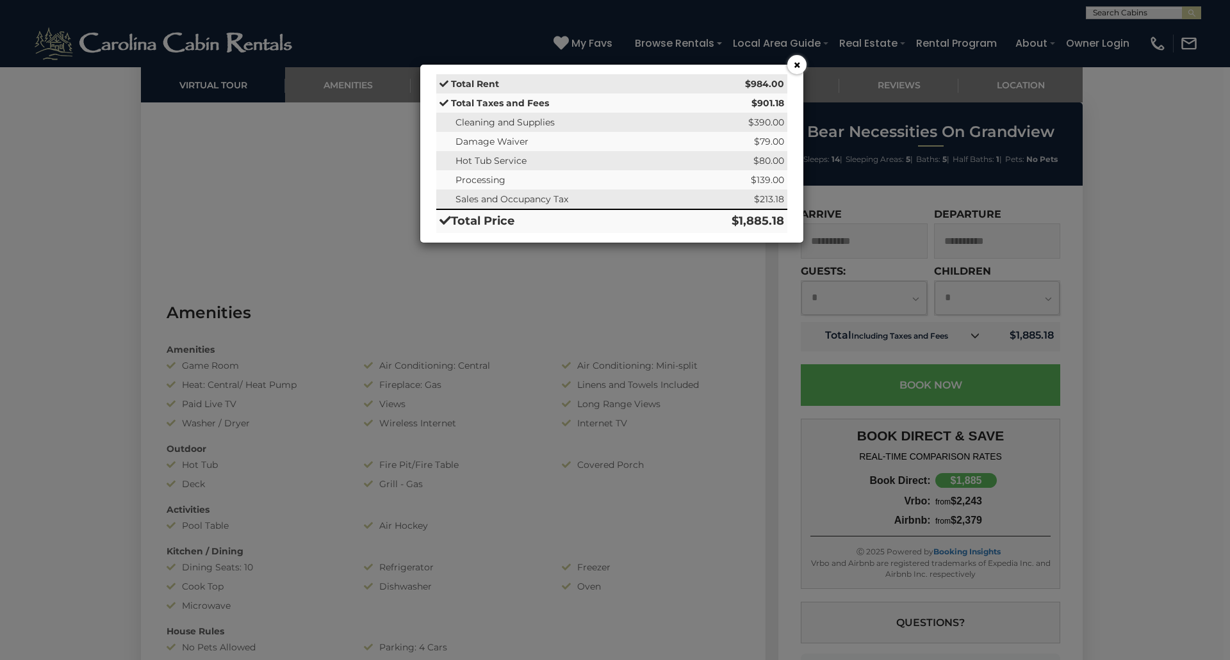
click at [794, 61] on button "×" at bounding box center [796, 64] width 19 height 19
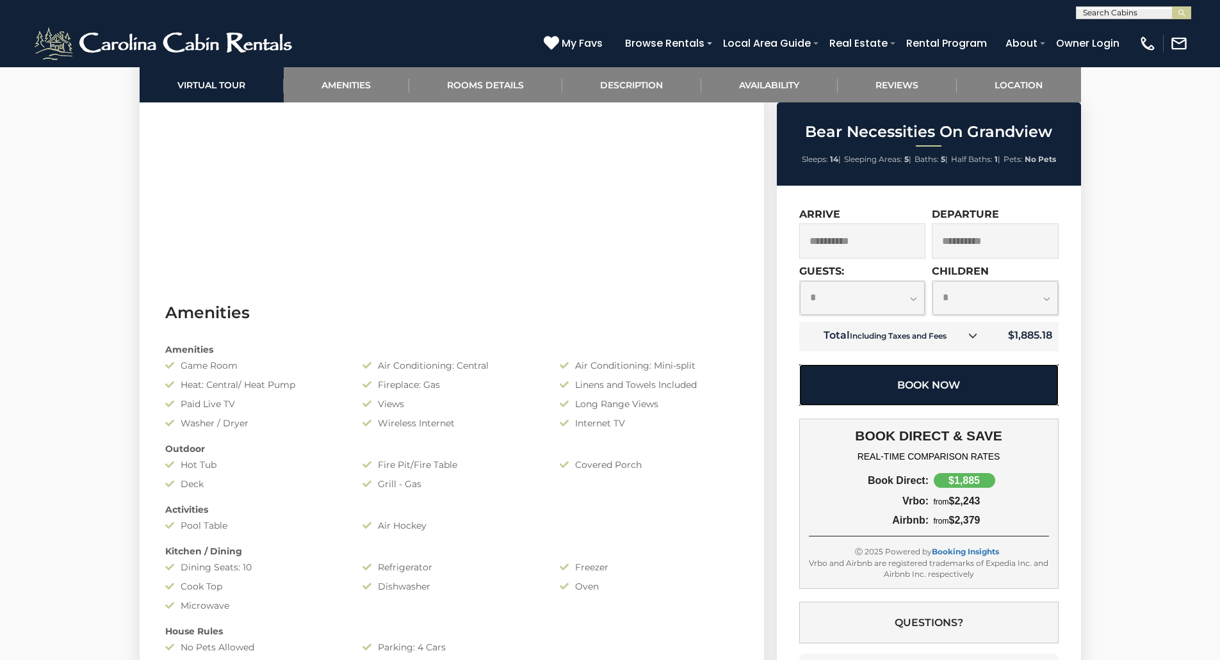
click at [933, 382] on button "Book Now" at bounding box center [928, 385] width 259 height 42
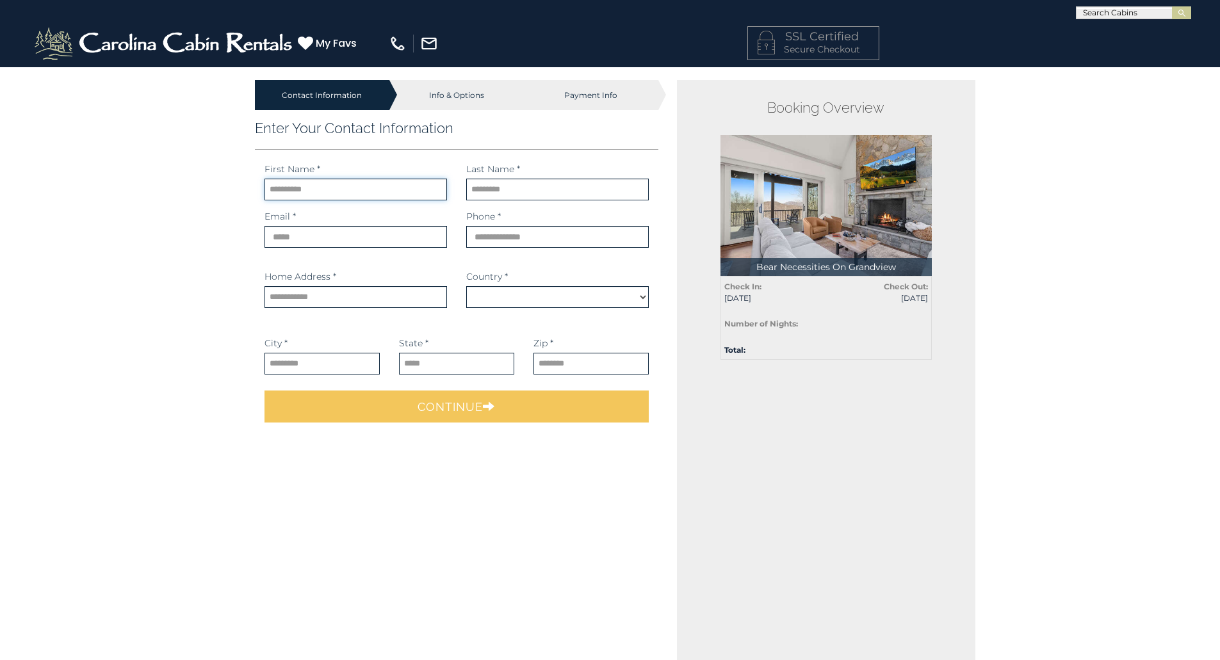
click at [377, 192] on input "text" at bounding box center [356, 190] width 183 height 22
select select "*********"
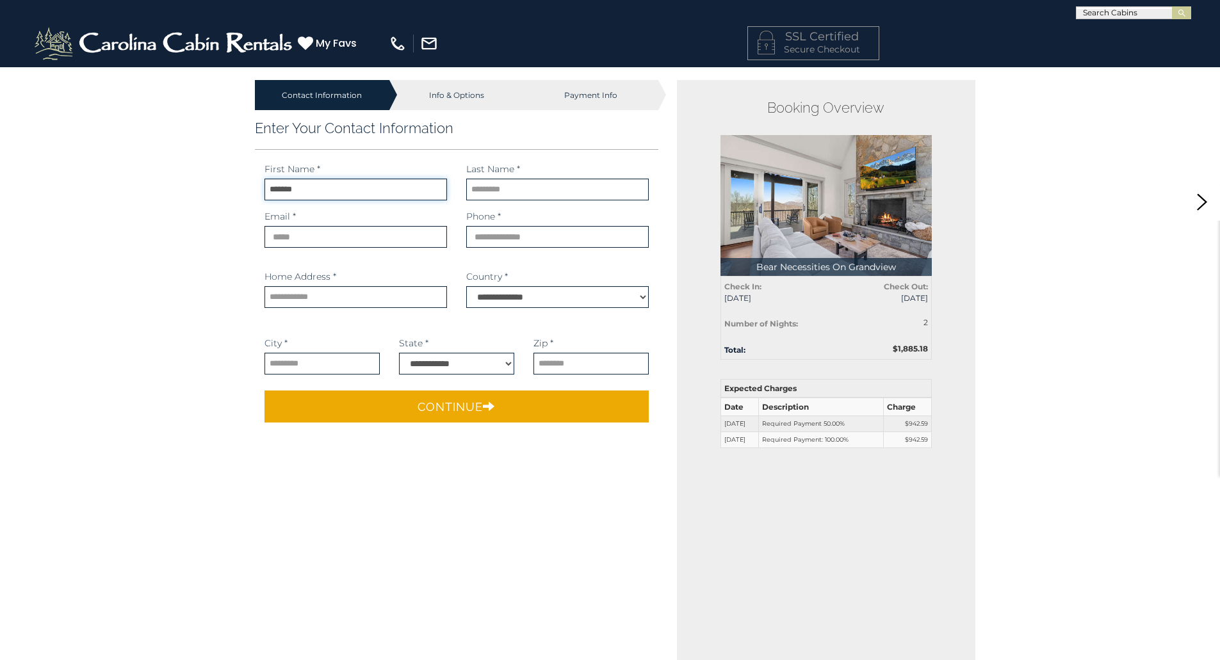
type input "*******"
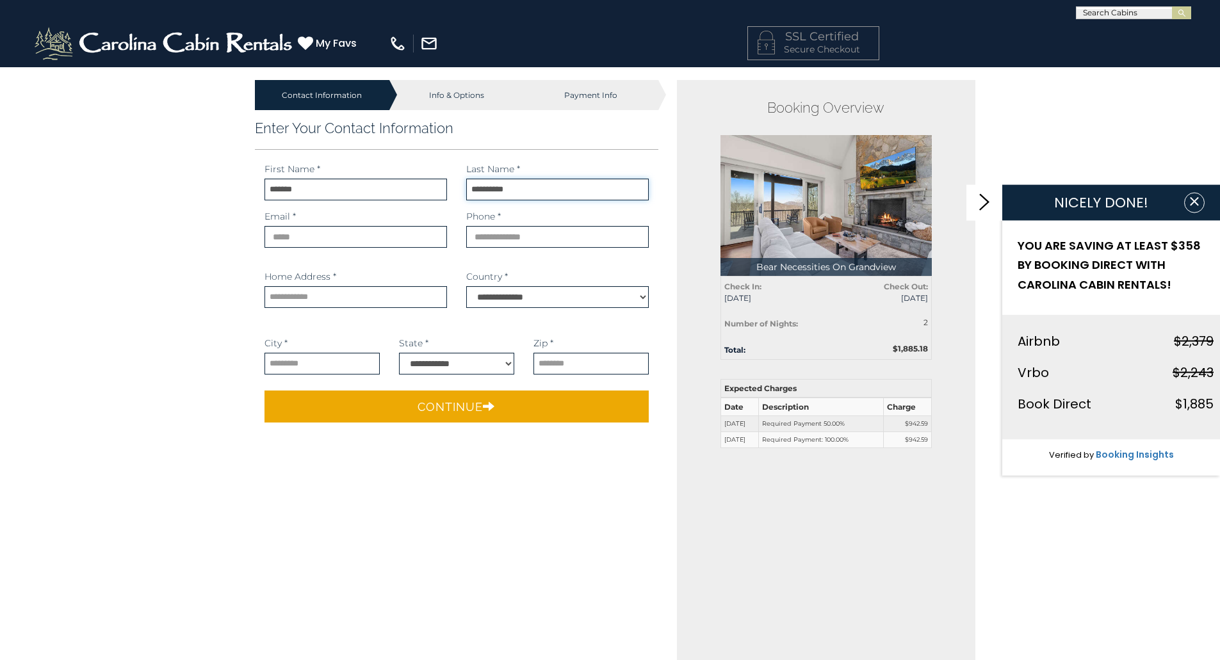
type input "**********"
type input "*********"
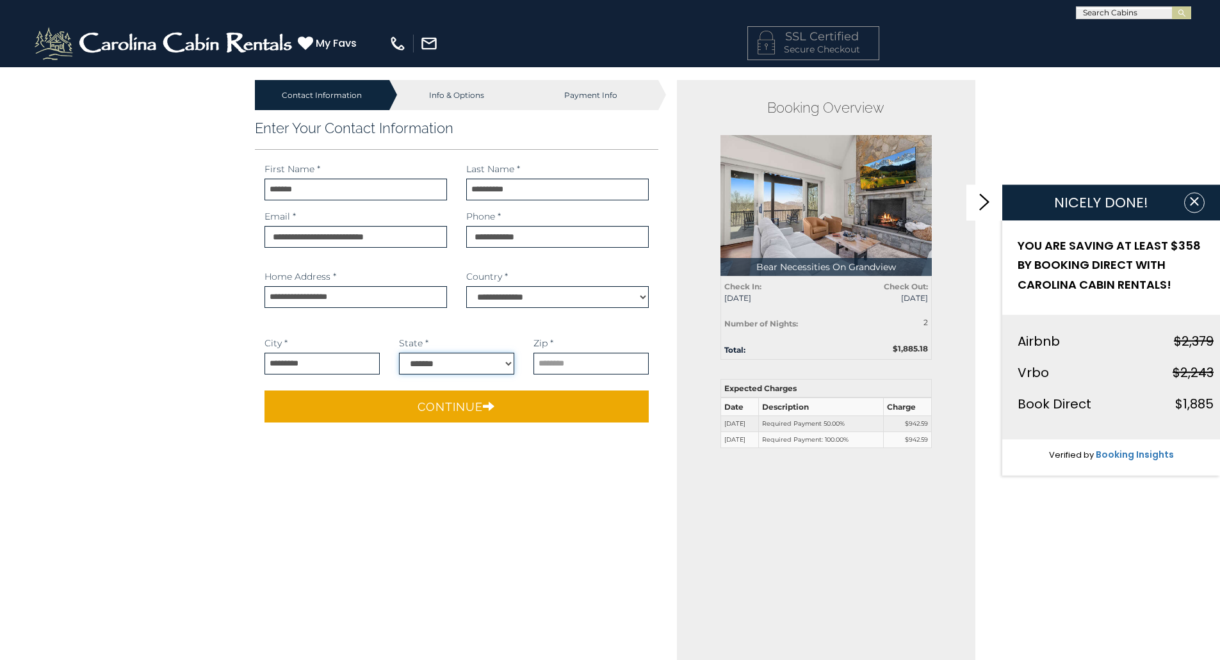
select select "**"
type input "*****"
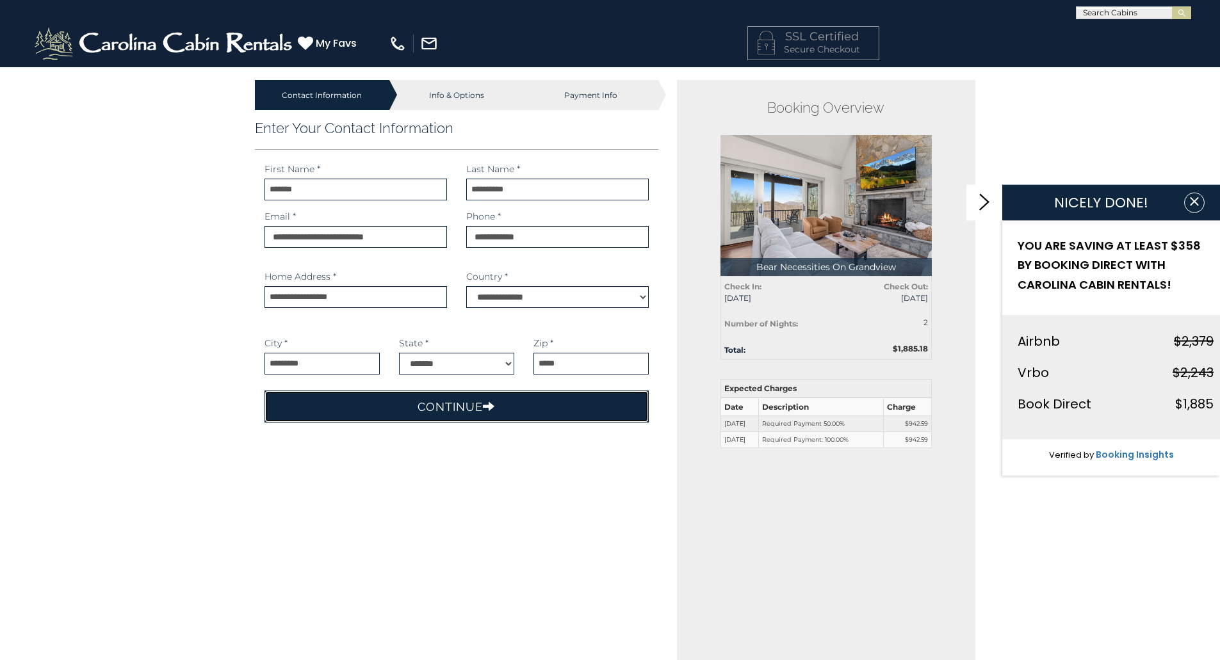
click at [469, 402] on button "Continue" at bounding box center [457, 407] width 385 height 32
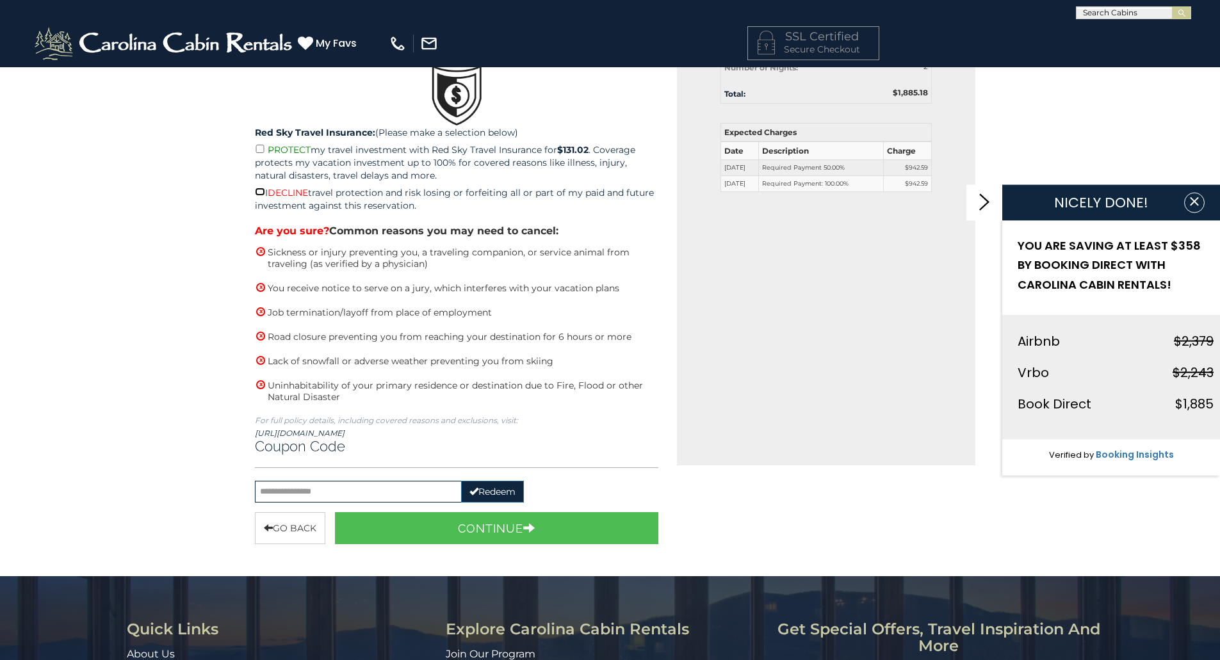
scroll to position [320, 0]
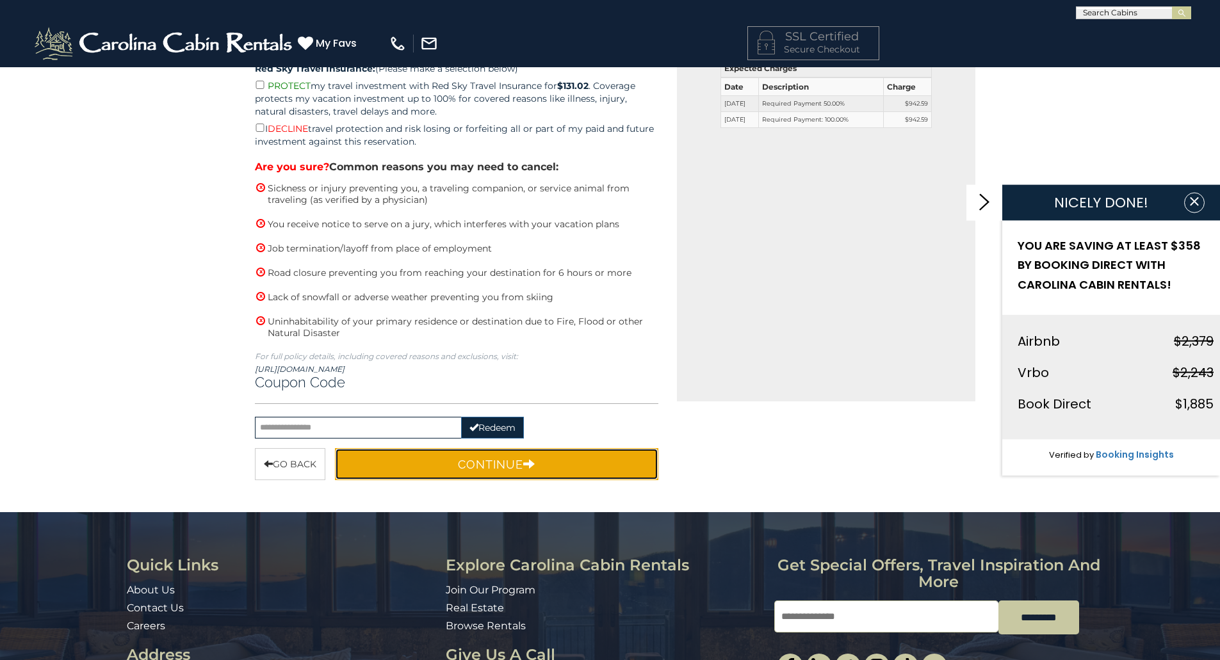
click at [428, 461] on button "Continue" at bounding box center [497, 464] width 324 height 32
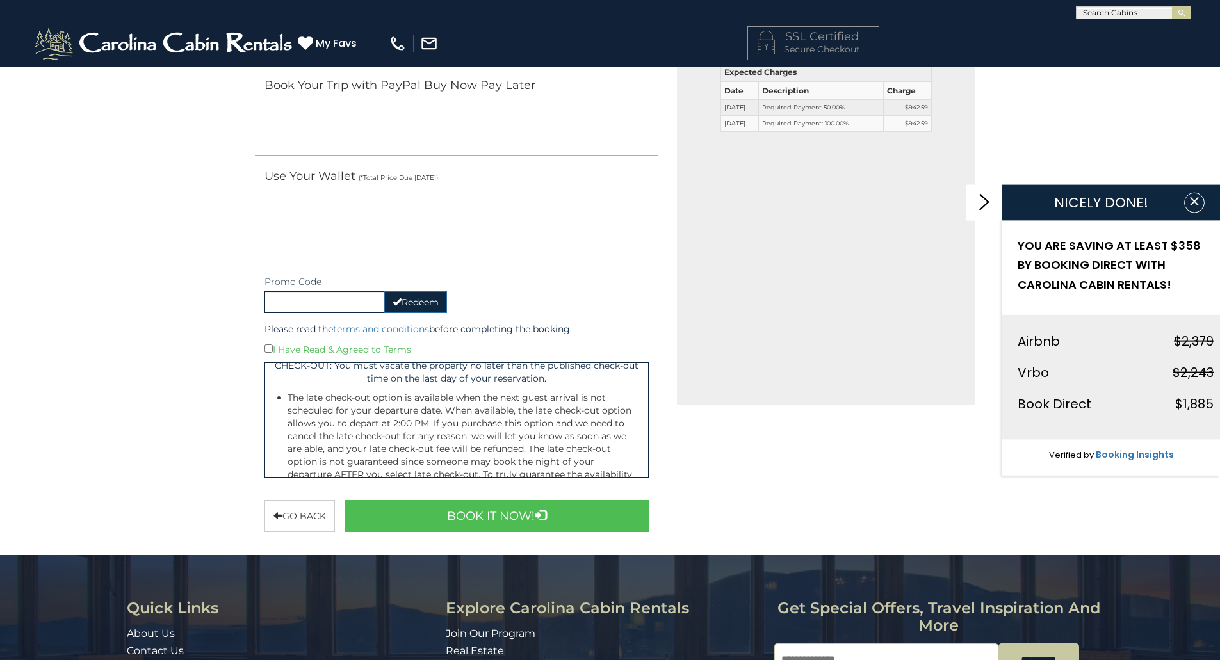
scroll to position [3896, 0]
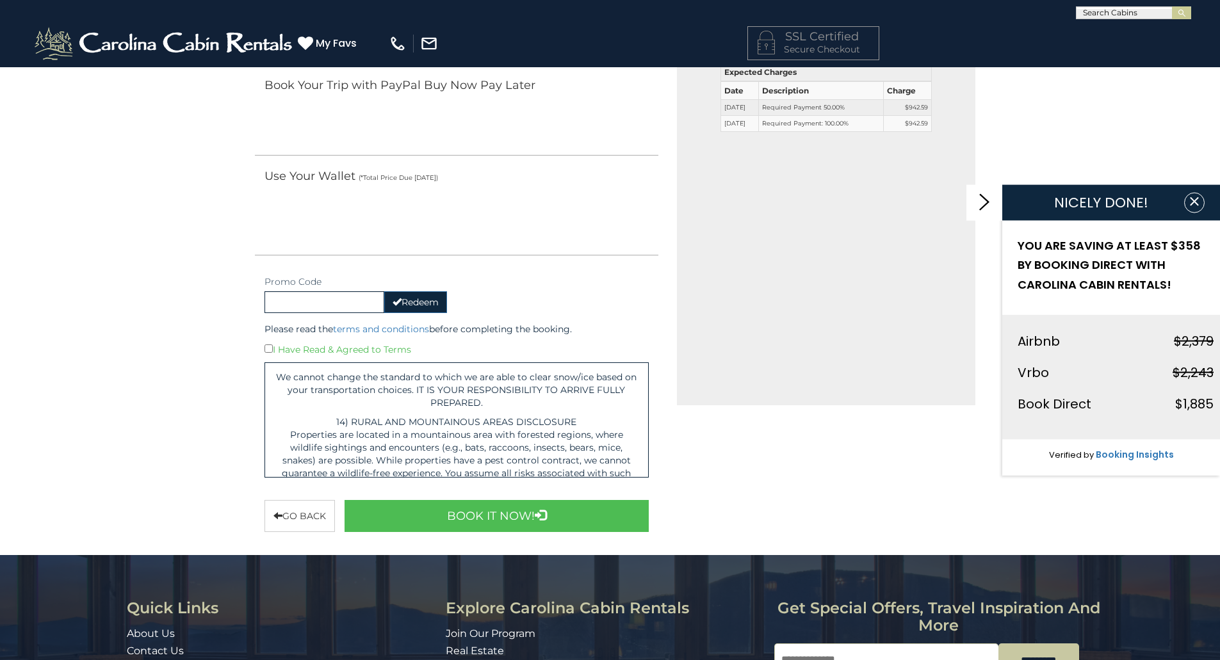
click at [582, 409] on p "We cannot change the standard to which we are able to clear snow/ice based on y…" at bounding box center [457, 390] width 364 height 38
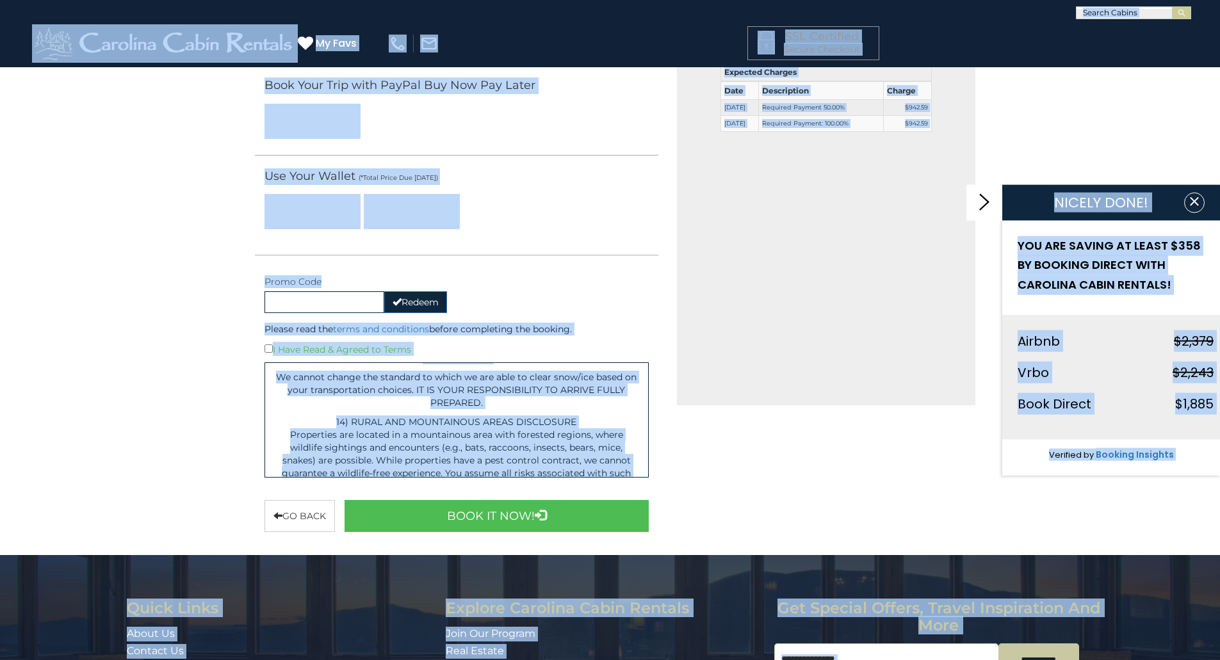
click at [493, 409] on p "We cannot change the standard to which we are able to clear snow/ice based on y…" at bounding box center [457, 390] width 364 height 38
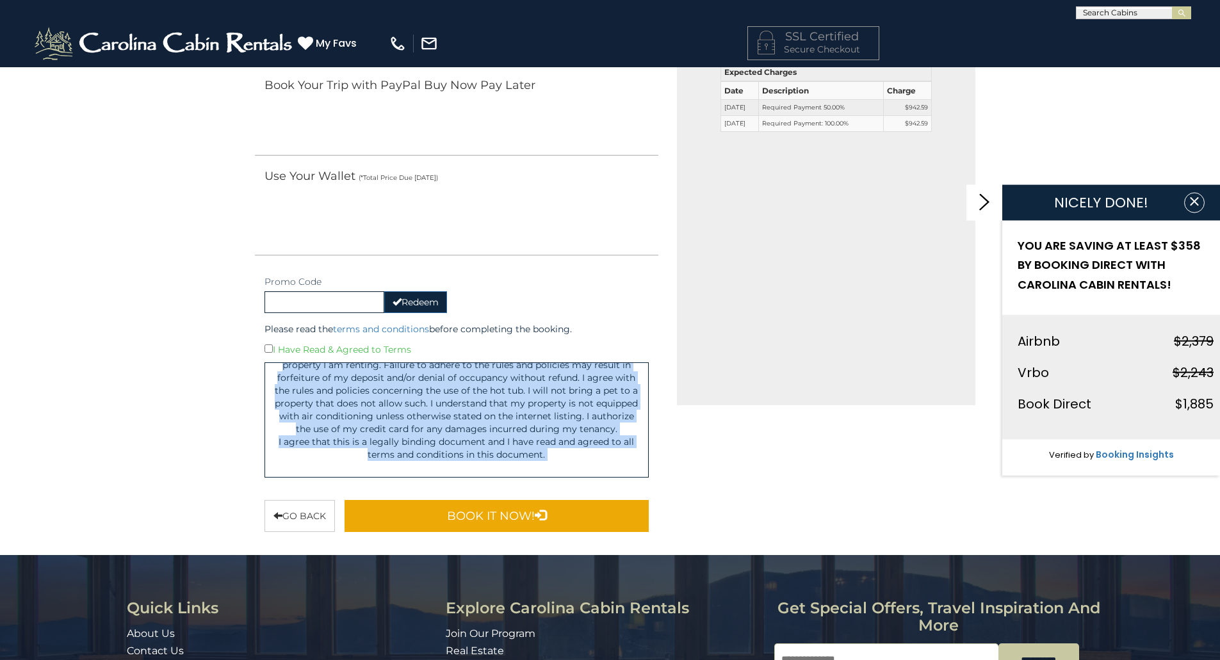
scroll to position [8844, 0]
drag, startPoint x: 275, startPoint y: 375, endPoint x: 516, endPoint y: 500, distance: 271.0
click at [516, 500] on div "Please read the terms and conditions before completing the booking. I Have Read…" at bounding box center [457, 422] width 404 height 219
copy div "These terms and conditions apply to all bookings made by you (the ‘customer’, ‘…"
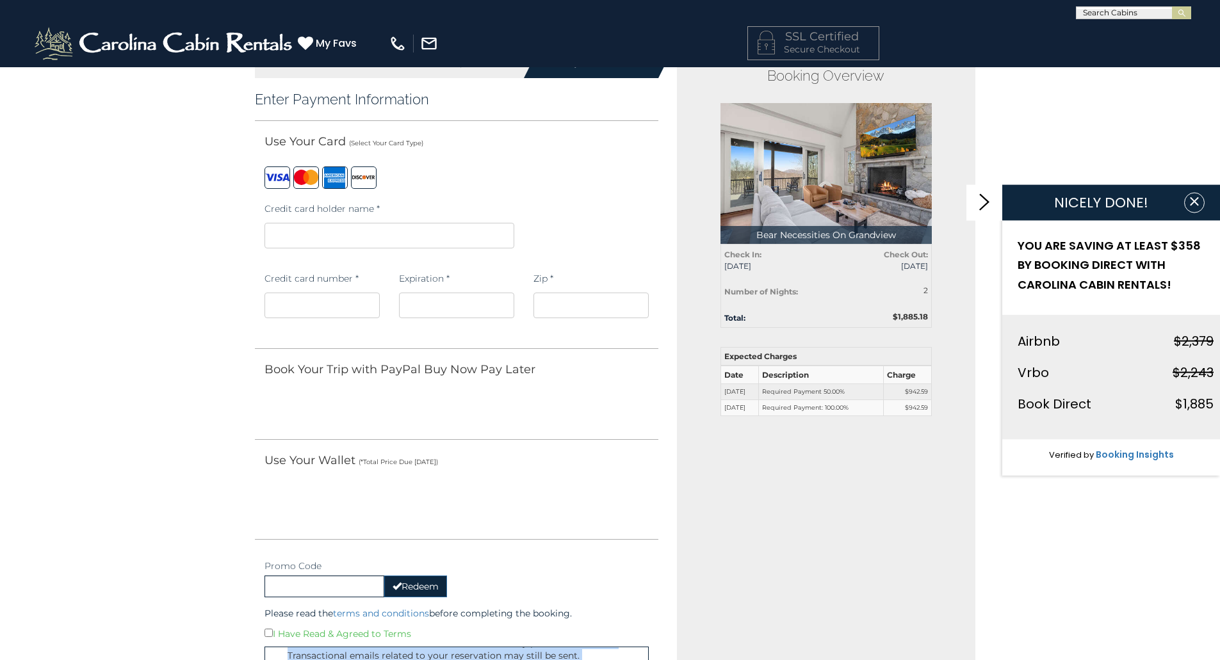
scroll to position [0, 0]
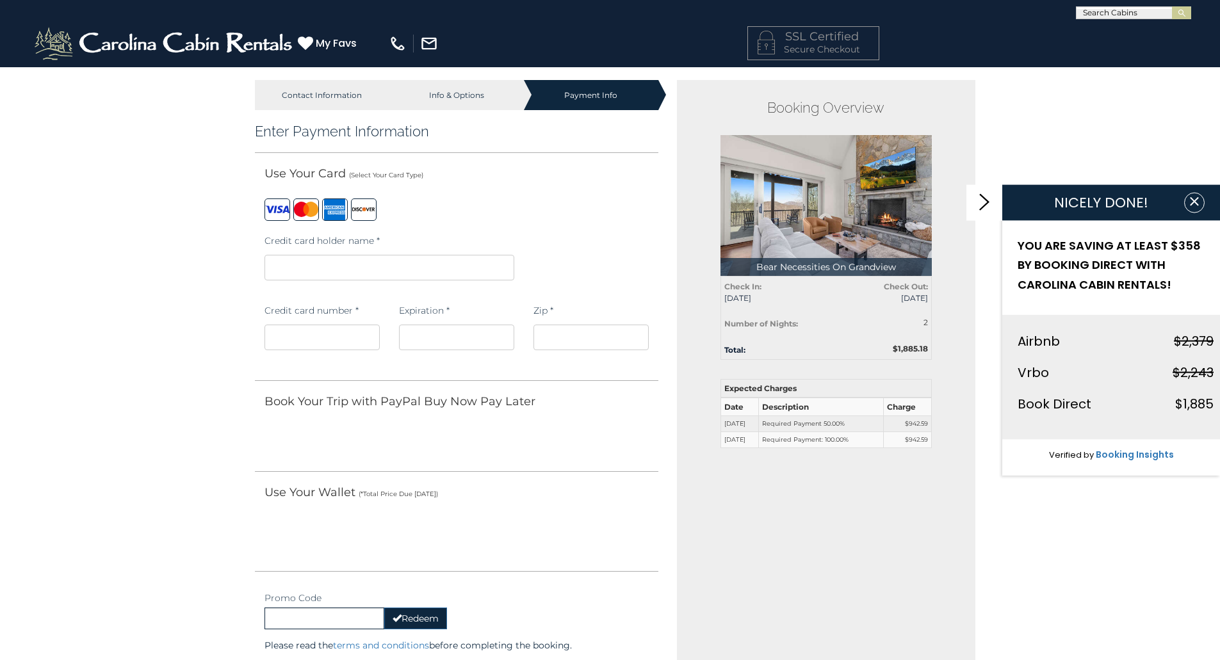
click at [282, 258] on iframe at bounding box center [390, 268] width 250 height 26
click at [327, 347] on iframe at bounding box center [322, 338] width 115 height 26
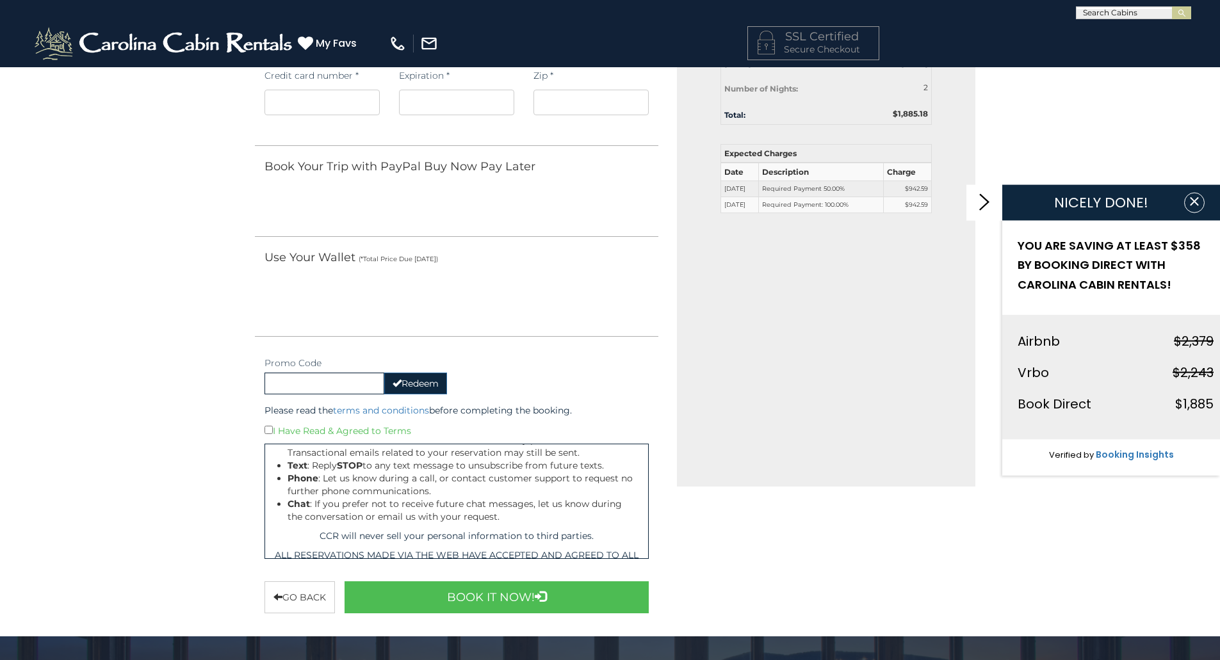
scroll to position [256, 0]
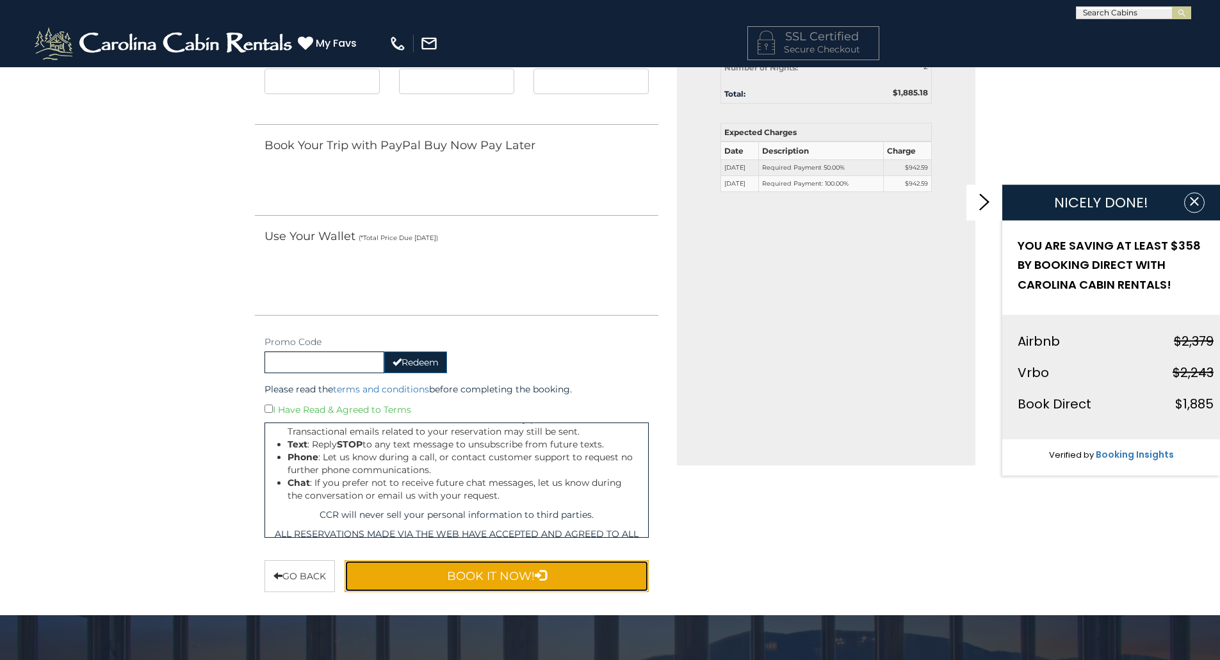
click at [519, 570] on button "Book It Now!" at bounding box center [497, 576] width 305 height 32
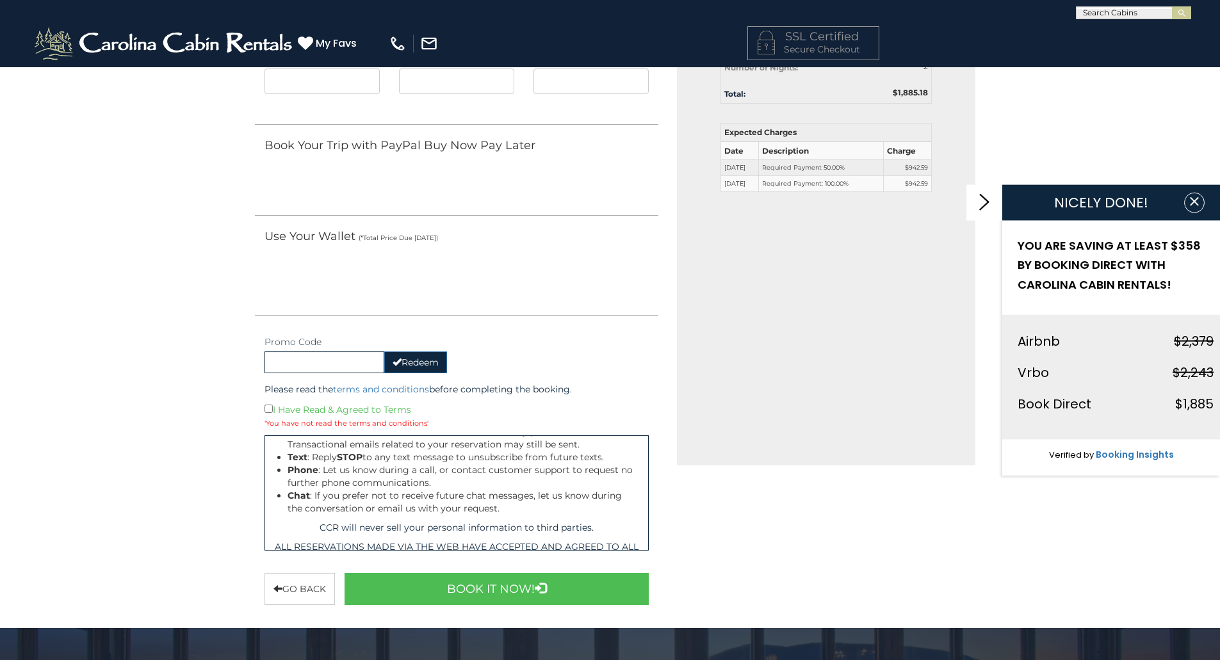
click at [268, 417] on div "'You have not read the terms and conditions'" at bounding box center [457, 422] width 385 height 13
click at [268, 414] on div "I Have Read & Agreed to Terms" at bounding box center [457, 409] width 385 height 14
click at [273, 412] on div "I Have Read & Agreed to Terms" at bounding box center [457, 409] width 385 height 14
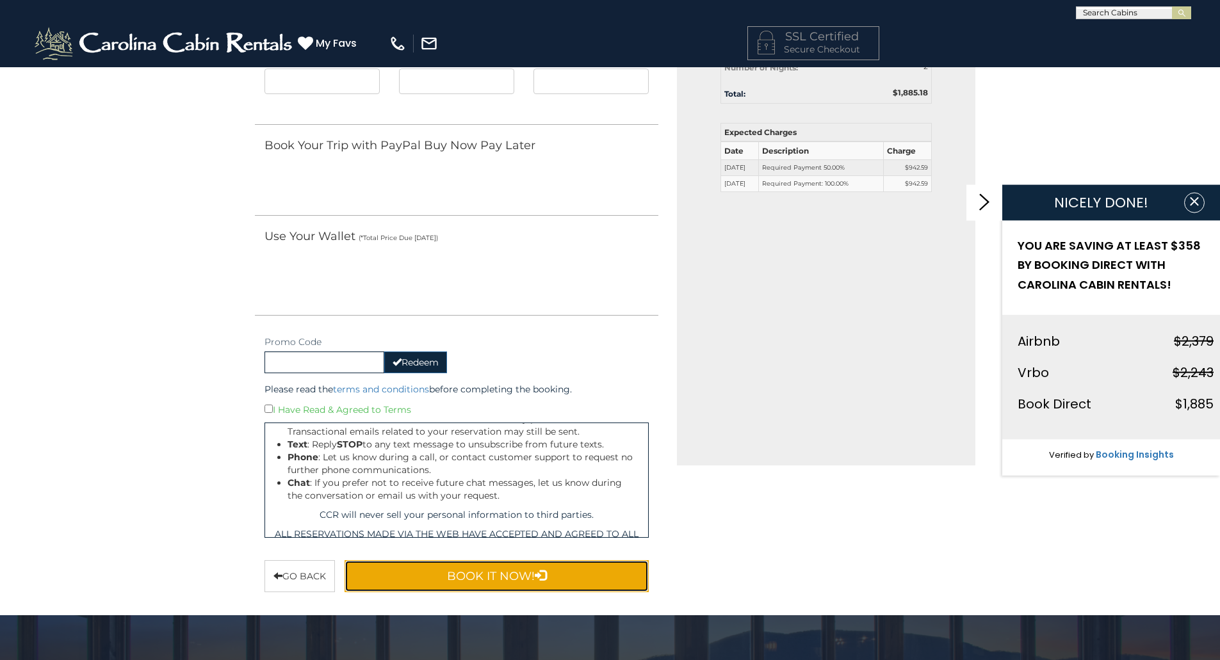
click at [455, 578] on button "Book It Now!" at bounding box center [497, 576] width 305 height 32
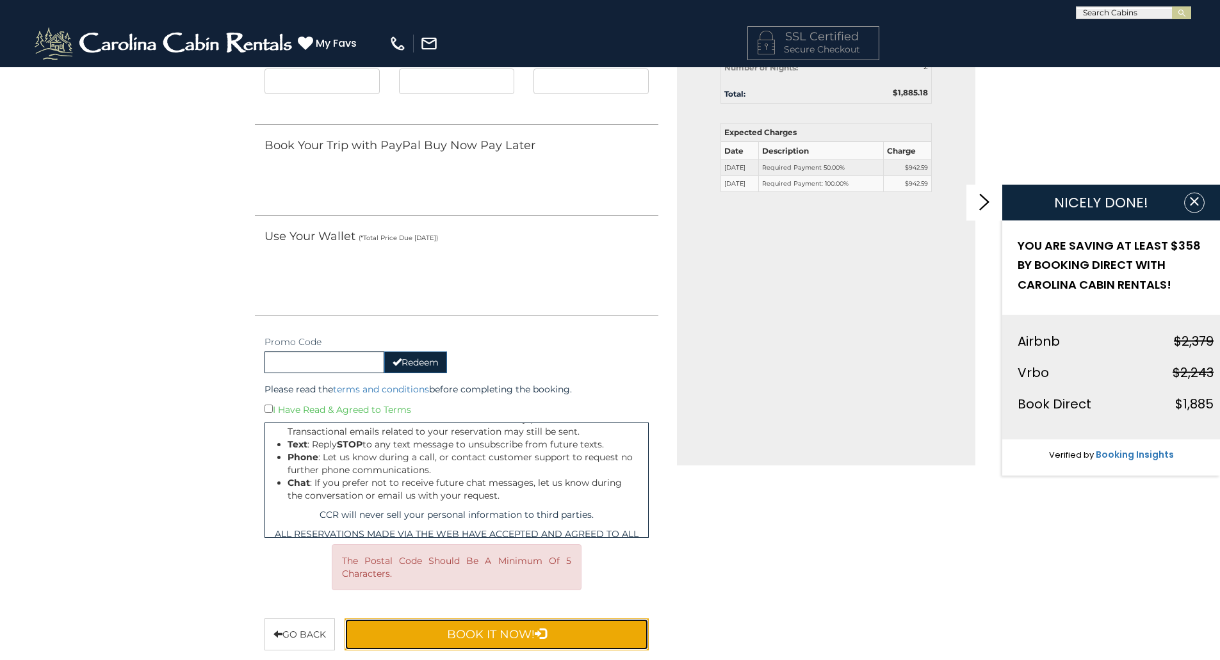
click at [523, 629] on button "Book It Now!" at bounding box center [497, 635] width 305 height 32
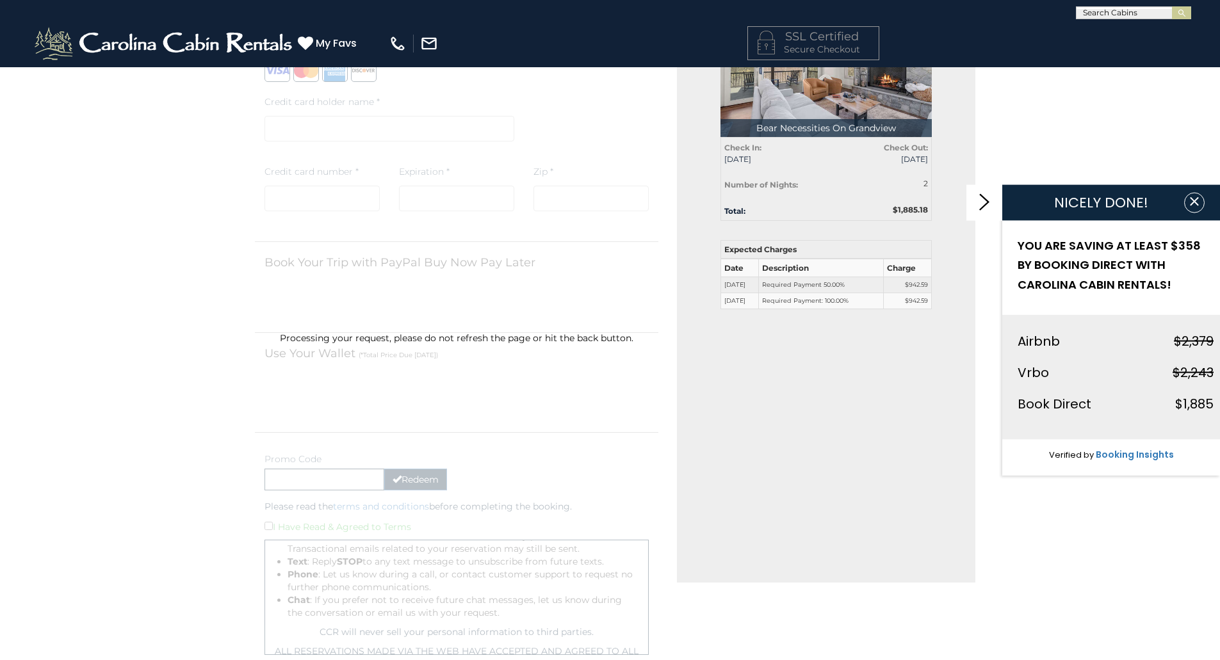
scroll to position [128, 0]
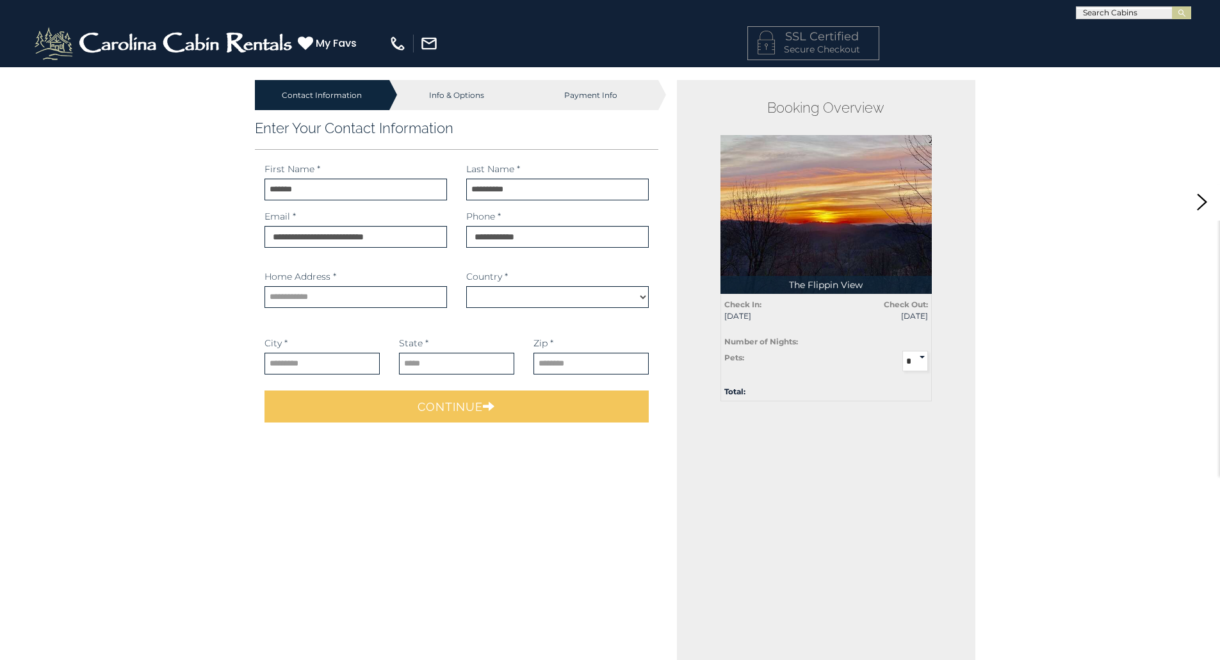
select select "*********"
